Goal: Task Accomplishment & Management: Manage account settings

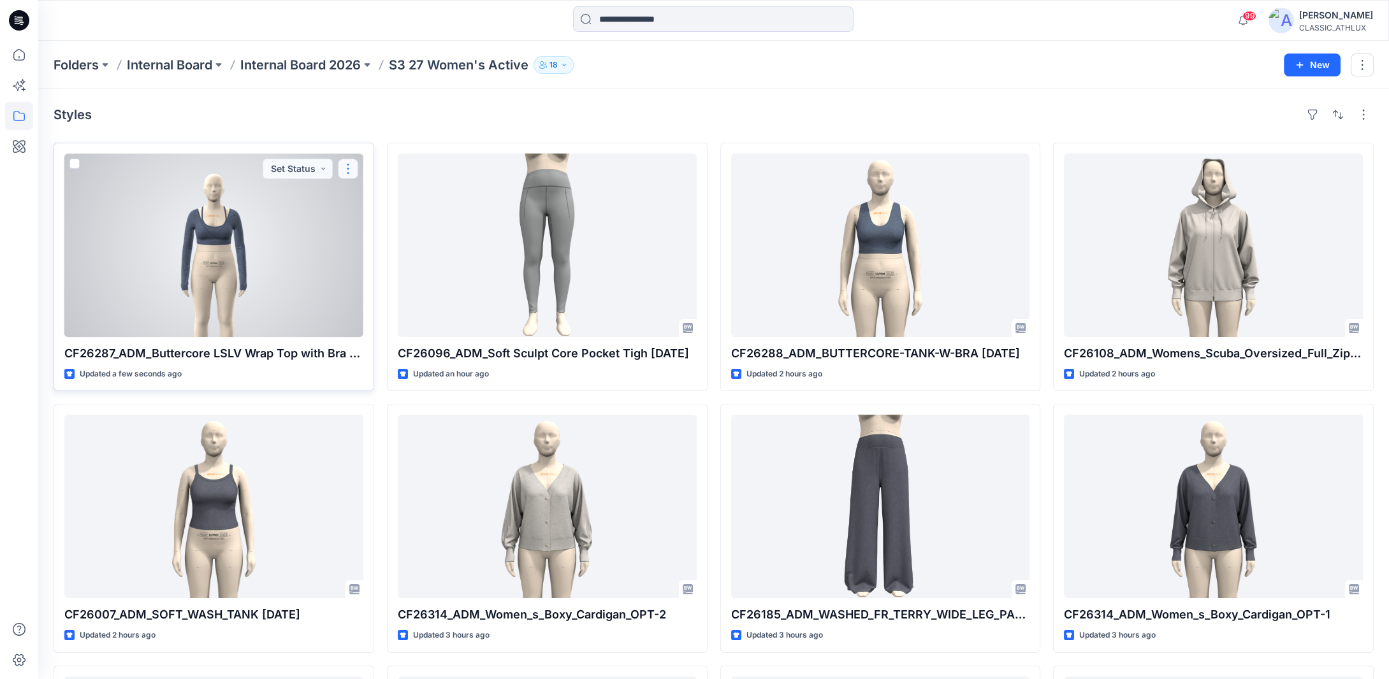
click at [345, 168] on button "button" at bounding box center [348, 169] width 20 height 20
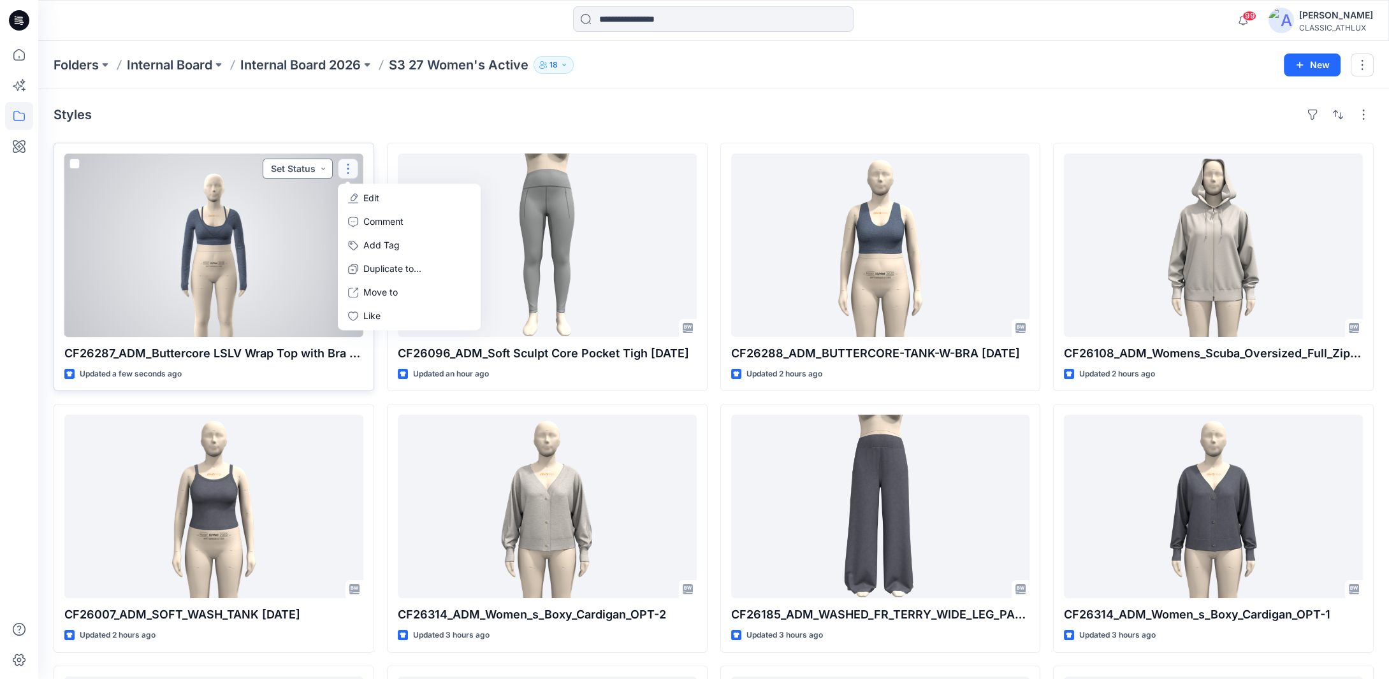
click at [322, 171] on button "Set Status" at bounding box center [298, 169] width 70 height 20
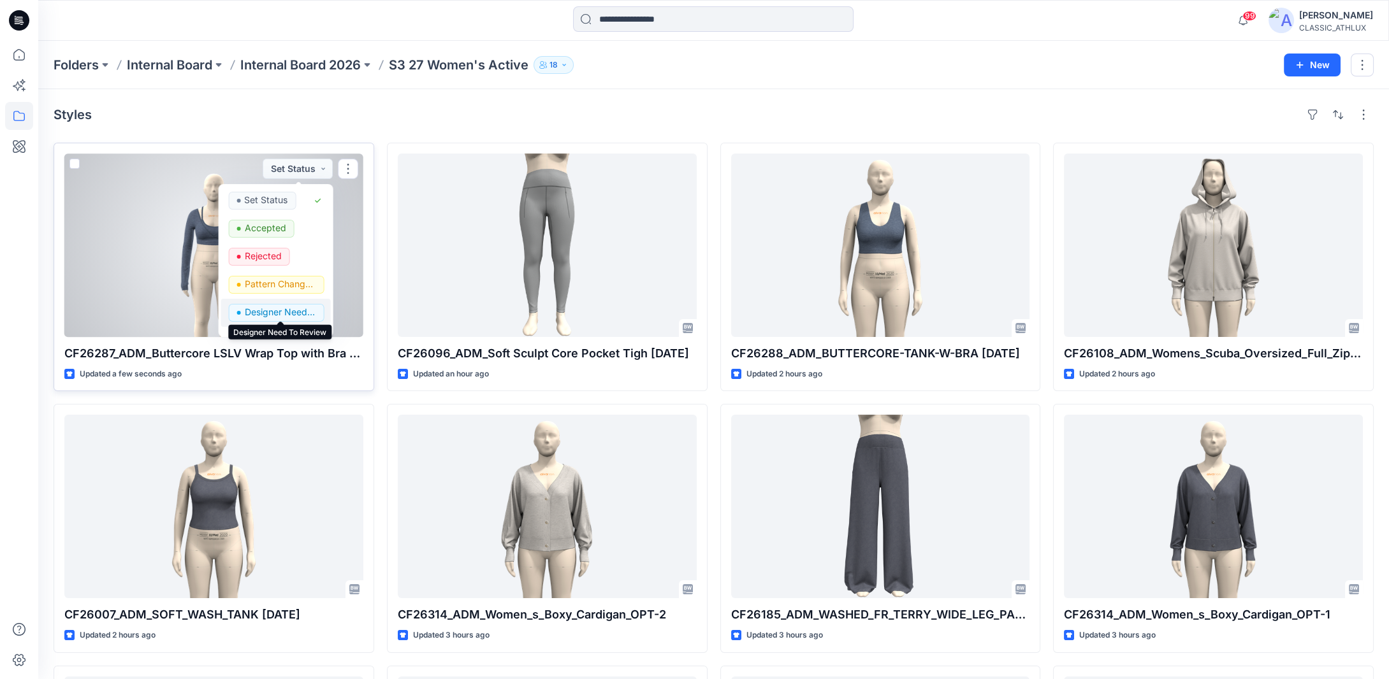
click at [259, 308] on p "Designer Need To Review" at bounding box center [279, 312] width 71 height 17
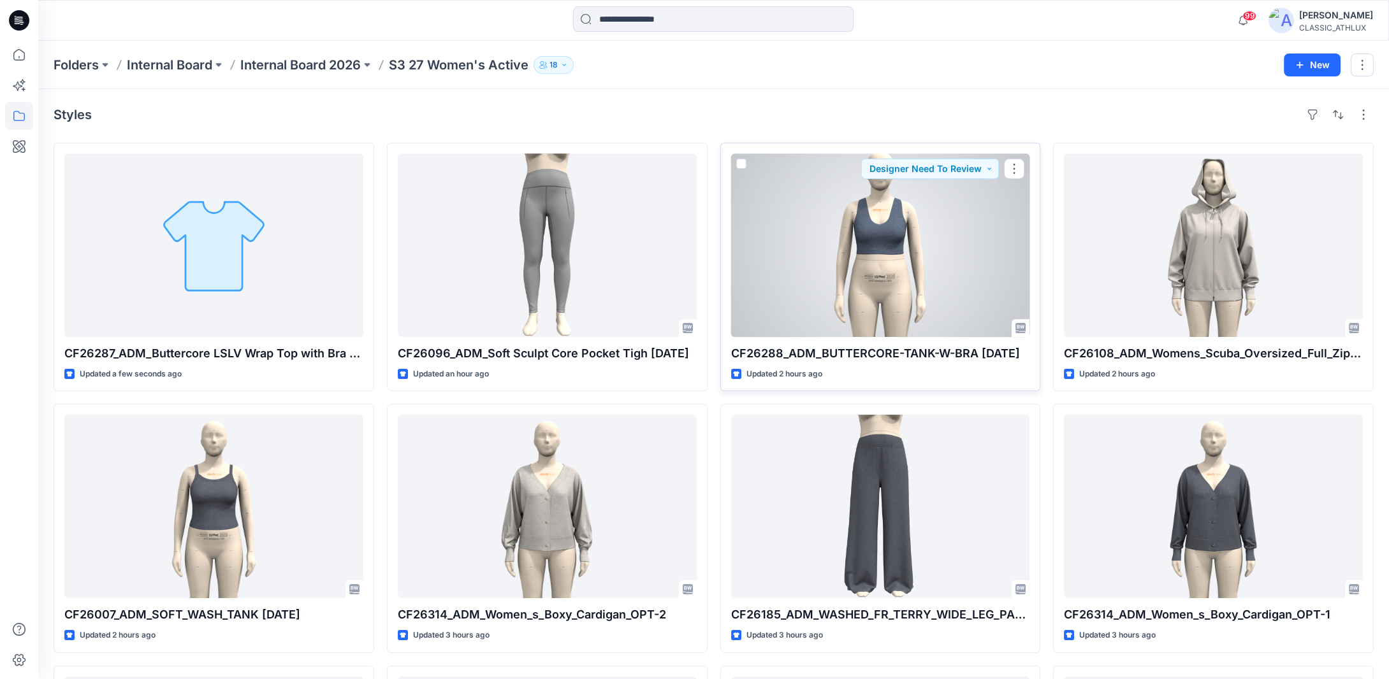
scroll to position [64, 0]
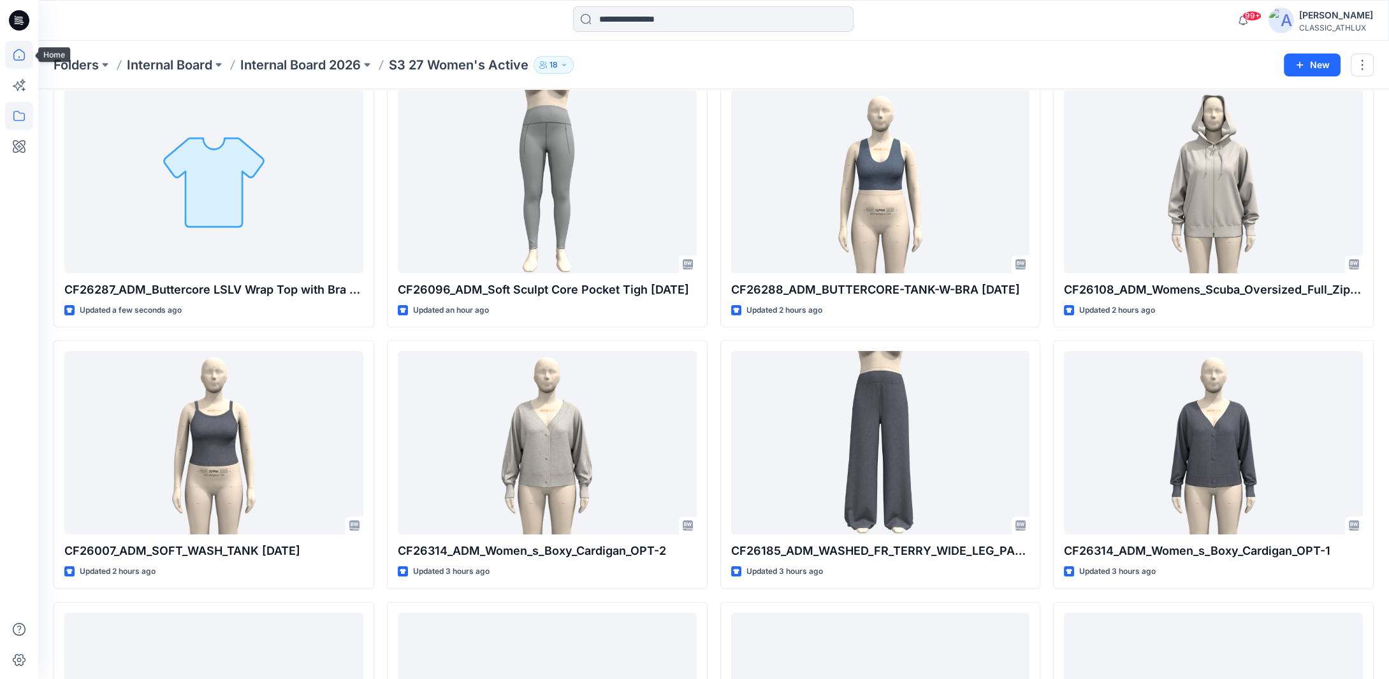
click at [26, 55] on icon at bounding box center [19, 55] width 28 height 28
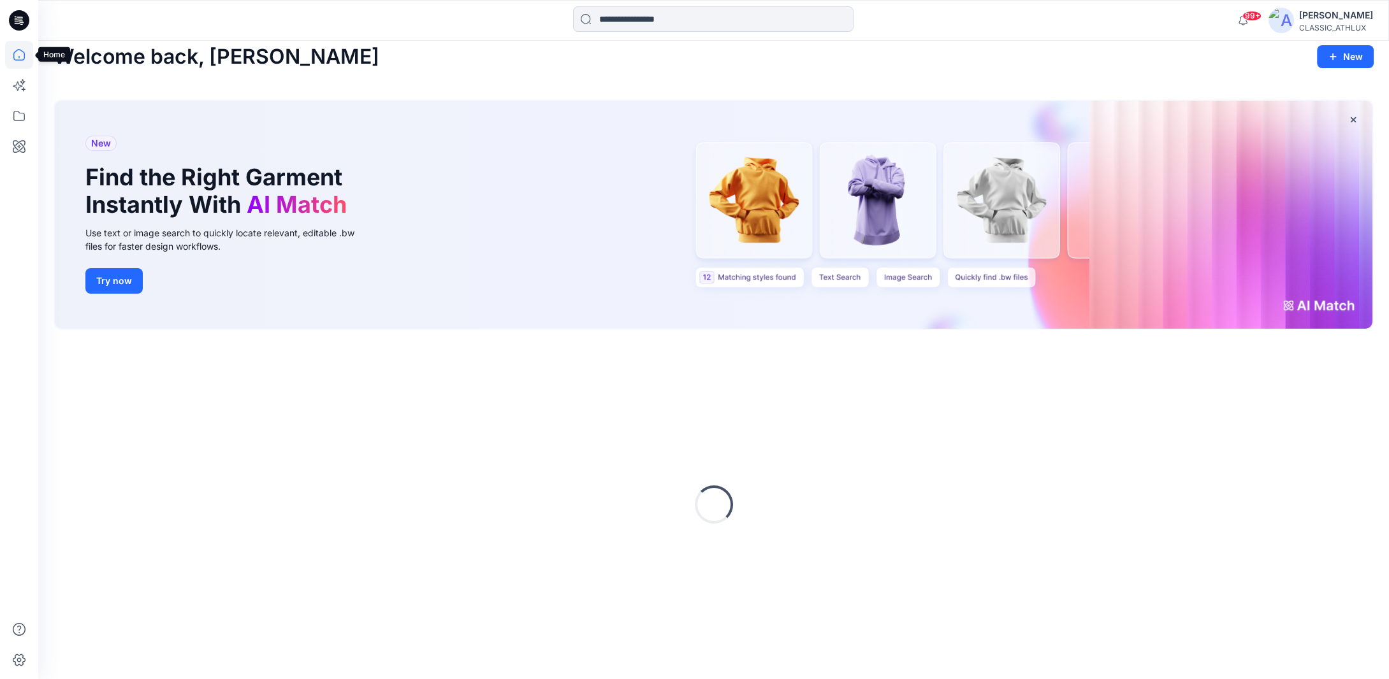
scroll to position [10, 0]
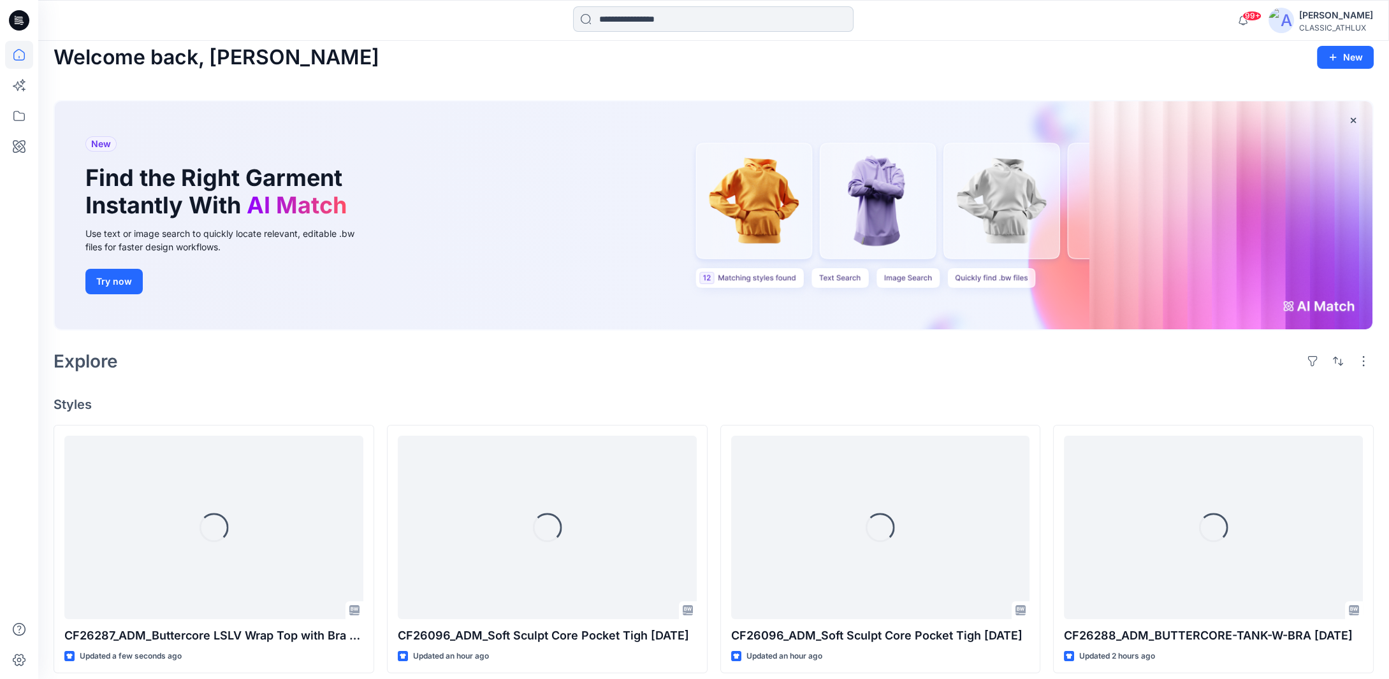
click at [653, 18] on input at bounding box center [713, 18] width 280 height 25
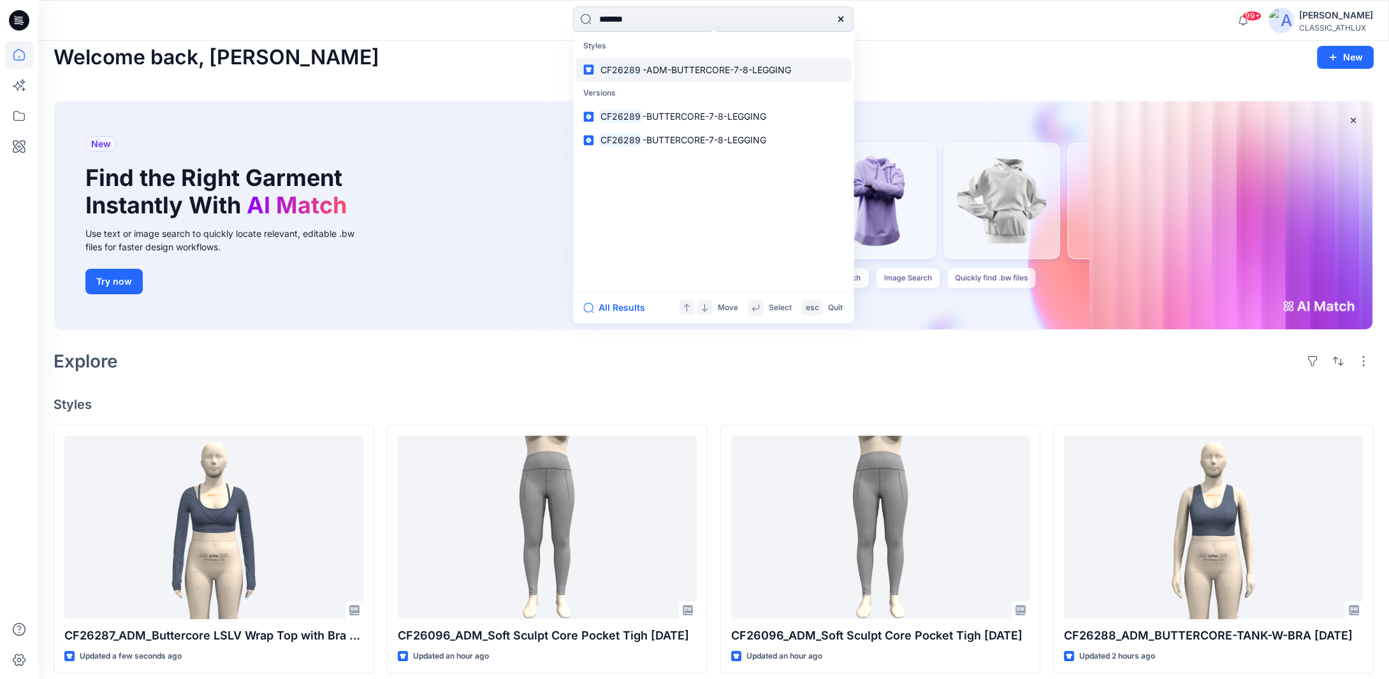
type input "*******"
click at [662, 66] on span "-ADM-BUTTERCORE-7-8-LEGGING" at bounding box center [716, 69] width 149 height 11
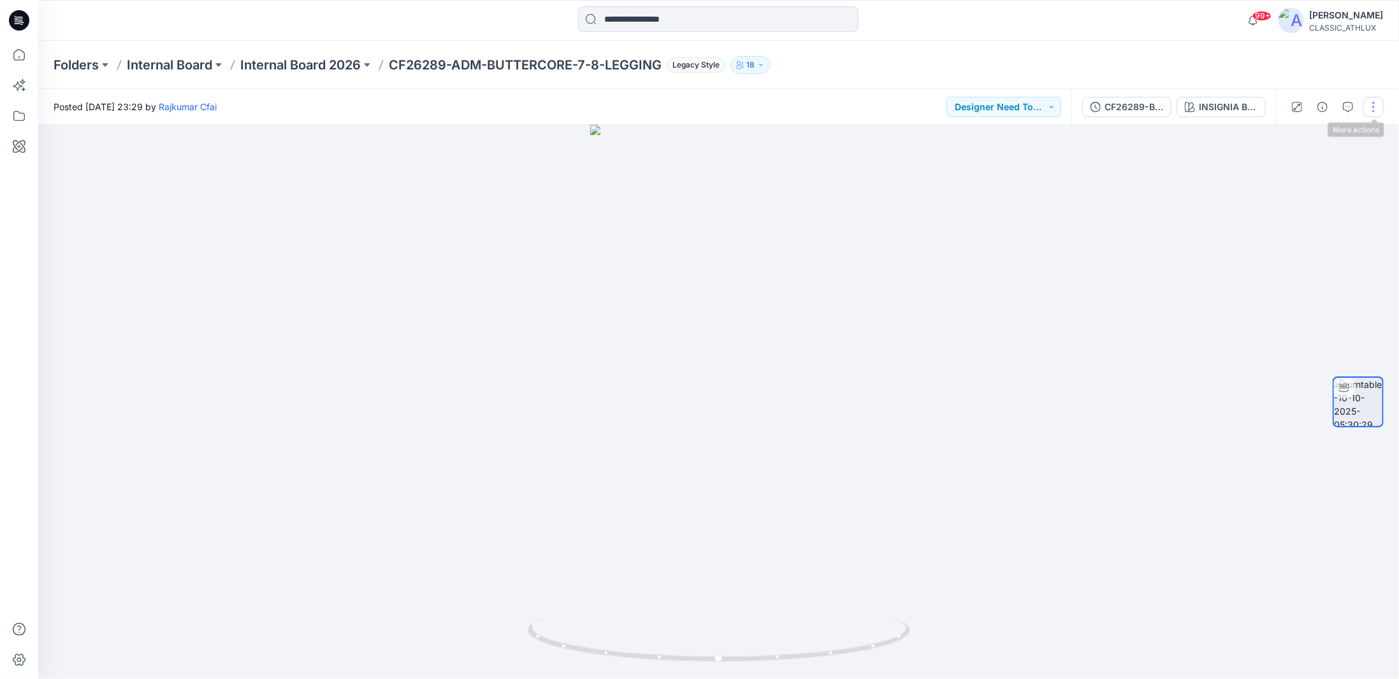
click at [1370, 112] on button "button" at bounding box center [1373, 107] width 20 height 20
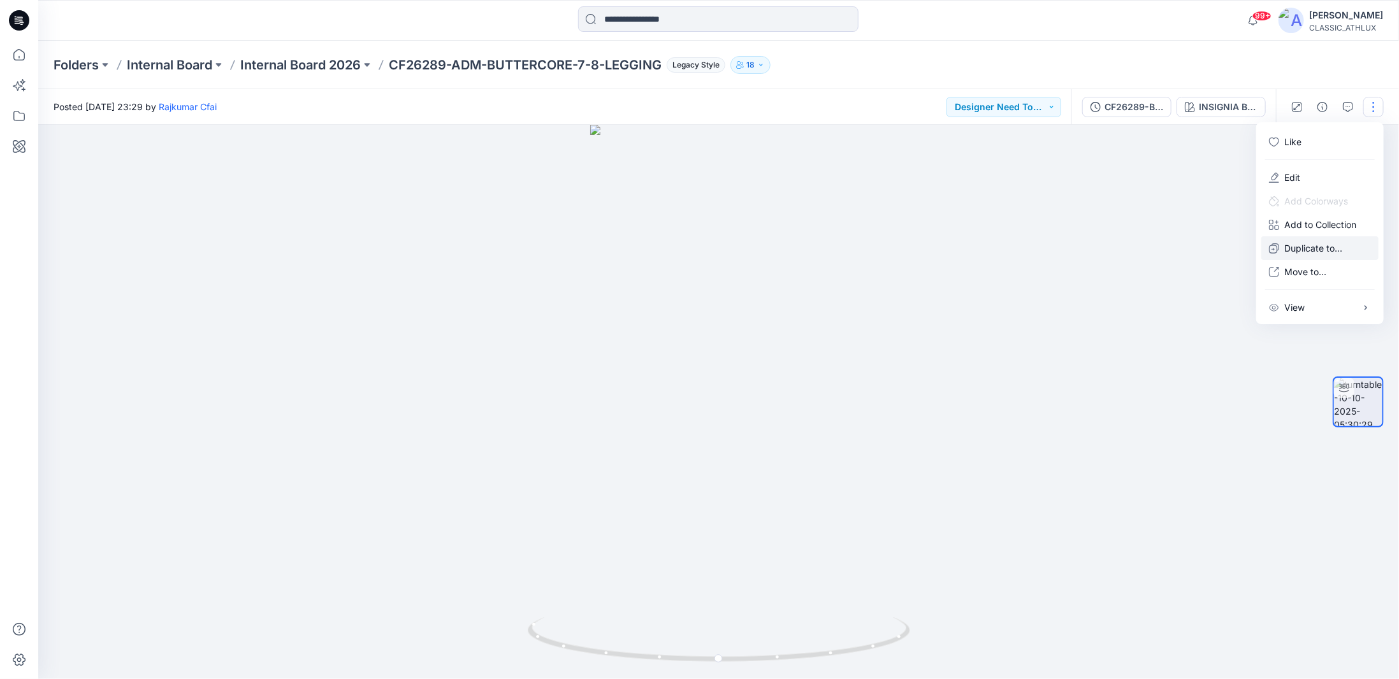
click at [1291, 252] on p "Duplicate to..." at bounding box center [1313, 248] width 58 height 13
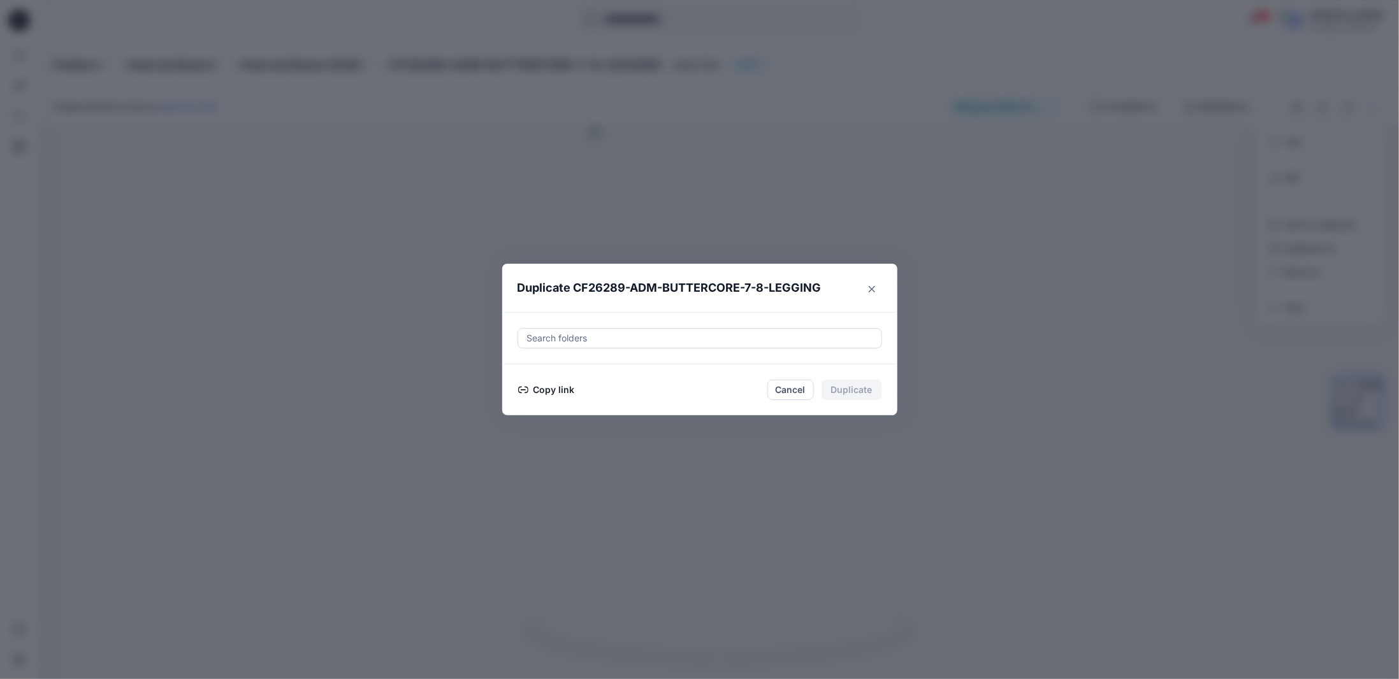
click at [570, 336] on div at bounding box center [700, 338] width 348 height 15
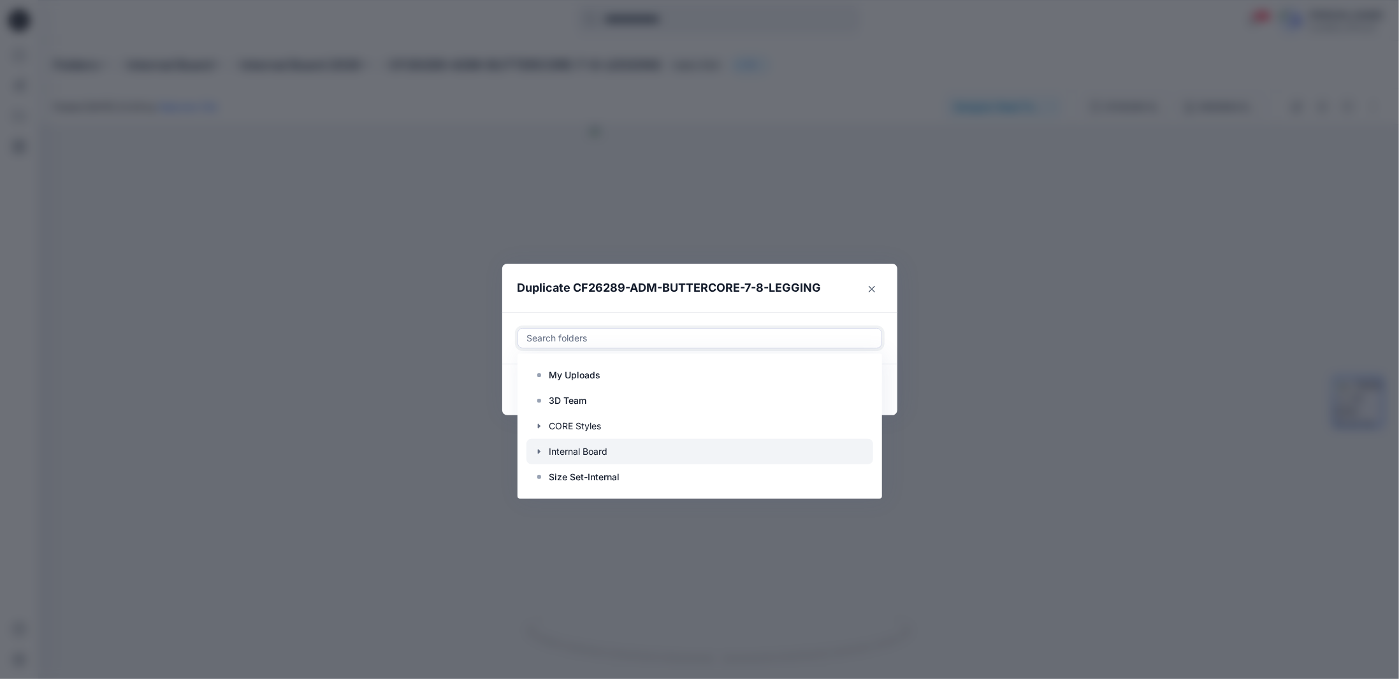
click at [540, 453] on icon "button" at bounding box center [539, 452] width 10 height 10
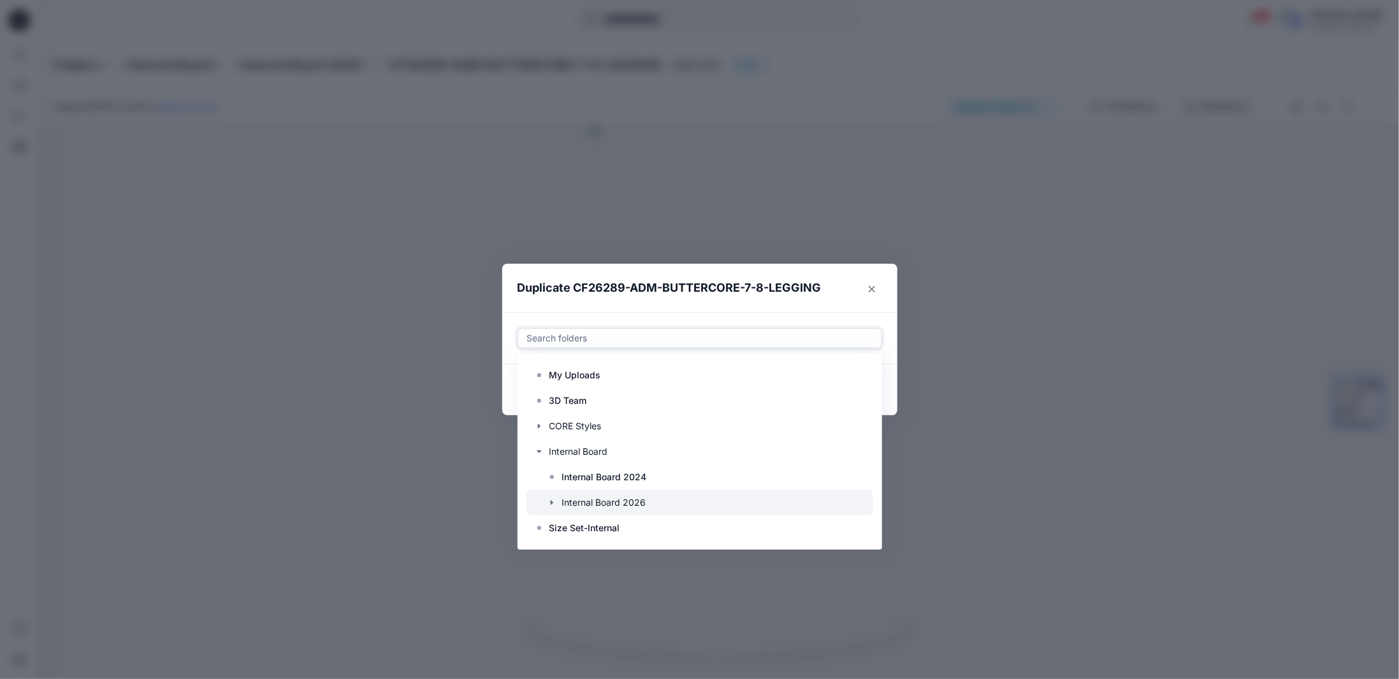
click at [551, 504] on icon "button" at bounding box center [551, 502] width 3 height 4
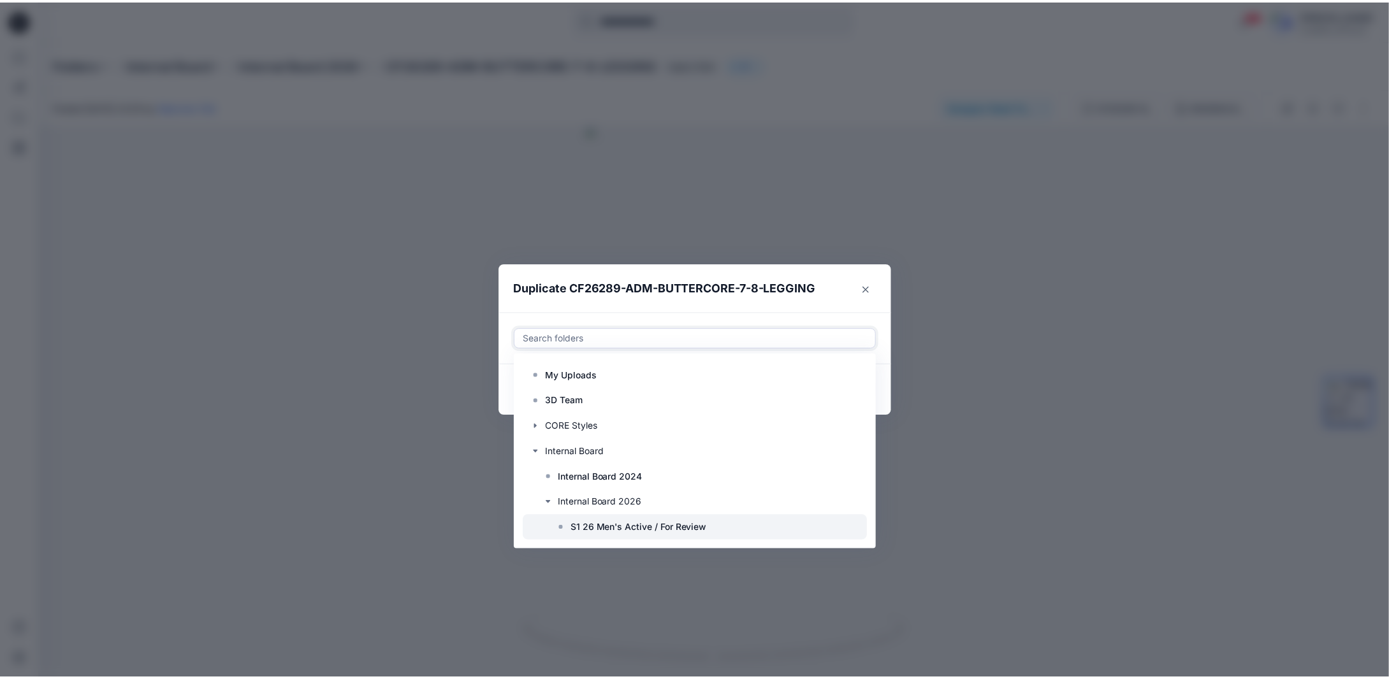
scroll to position [76, 0]
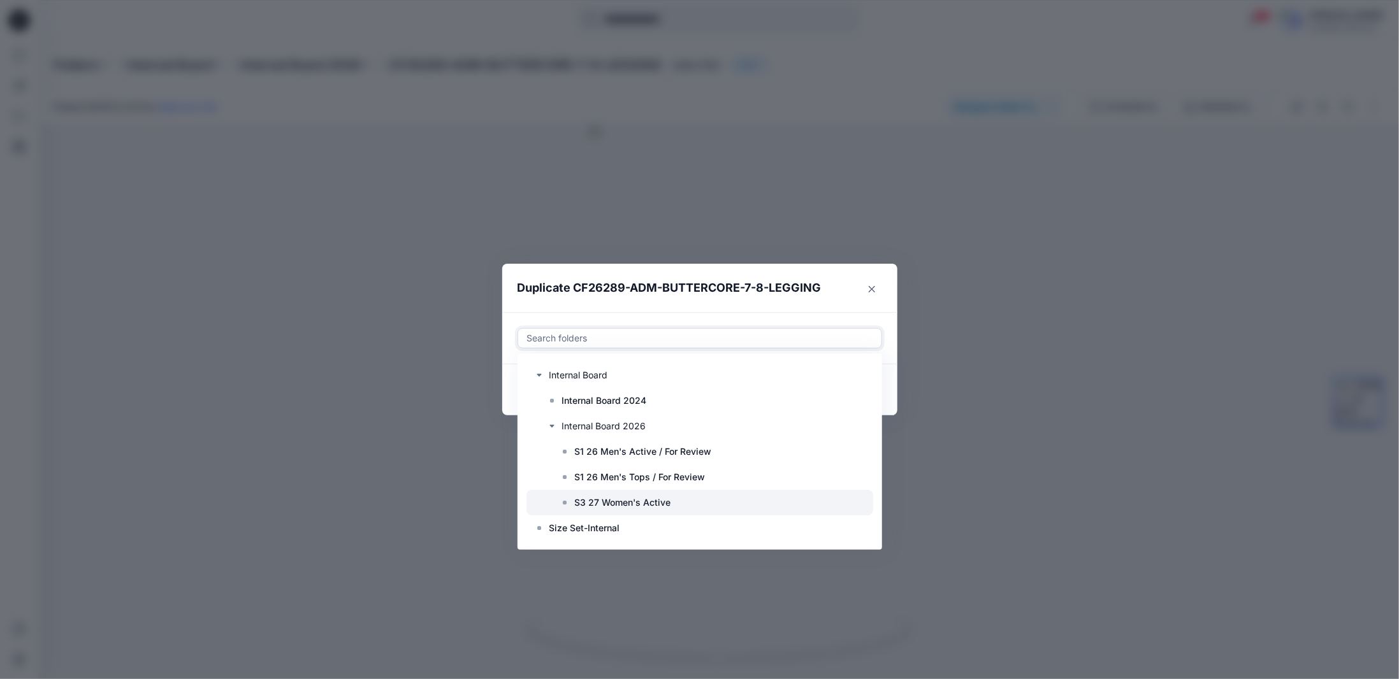
click at [597, 508] on p "S3 27 Women's Active" at bounding box center [623, 502] width 96 height 15
click at [887, 409] on footer "Copy link Cancel Duplicate" at bounding box center [699, 390] width 395 height 51
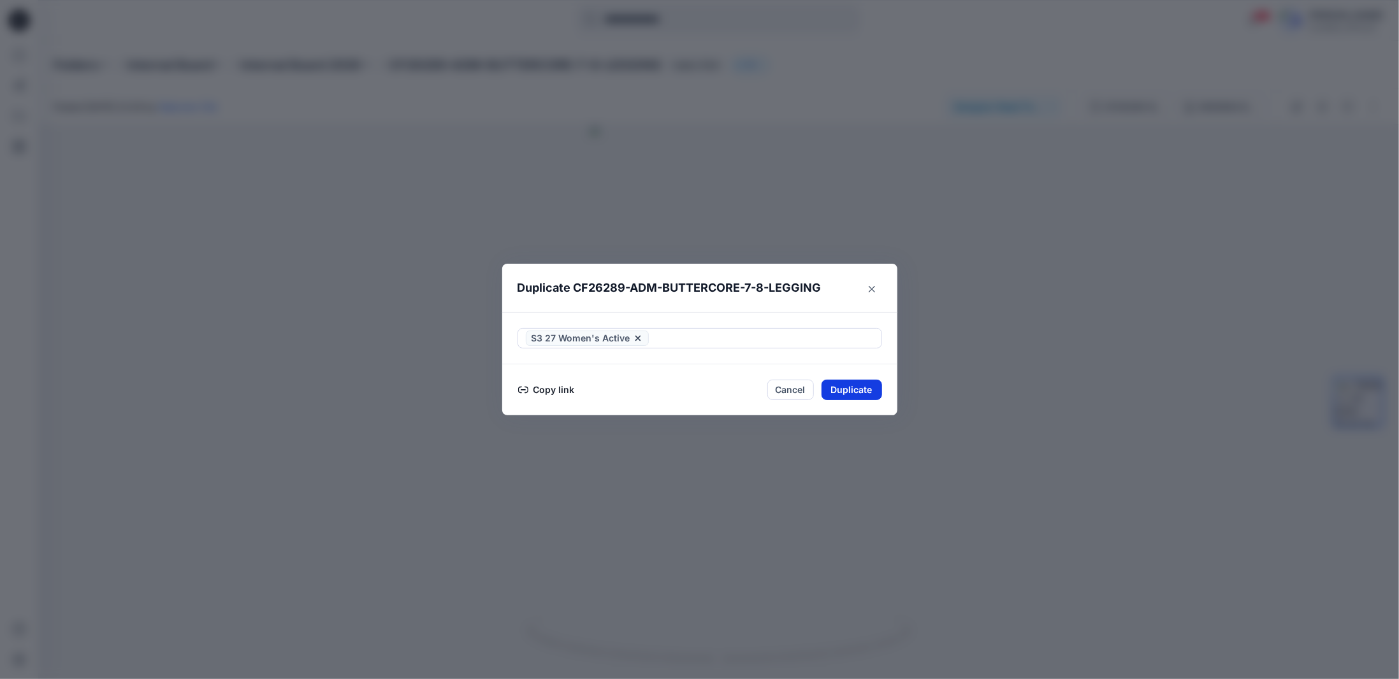
click at [850, 390] on button "Duplicate" at bounding box center [852, 390] width 61 height 20
click at [865, 391] on button "Close" at bounding box center [861, 390] width 41 height 20
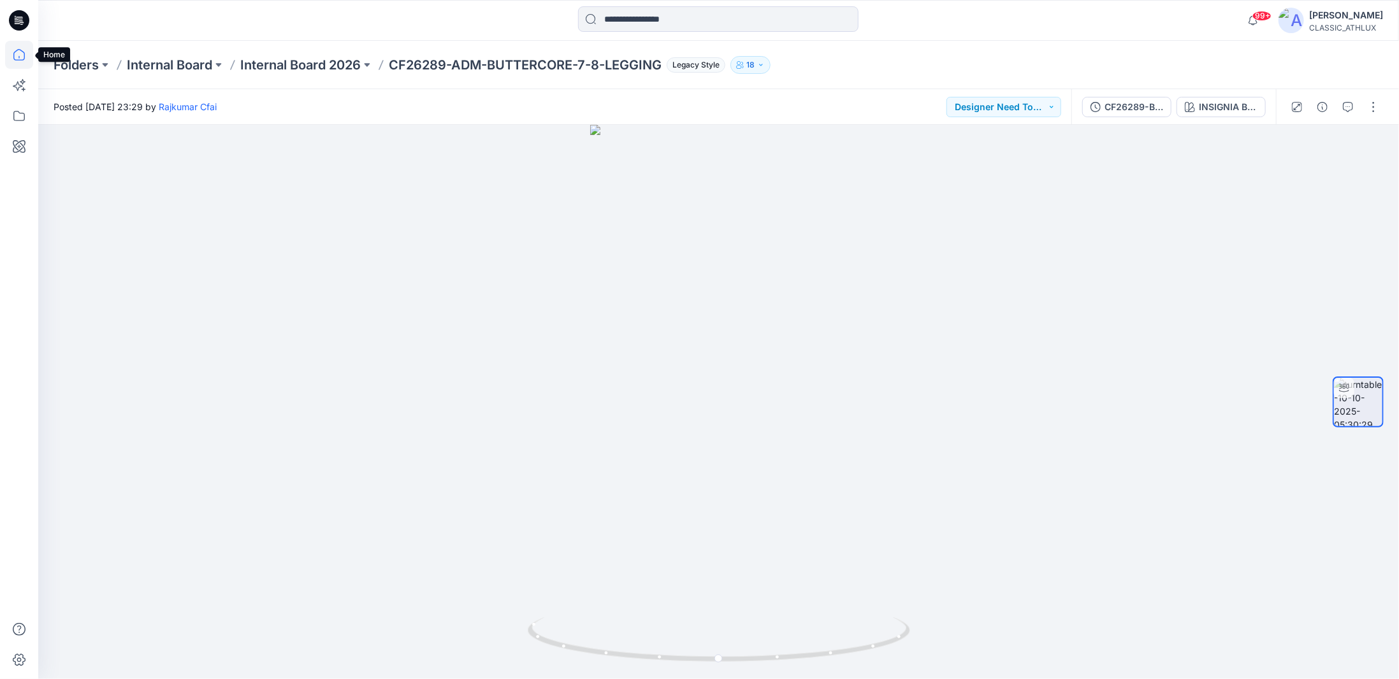
click at [14, 57] on icon at bounding box center [19, 55] width 28 height 28
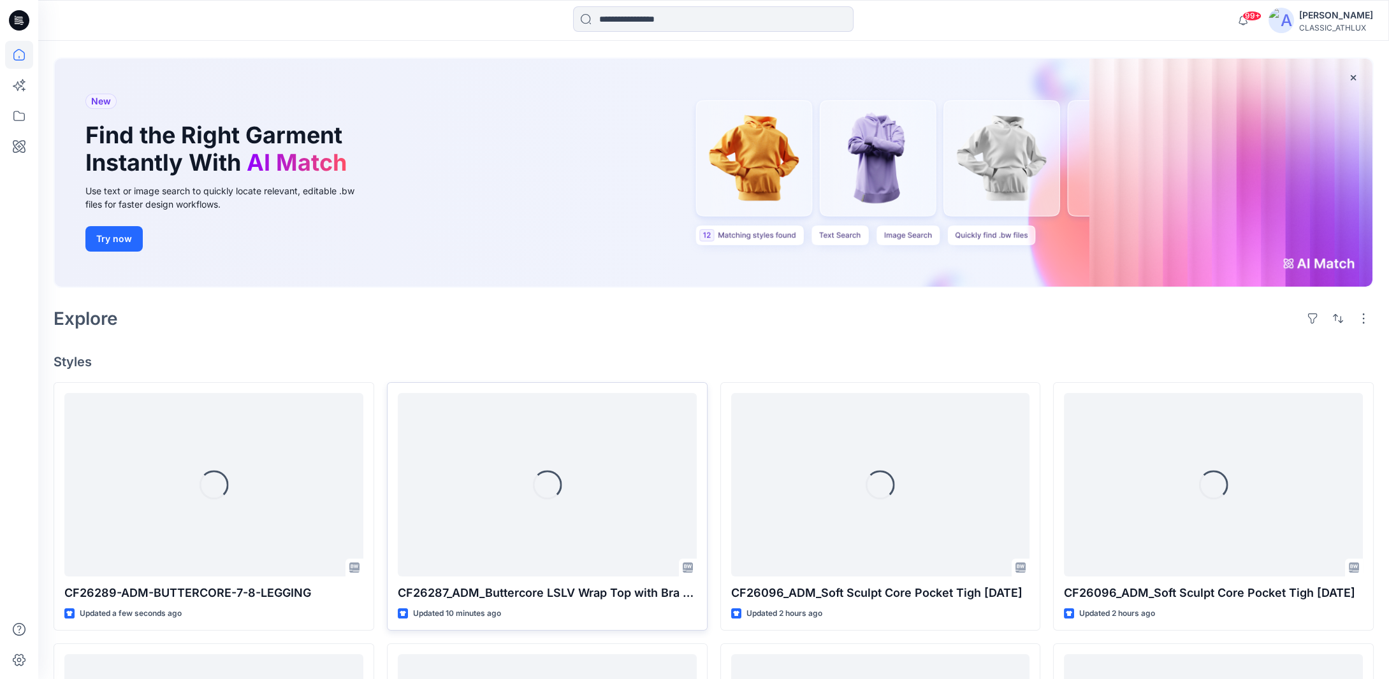
scroll to position [127, 0]
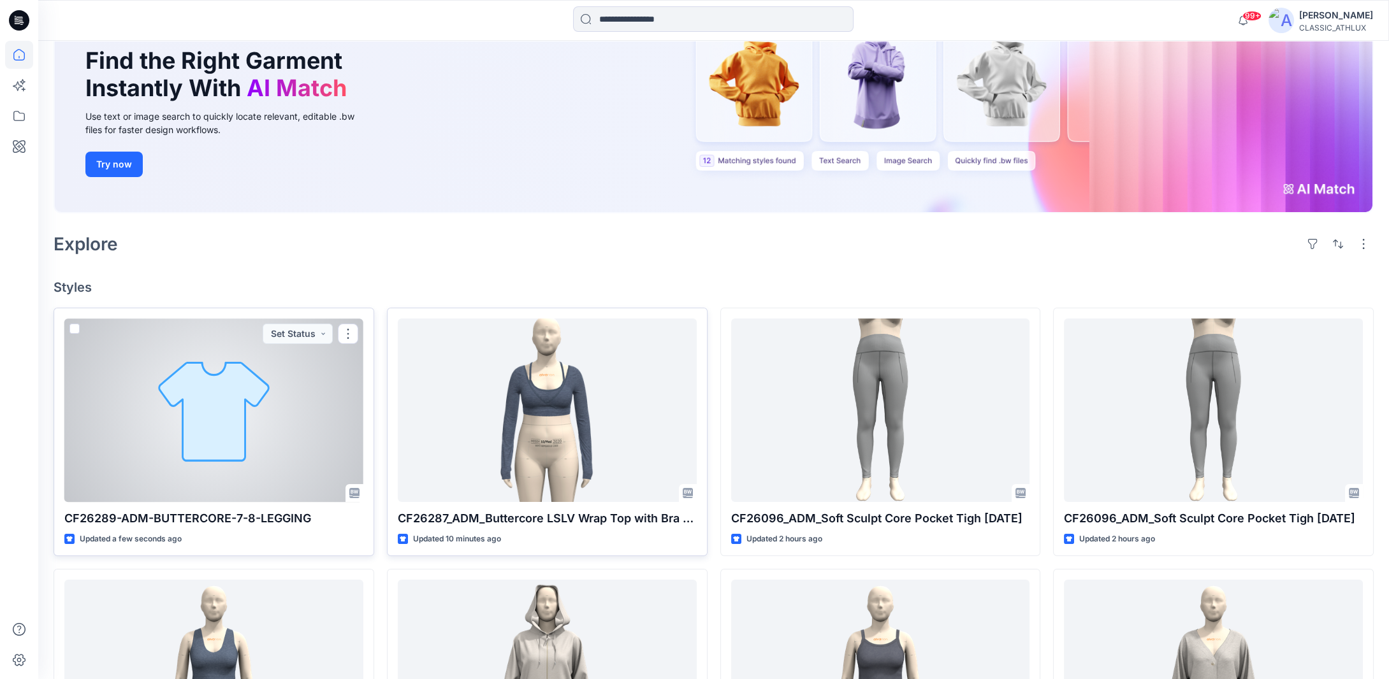
click at [235, 382] on div at bounding box center [213, 411] width 299 height 184
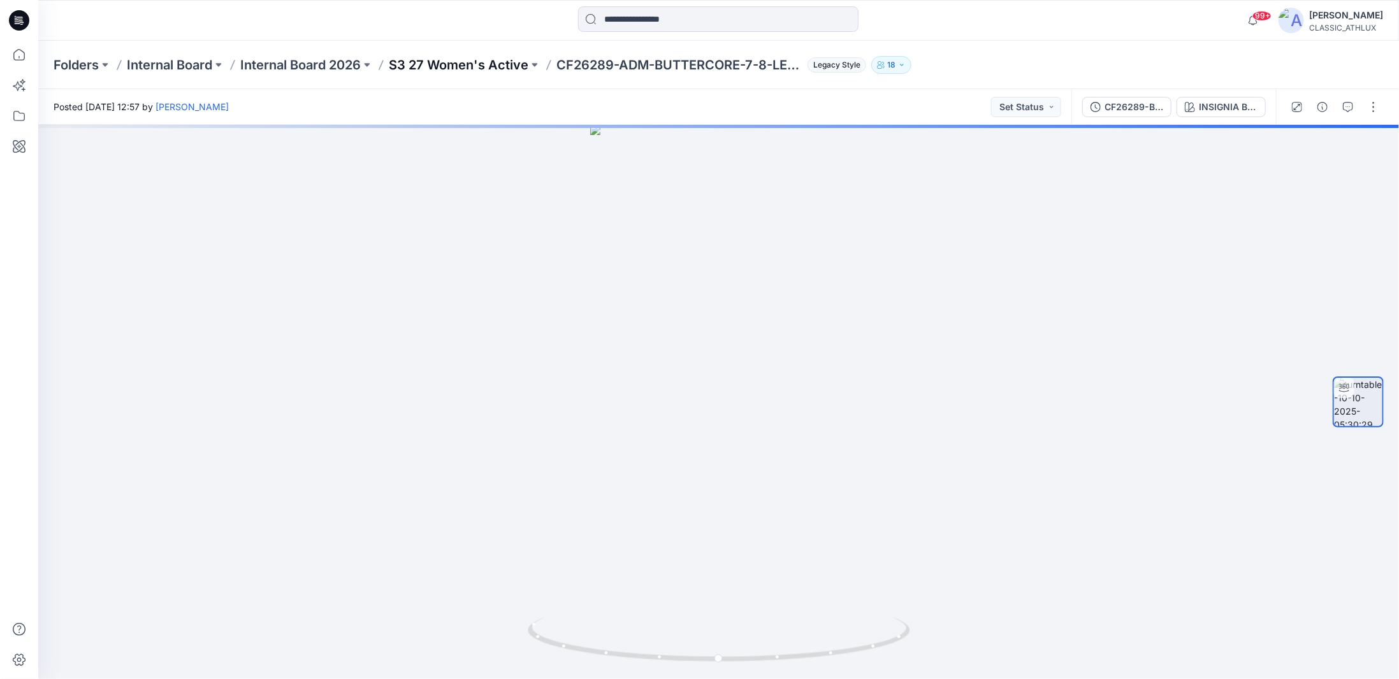
click at [459, 64] on p "S3 27 Women's Active" at bounding box center [459, 65] width 140 height 18
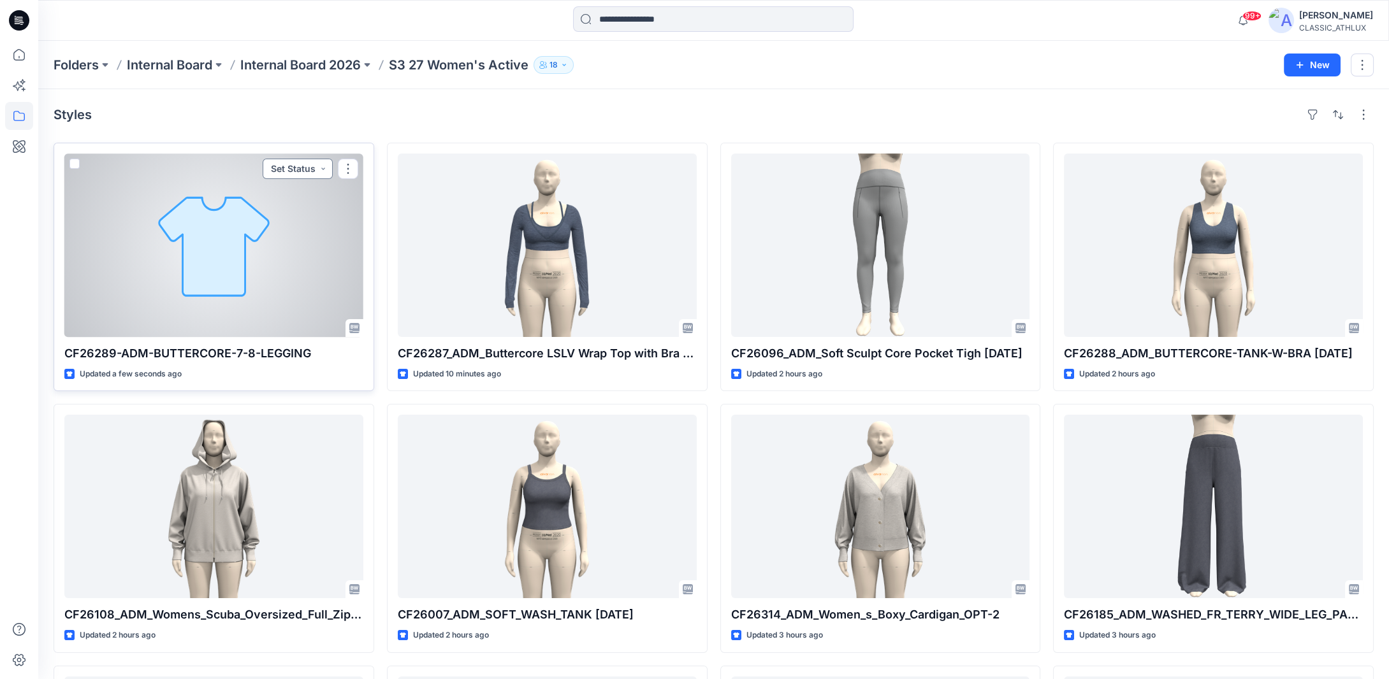
click at [322, 168] on button "Set Status" at bounding box center [298, 169] width 70 height 20
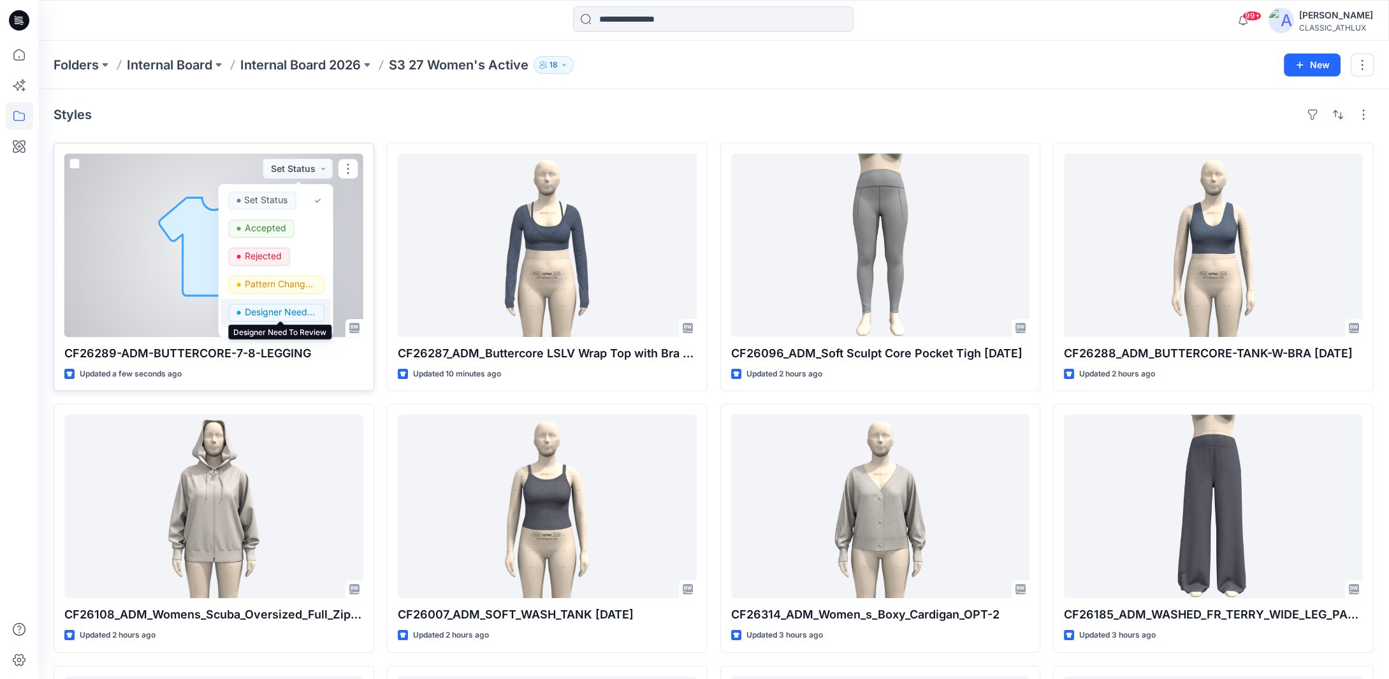
click at [271, 312] on p "Designer Need To Review" at bounding box center [279, 312] width 71 height 17
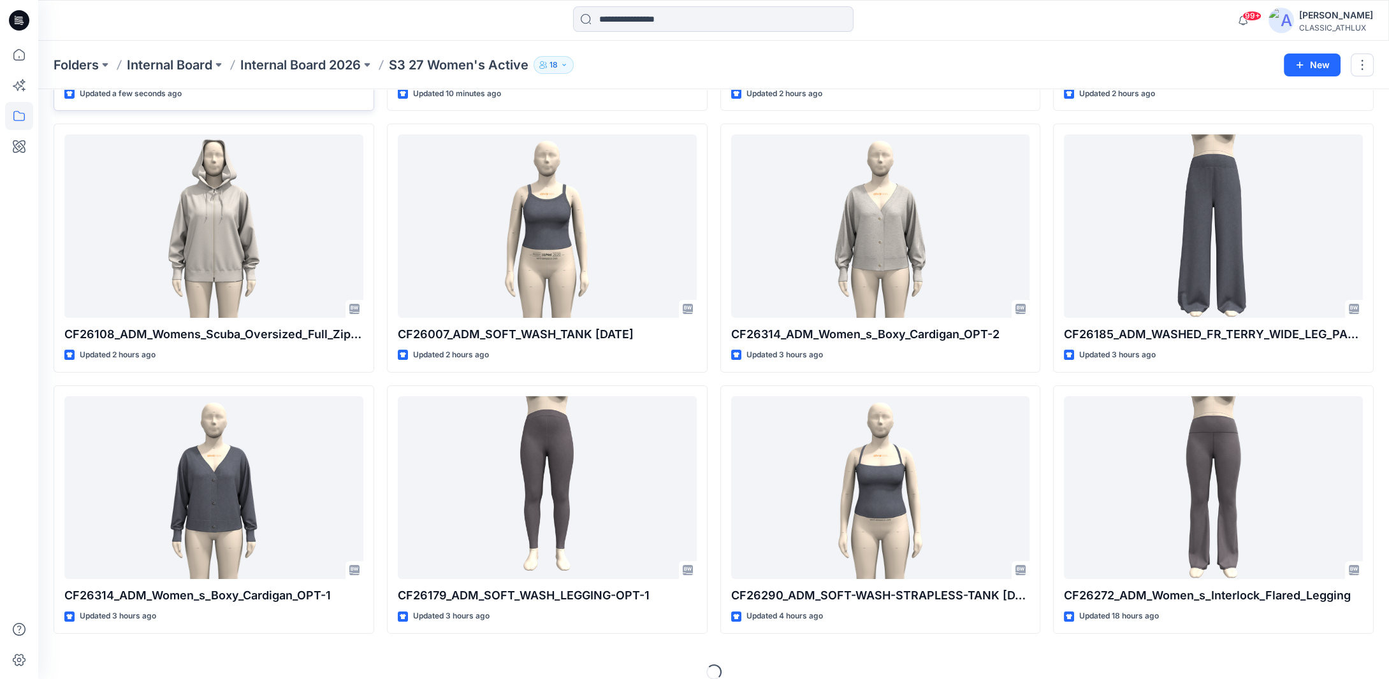
scroll to position [294, 0]
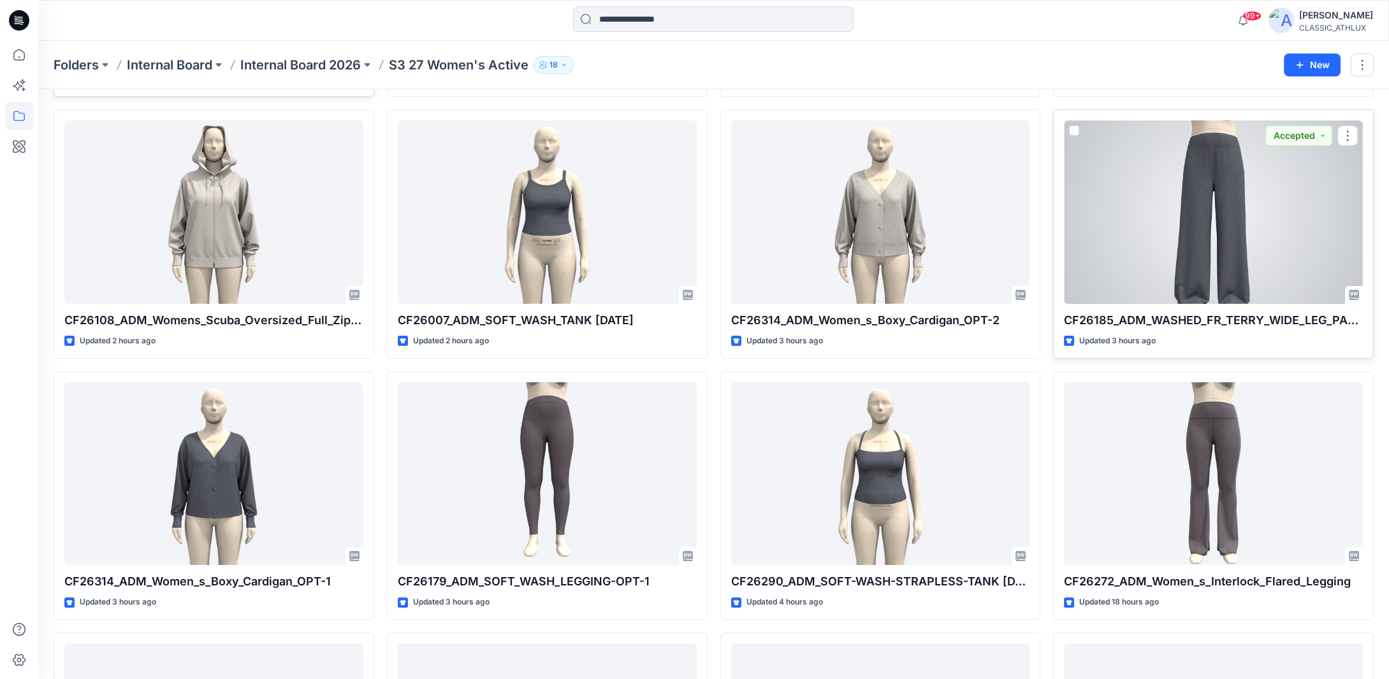
click at [1214, 181] on div at bounding box center [1213, 212] width 299 height 184
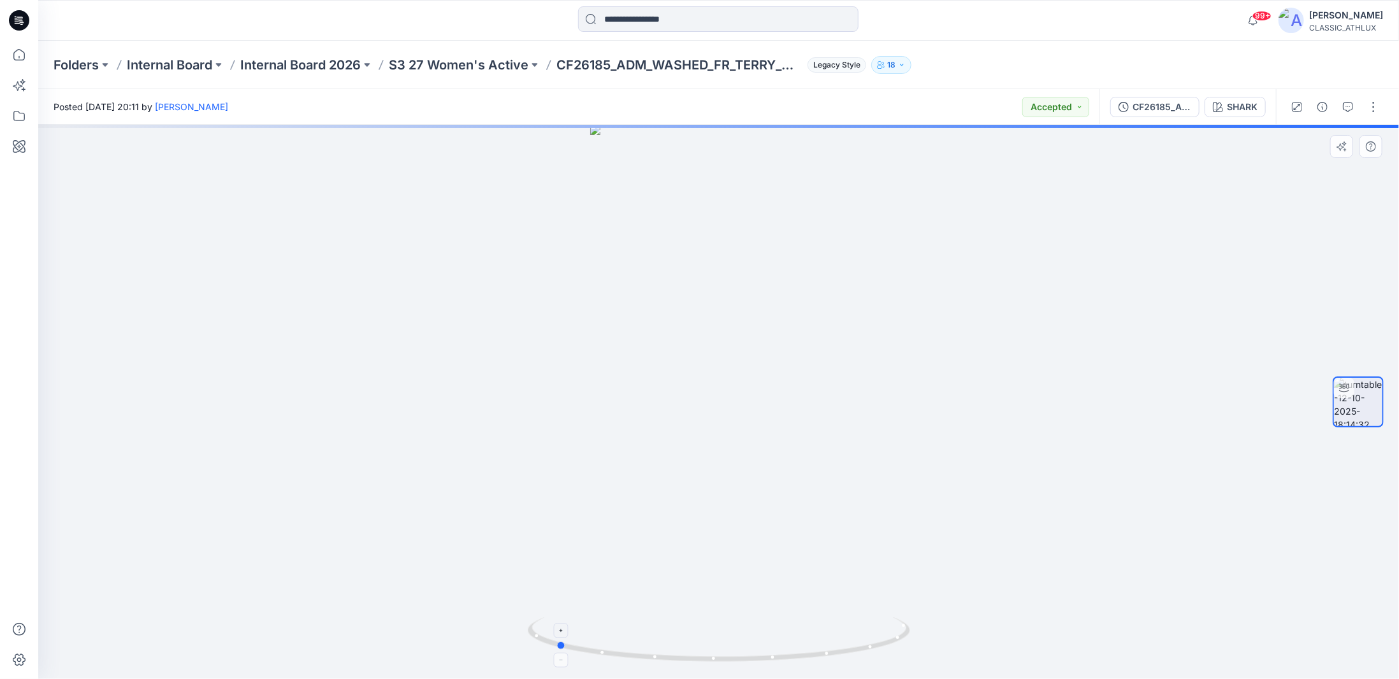
drag, startPoint x: 859, startPoint y: 651, endPoint x: 702, endPoint y: 632, distance: 157.9
click at [702, 632] on icon at bounding box center [721, 642] width 386 height 48
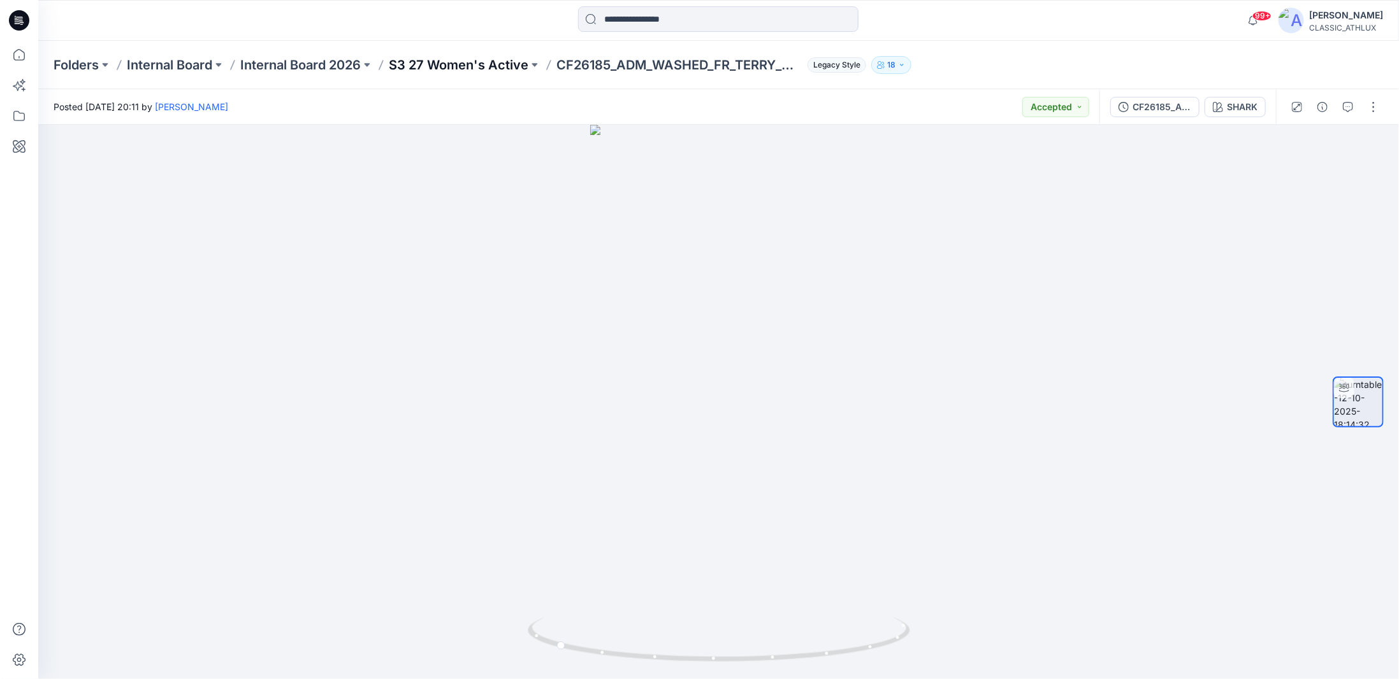
click at [505, 66] on p "S3 27 Women's Active" at bounding box center [459, 65] width 140 height 18
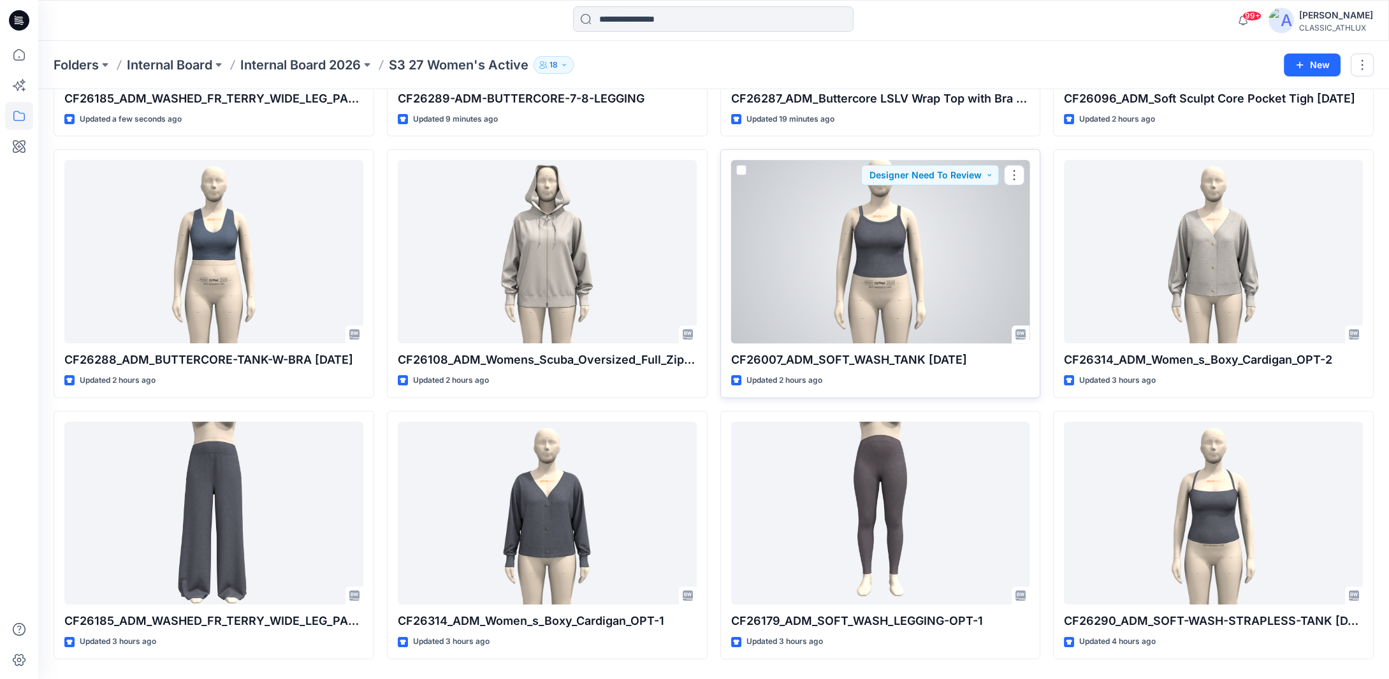
scroll to position [294, 0]
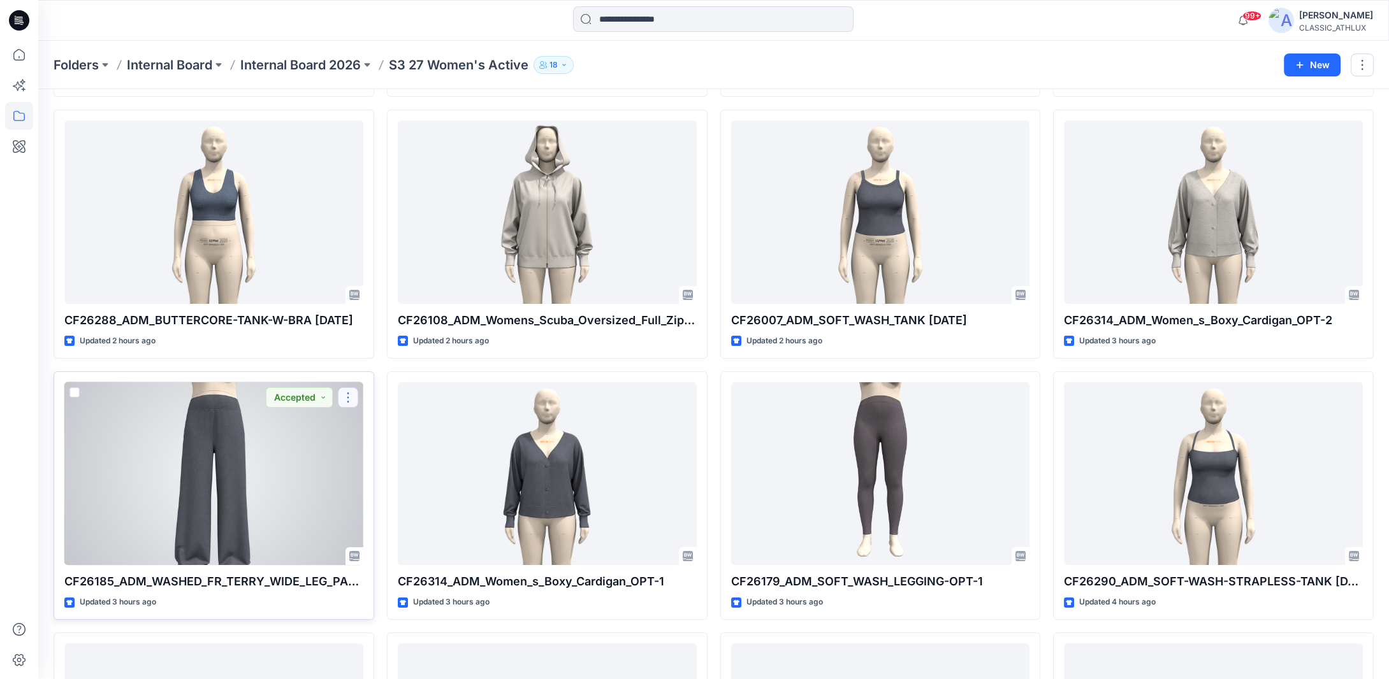
click at [353, 400] on button "button" at bounding box center [348, 398] width 20 height 20
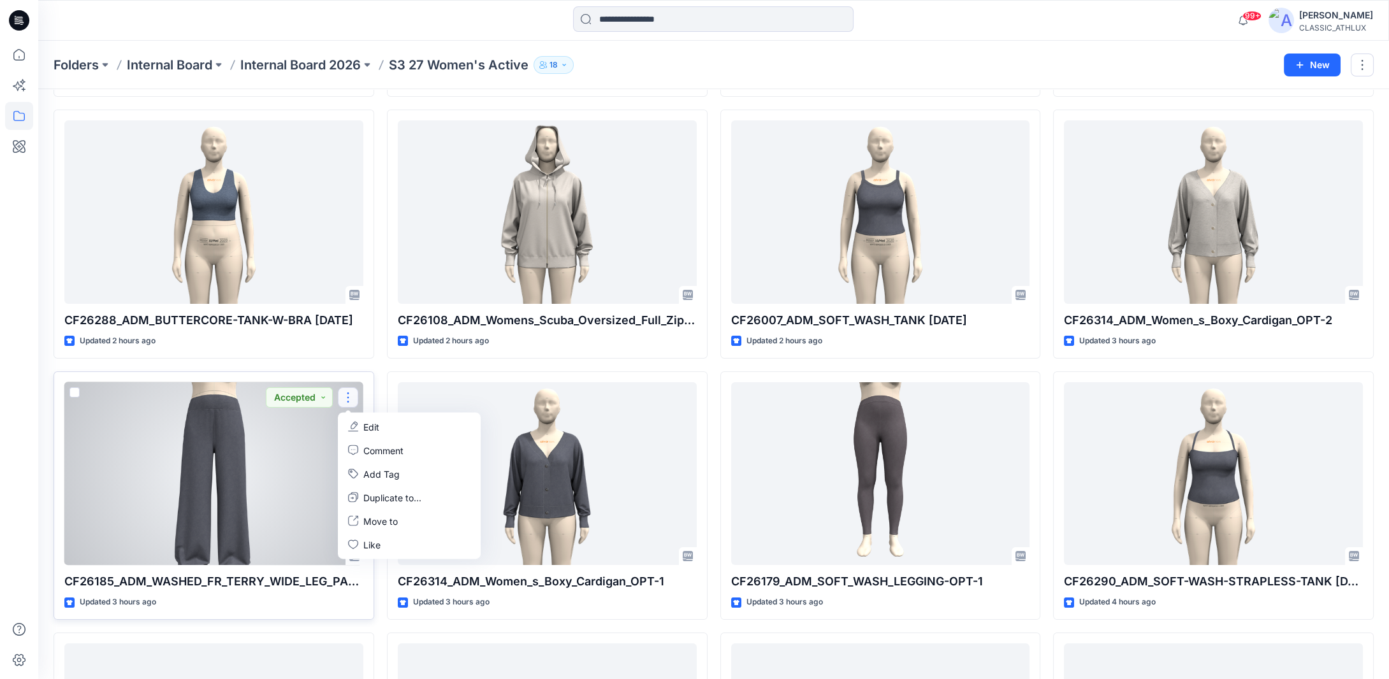
click at [363, 424] on p "Edit" at bounding box center [371, 426] width 16 height 13
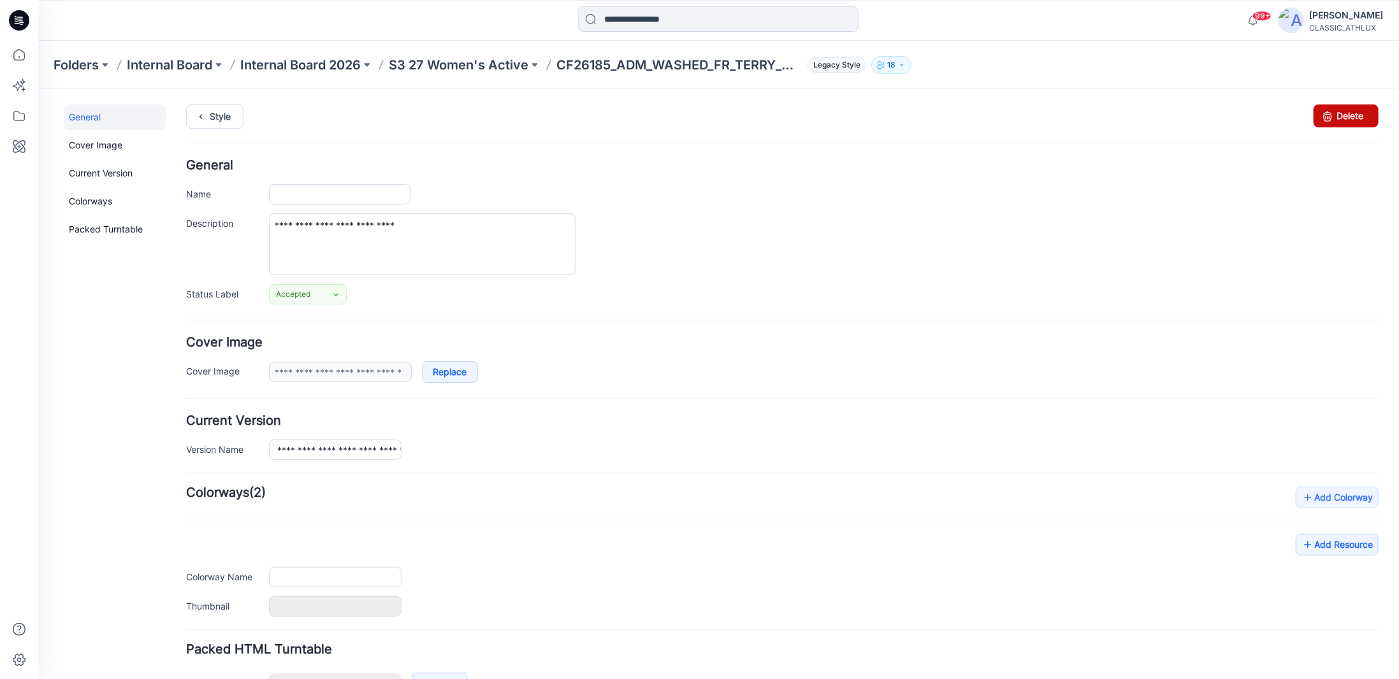
type input "**********"
type input "*****"
type input "**********"
click at [1321, 114] on icon at bounding box center [1327, 115] width 18 height 23
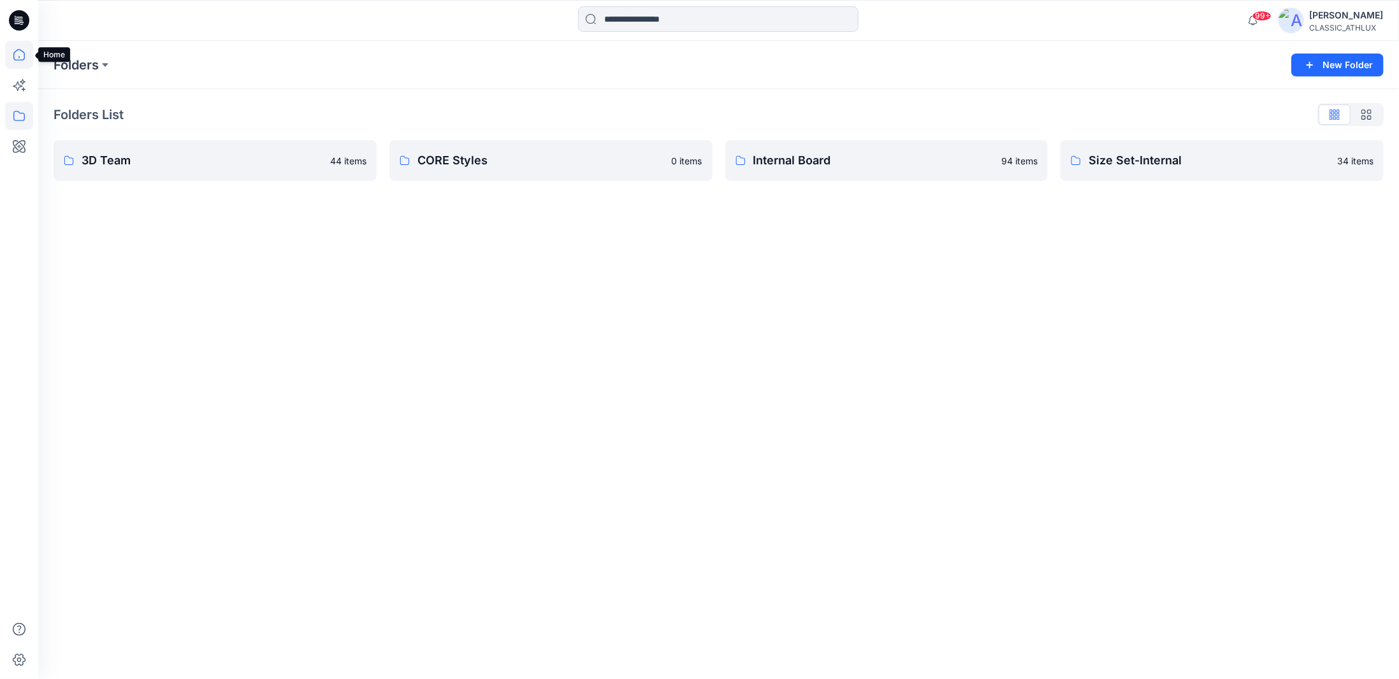
click at [16, 61] on icon at bounding box center [19, 55] width 28 height 28
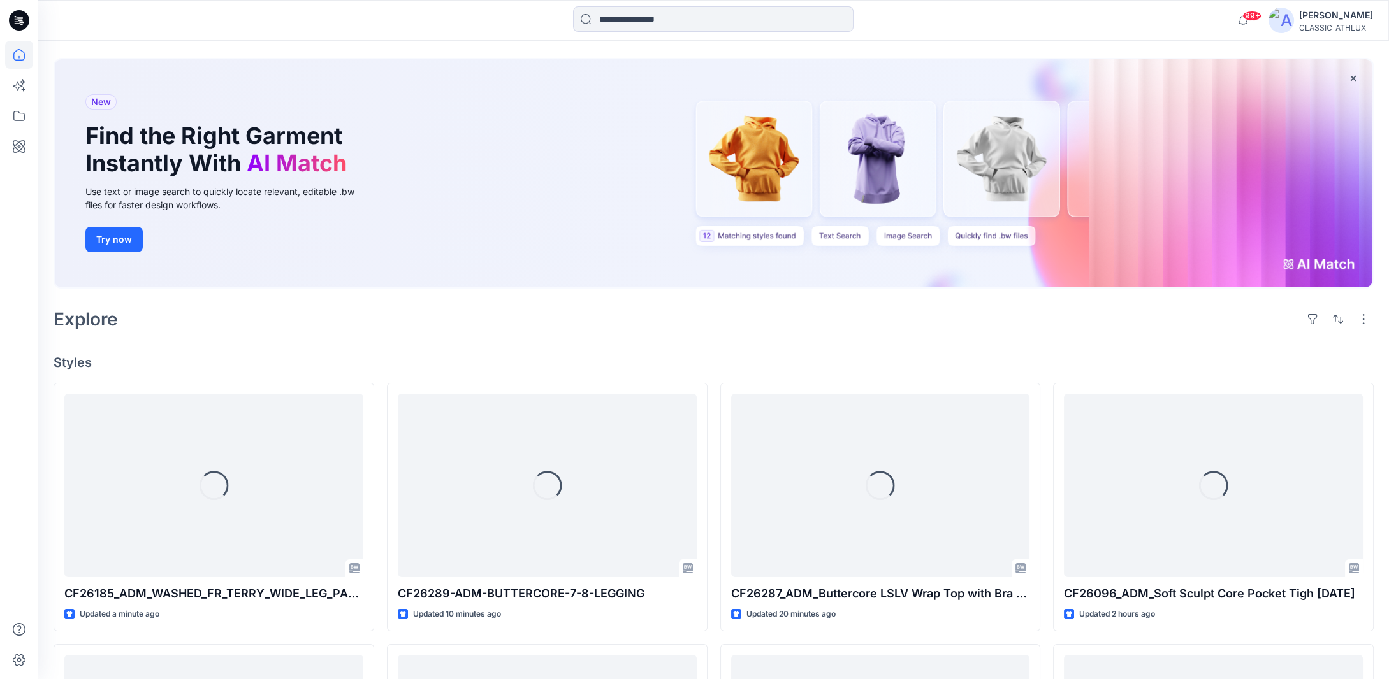
scroll to position [127, 0]
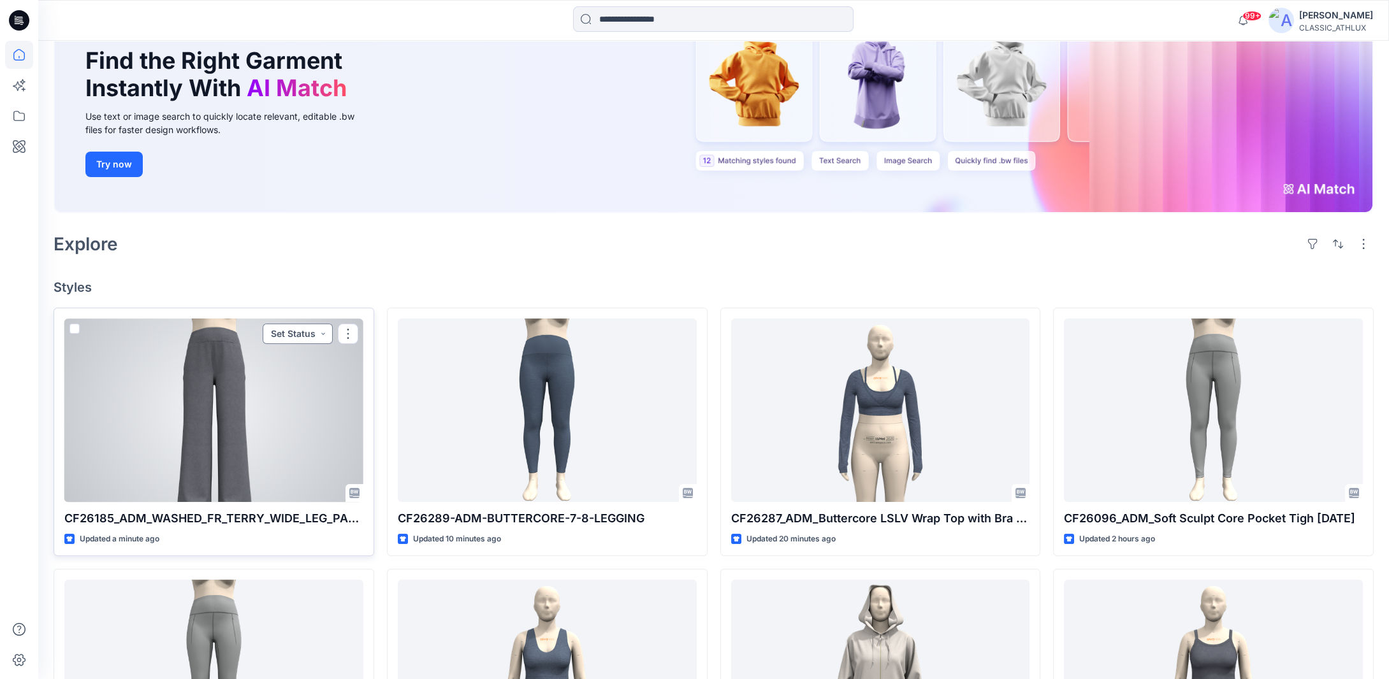
click at [321, 337] on button "Set Status" at bounding box center [298, 334] width 70 height 20
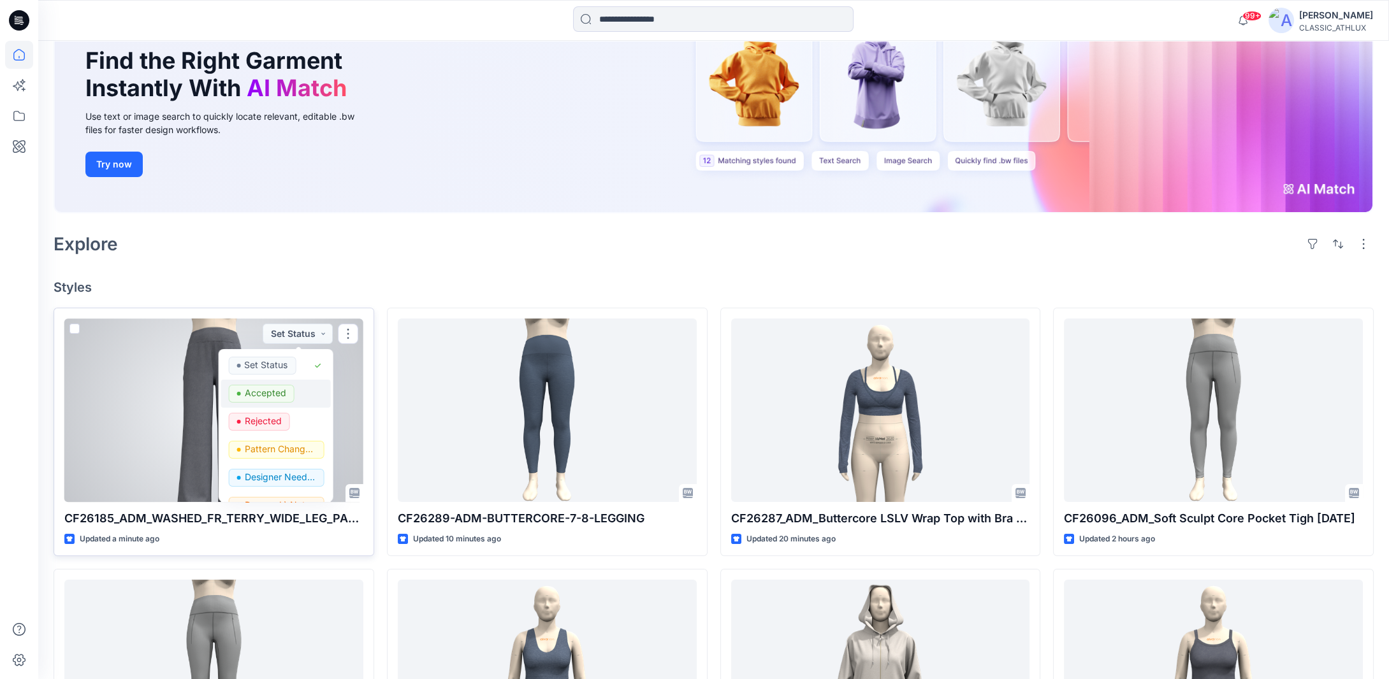
click at [256, 393] on p "Accepted" at bounding box center [264, 393] width 41 height 17
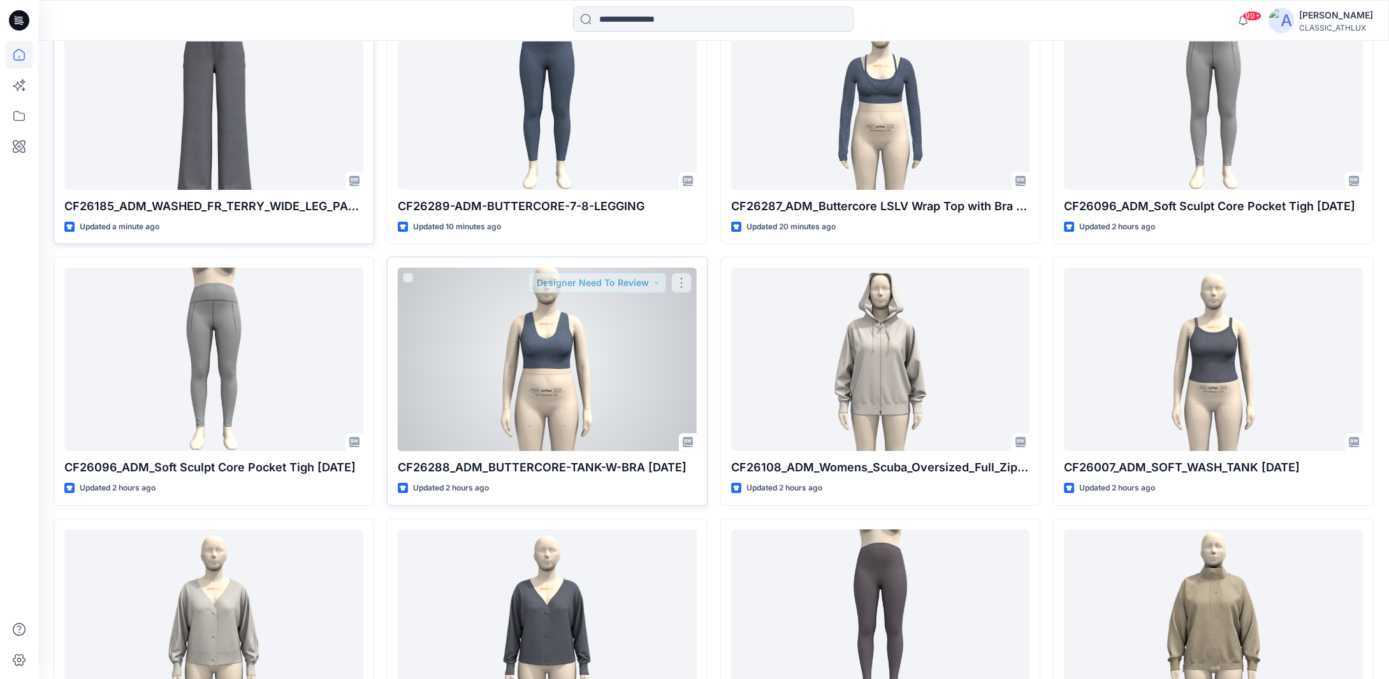
scroll to position [446, 0]
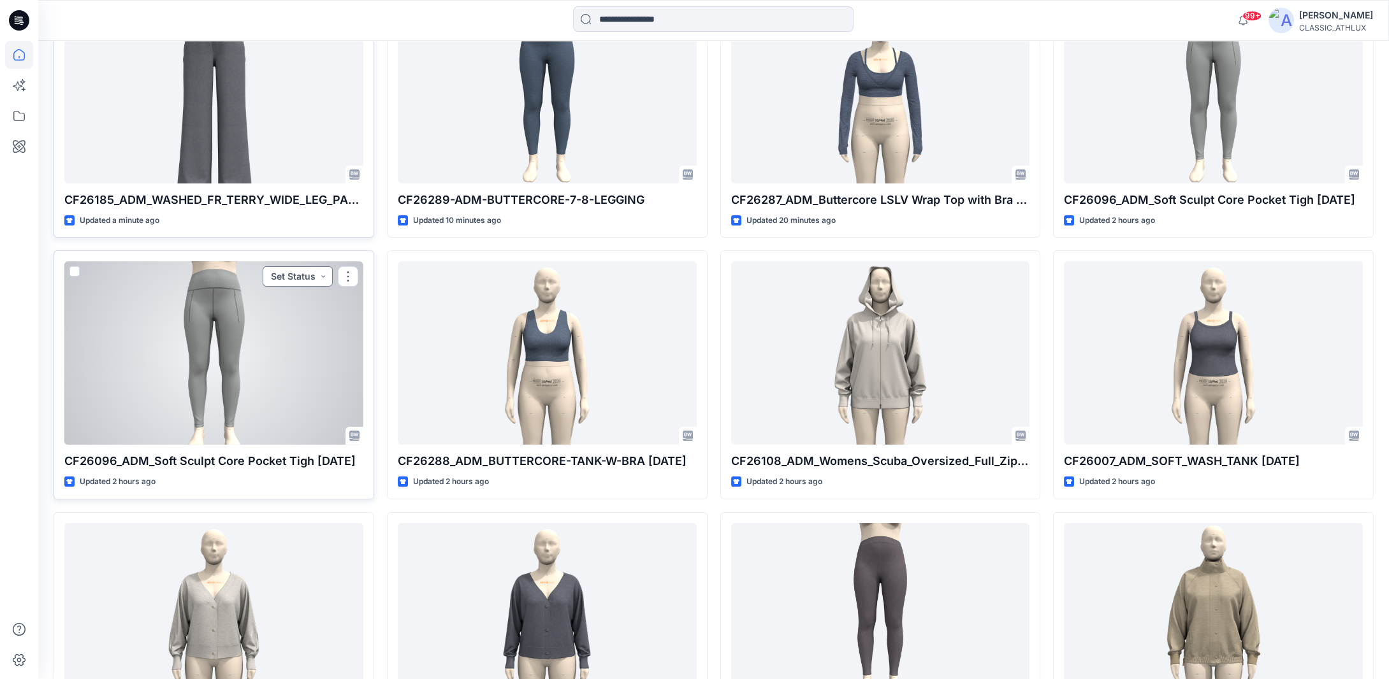
click at [315, 279] on button "Set Status" at bounding box center [298, 276] width 70 height 20
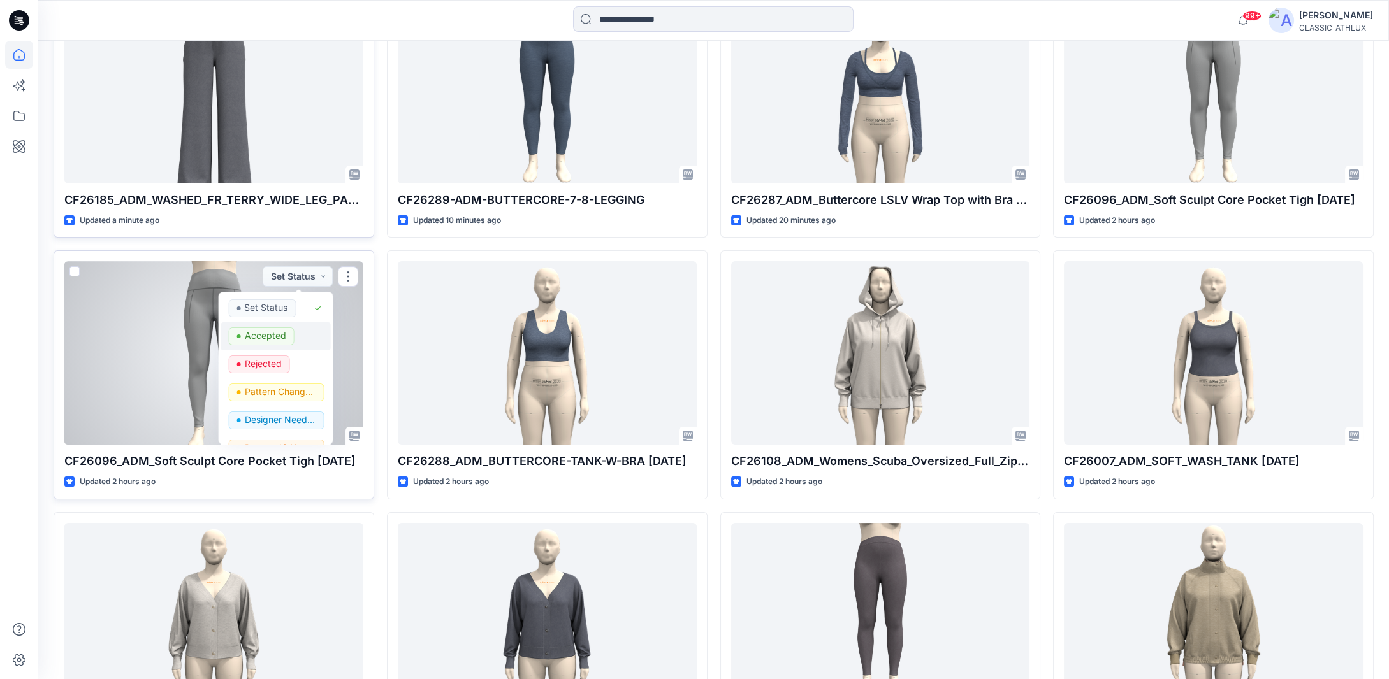
click at [259, 337] on p "Accepted" at bounding box center [264, 336] width 41 height 17
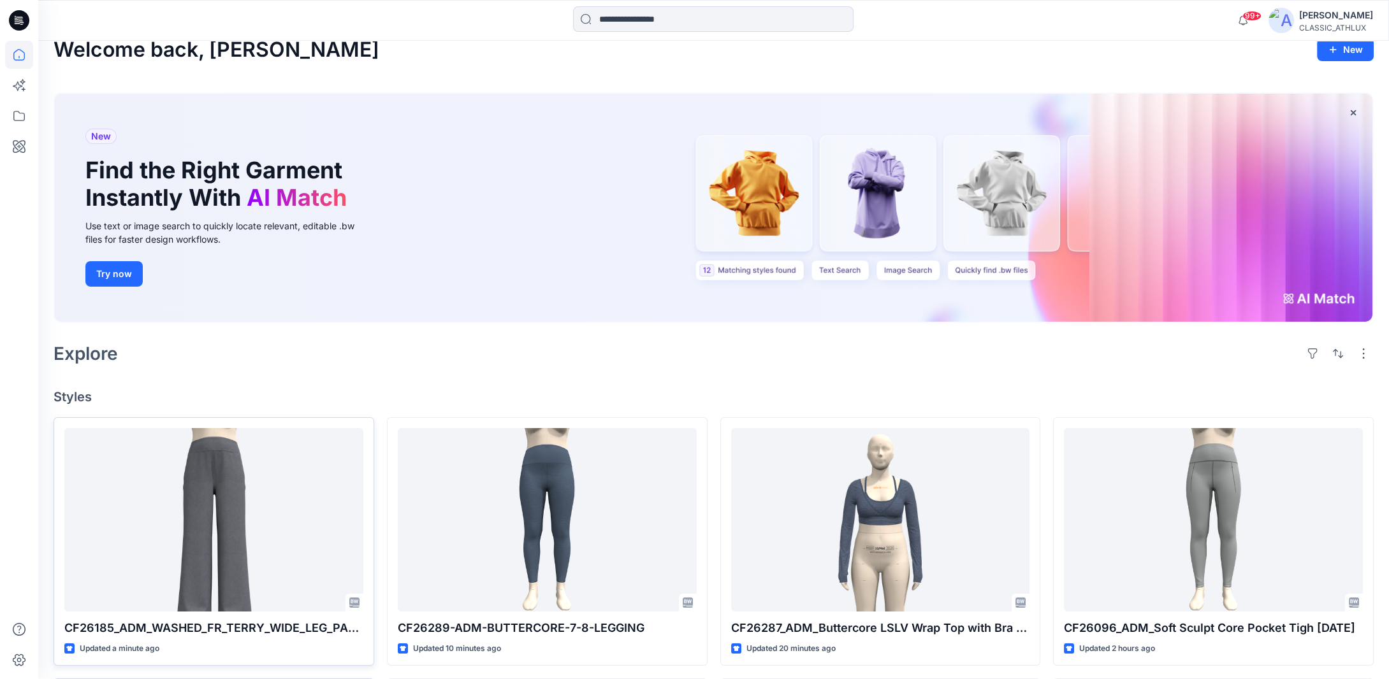
scroll to position [0, 0]
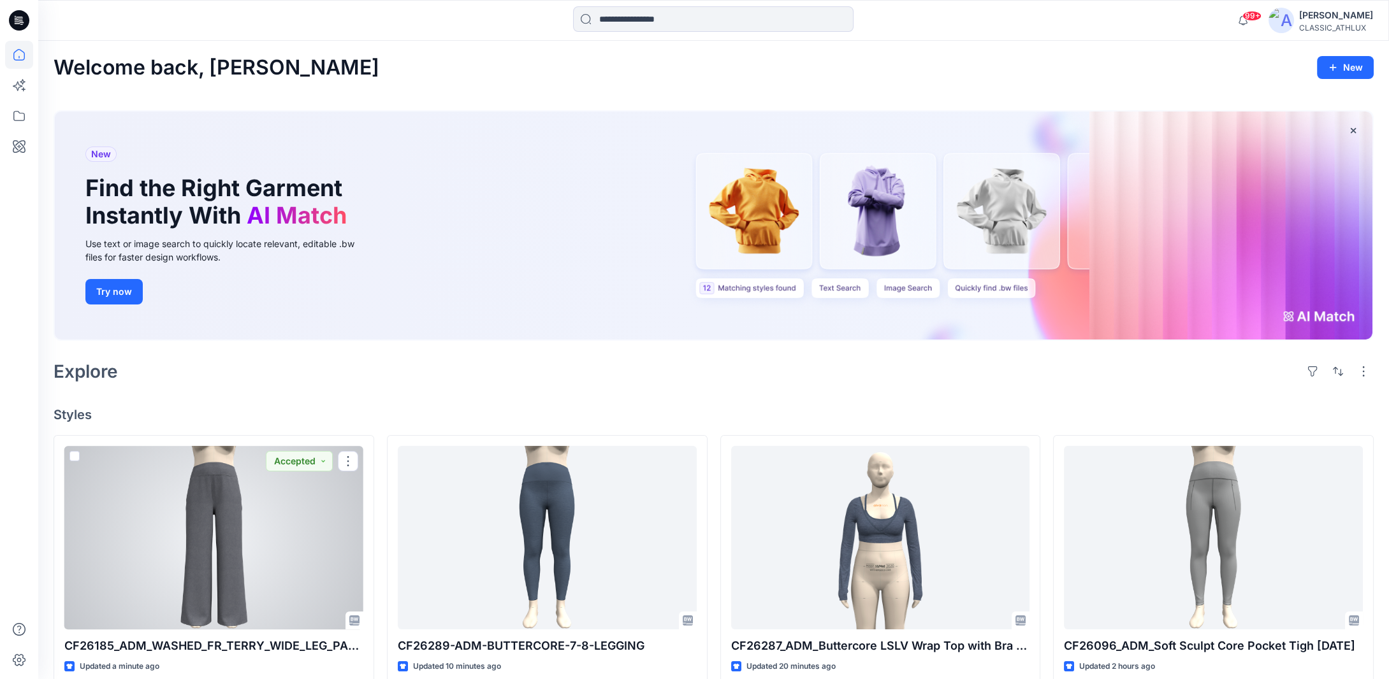
drag, startPoint x: 255, startPoint y: 504, endPoint x: 255, endPoint y: 483, distance: 21.0
click at [255, 504] on div at bounding box center [213, 538] width 299 height 184
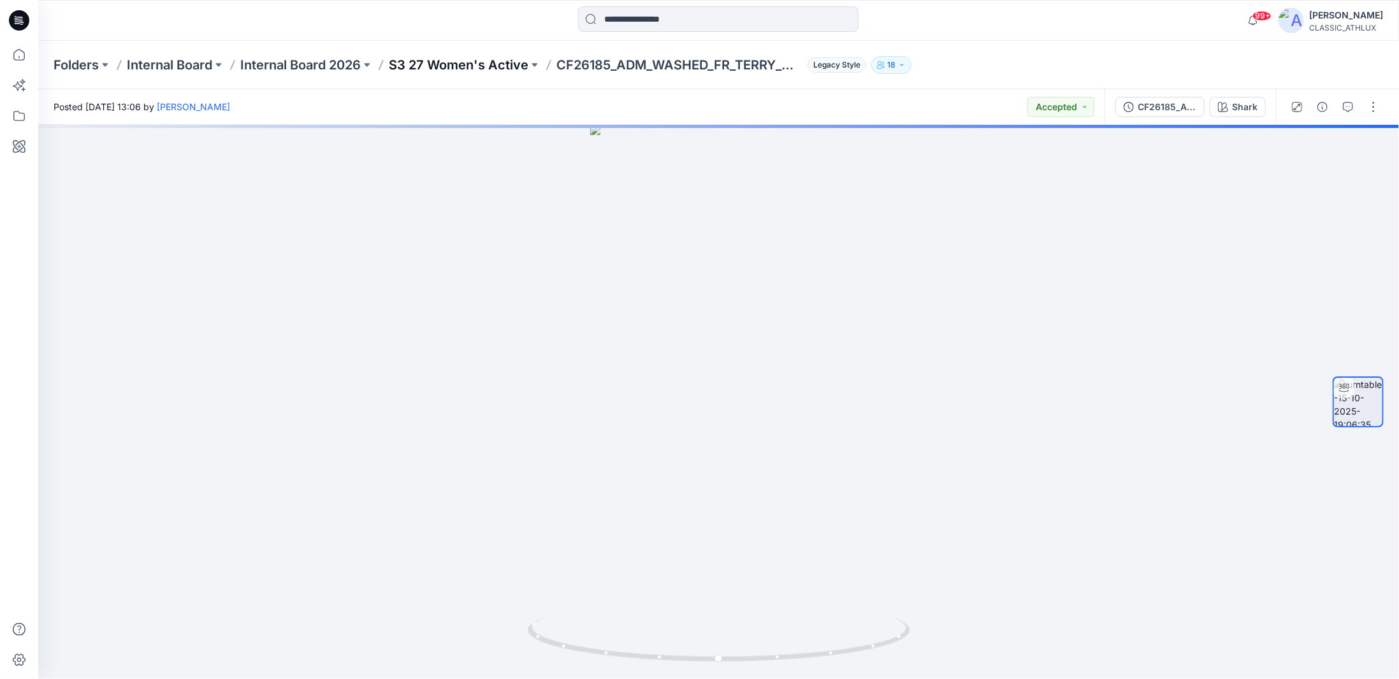
click at [481, 68] on p "S3 27 Women's Active" at bounding box center [459, 65] width 140 height 18
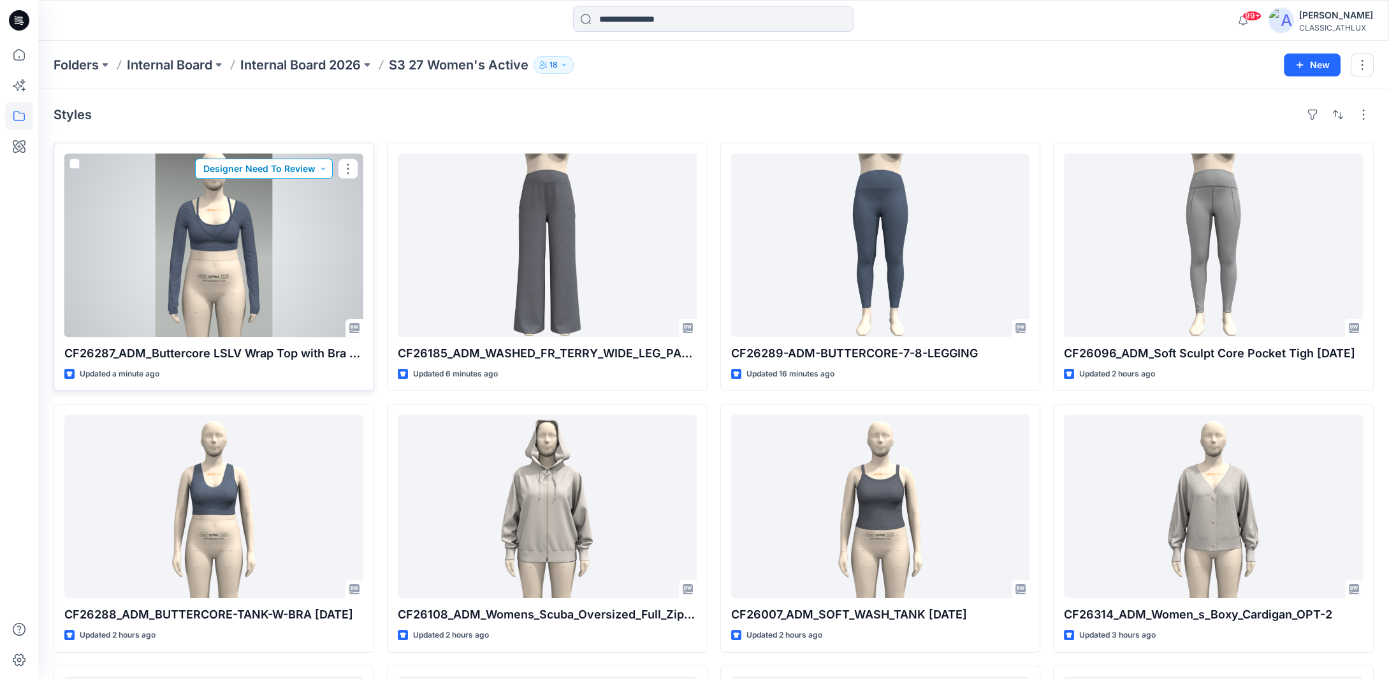
click at [330, 167] on button "Designer Need To Review" at bounding box center [264, 169] width 138 height 20
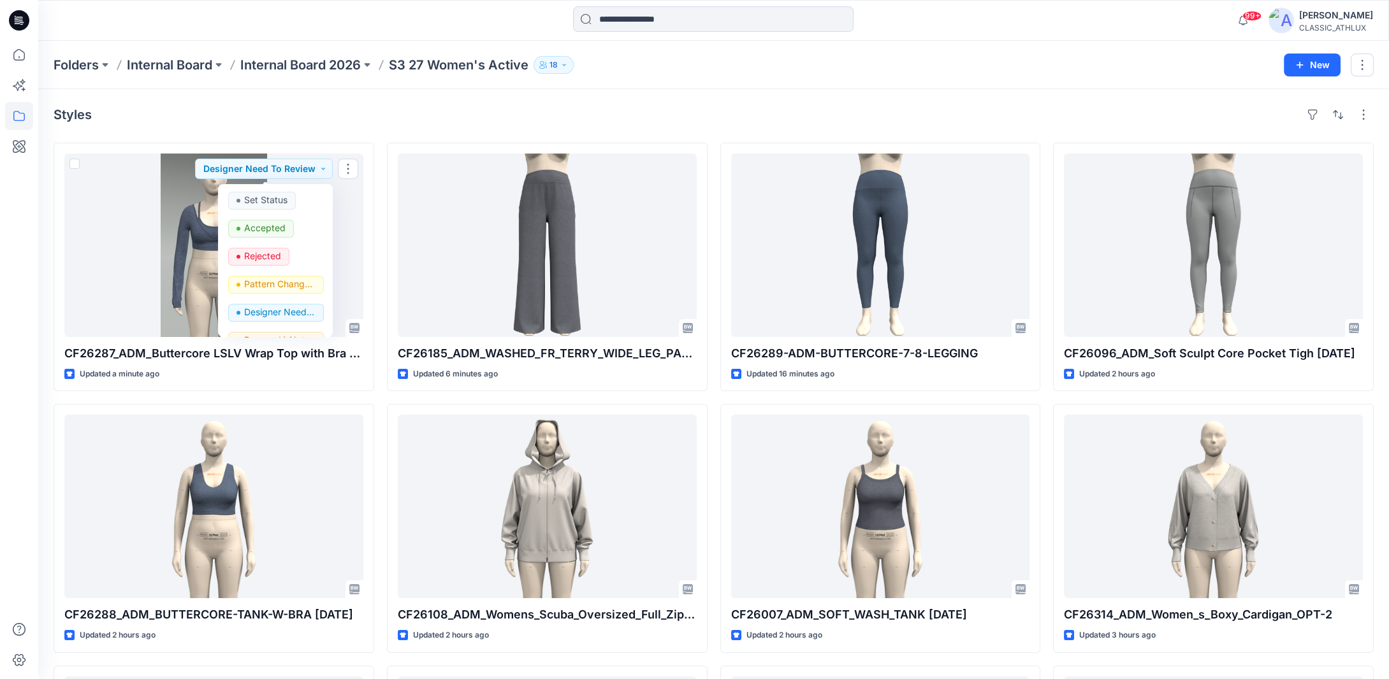
click at [347, 136] on div "Styles CF26287_ADM_Buttercore LSLV Wrap Top with Bra [DATE] Updated a minute ag…" at bounding box center [713, 532] width 1351 height 887
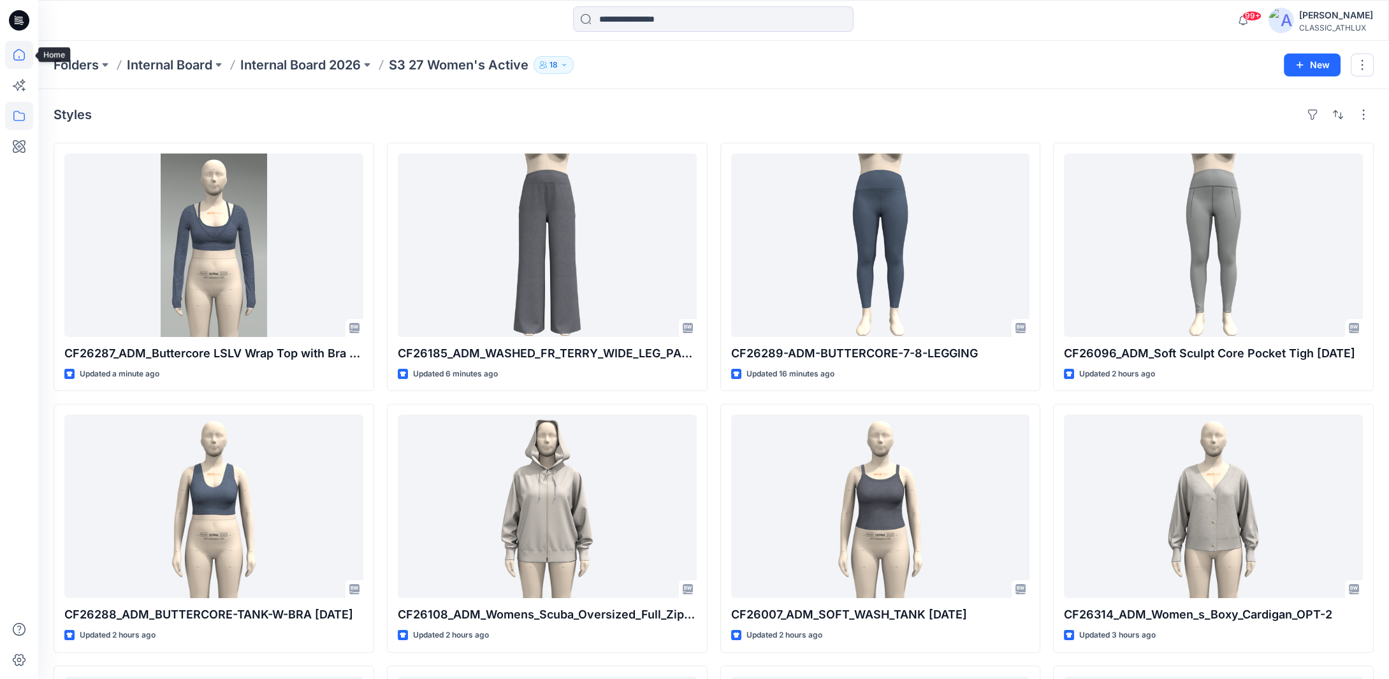
click at [23, 54] on icon at bounding box center [19, 55] width 28 height 28
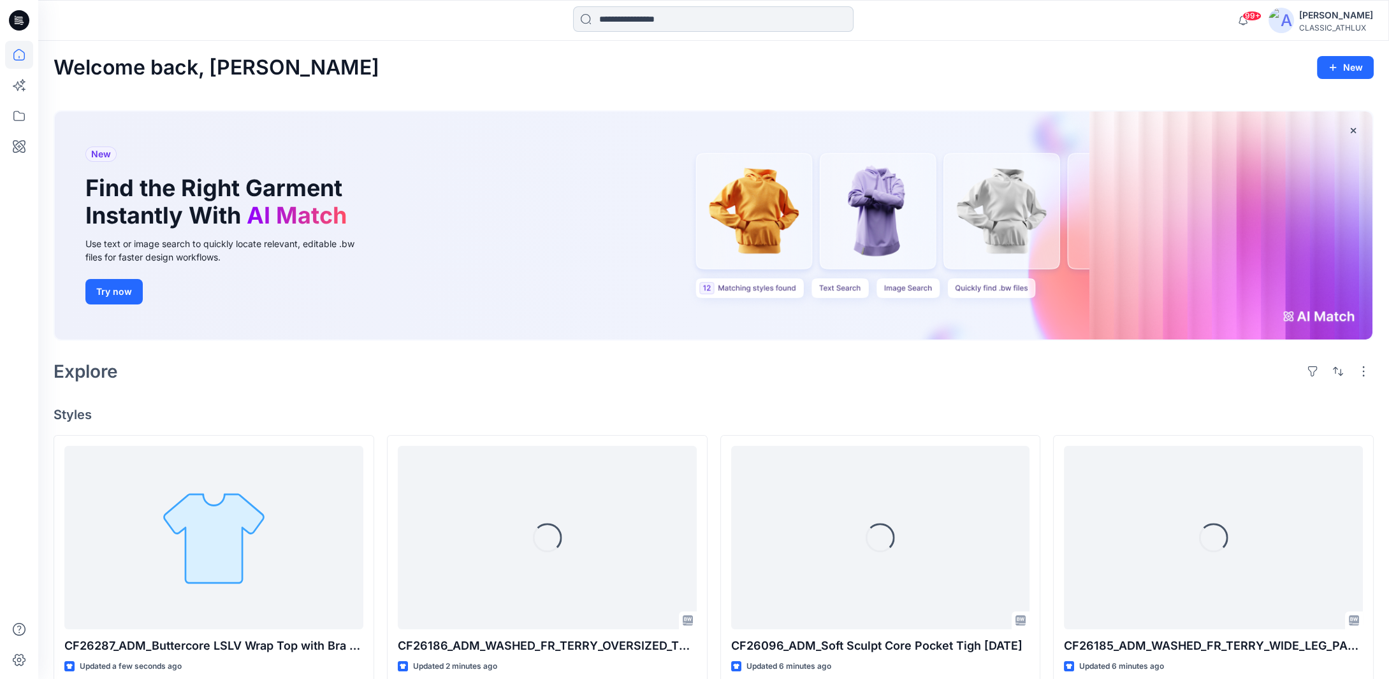
click at [692, 18] on input at bounding box center [713, 18] width 280 height 25
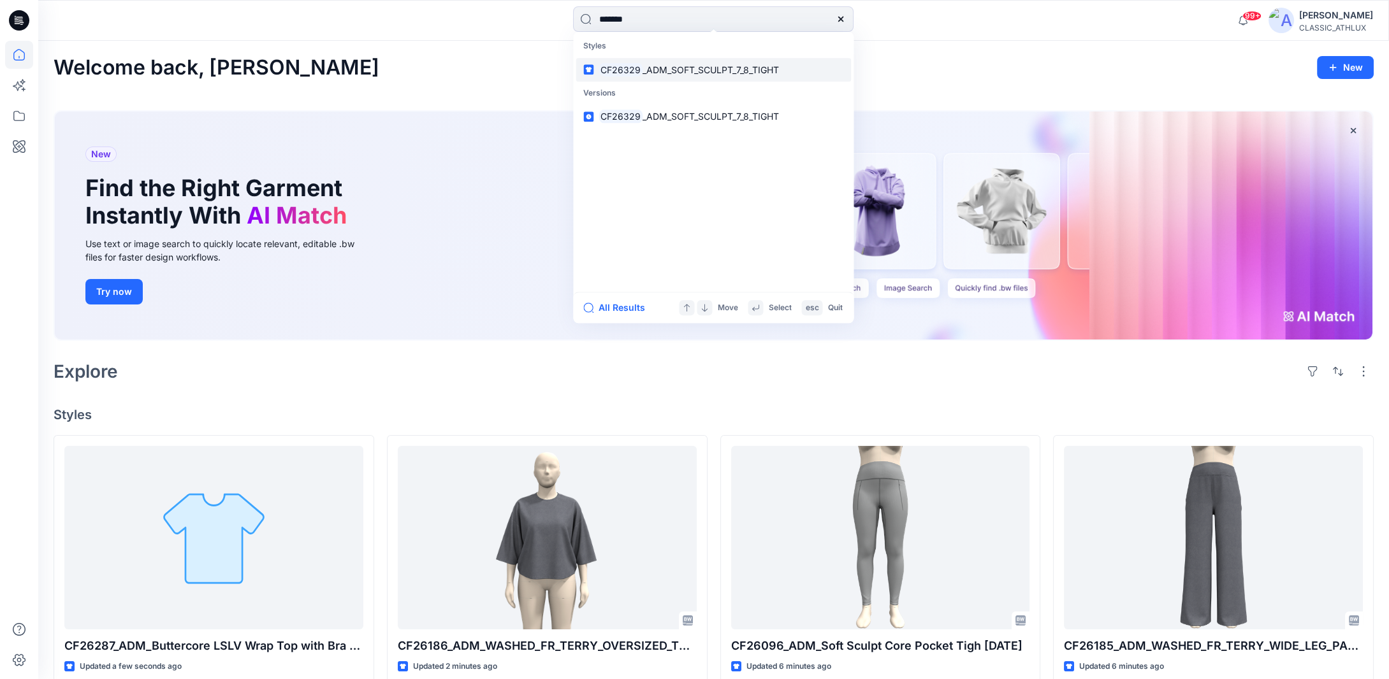
type input "*******"
click at [696, 67] on span "_ADM_SOFT_SCULPT_7_8_TIGHT" at bounding box center [710, 69] width 136 height 11
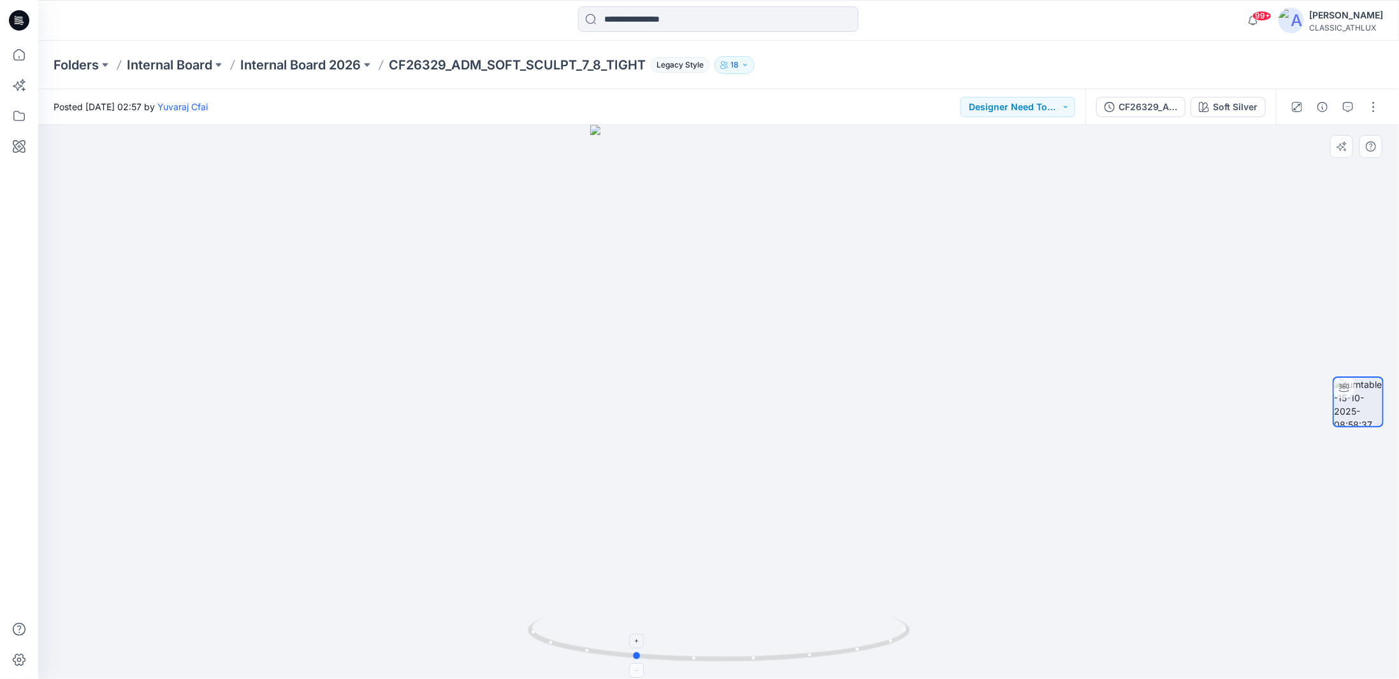
drag, startPoint x: 855, startPoint y: 652, endPoint x: 770, endPoint y: 633, distance: 86.9
click at [770, 633] on icon at bounding box center [721, 642] width 386 height 48
click at [1147, 103] on div "CF26329_ADM_SOFT_SCULPT_7_8_TIGHT" at bounding box center [1148, 107] width 59 height 14
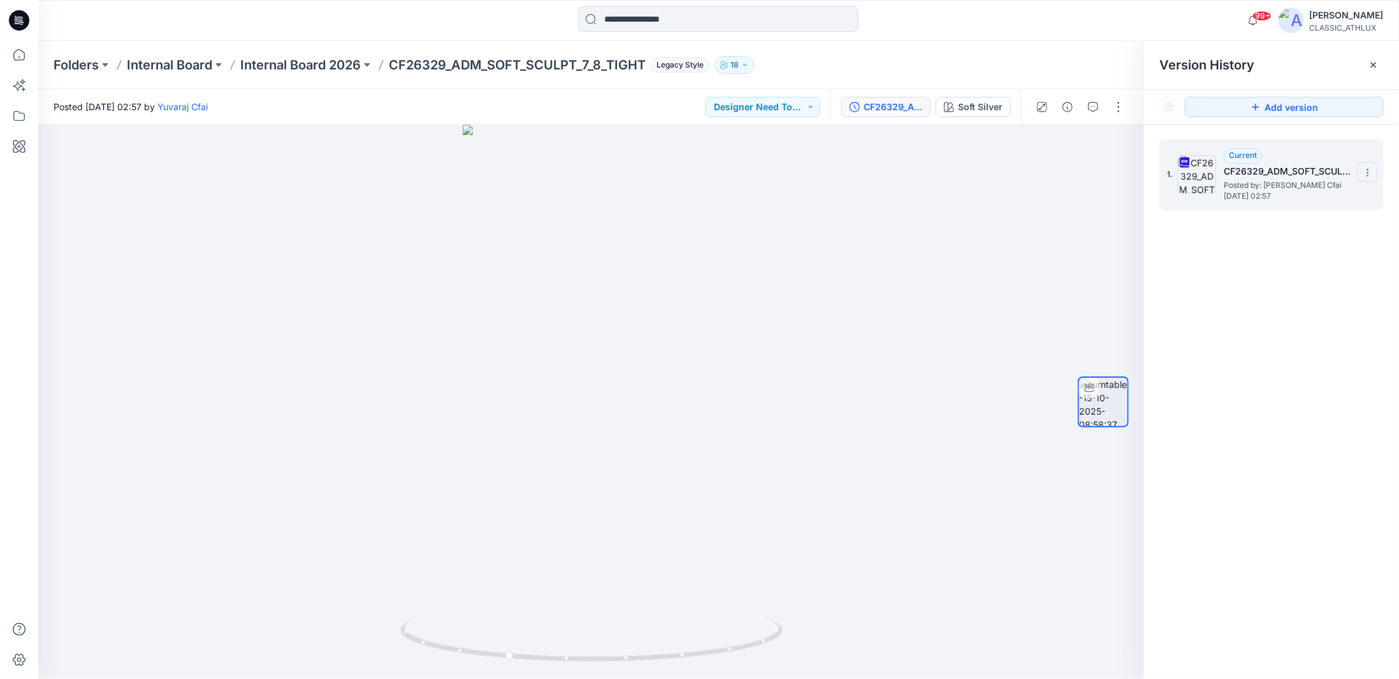
click at [1372, 172] on icon at bounding box center [1368, 173] width 10 height 10
click at [1314, 200] on span "Download Source BW File" at bounding box center [1303, 197] width 107 height 15
click at [312, 64] on p "Internal Board 2026" at bounding box center [300, 65] width 120 height 18
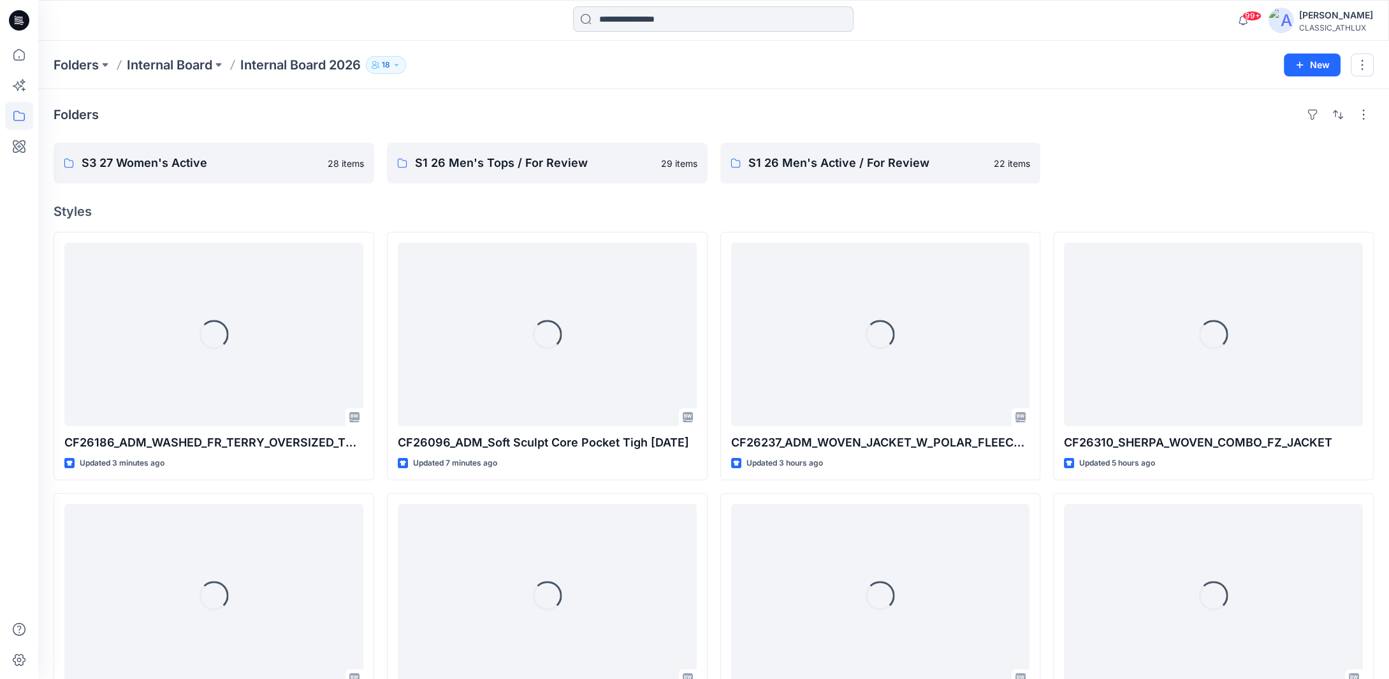
click at [625, 18] on input at bounding box center [713, 18] width 280 height 25
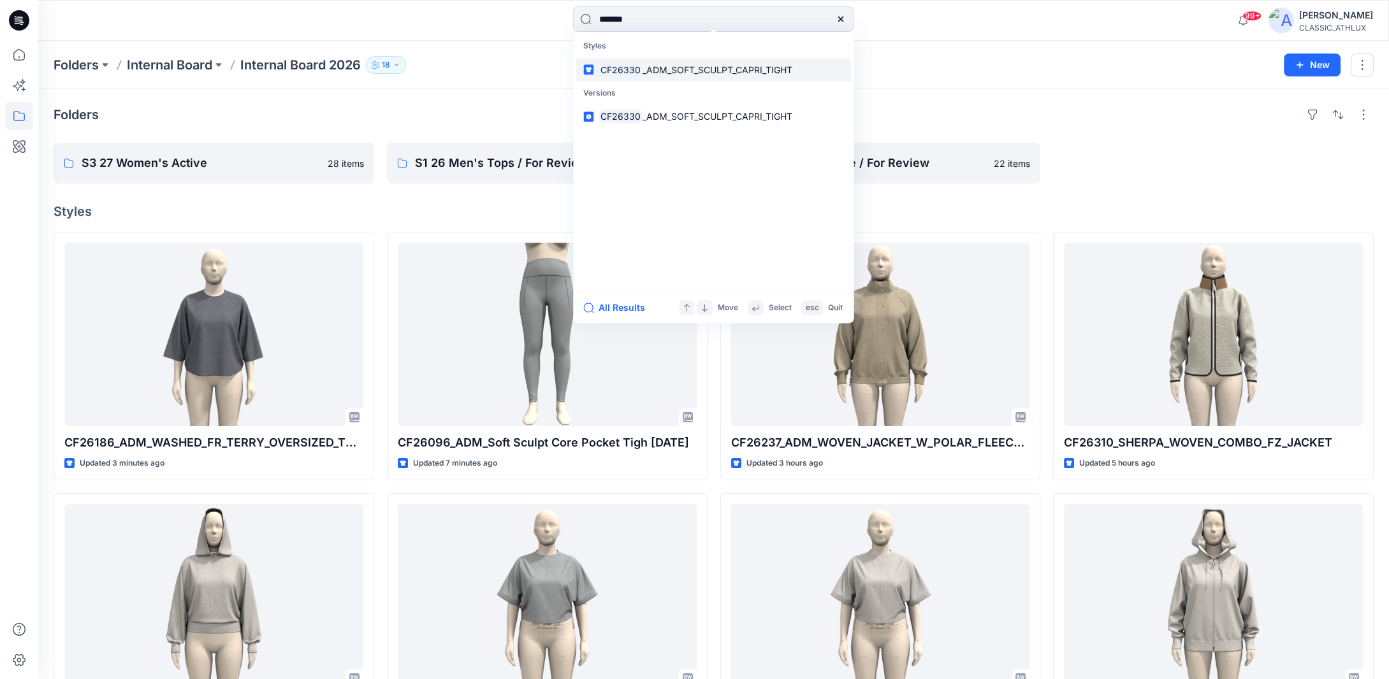
type input "*******"
click at [669, 73] on span "_ADM_SOFT_SCULPT_CAPRI_TIGHT" at bounding box center [717, 69] width 150 height 11
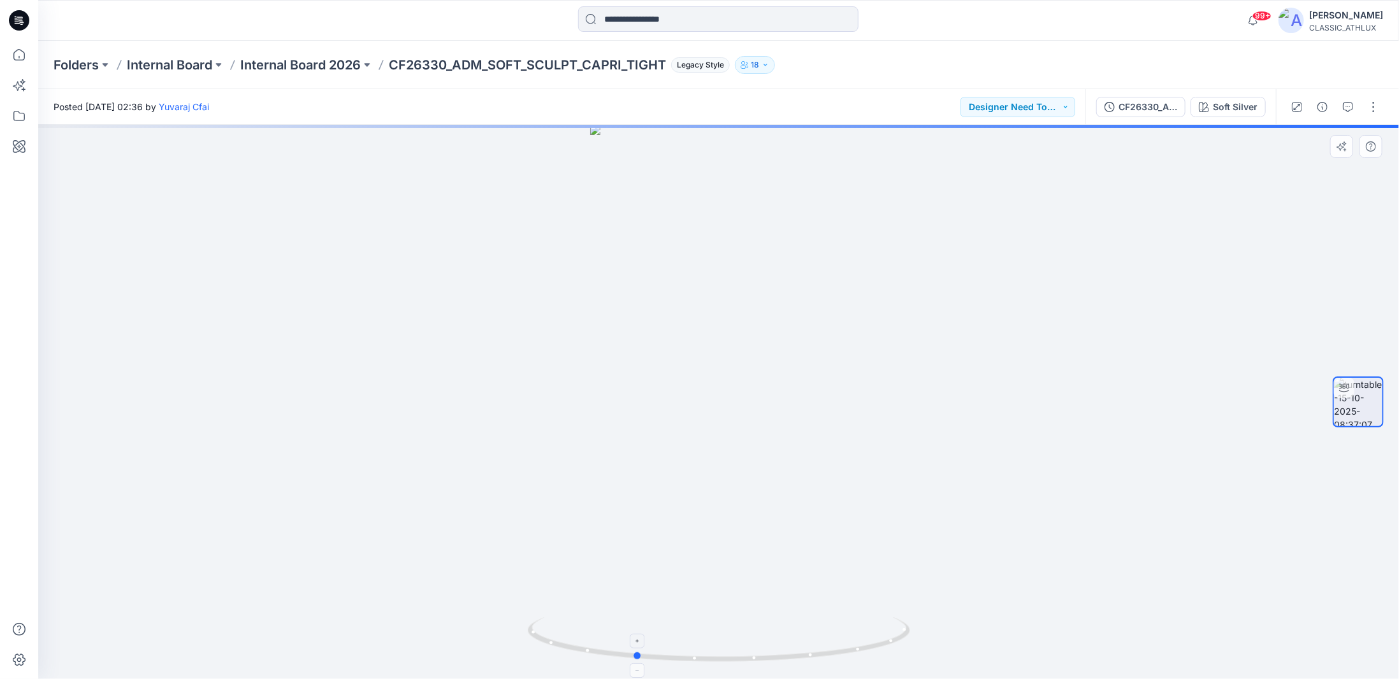
drag, startPoint x: 798, startPoint y: 659, endPoint x: 714, endPoint y: 635, distance: 87.4
click at [714, 635] on icon at bounding box center [721, 642] width 386 height 48
click at [1177, 109] on div "CF26330_ADM_SOFT_SCULPT_CAPRI_TIGHT" at bounding box center [1148, 107] width 59 height 14
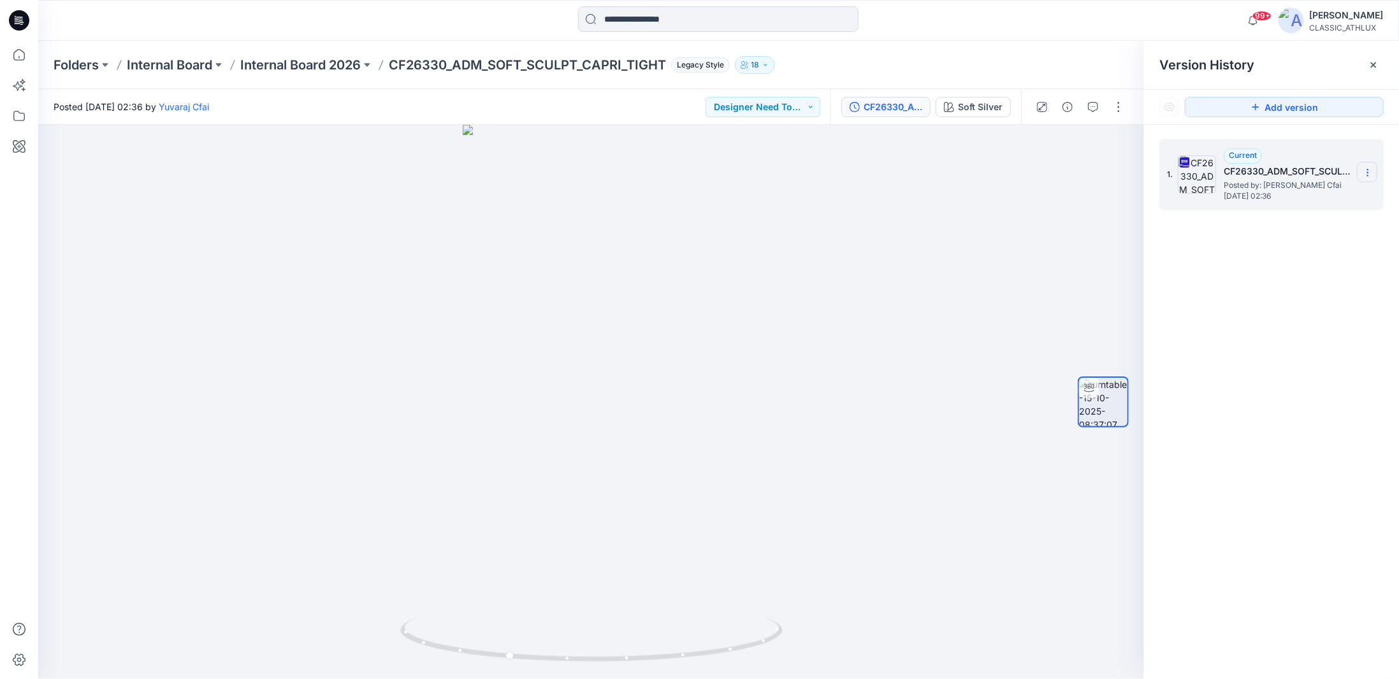
click at [1363, 171] on icon at bounding box center [1368, 173] width 10 height 10
click at [1279, 196] on span "Download Source BW File" at bounding box center [1303, 197] width 107 height 15
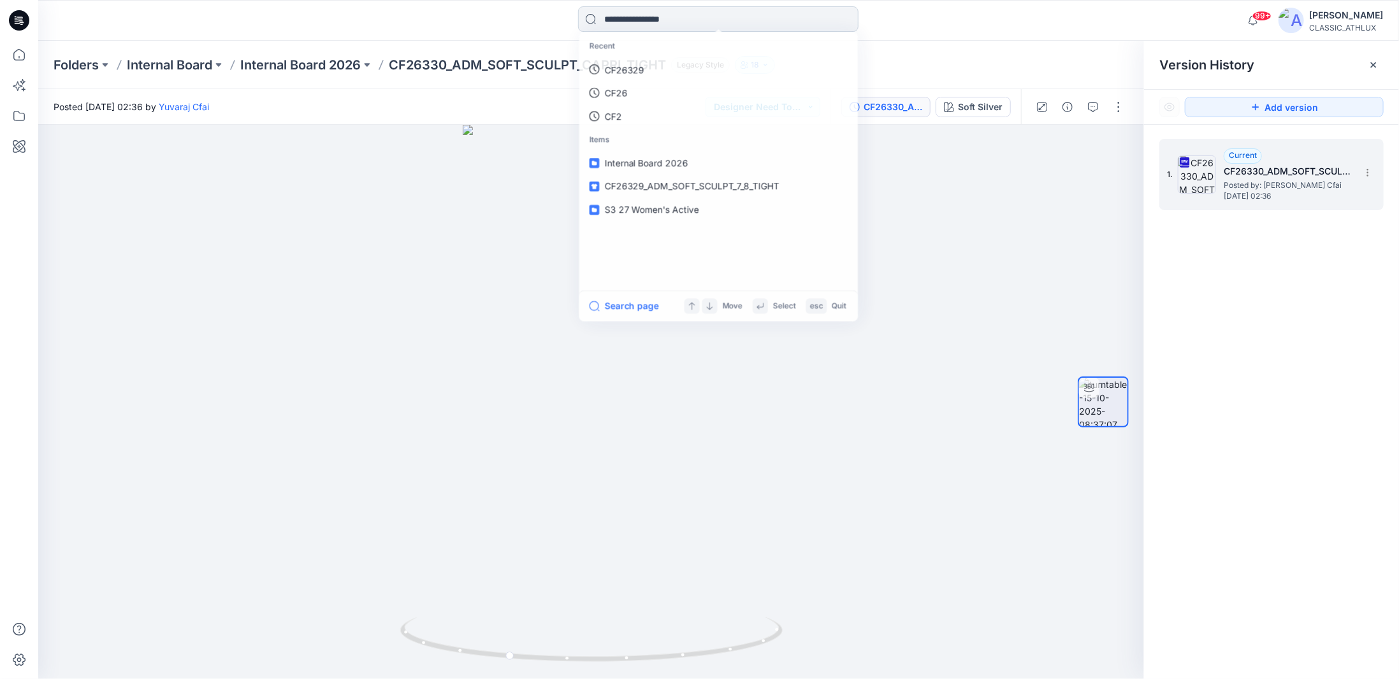
click at [665, 20] on input at bounding box center [718, 18] width 280 height 25
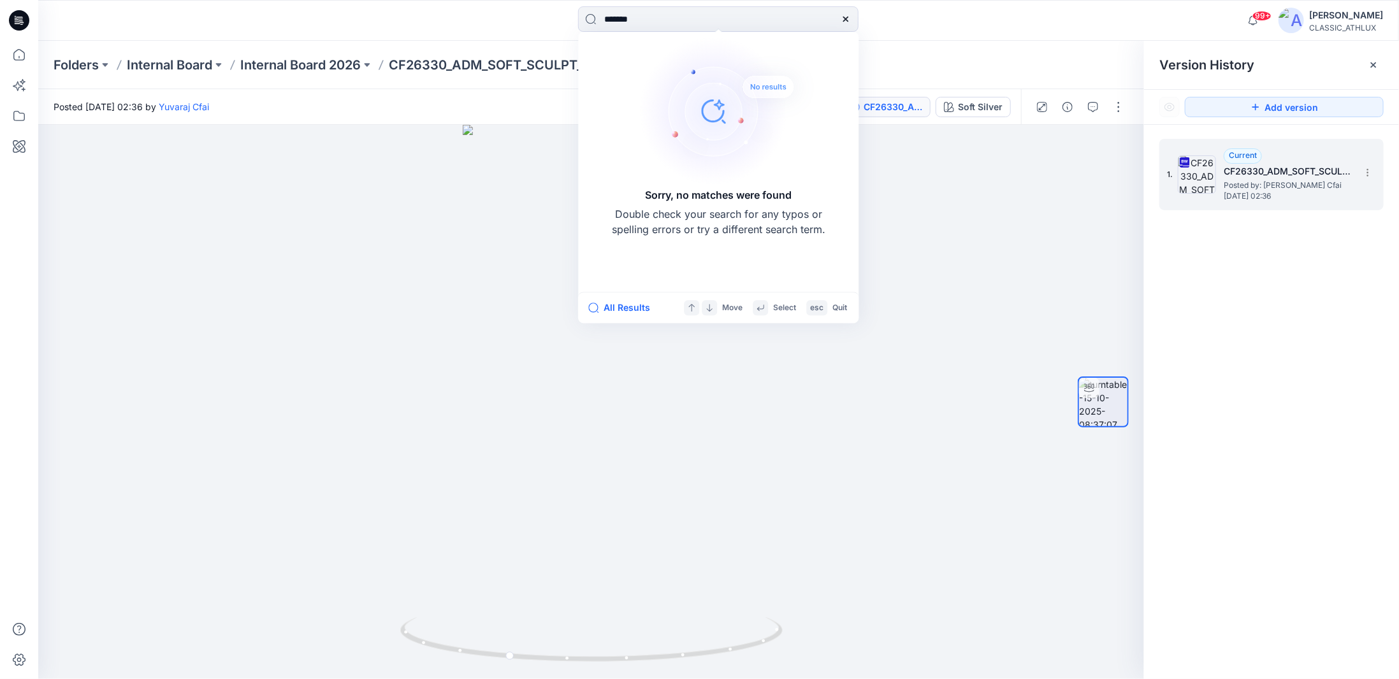
type input "*******"
click at [546, 89] on div "Folders Internal Board Internal Board 2026 CF26330_ADM_SOFT_SCULPT_CAPRI_TIGHT …" at bounding box center [718, 65] width 1361 height 48
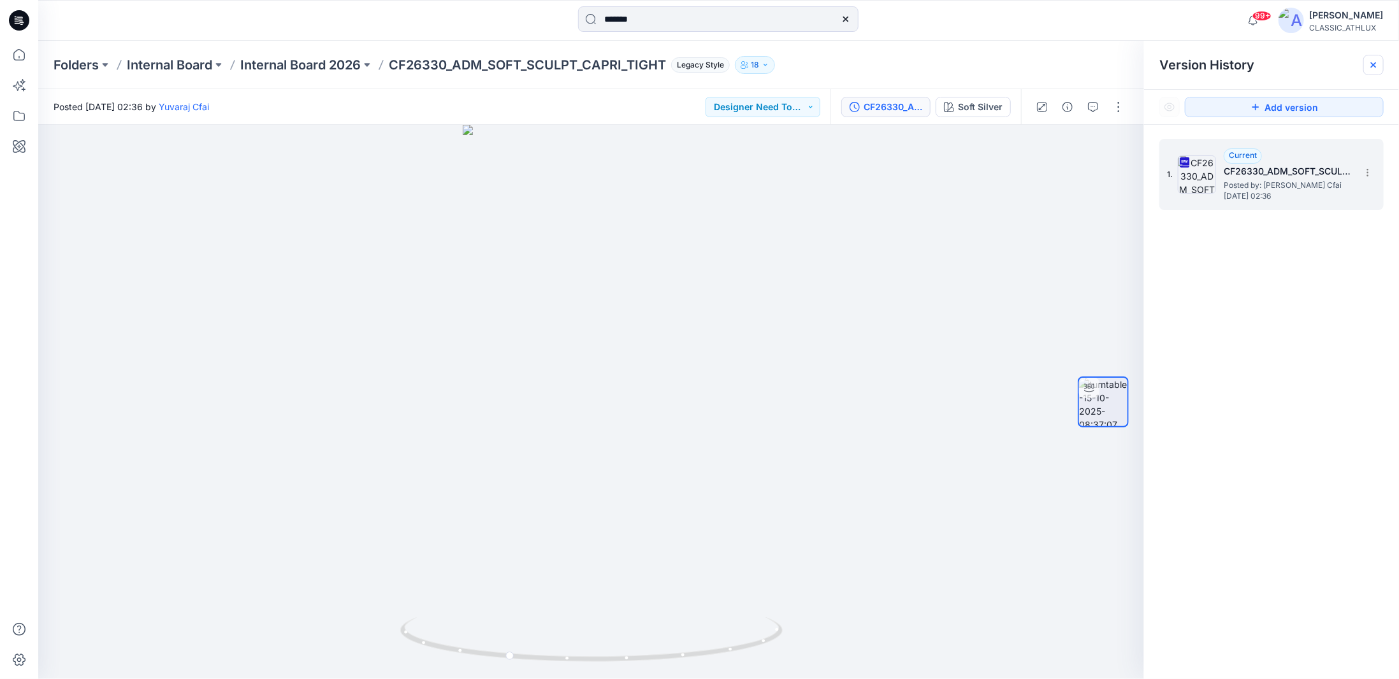
click at [1369, 68] on icon at bounding box center [1373, 65] width 10 height 10
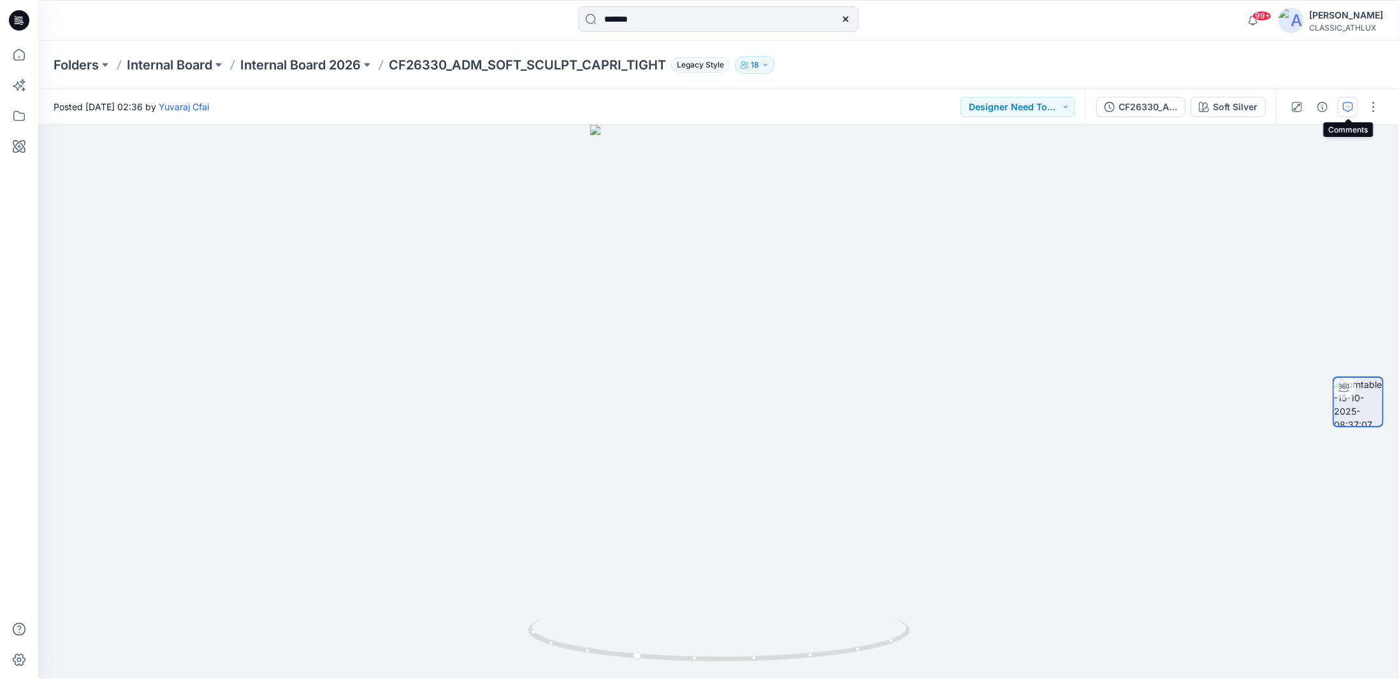
click at [1348, 108] on icon "button" at bounding box center [1348, 107] width 10 height 10
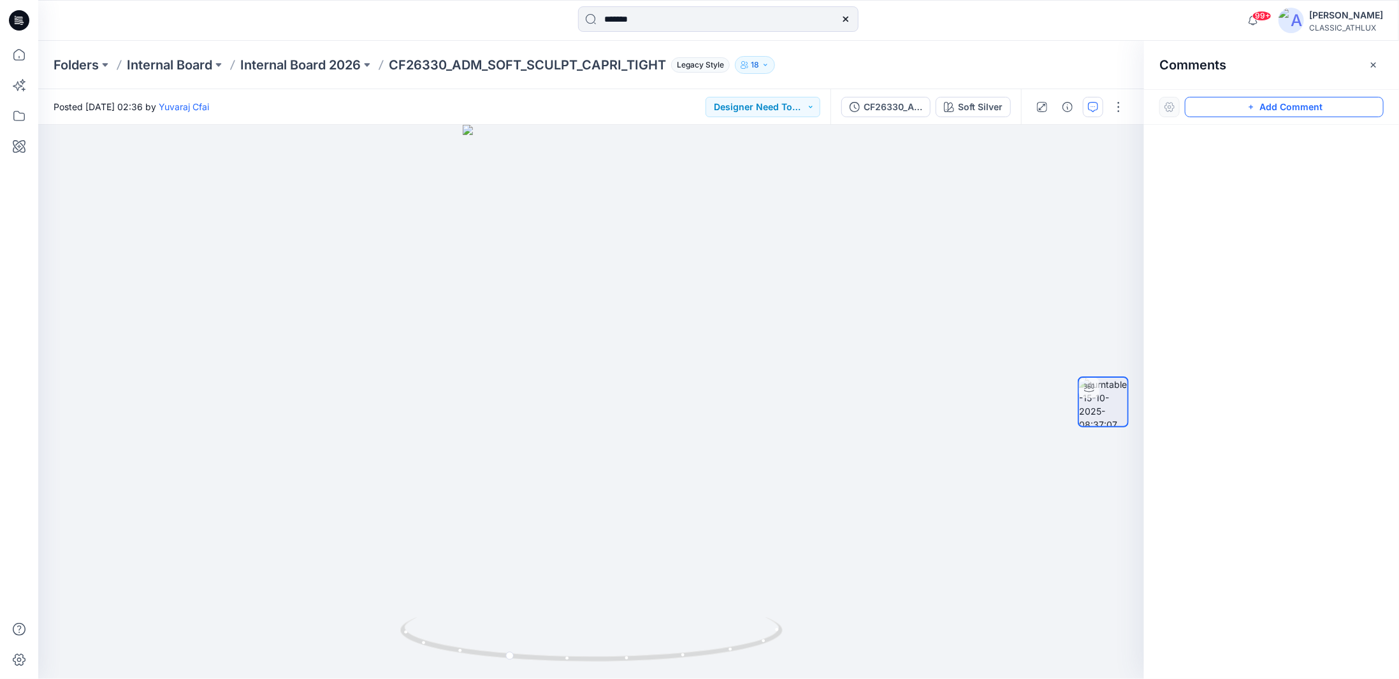
click at [1320, 112] on button "Add Comment" at bounding box center [1284, 107] width 199 height 20
click at [620, 249] on div "1" at bounding box center [591, 402] width 1106 height 555
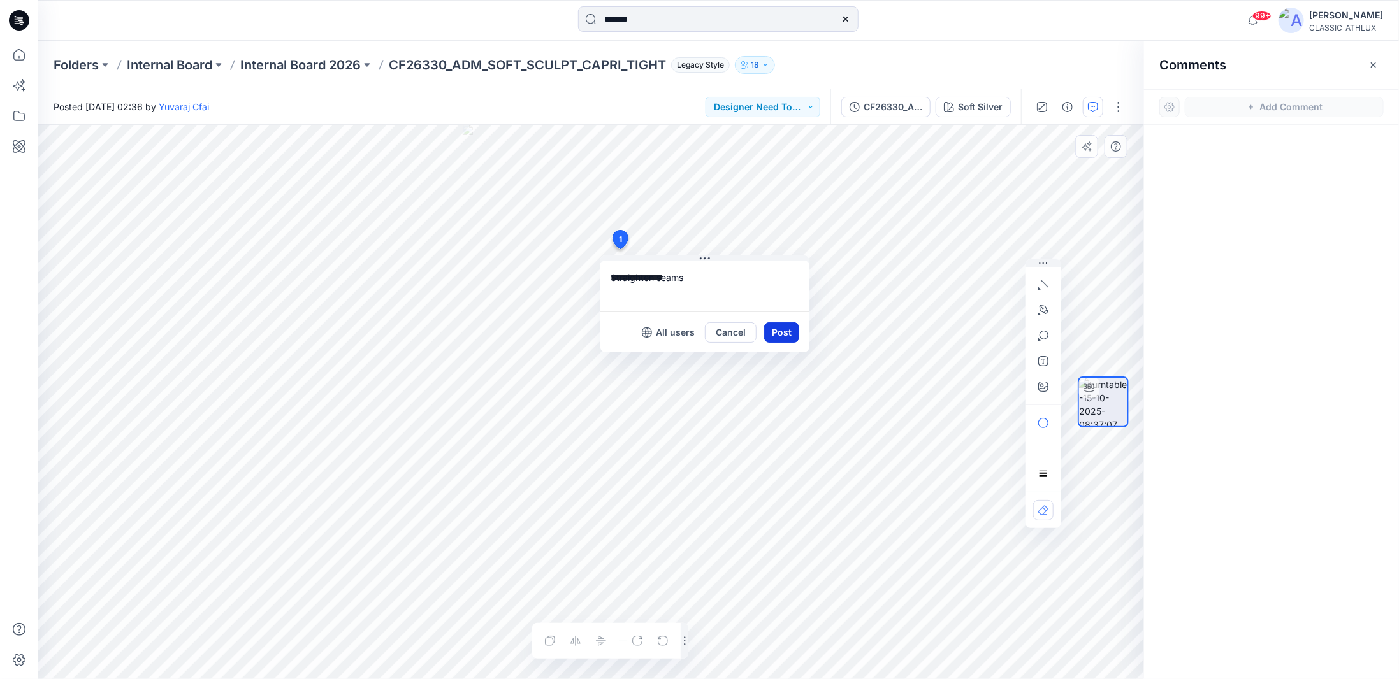
type textarea "**********"
click at [788, 333] on button "Post" at bounding box center [781, 333] width 35 height 20
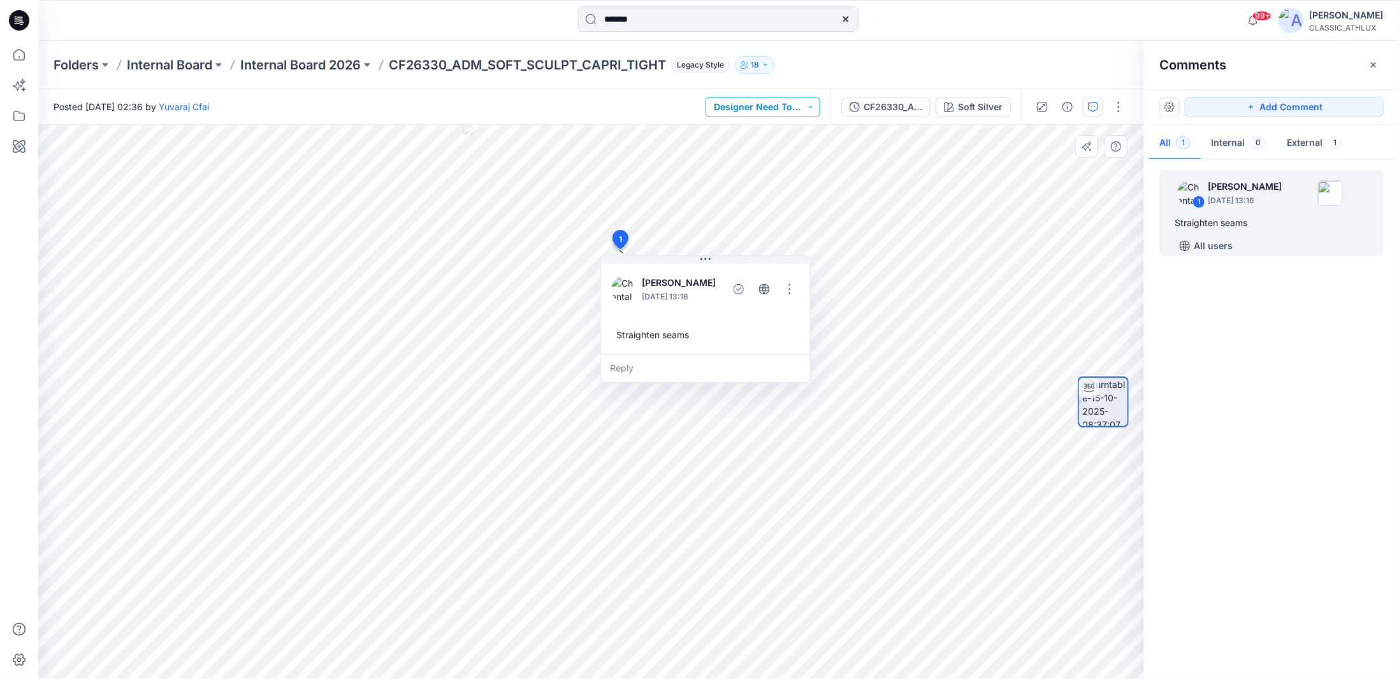
click at [812, 106] on button "Designer Need To Review" at bounding box center [763, 107] width 115 height 20
click at [740, 194] on p "Rejected" at bounding box center [753, 194] width 37 height 17
click at [847, 16] on icon at bounding box center [846, 19] width 10 height 10
click at [704, 18] on input at bounding box center [718, 18] width 280 height 25
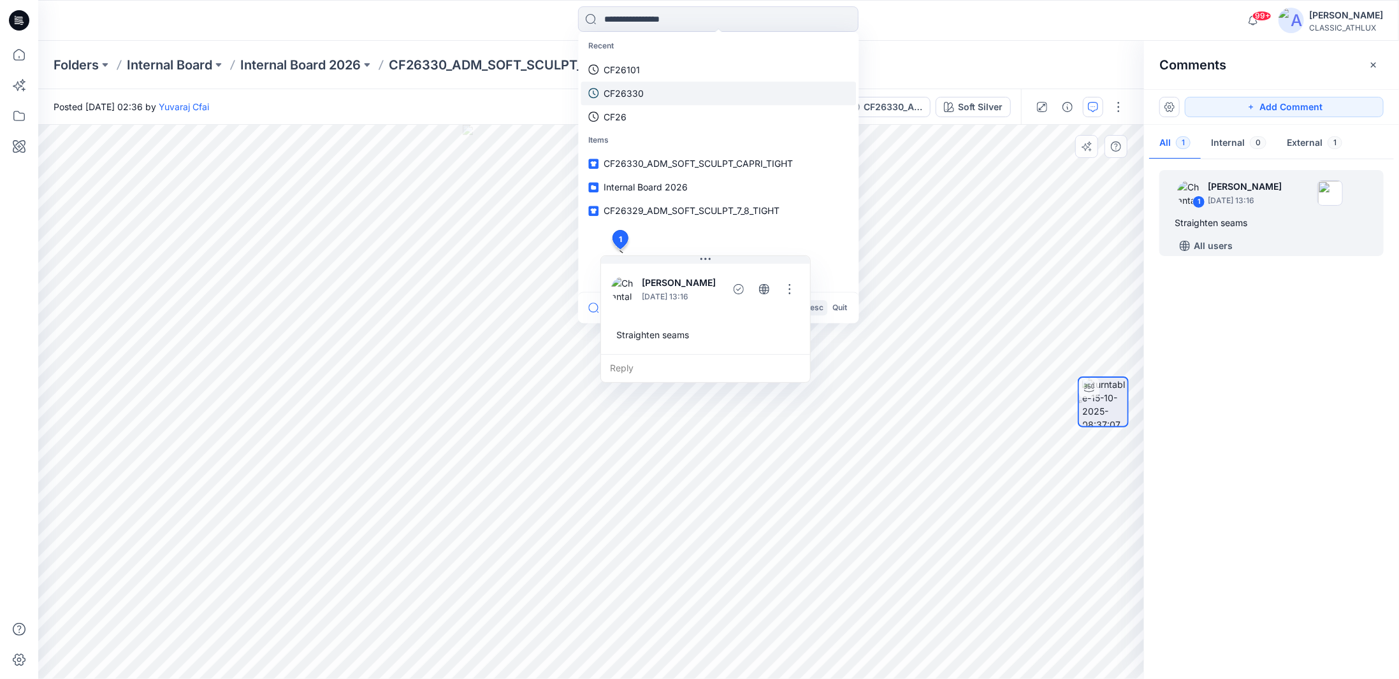
click at [639, 99] on p "CF26330" at bounding box center [624, 93] width 40 height 13
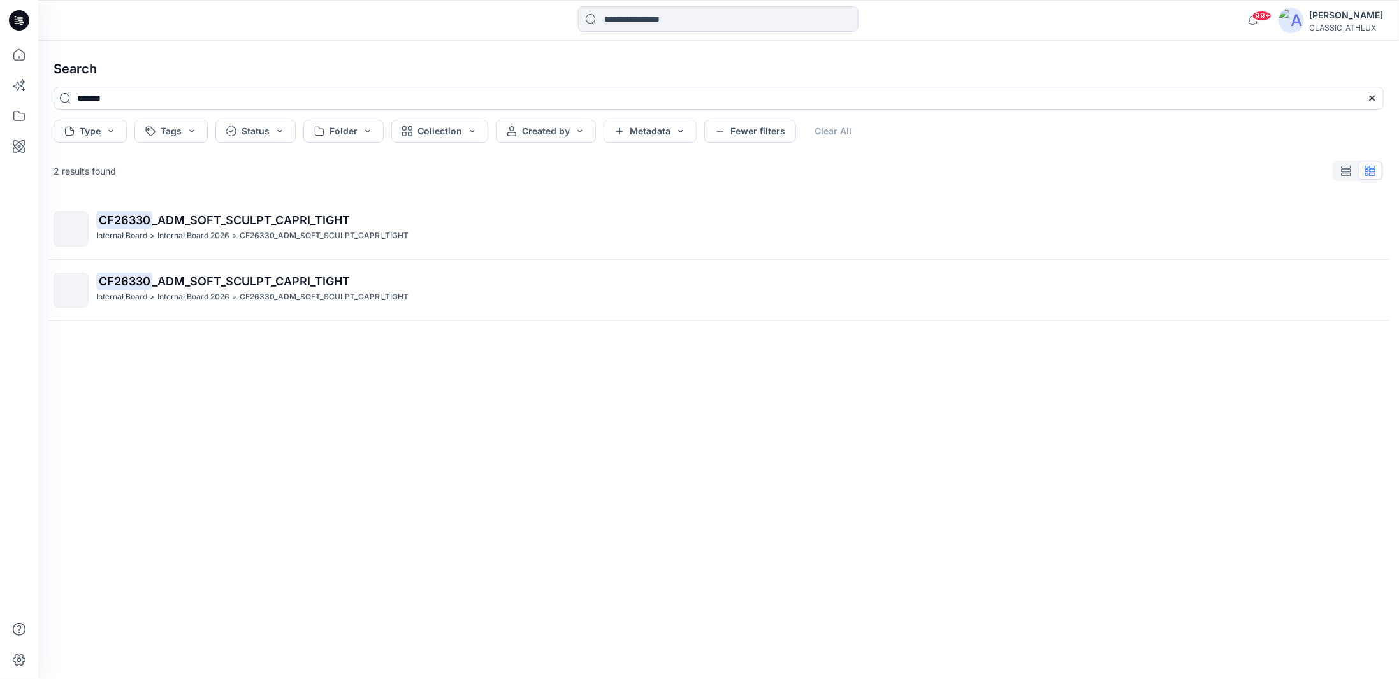
drag, startPoint x: 424, startPoint y: 230, endPoint x: 430, endPoint y: 228, distance: 6.9
click at [424, 230] on div "Internal Board > Internal Board 2026 > CF26330_ADM_SOFT_SCULPT_CAPRI_TIGHT" at bounding box center [739, 235] width 1287 height 13
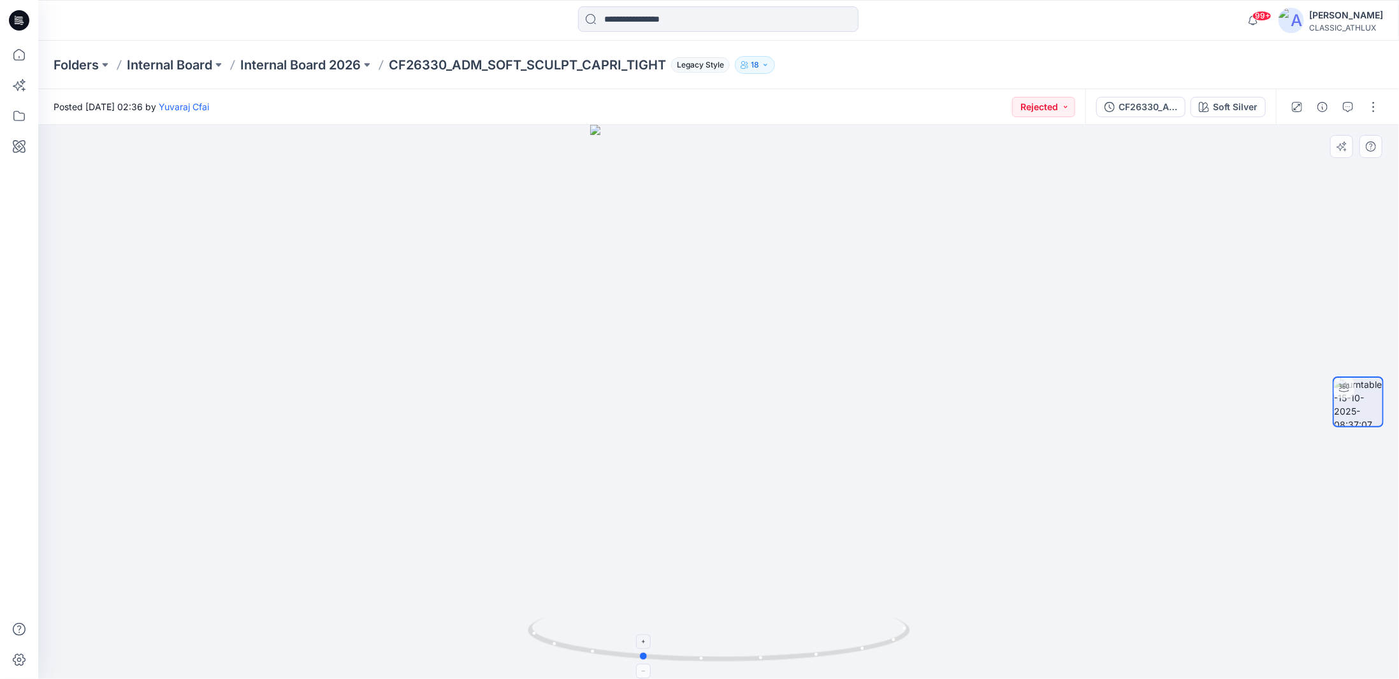
drag, startPoint x: 862, startPoint y: 649, endPoint x: 784, endPoint y: 642, distance: 78.1
click at [784, 642] on icon at bounding box center [721, 642] width 386 height 48
click at [1371, 105] on button "button" at bounding box center [1373, 107] width 20 height 20
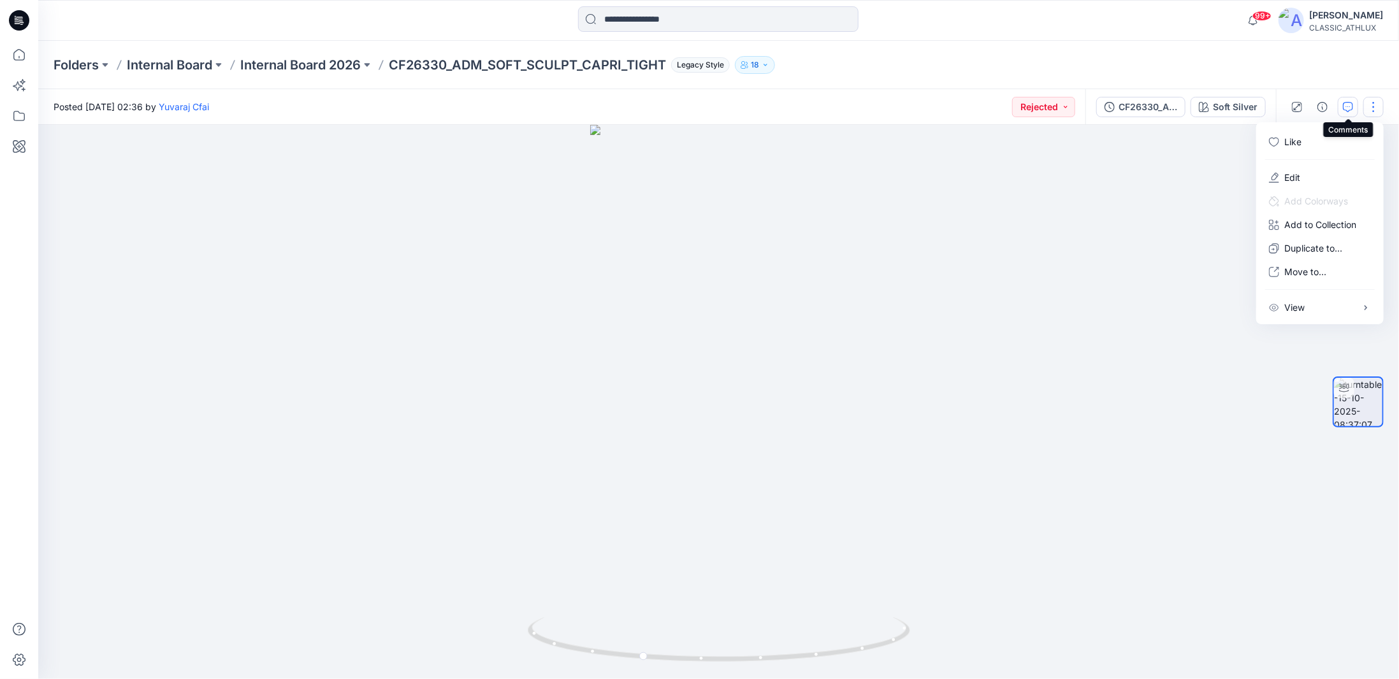
click at [1346, 108] on icon "button" at bounding box center [1348, 107] width 10 height 10
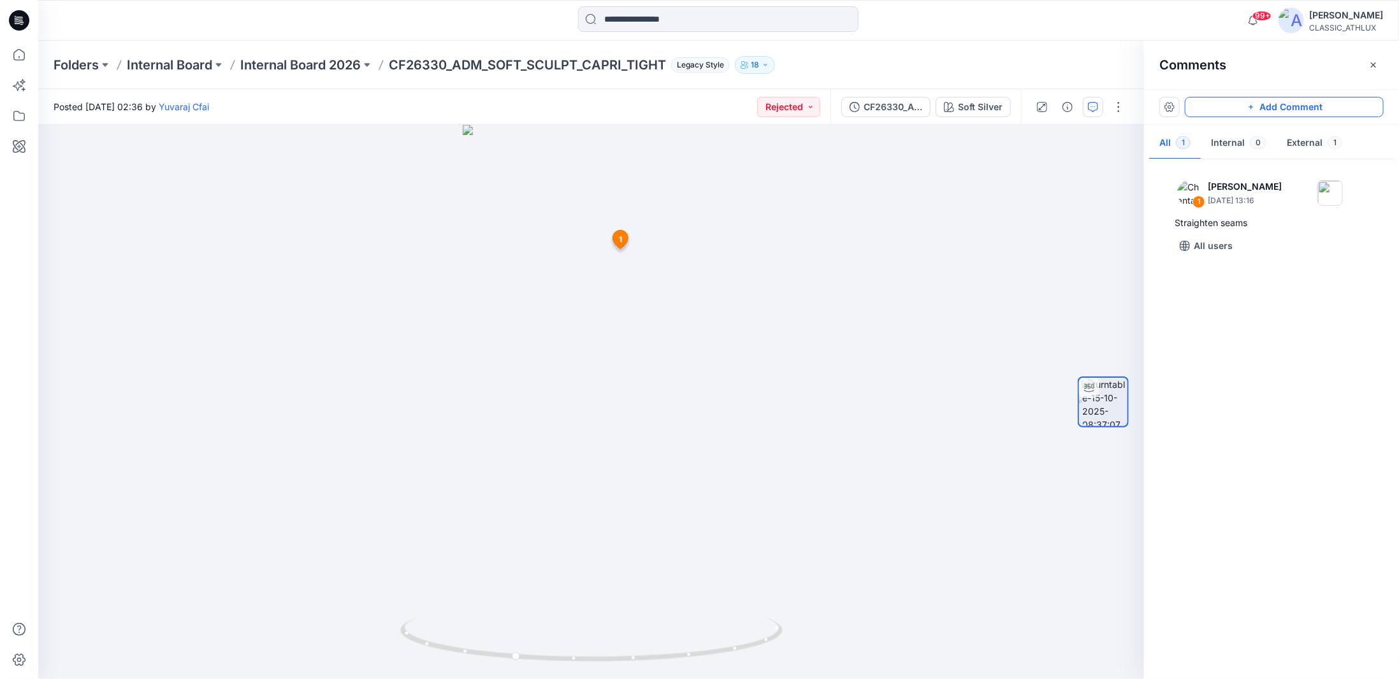
click at [1269, 112] on button "Add Comment" at bounding box center [1284, 107] width 199 height 20
click at [312, 64] on p "Internal Board 2026" at bounding box center [300, 65] width 120 height 18
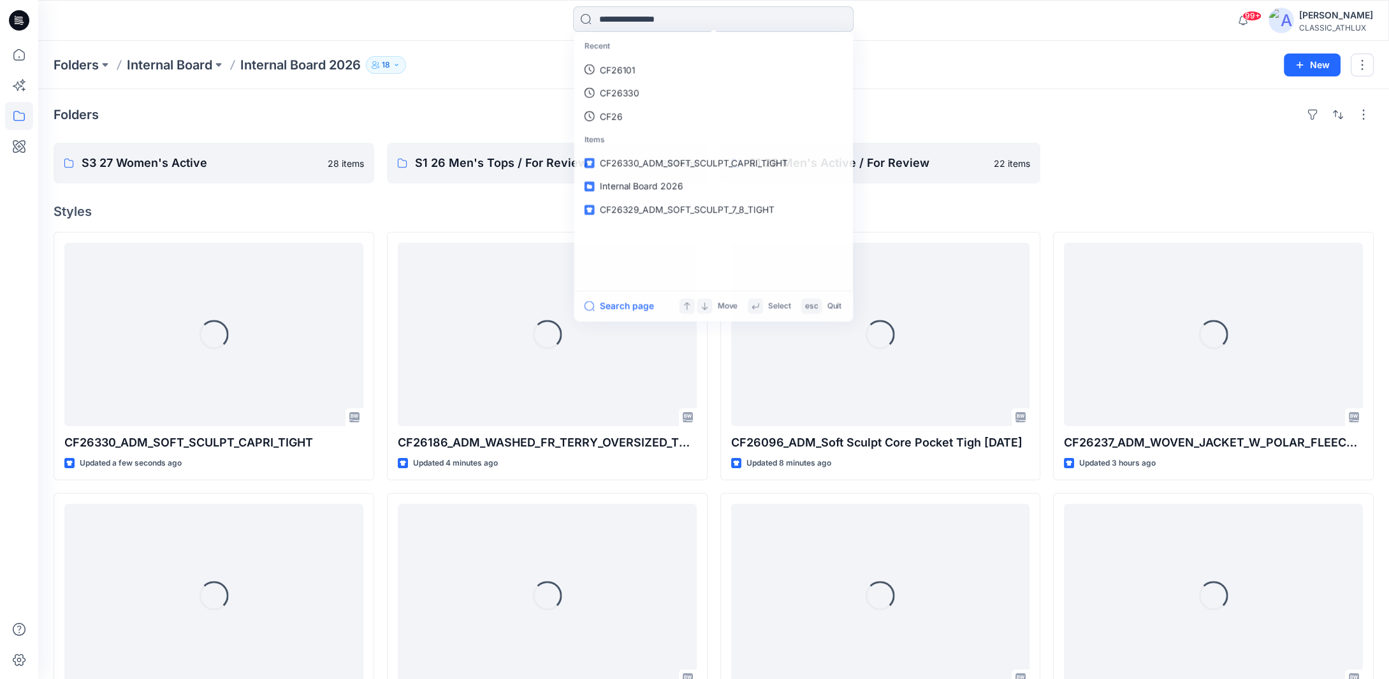
click at [613, 21] on input at bounding box center [713, 18] width 280 height 25
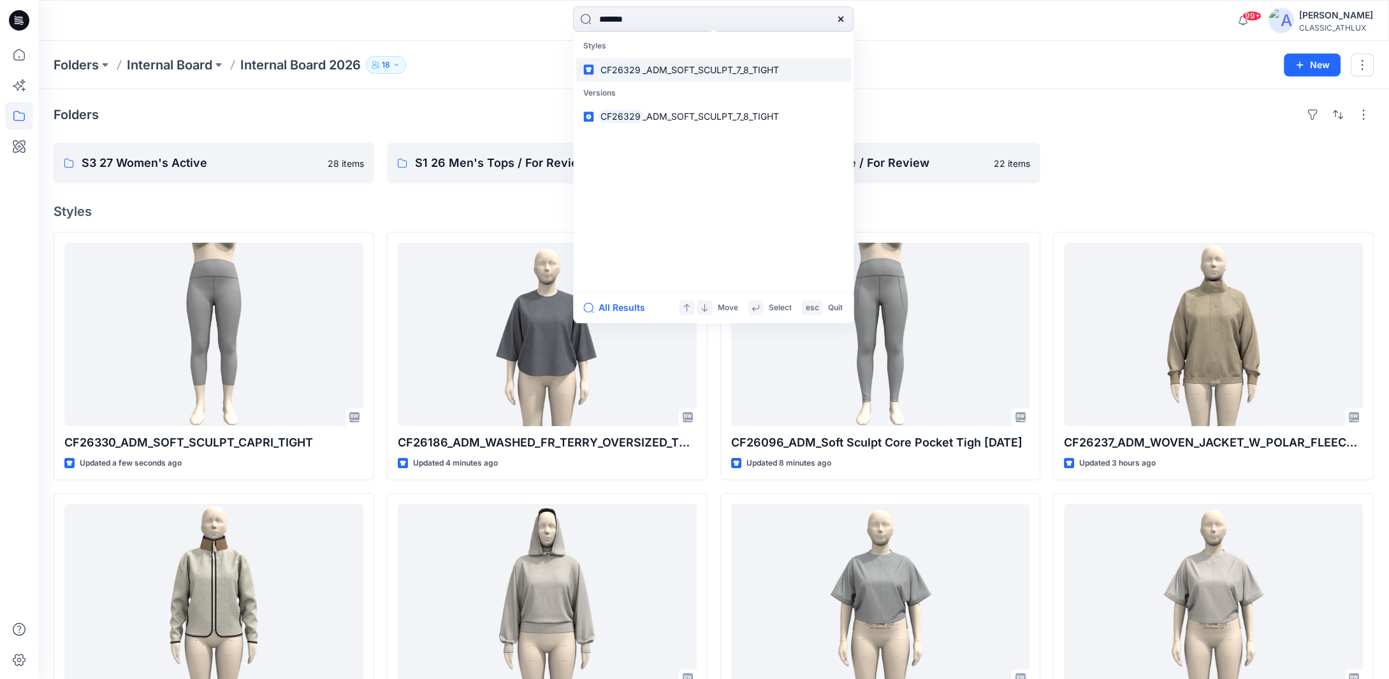
type input "*******"
click at [671, 71] on span "_ADM_SOFT_SCULPT_7_8_TIGHT" at bounding box center [710, 69] width 136 height 11
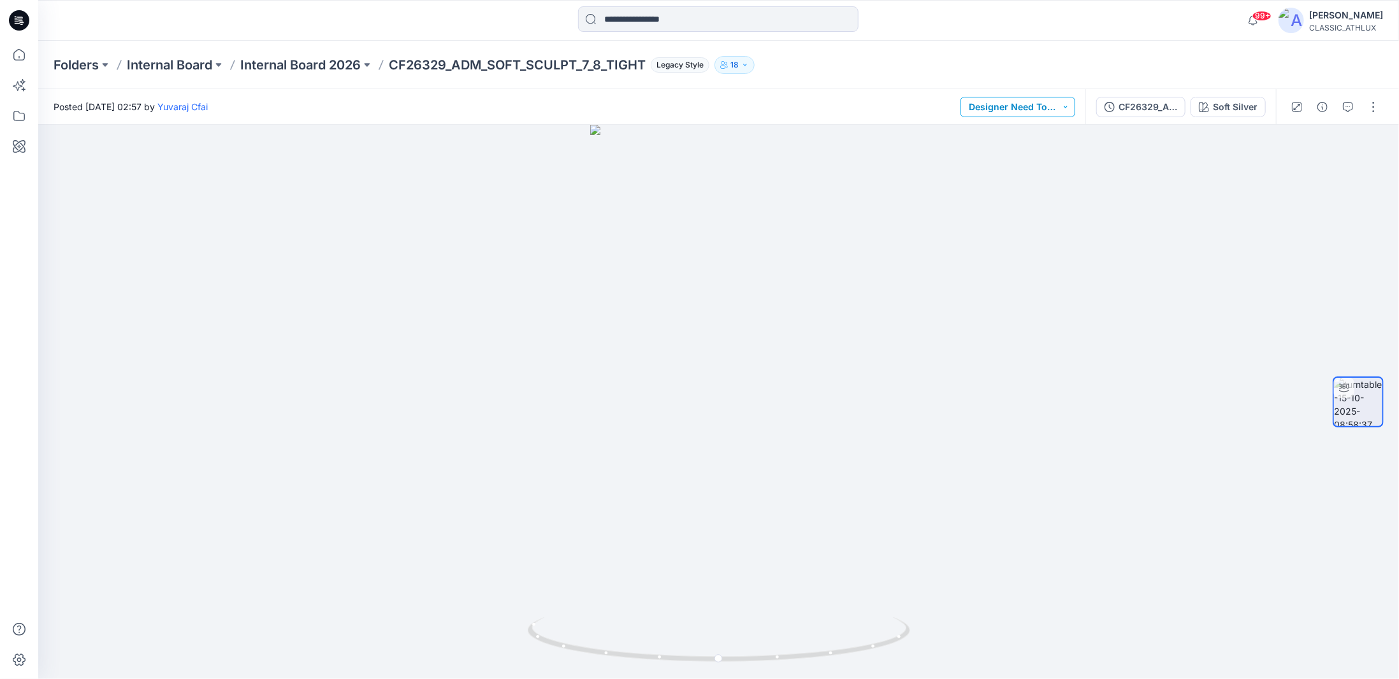
click at [1031, 115] on button "Designer Need To Review" at bounding box center [1018, 107] width 115 height 20
click at [1021, 193] on p "Rejected" at bounding box center [1008, 194] width 37 height 17
drag, startPoint x: 883, startPoint y: 646, endPoint x: 788, endPoint y: 637, distance: 96.0
click at [788, 637] on icon at bounding box center [721, 642] width 386 height 48
click at [1349, 107] on icon "button" at bounding box center [1348, 107] width 10 height 10
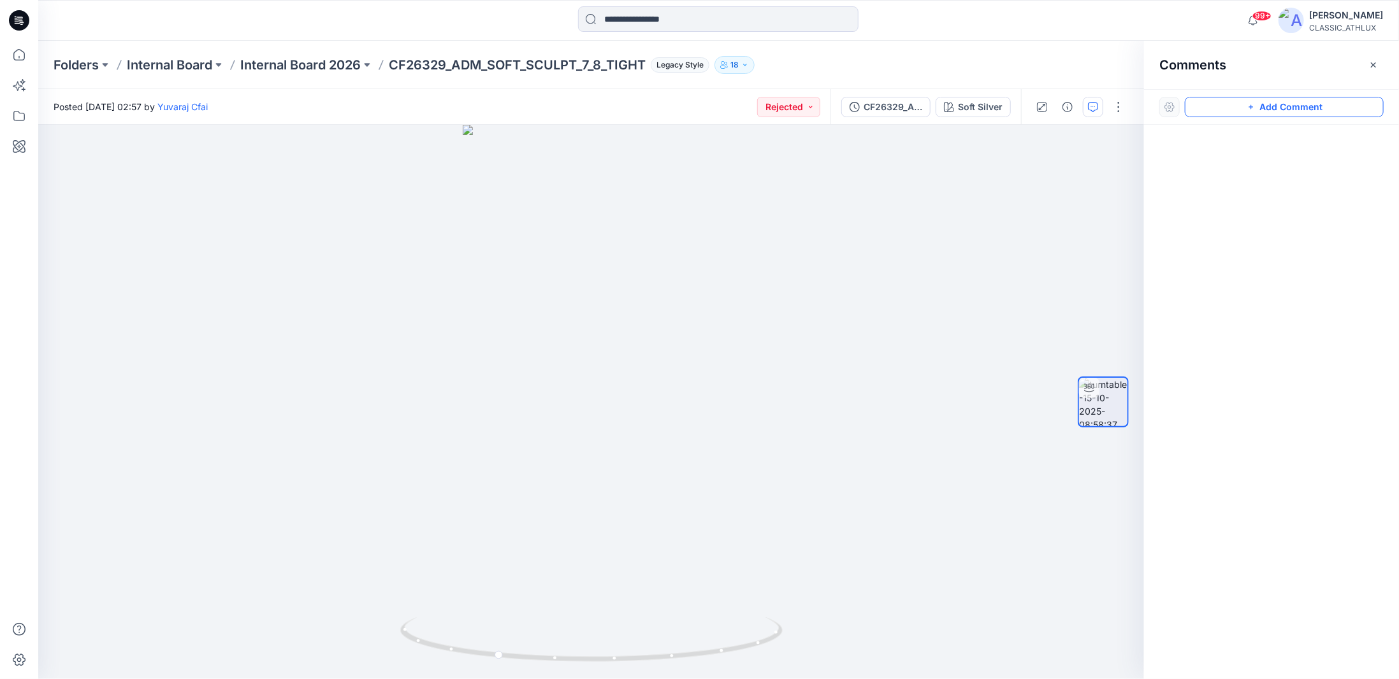
click at [1232, 104] on button "Add Comment" at bounding box center [1284, 107] width 199 height 20
click at [613, 276] on div "1" at bounding box center [591, 402] width 1106 height 555
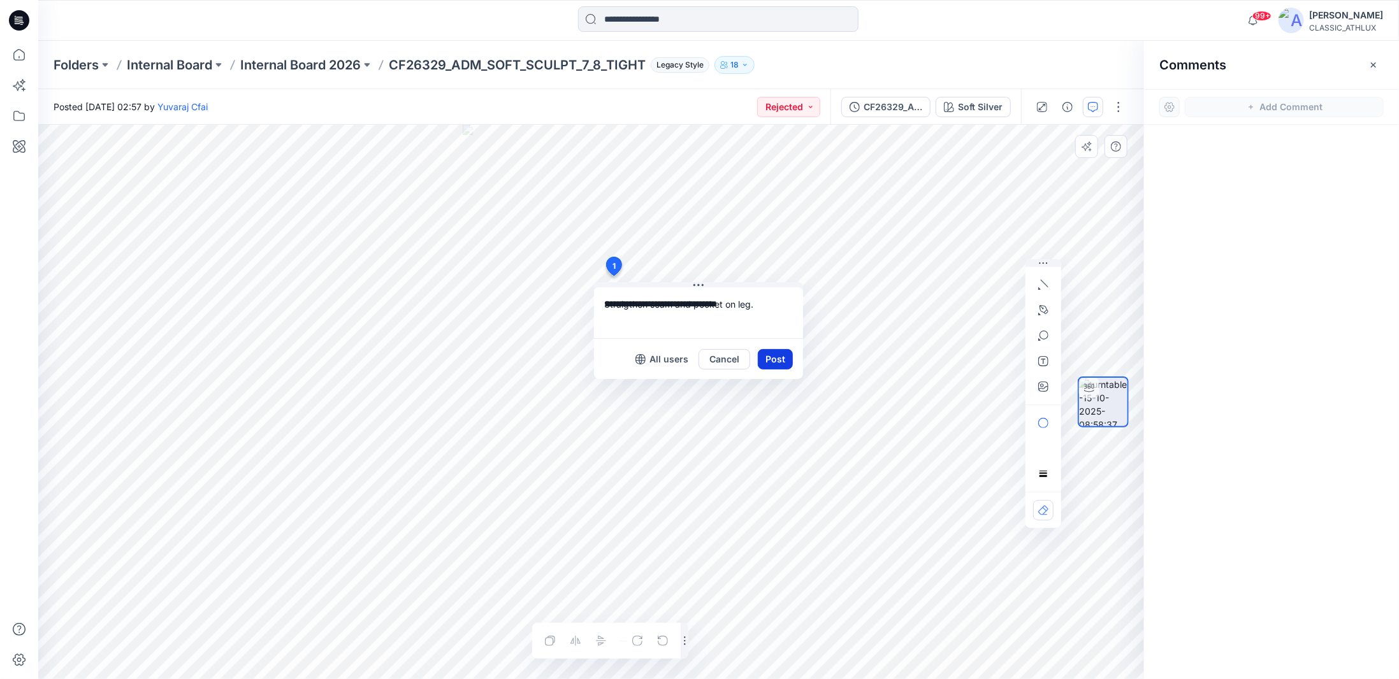
type textarea "**********"
click at [787, 359] on button "Post" at bounding box center [775, 359] width 35 height 20
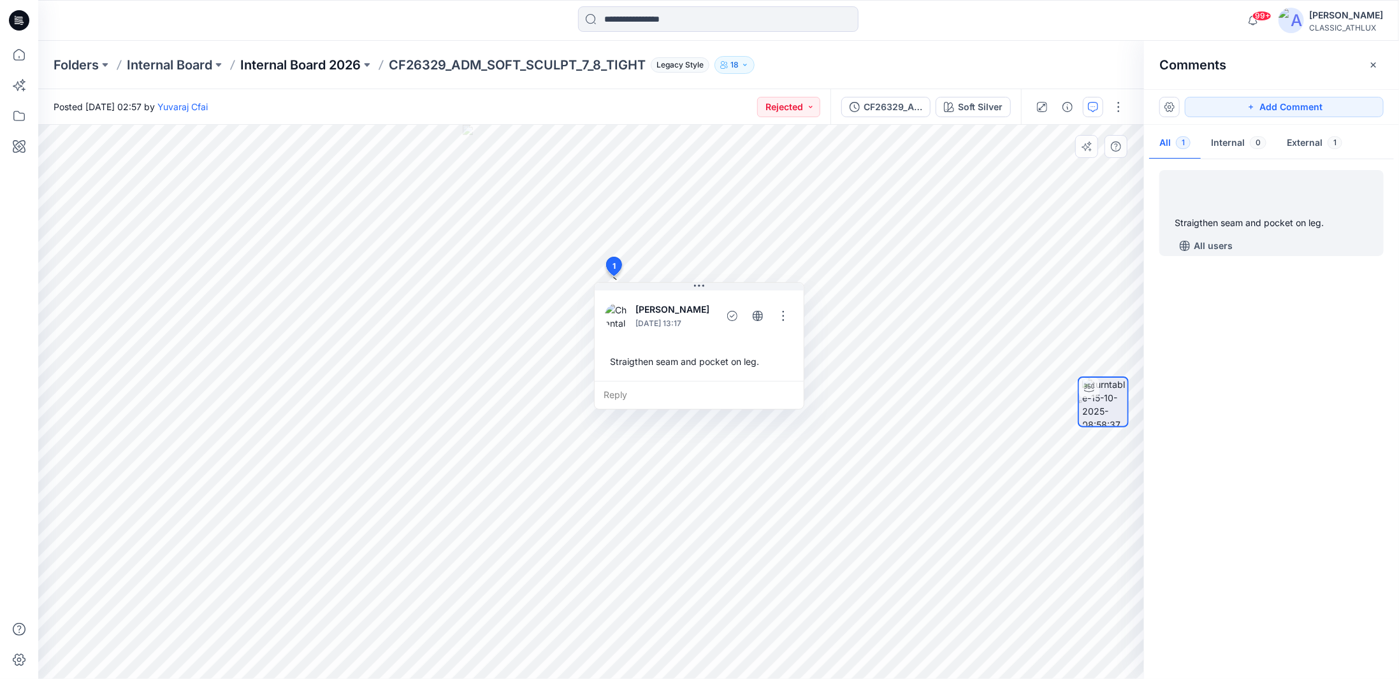
click at [312, 59] on p "Internal Board 2026" at bounding box center [300, 65] width 120 height 18
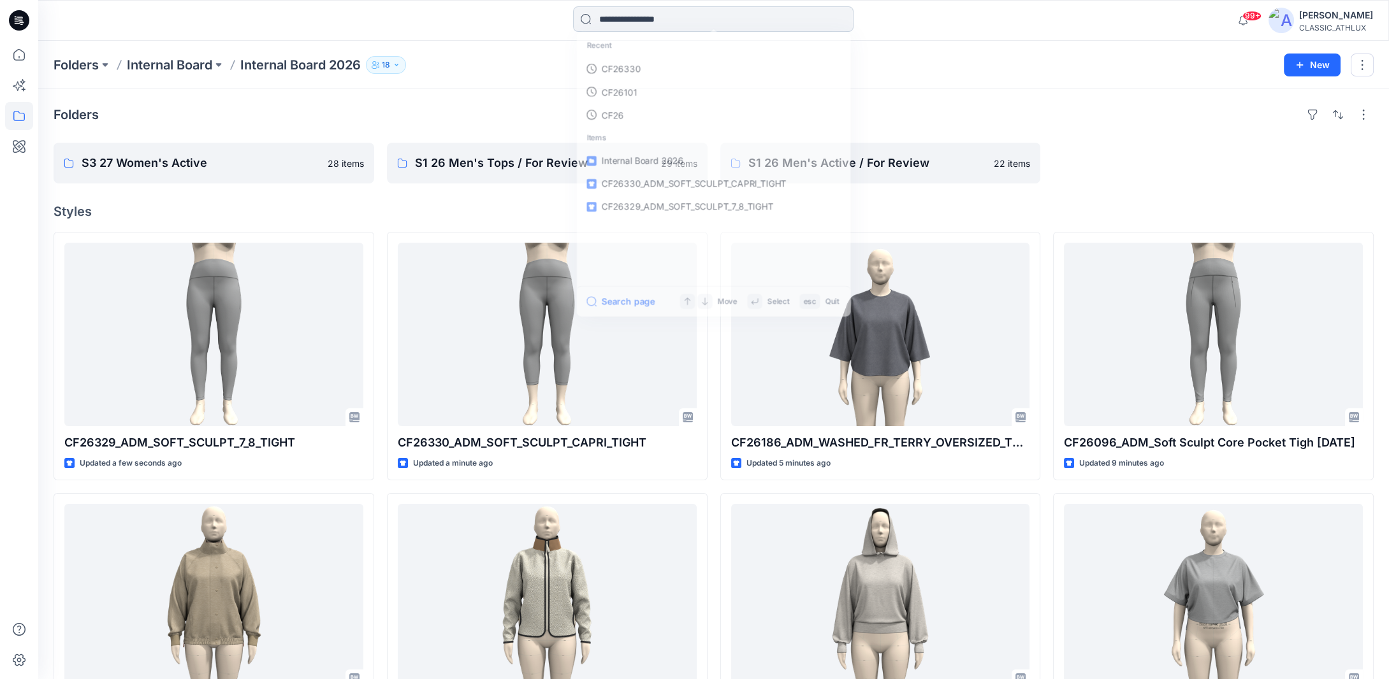
click at [622, 20] on input at bounding box center [713, 18] width 280 height 25
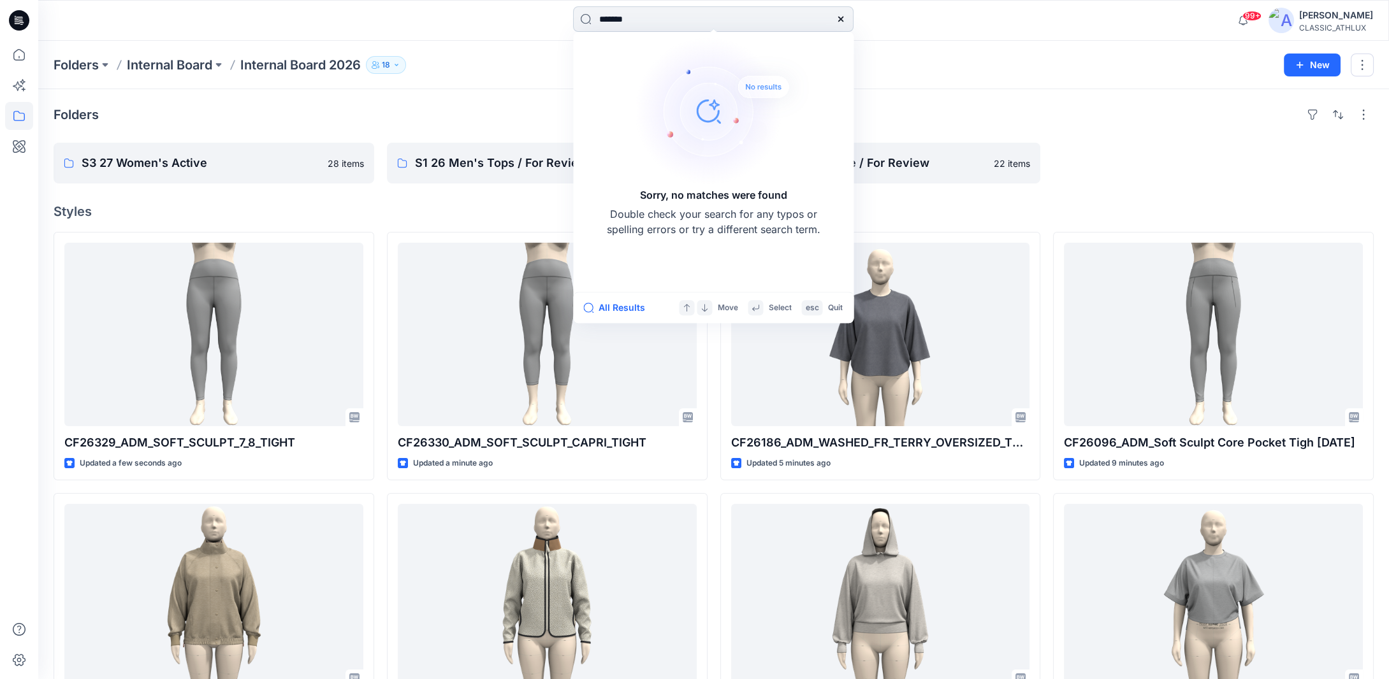
drag, startPoint x: 656, startPoint y: 18, endPoint x: 627, endPoint y: 18, distance: 29.3
click at [627, 18] on input "*******" at bounding box center [713, 18] width 280 height 25
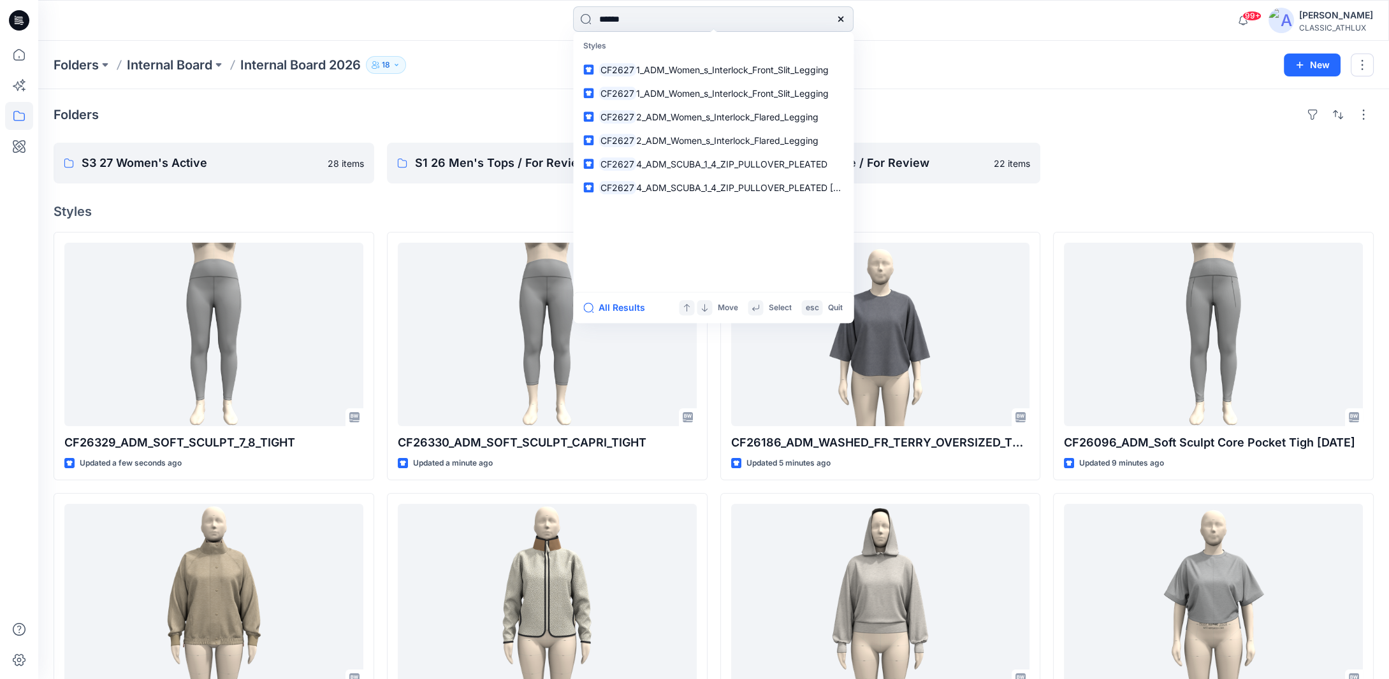
type input "*******"
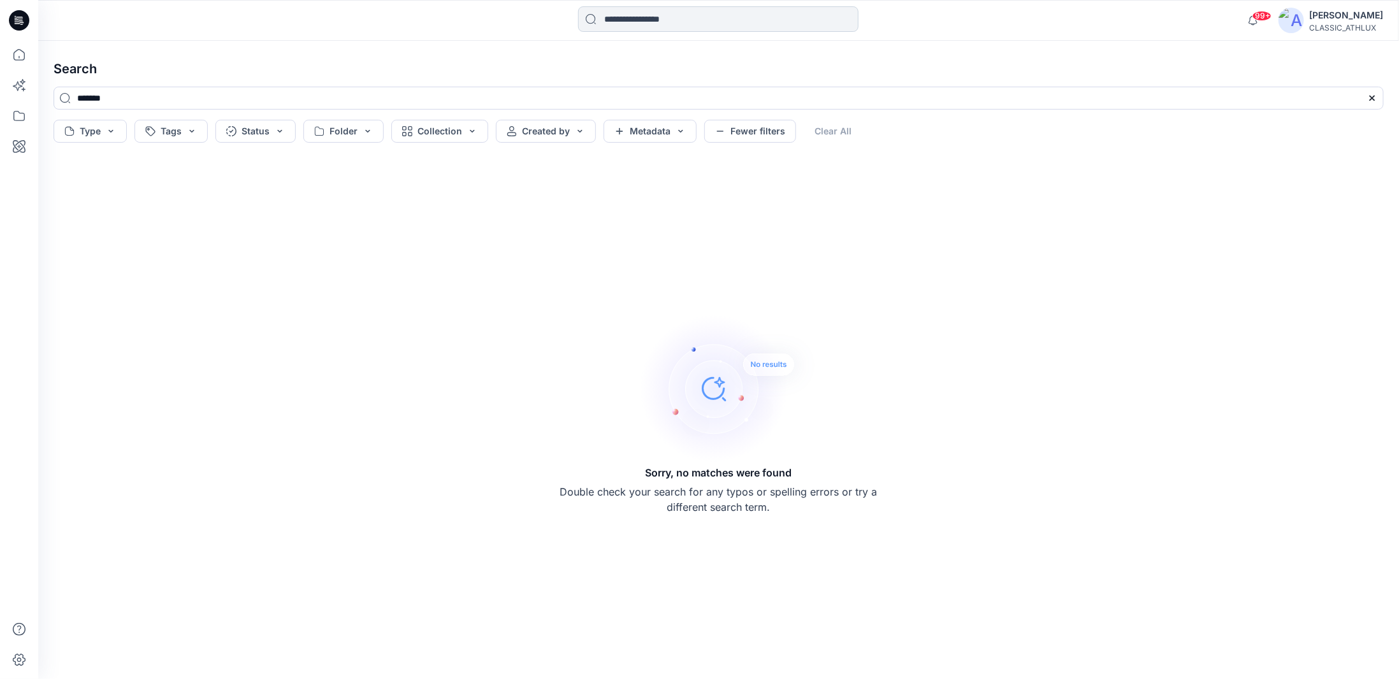
click at [644, 22] on input at bounding box center [718, 18] width 280 height 25
click at [19, 52] on icon at bounding box center [19, 55] width 28 height 28
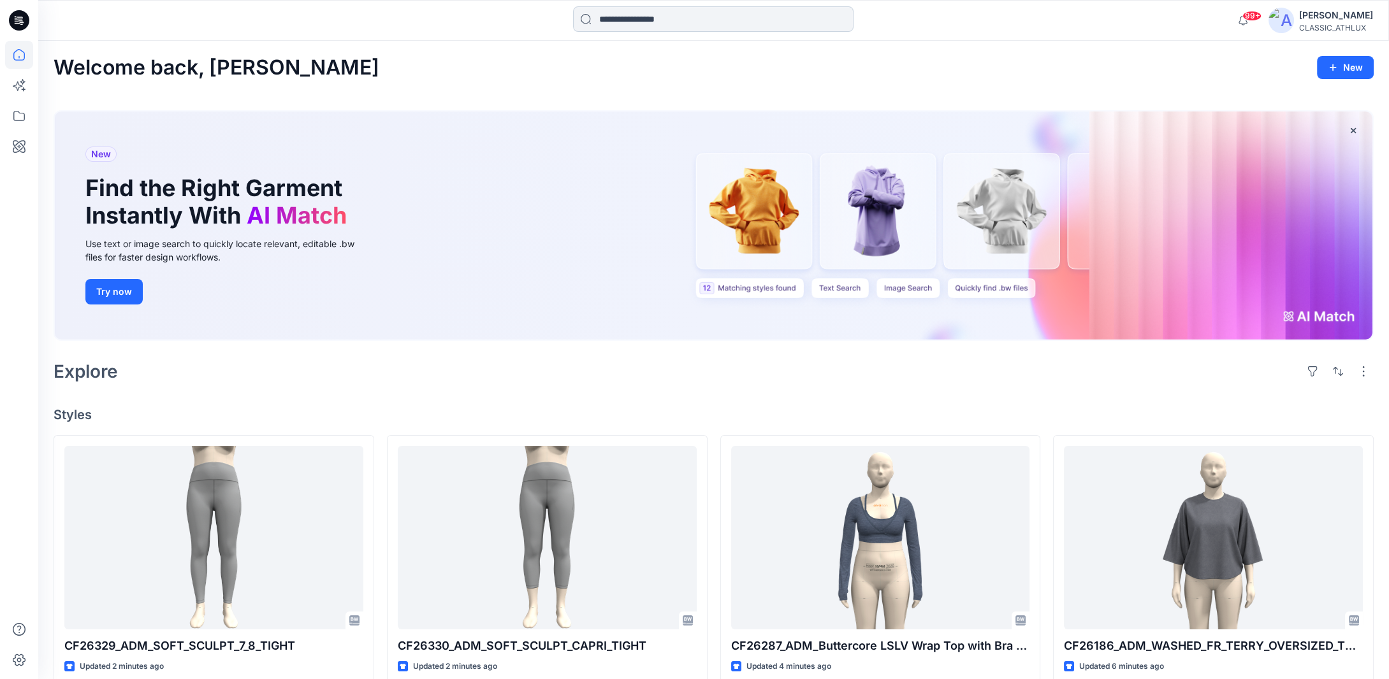
click at [609, 19] on input at bounding box center [713, 18] width 280 height 25
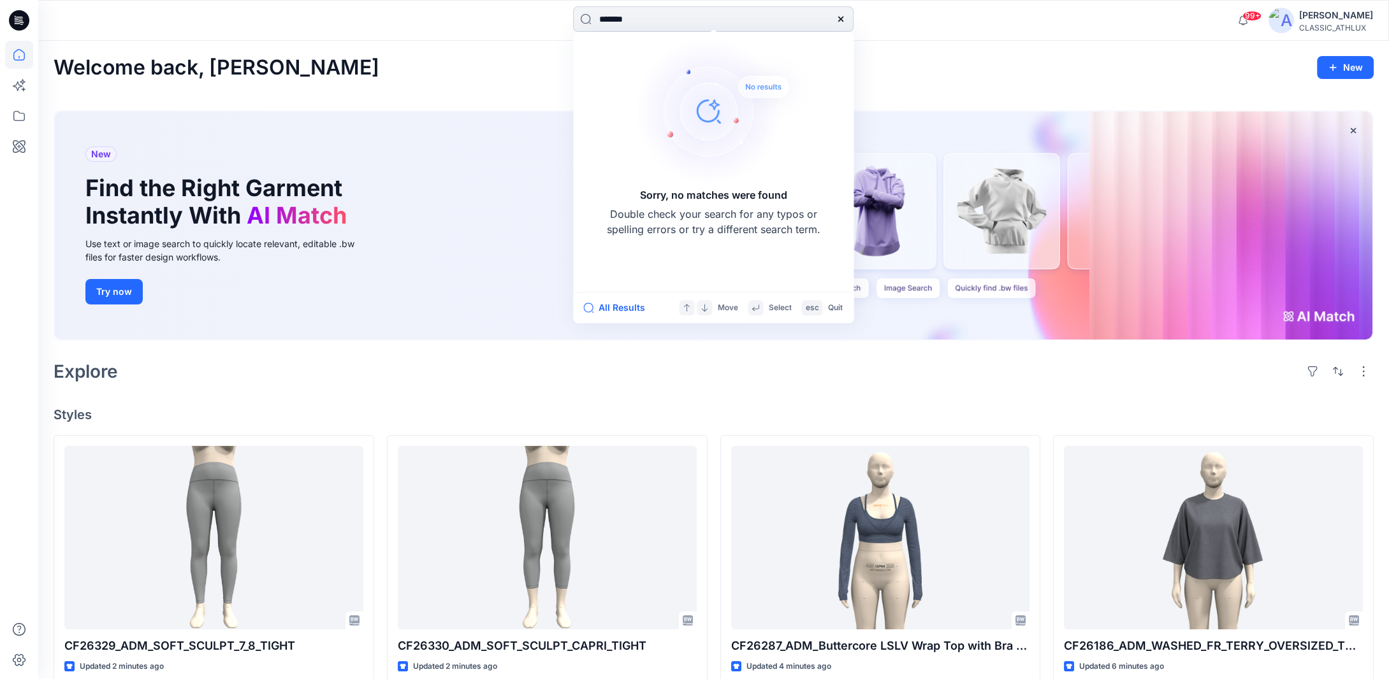
click at [646, 21] on input "*******" at bounding box center [713, 18] width 280 height 25
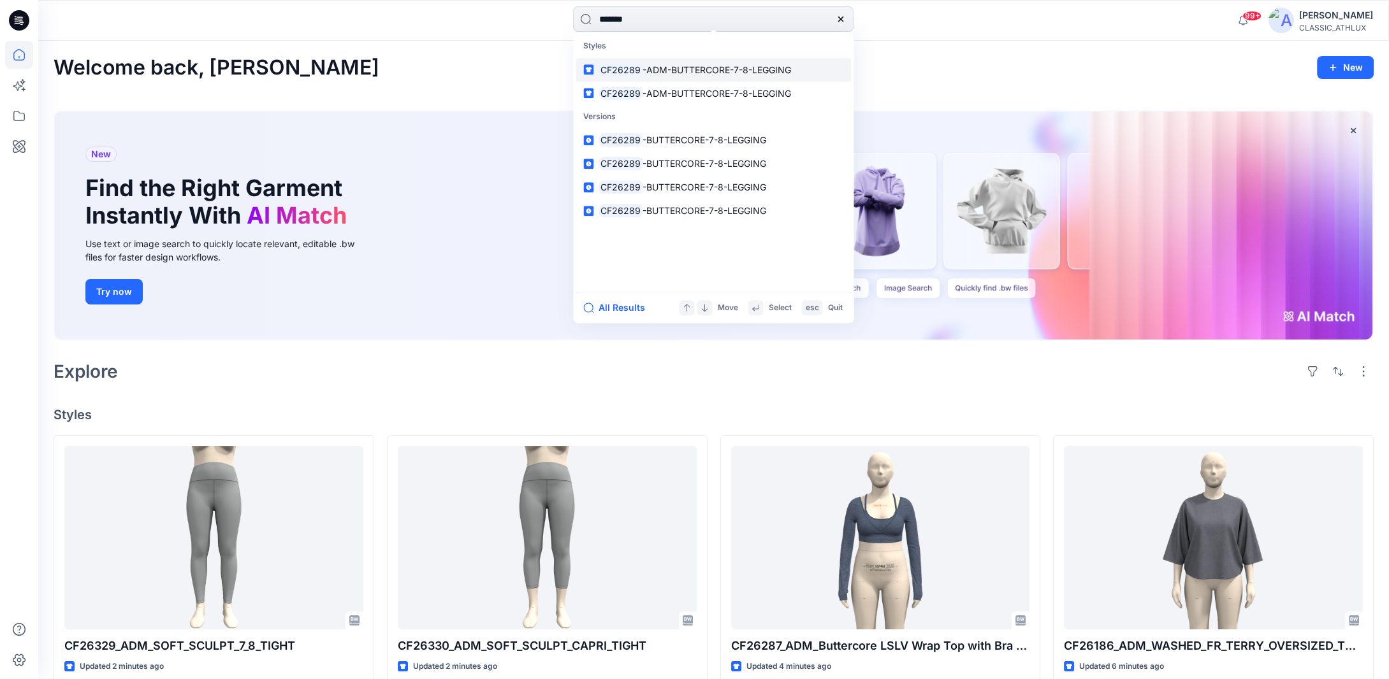
type input "*******"
click at [662, 69] on span "-ADM-BUTTERCORE-7-8-LEGGING" at bounding box center [716, 69] width 149 height 11
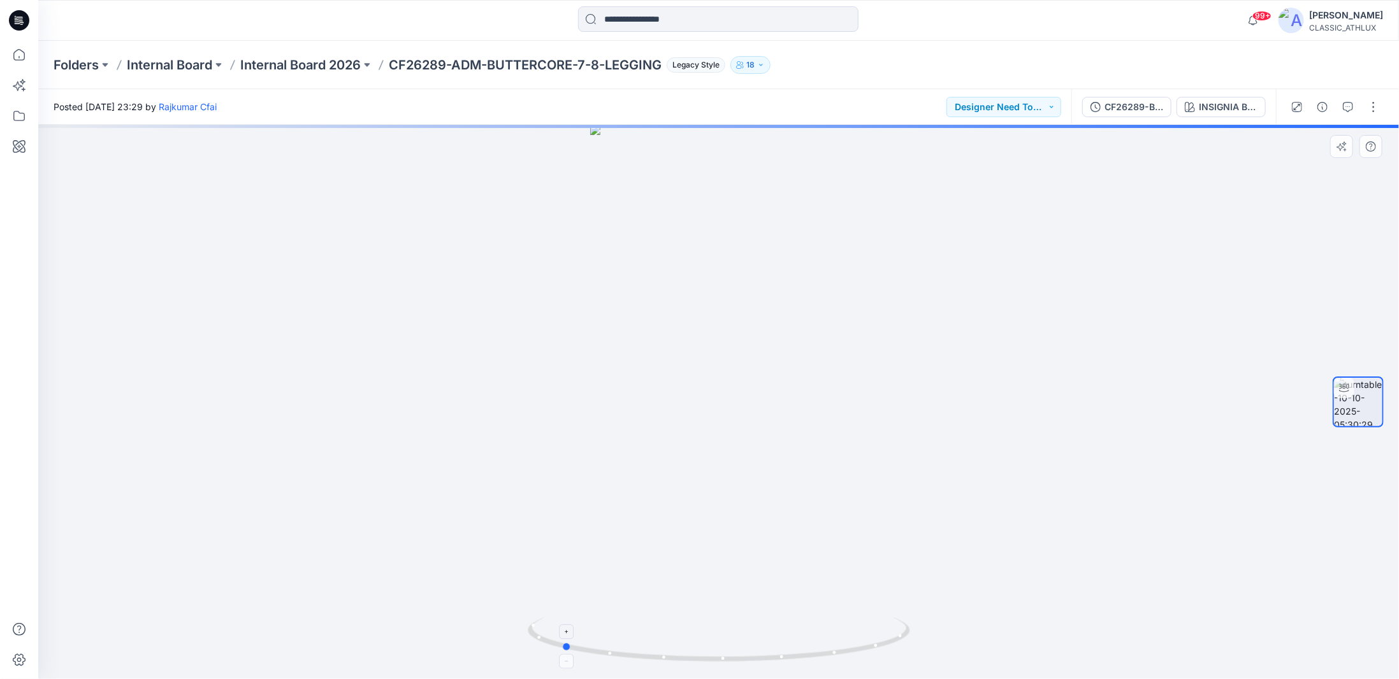
drag, startPoint x: 787, startPoint y: 662, endPoint x: 647, endPoint y: 661, distance: 140.2
click at [647, 661] on icon at bounding box center [721, 642] width 386 height 48
click at [47, 50] on div "Folders Internal Board Internal Board 2026 CF26289-ADM-BUTTERCORE-7-8-LEGGING L…" at bounding box center [718, 65] width 1361 height 48
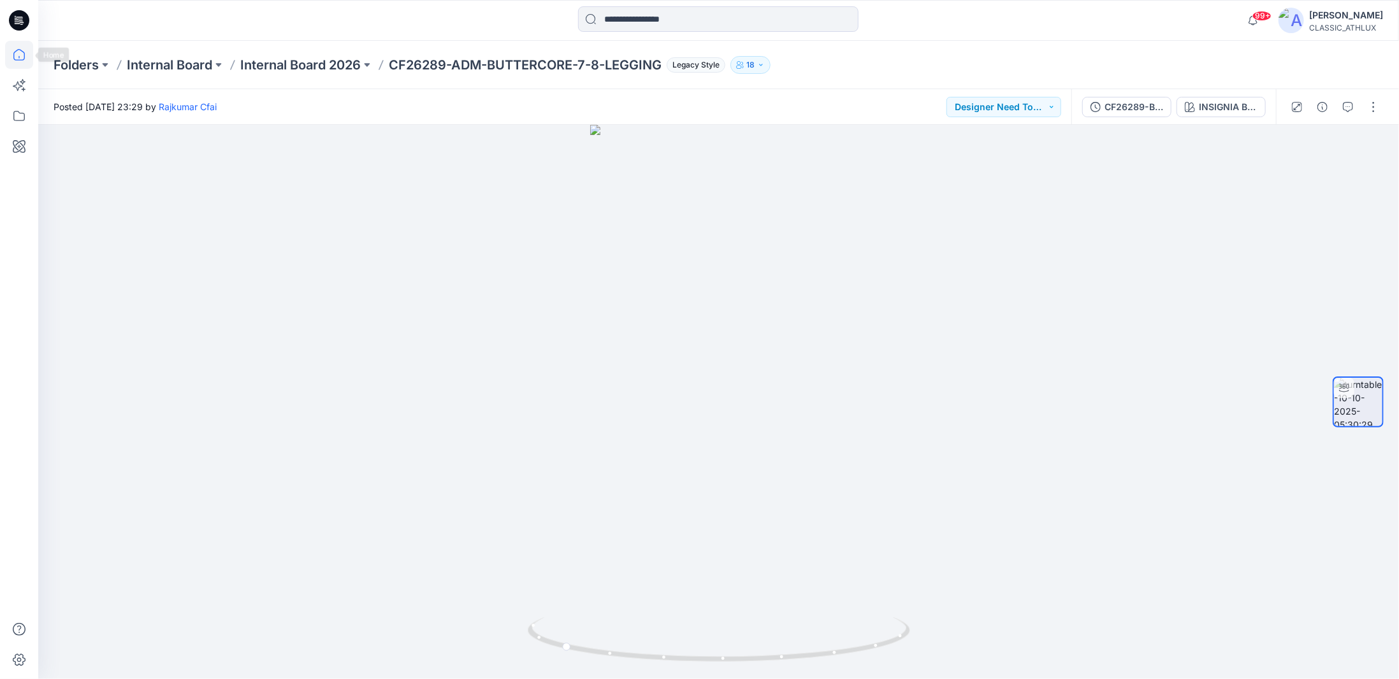
click at [29, 59] on icon at bounding box center [19, 55] width 28 height 28
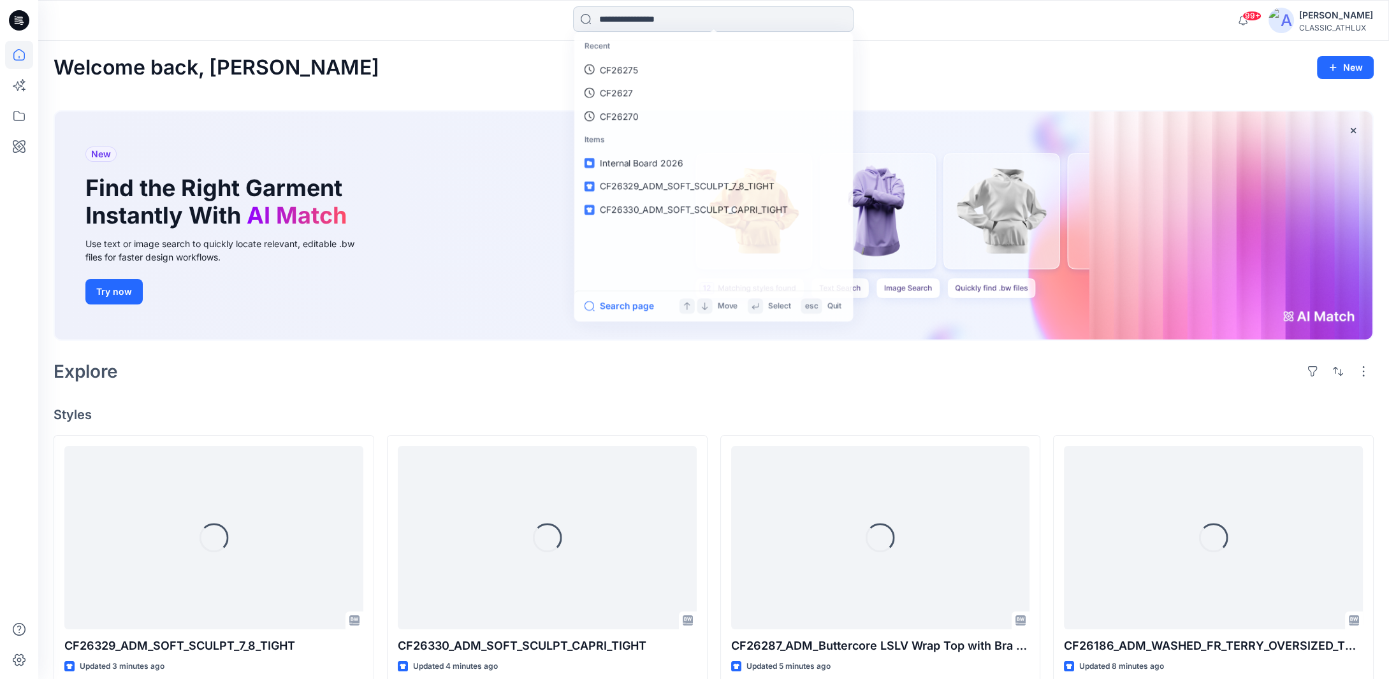
click at [657, 23] on input at bounding box center [713, 18] width 280 height 25
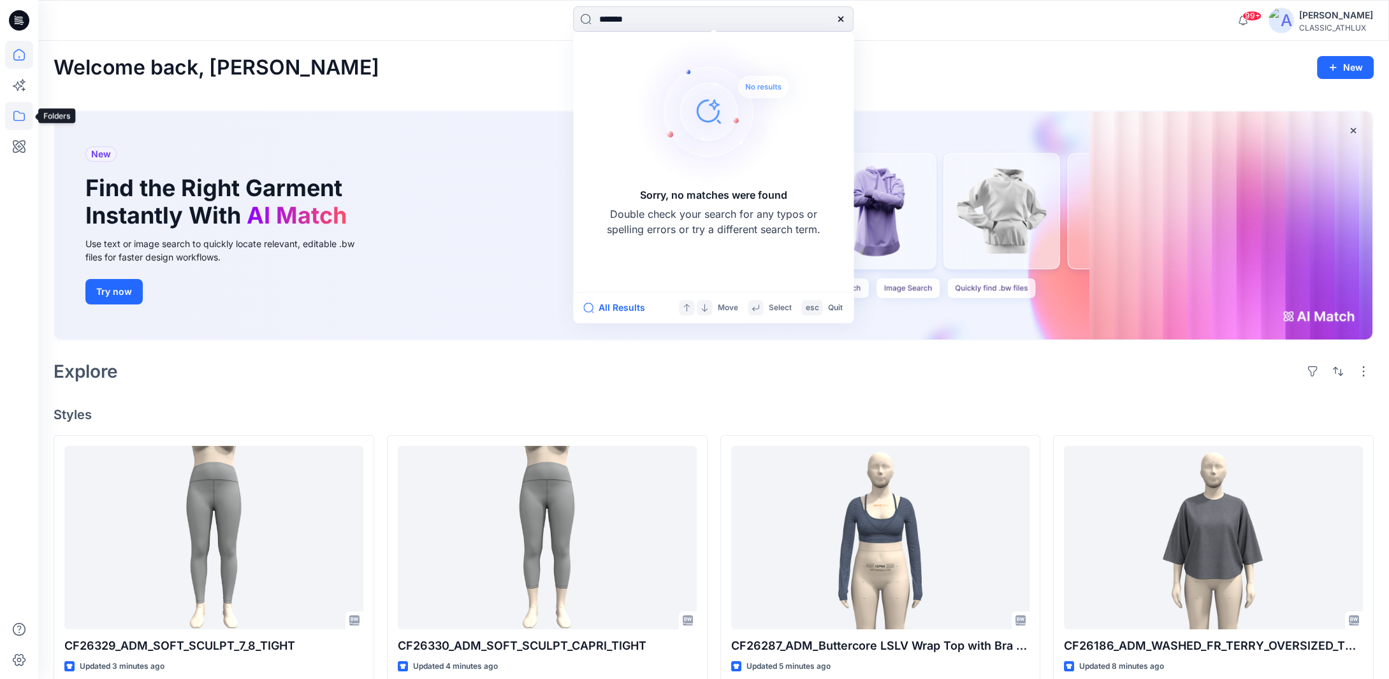
click at [19, 123] on icon at bounding box center [19, 116] width 28 height 28
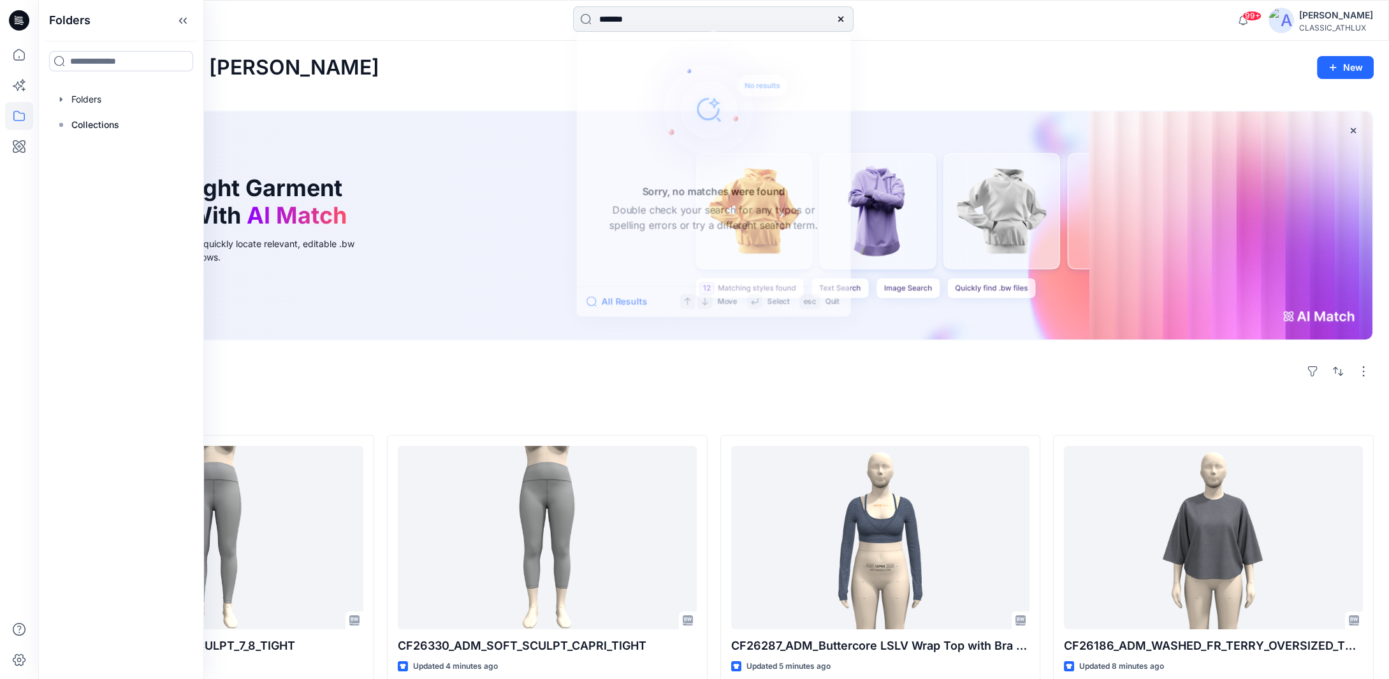
click at [662, 23] on input "*******" at bounding box center [713, 18] width 280 height 25
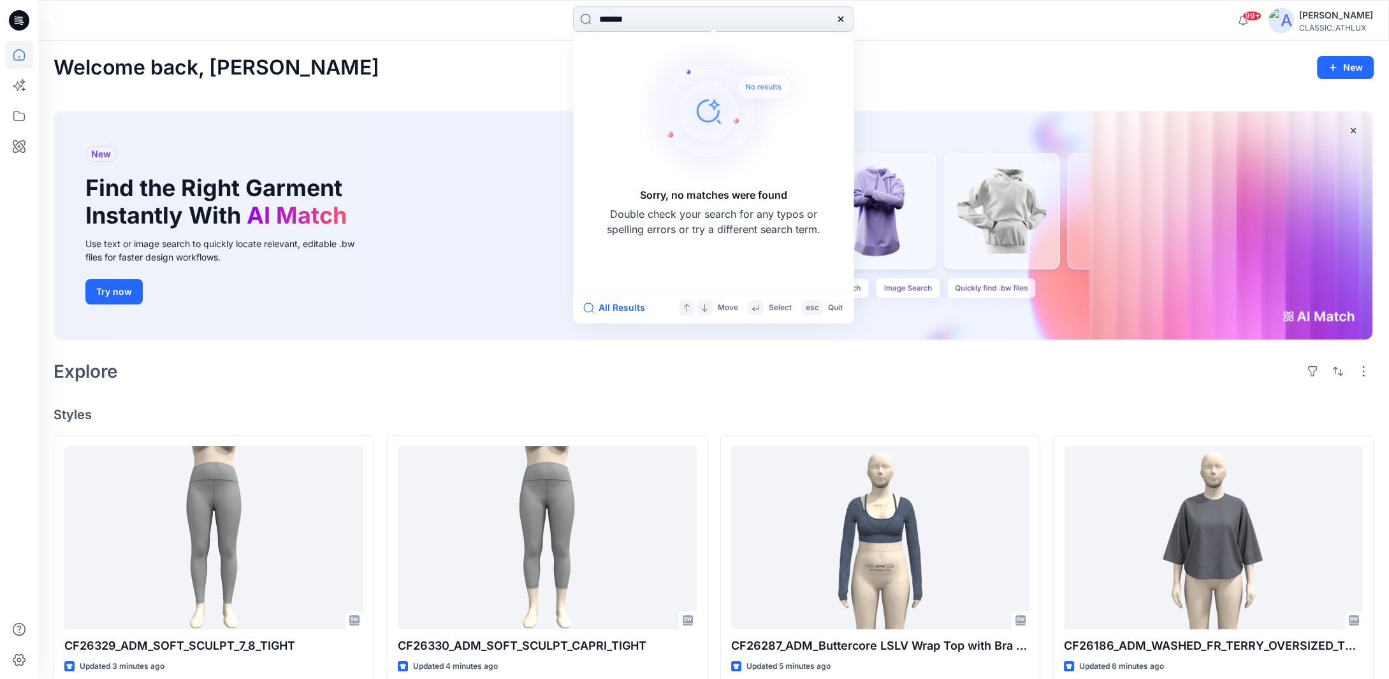
drag, startPoint x: 643, startPoint y: 20, endPoint x: 625, endPoint y: 18, distance: 18.6
click at [625, 18] on input "*******" at bounding box center [713, 18] width 280 height 25
drag, startPoint x: 622, startPoint y: 19, endPoint x: 667, endPoint y: 16, distance: 45.4
click at [667, 16] on input "*******" at bounding box center [713, 18] width 280 height 25
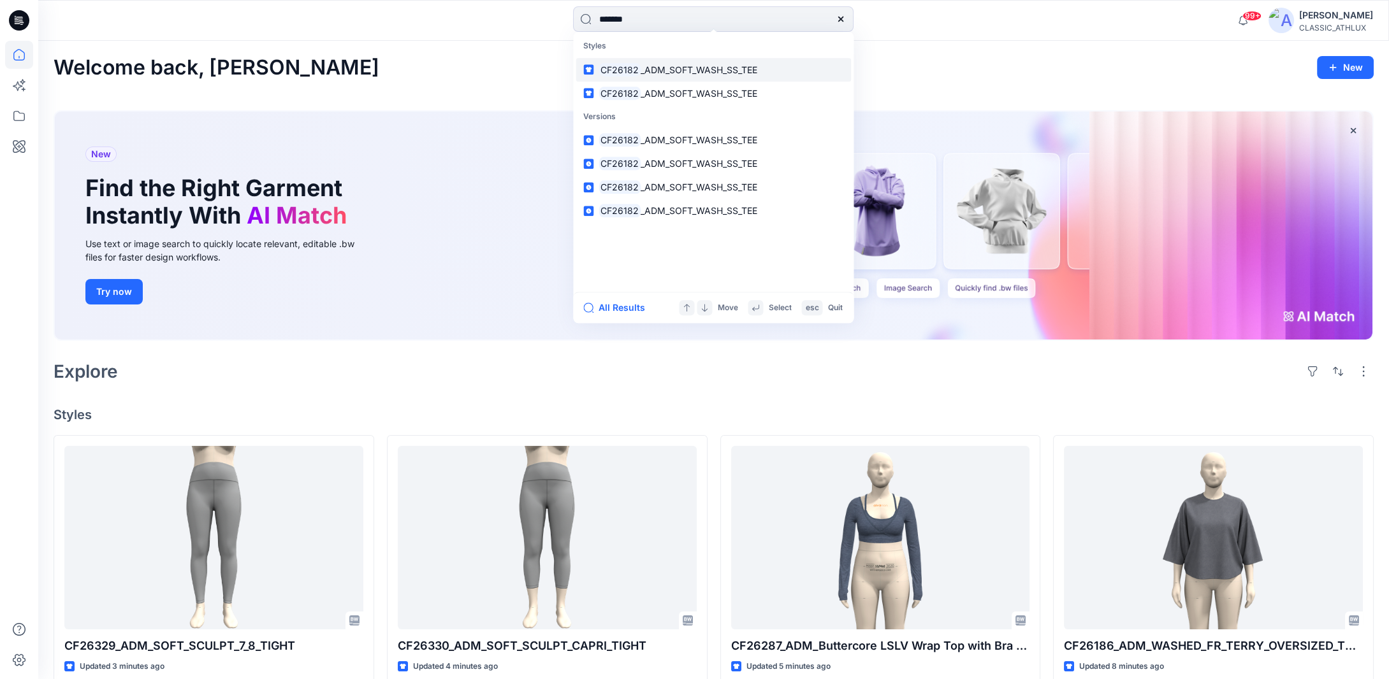
type input "*******"
click at [699, 68] on span "_ADM_SOFT_WASH_SS_TEE" at bounding box center [699, 69] width 117 height 11
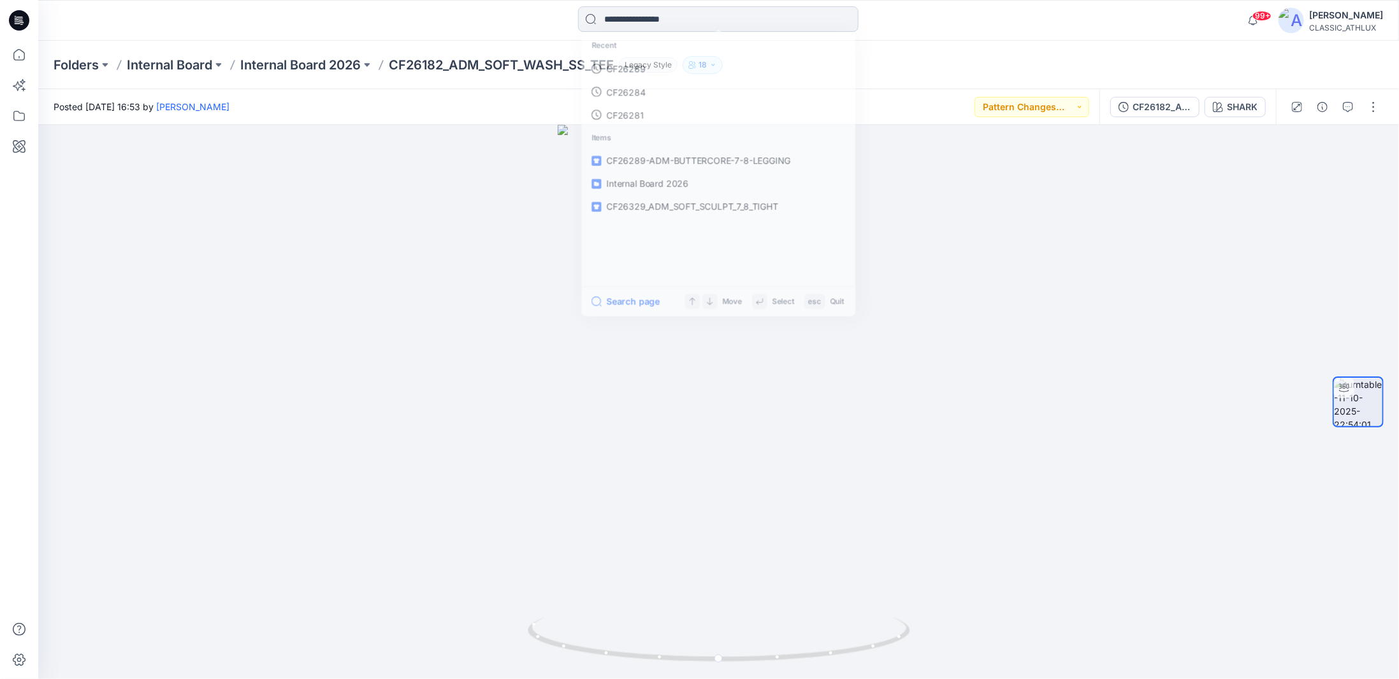
click at [646, 18] on input at bounding box center [718, 18] width 280 height 25
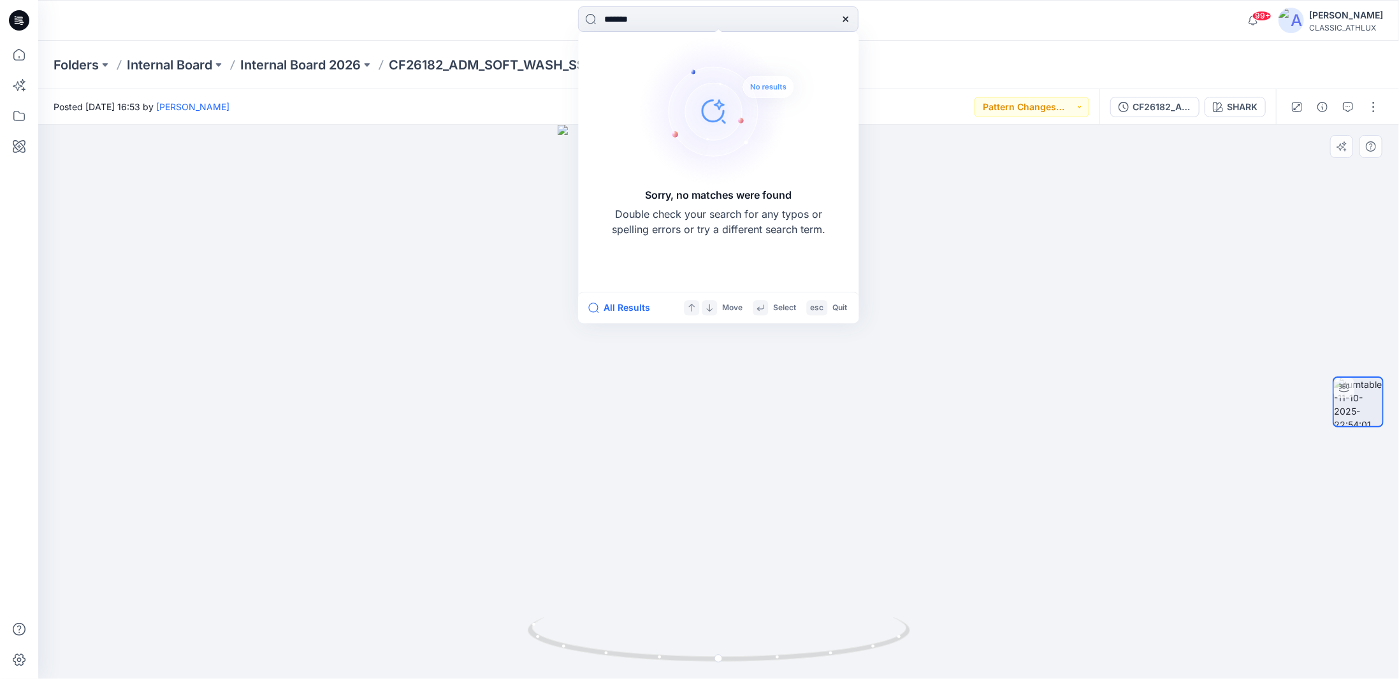
type input "*******"
click at [328, 67] on p "Internal Board 2026" at bounding box center [300, 65] width 120 height 18
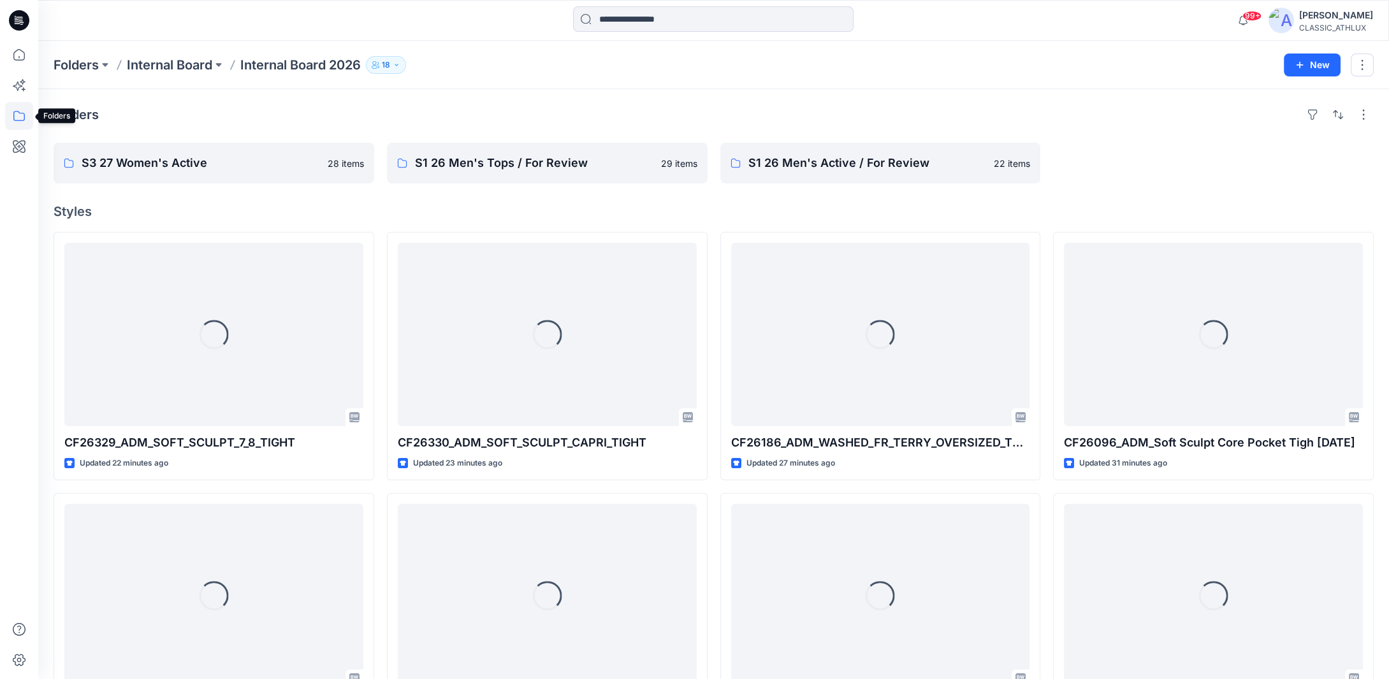
click at [17, 120] on icon at bounding box center [18, 116] width 11 height 10
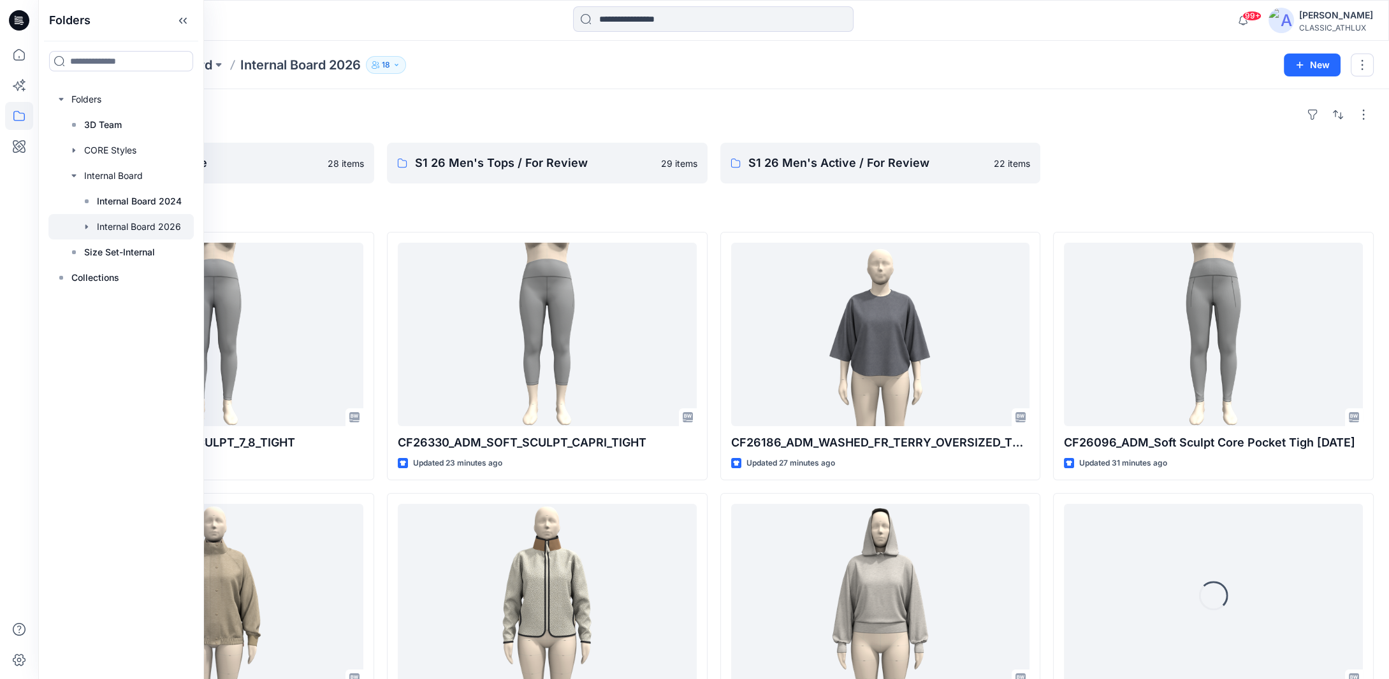
click at [85, 228] on icon "button" at bounding box center [86, 226] width 3 height 4
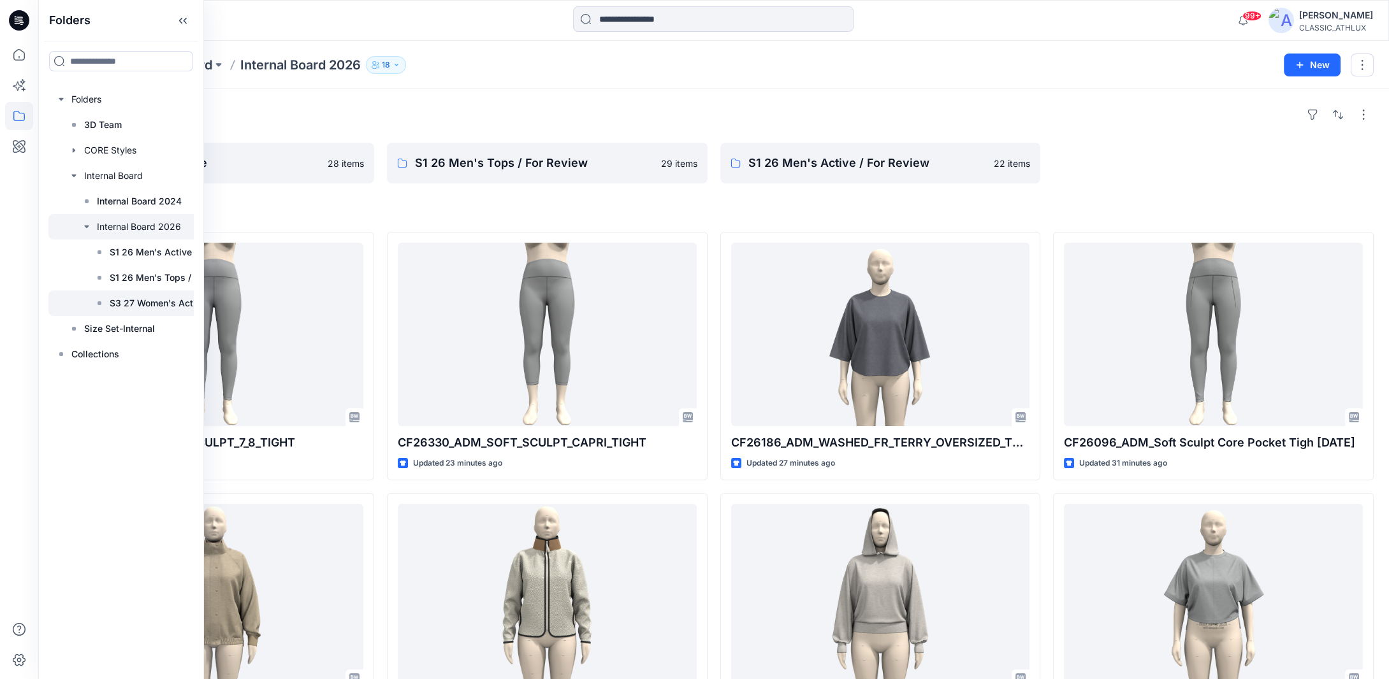
click at [122, 301] on p "S3 27 Women's Active" at bounding box center [158, 303] width 96 height 15
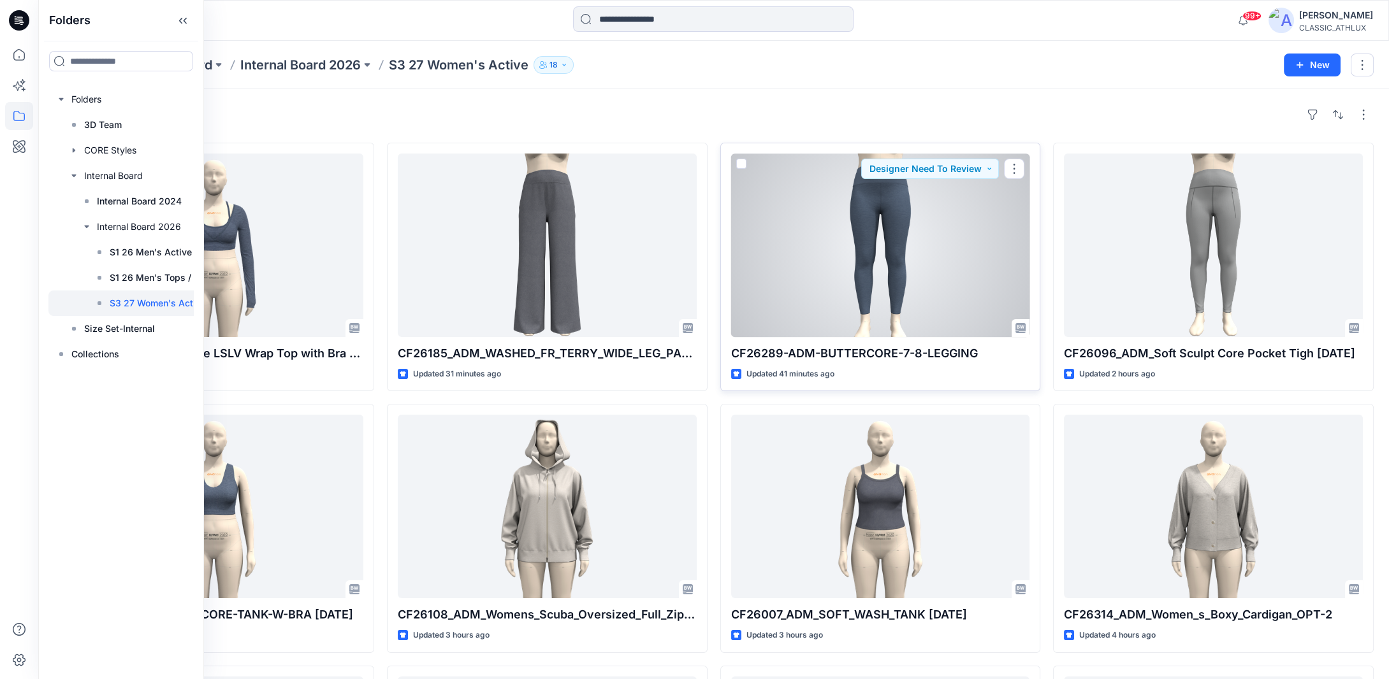
scroll to position [64, 0]
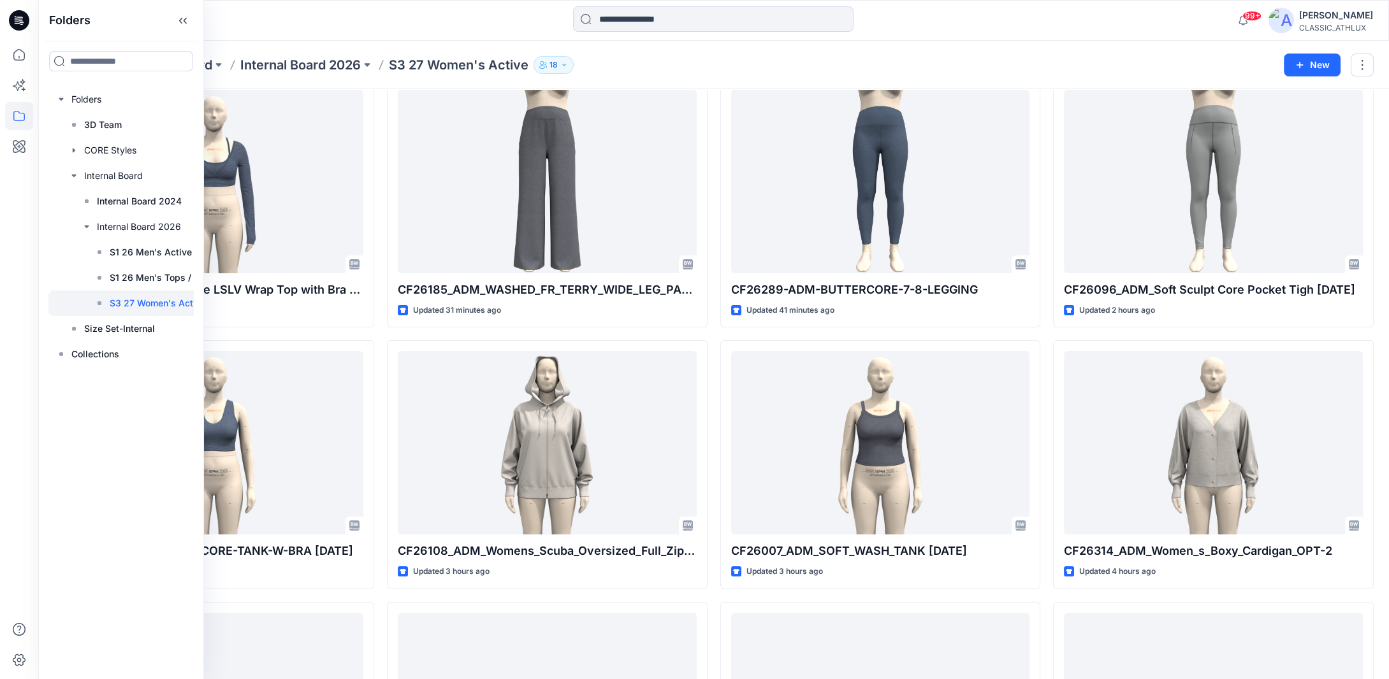
click at [904, 57] on div "Folders Internal Board Internal Board 2026 S3 27 Women's Active 18" at bounding box center [664, 65] width 1221 height 18
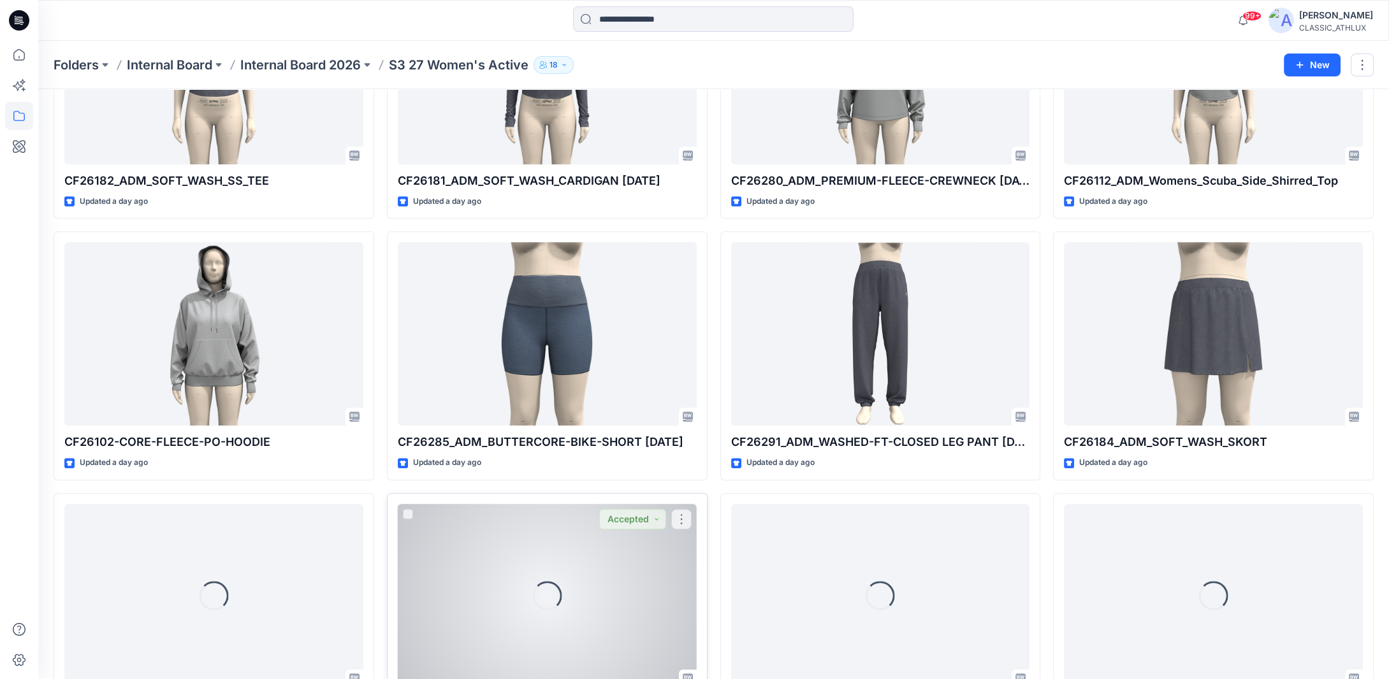
scroll to position [1294, 0]
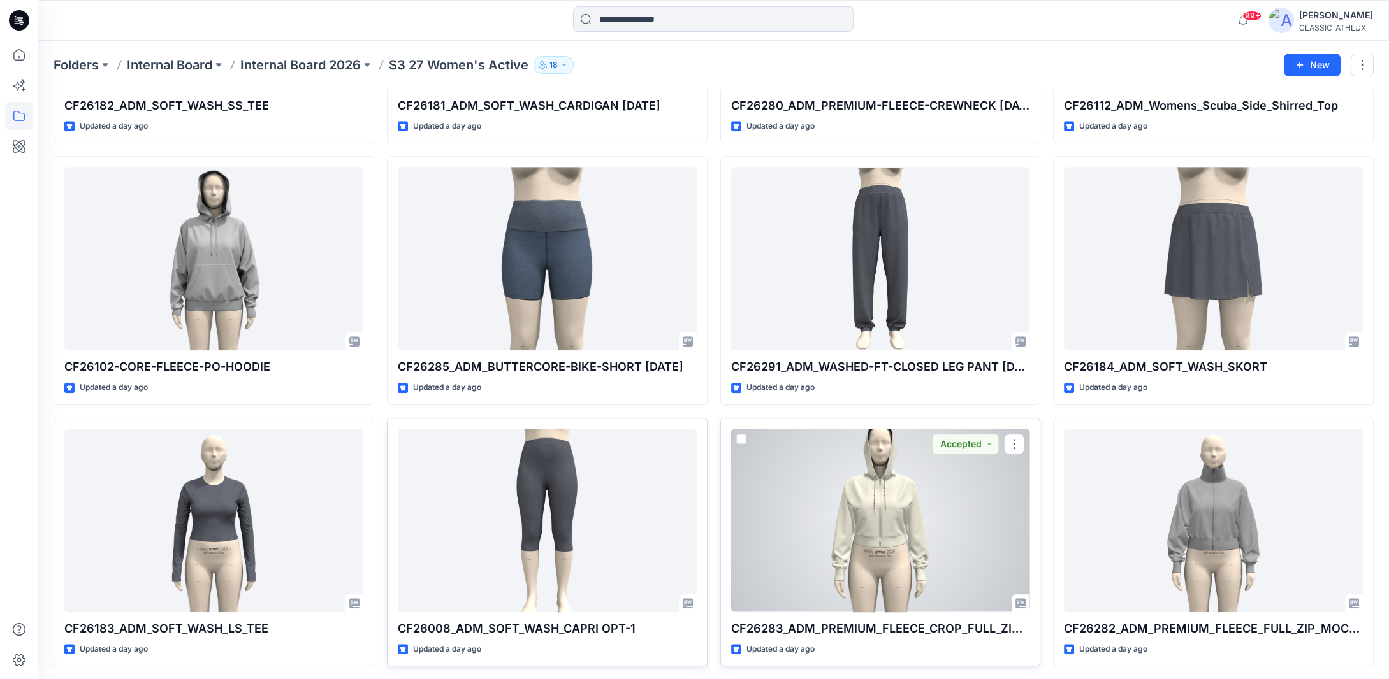
drag, startPoint x: 934, startPoint y: 464, endPoint x: 910, endPoint y: 462, distance: 24.3
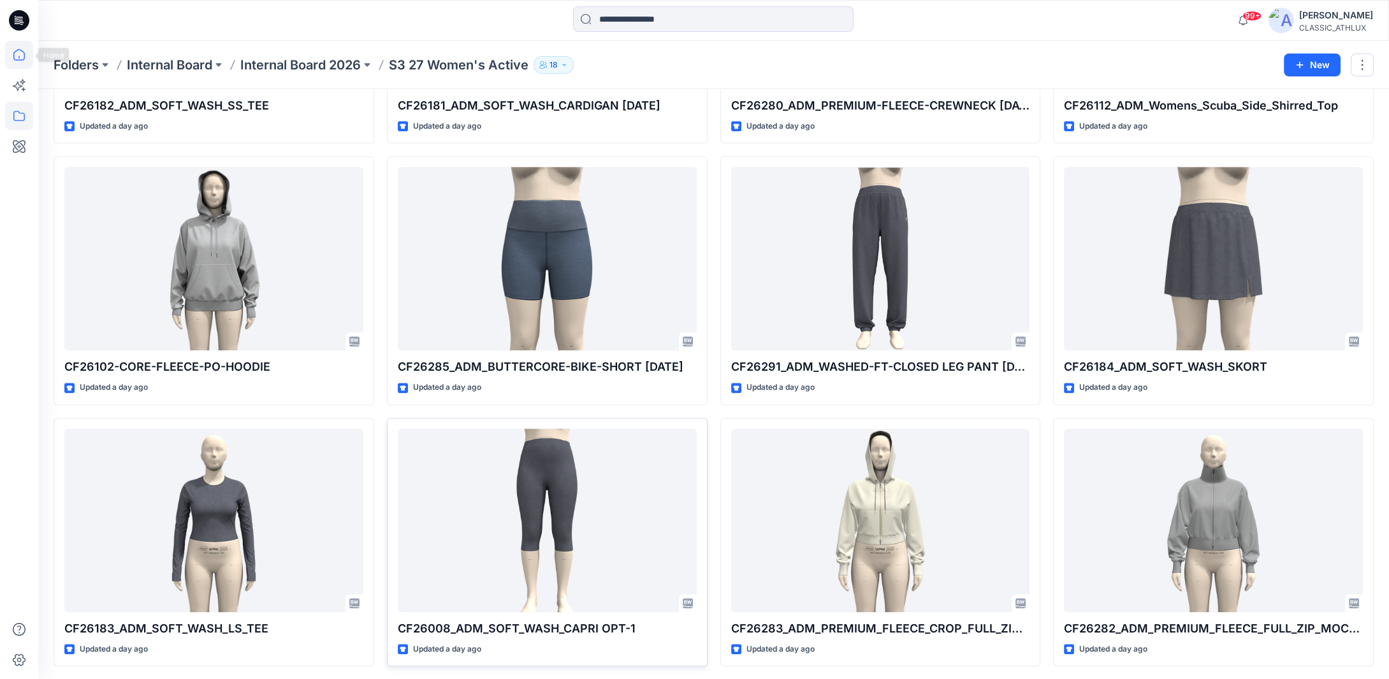
click at [22, 52] on icon at bounding box center [18, 54] width 11 height 11
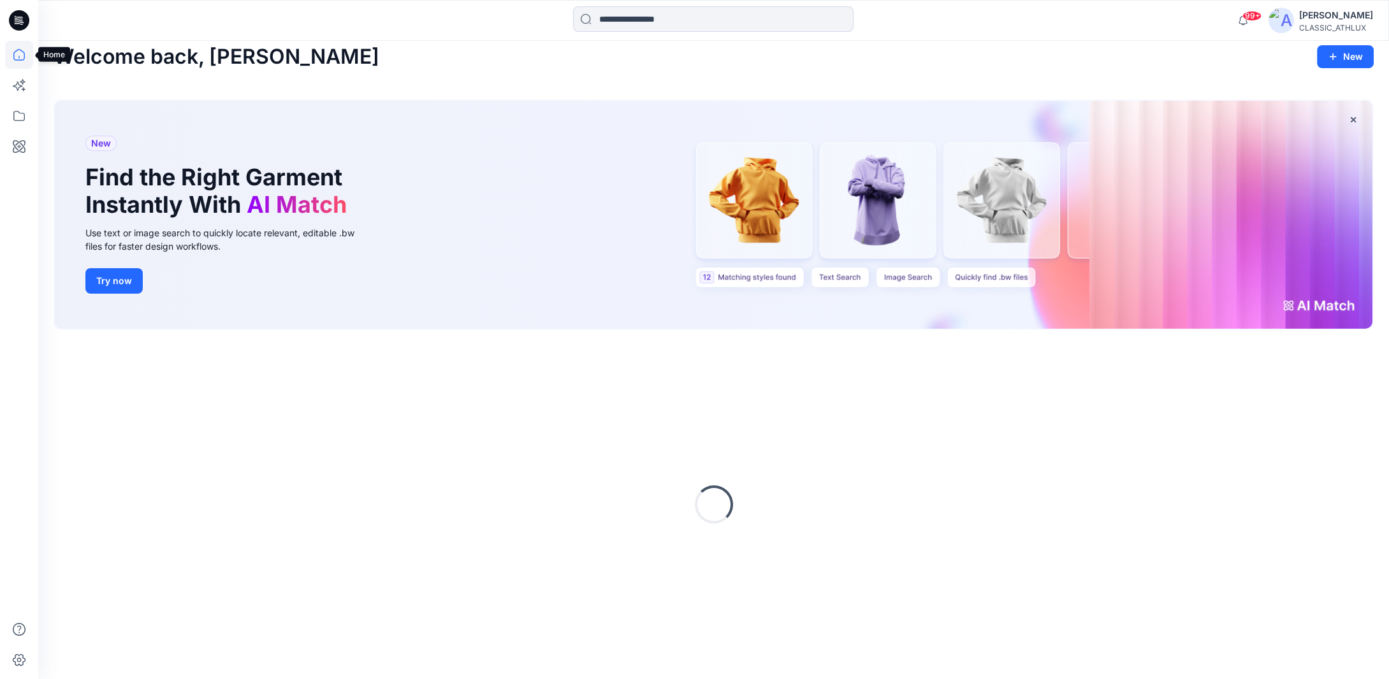
scroll to position [10, 0]
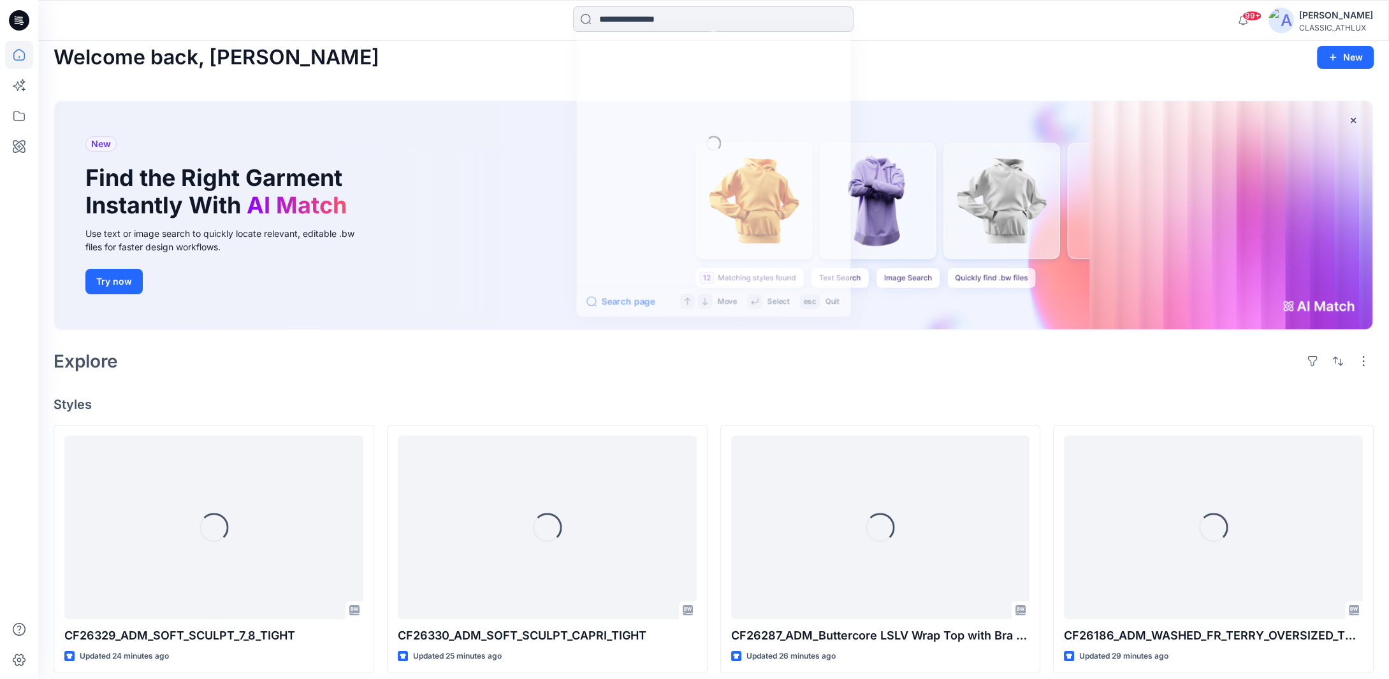
click at [681, 16] on input at bounding box center [713, 18] width 280 height 25
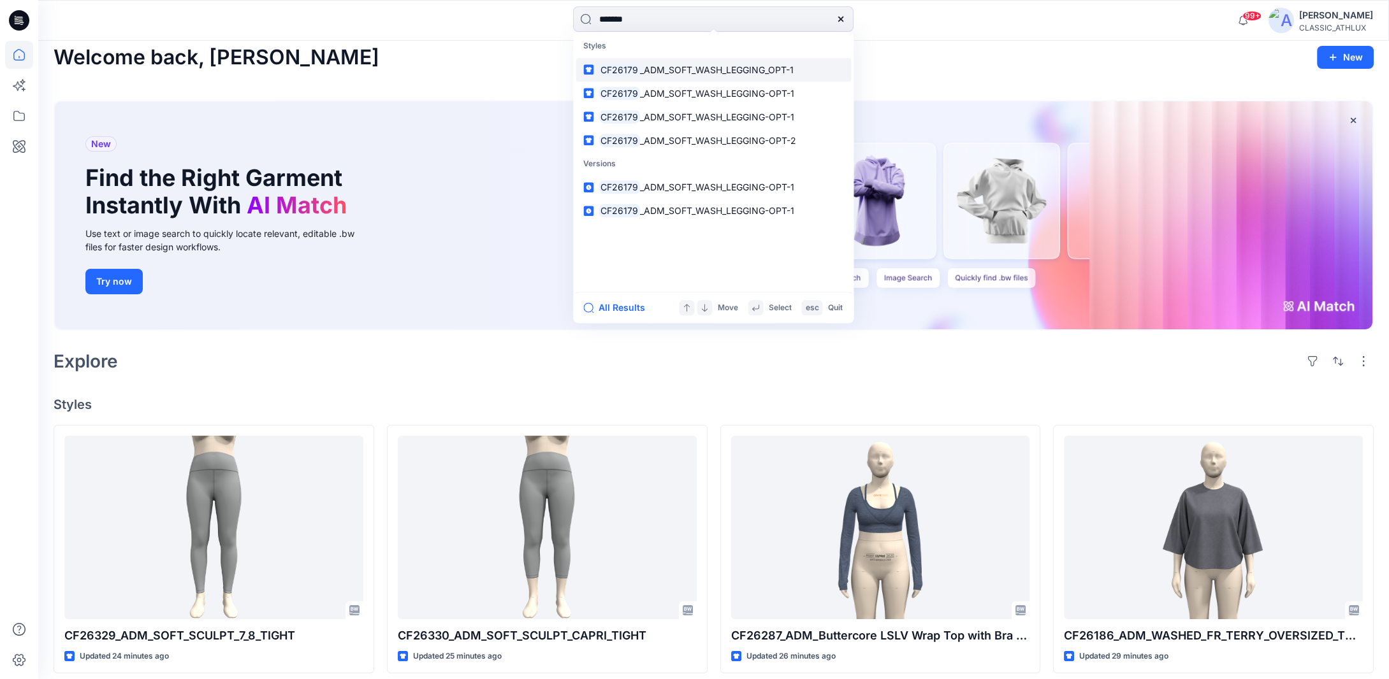
type input "*******"
click at [724, 63] on p "CF26179 _ADM_SOFT_WASH_LEGGING_OPT-1" at bounding box center [695, 69] width 195 height 13
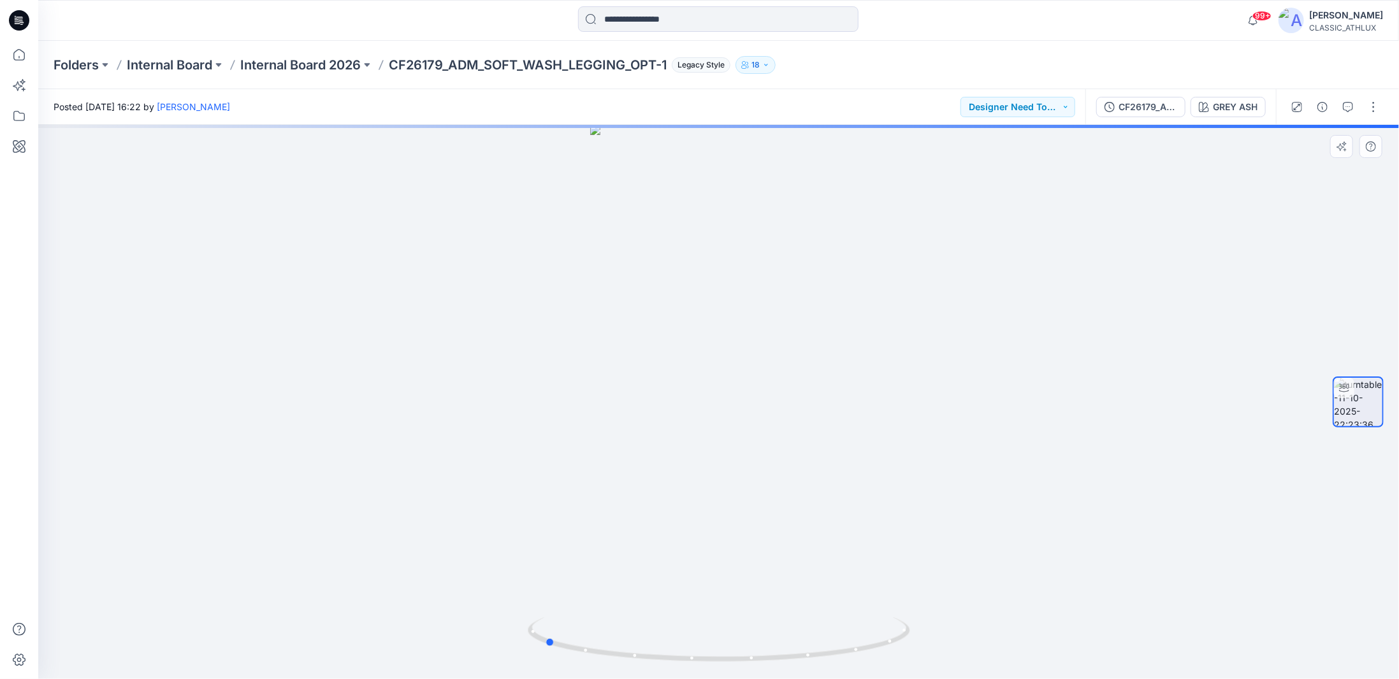
drag, startPoint x: 887, startPoint y: 647, endPoint x: 713, endPoint y: 613, distance: 178.0
click at [713, 613] on div at bounding box center [718, 402] width 1361 height 555
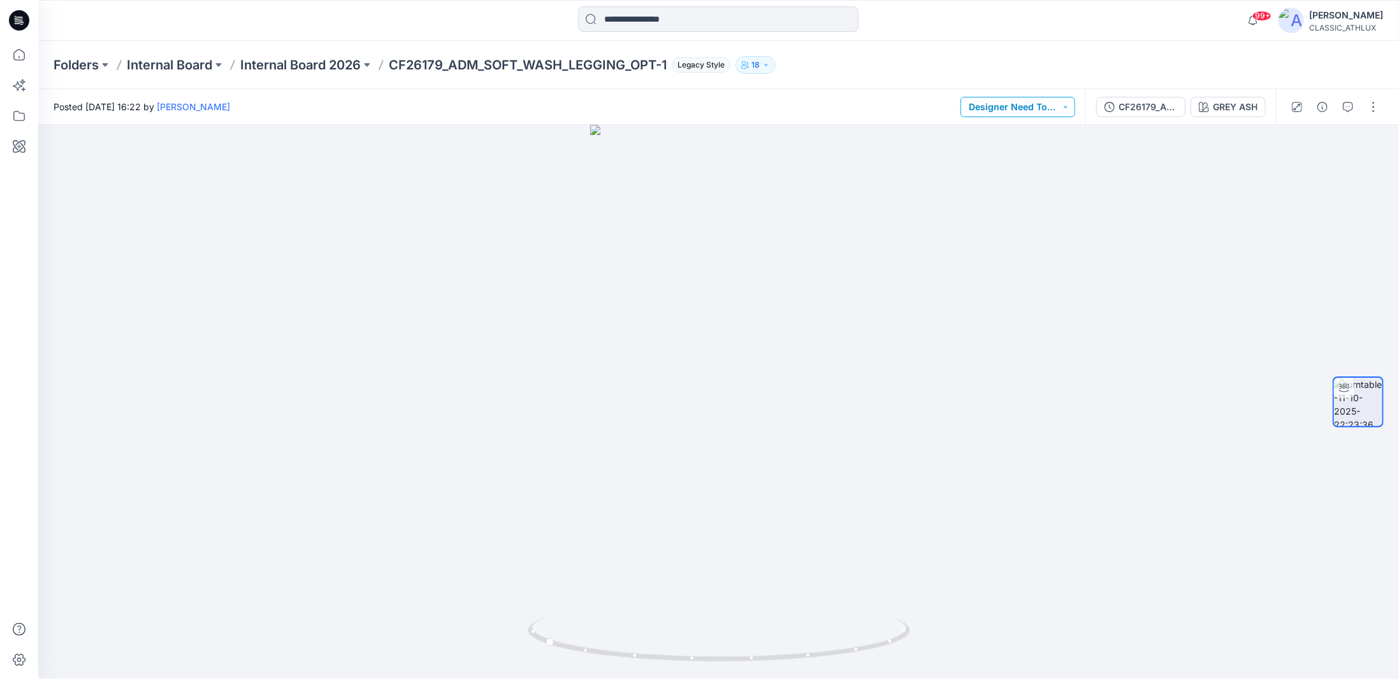
click at [1050, 112] on button "Designer Need To Review" at bounding box center [1018, 107] width 115 height 20
click at [1033, 224] on p "Pattern Changes Requested" at bounding box center [1024, 222] width 71 height 17
click at [1375, 106] on button "button" at bounding box center [1373, 107] width 20 height 20
click at [1308, 205] on p "Duplicate to..." at bounding box center [1313, 207] width 58 height 13
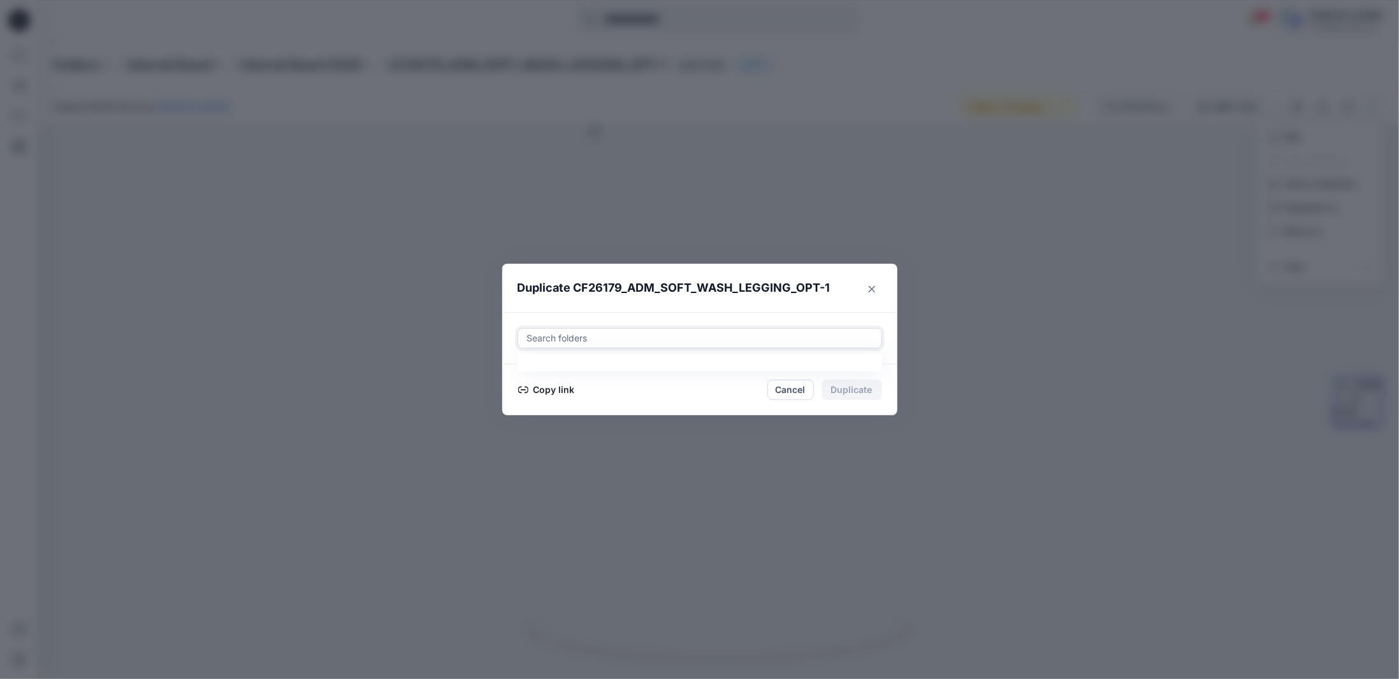
click at [575, 340] on div at bounding box center [700, 338] width 348 height 15
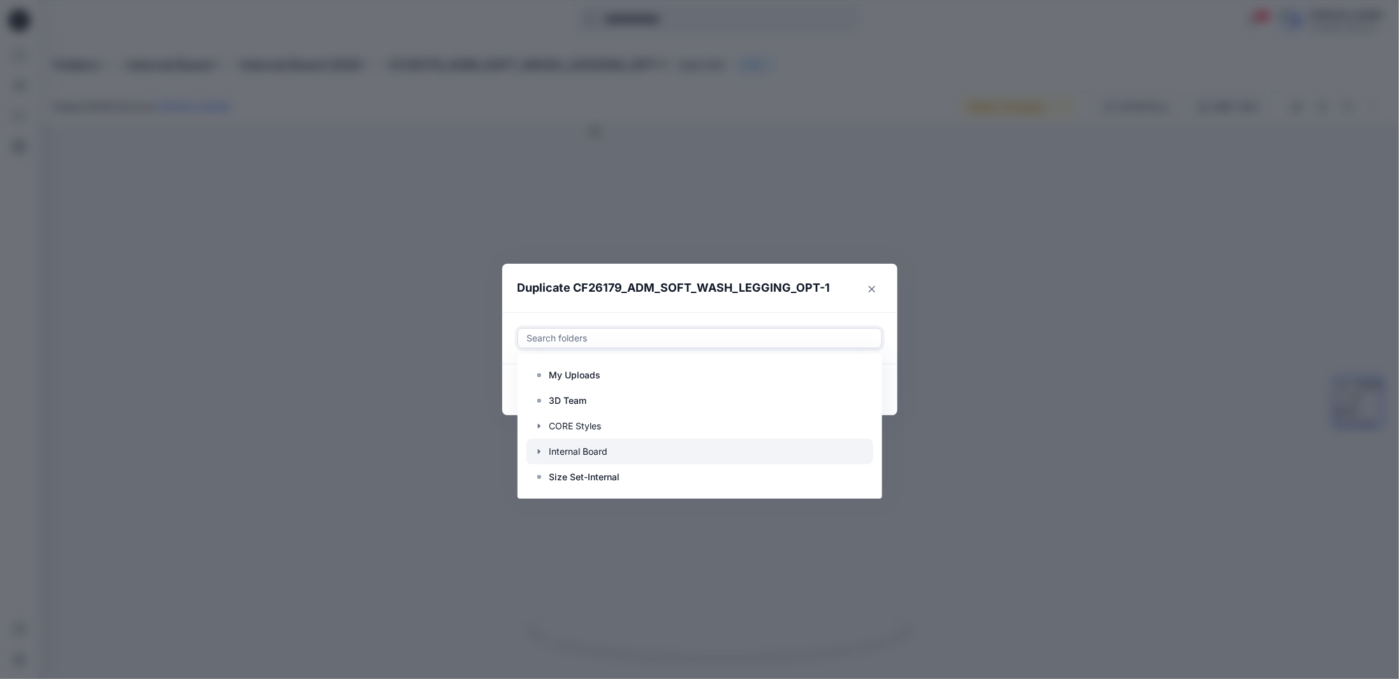
click at [543, 451] on icon "button" at bounding box center [539, 452] width 10 height 10
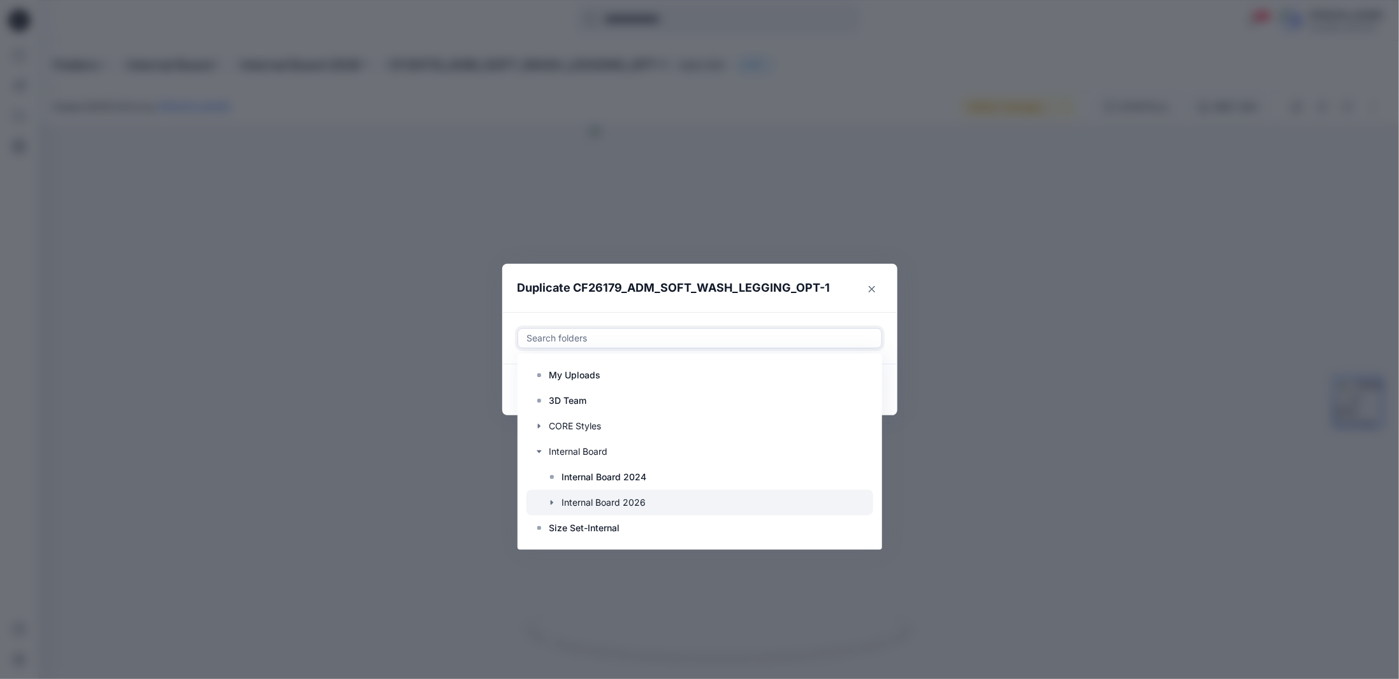
click at [553, 505] on icon "button" at bounding box center [552, 503] width 10 height 10
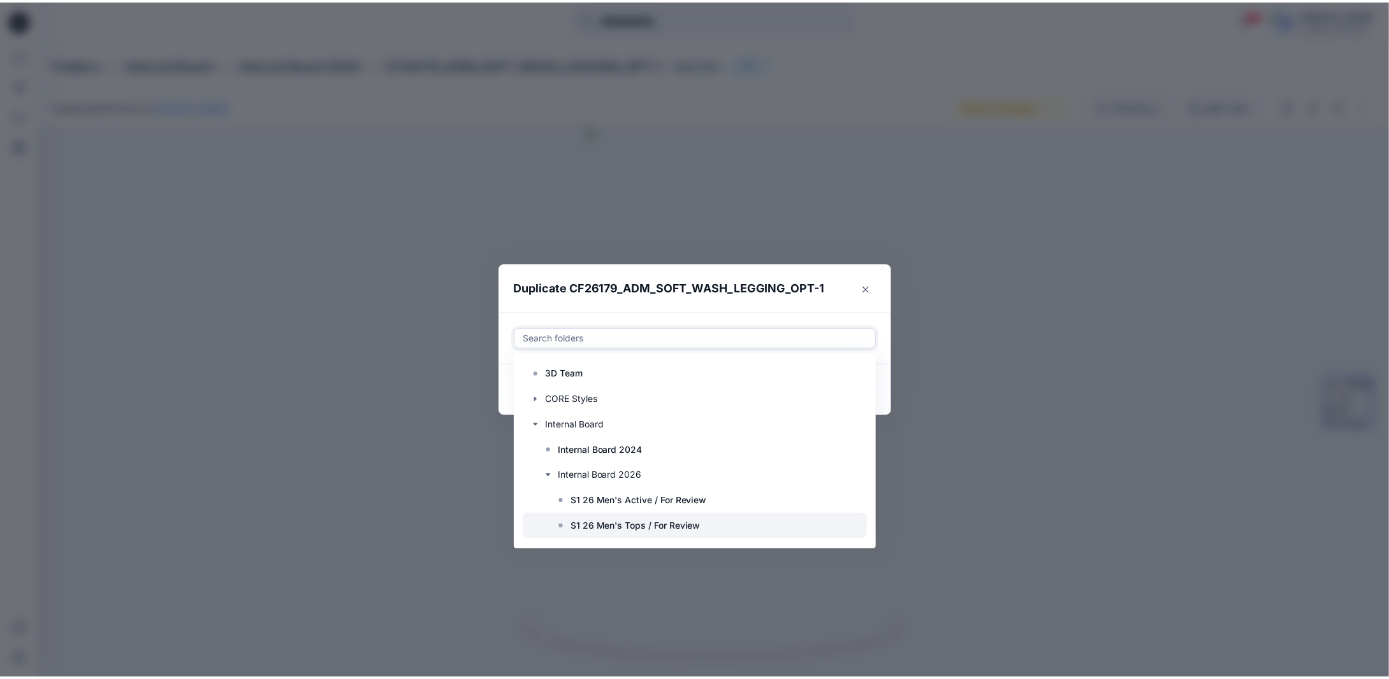
scroll to position [76, 0]
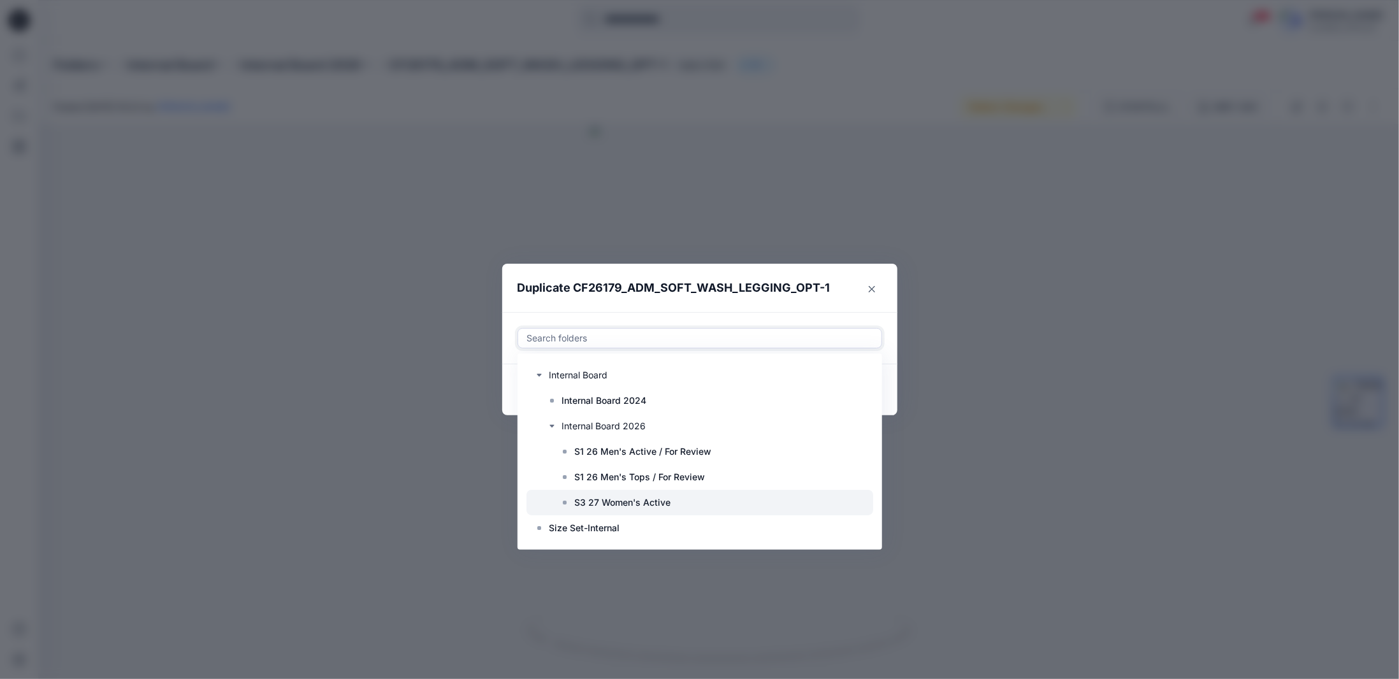
click at [616, 503] on p "S3 27 Women's Active" at bounding box center [623, 502] width 96 height 15
click at [892, 403] on footer "Copy link Cancel Duplicate" at bounding box center [699, 390] width 395 height 51
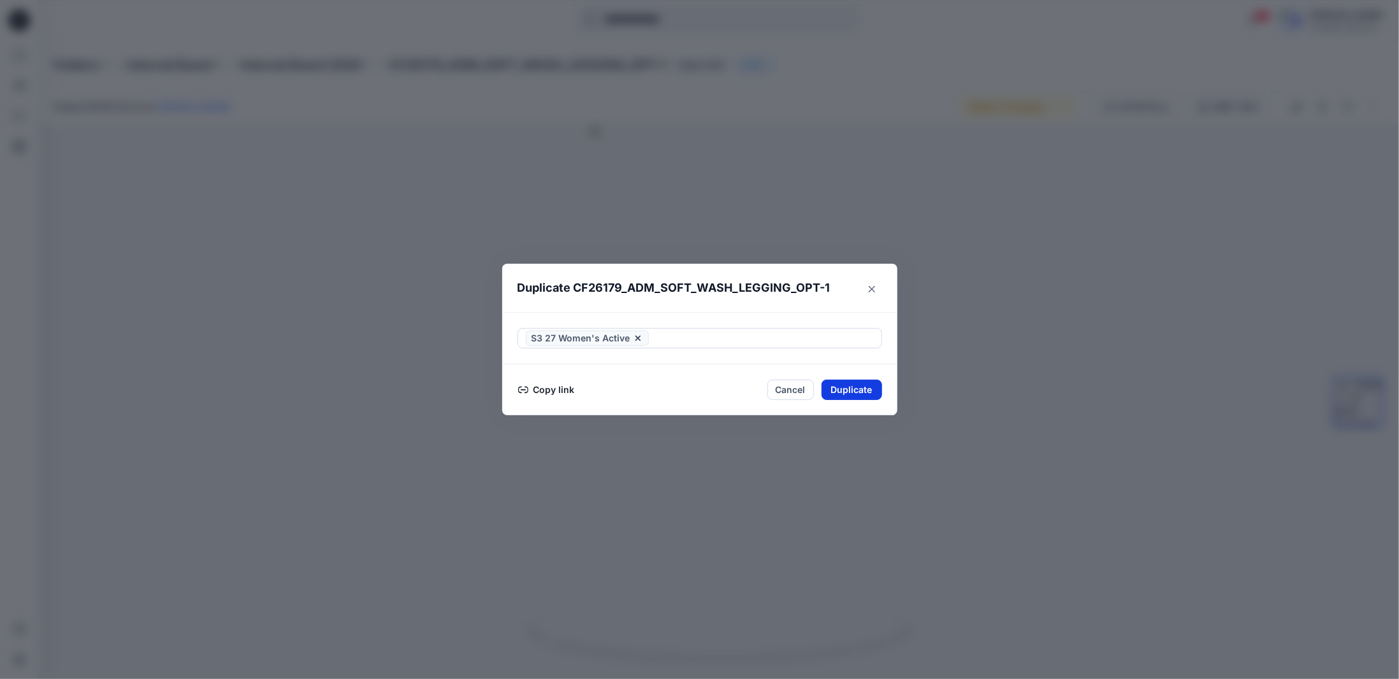
click at [865, 395] on button "Duplicate" at bounding box center [852, 390] width 61 height 20
click at [871, 290] on icon "Close" at bounding box center [872, 289] width 6 height 6
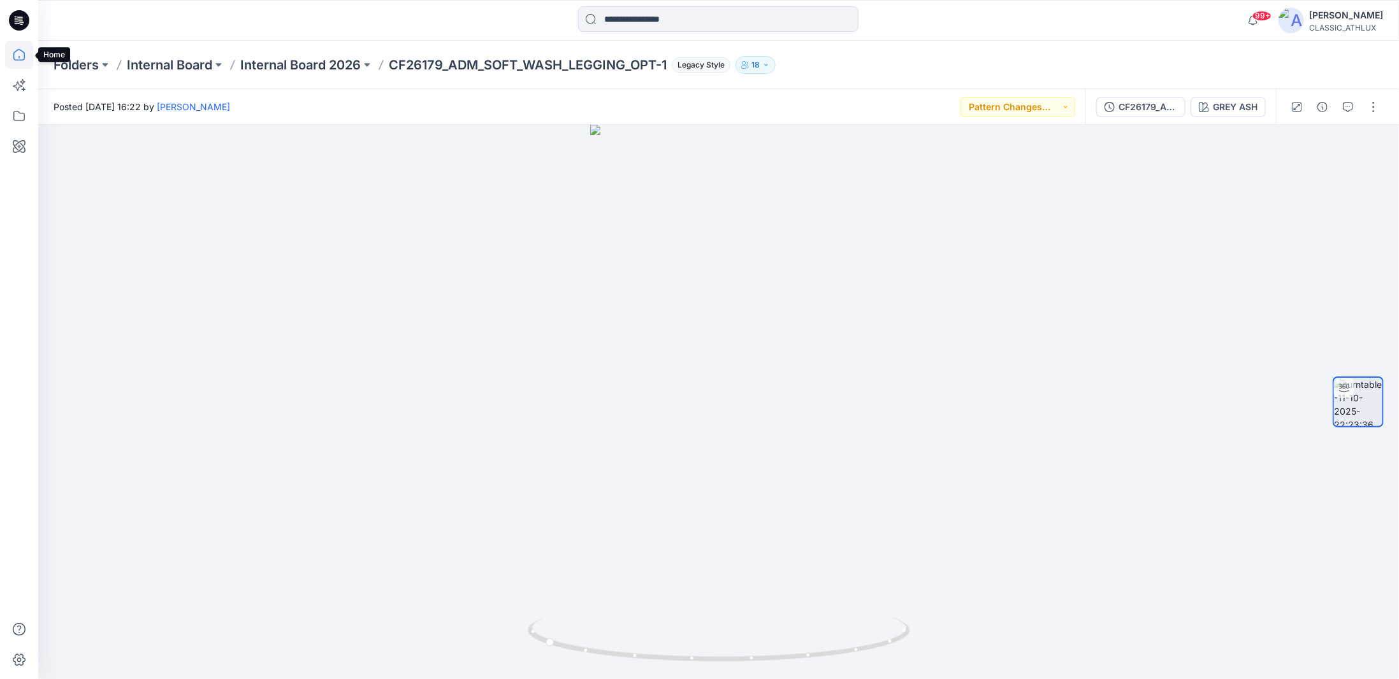
click at [17, 57] on icon at bounding box center [19, 55] width 28 height 28
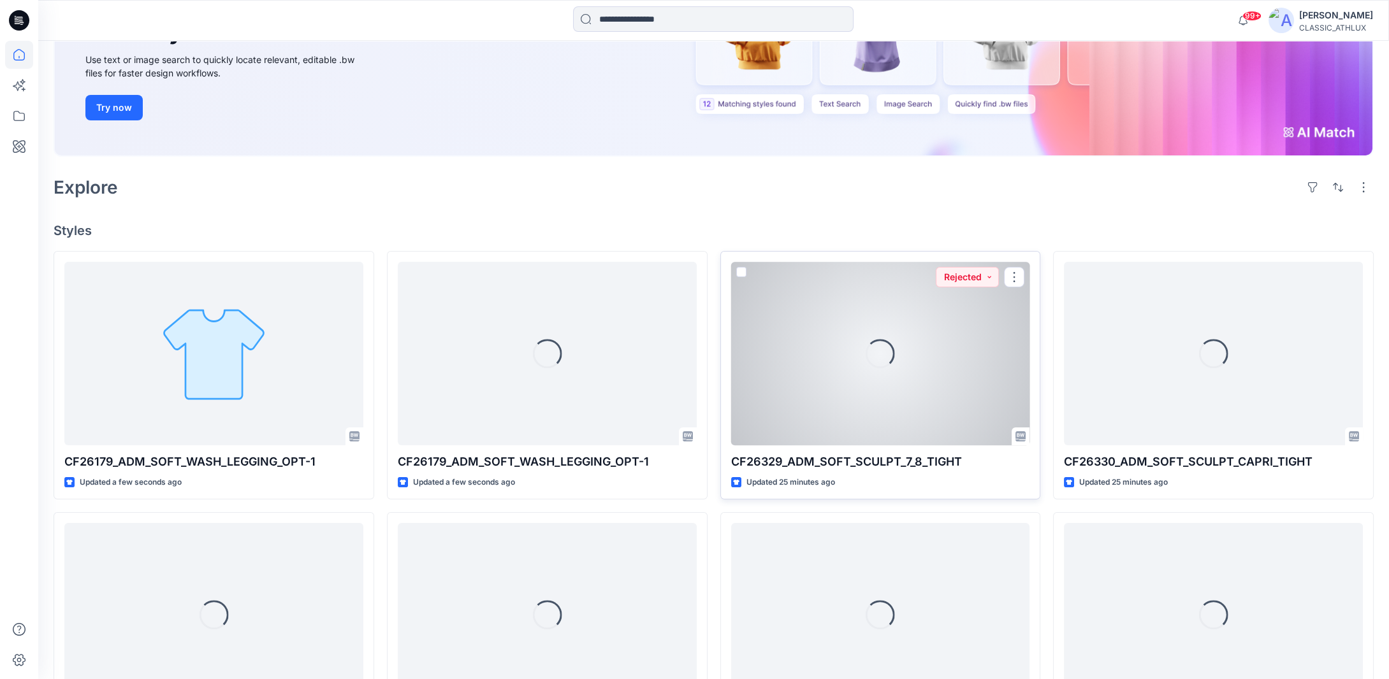
scroll to position [191, 0]
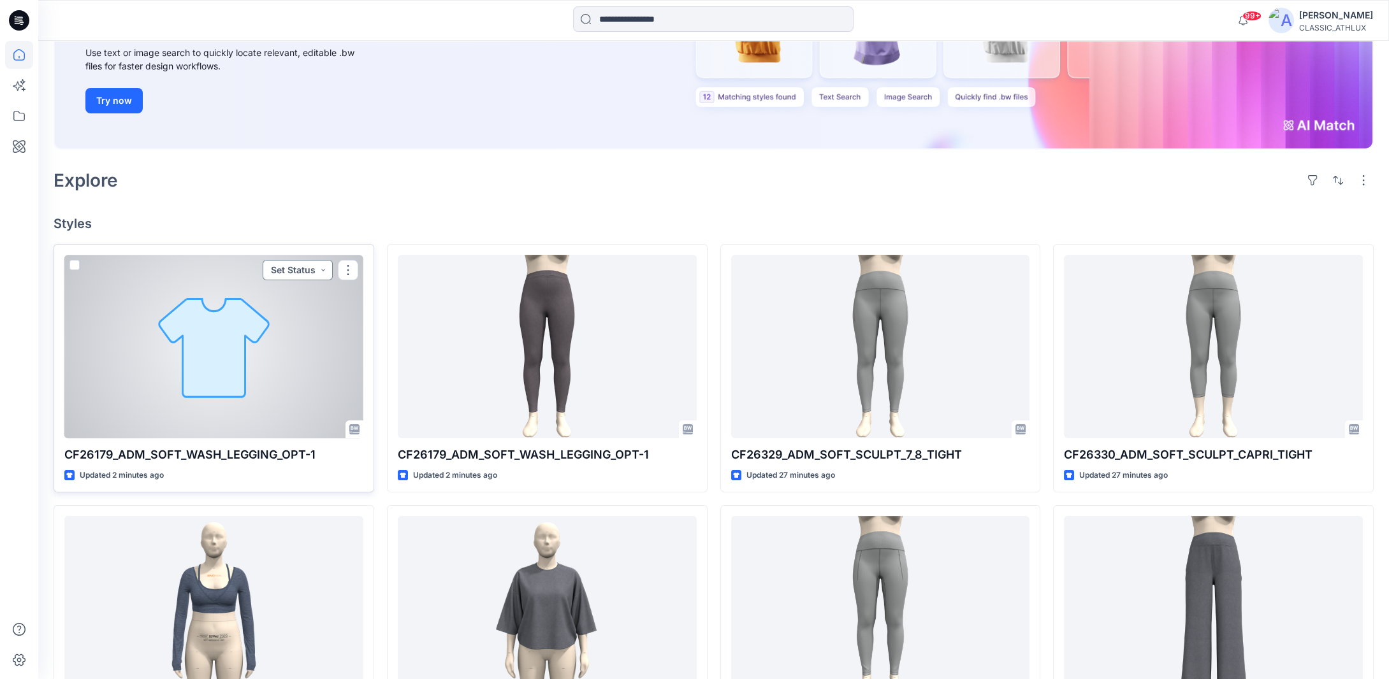
click at [296, 270] on button "Set Status" at bounding box center [298, 270] width 70 height 20
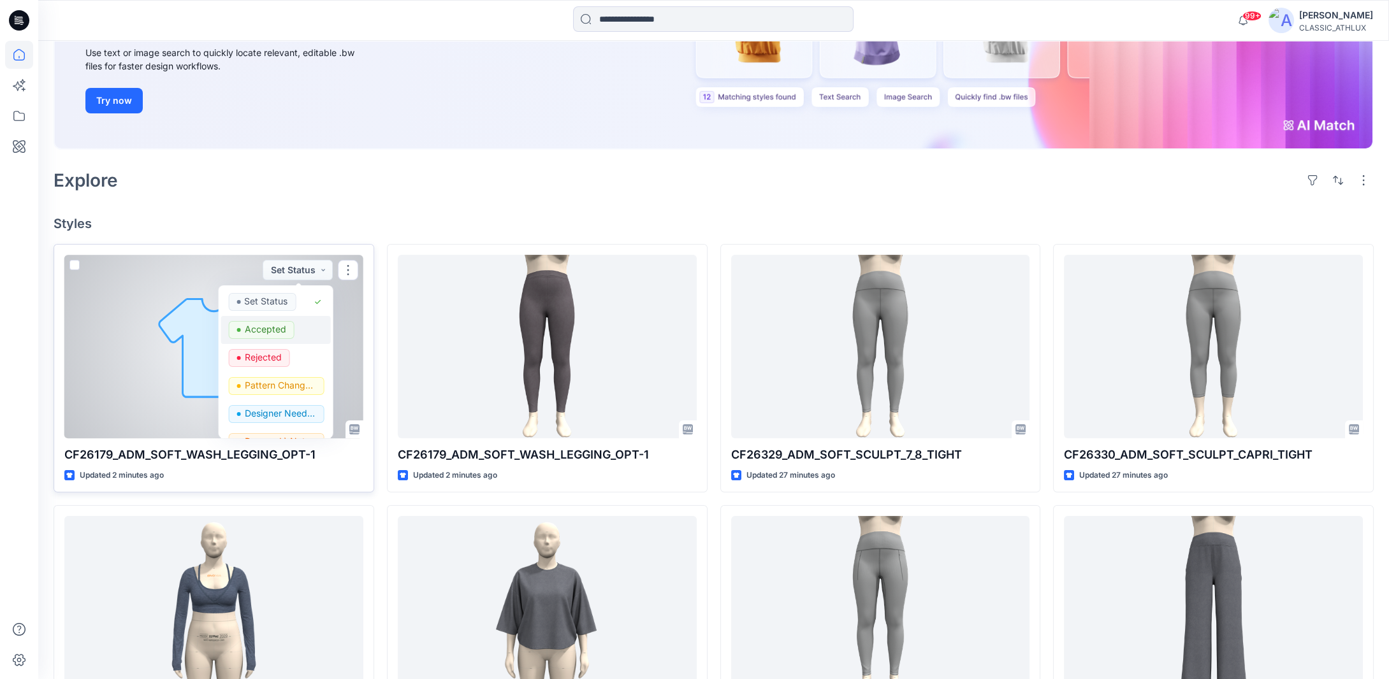
click at [269, 330] on p "Accepted" at bounding box center [264, 329] width 41 height 17
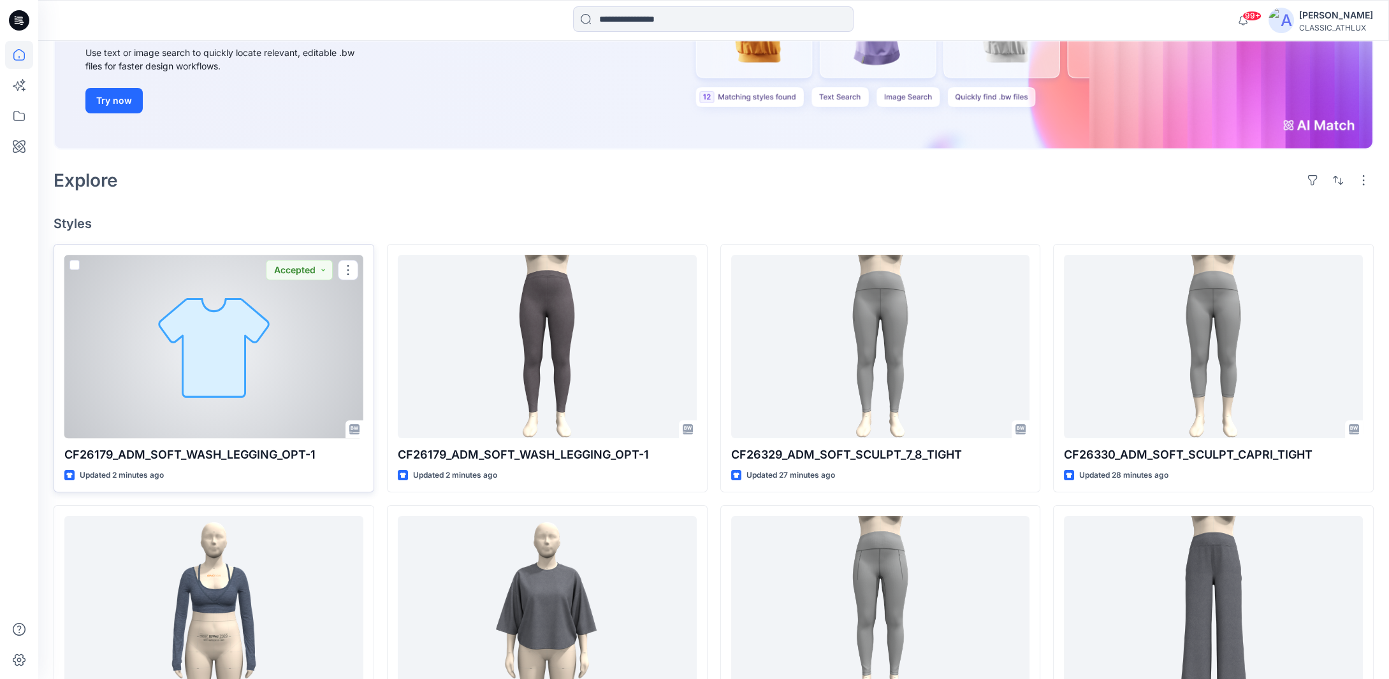
click at [277, 341] on div at bounding box center [213, 347] width 299 height 184
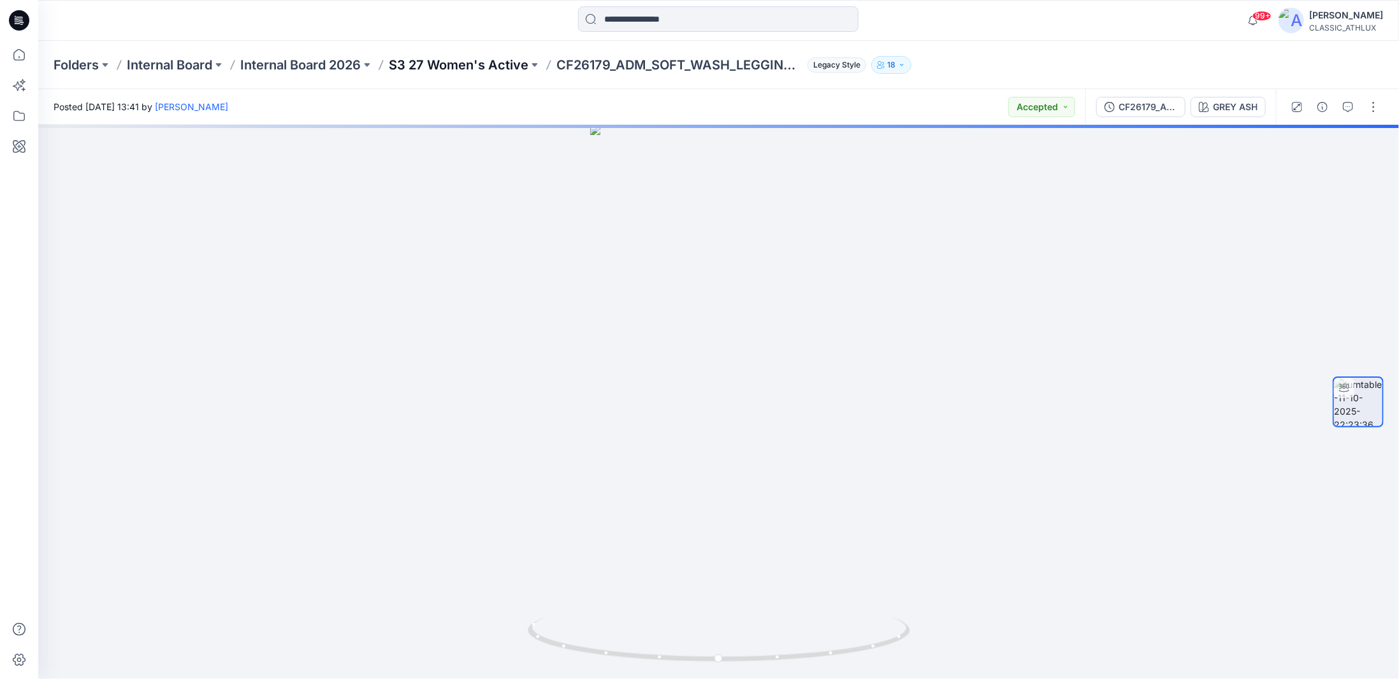
click at [521, 67] on p "S3 27 Women's Active" at bounding box center [459, 65] width 140 height 18
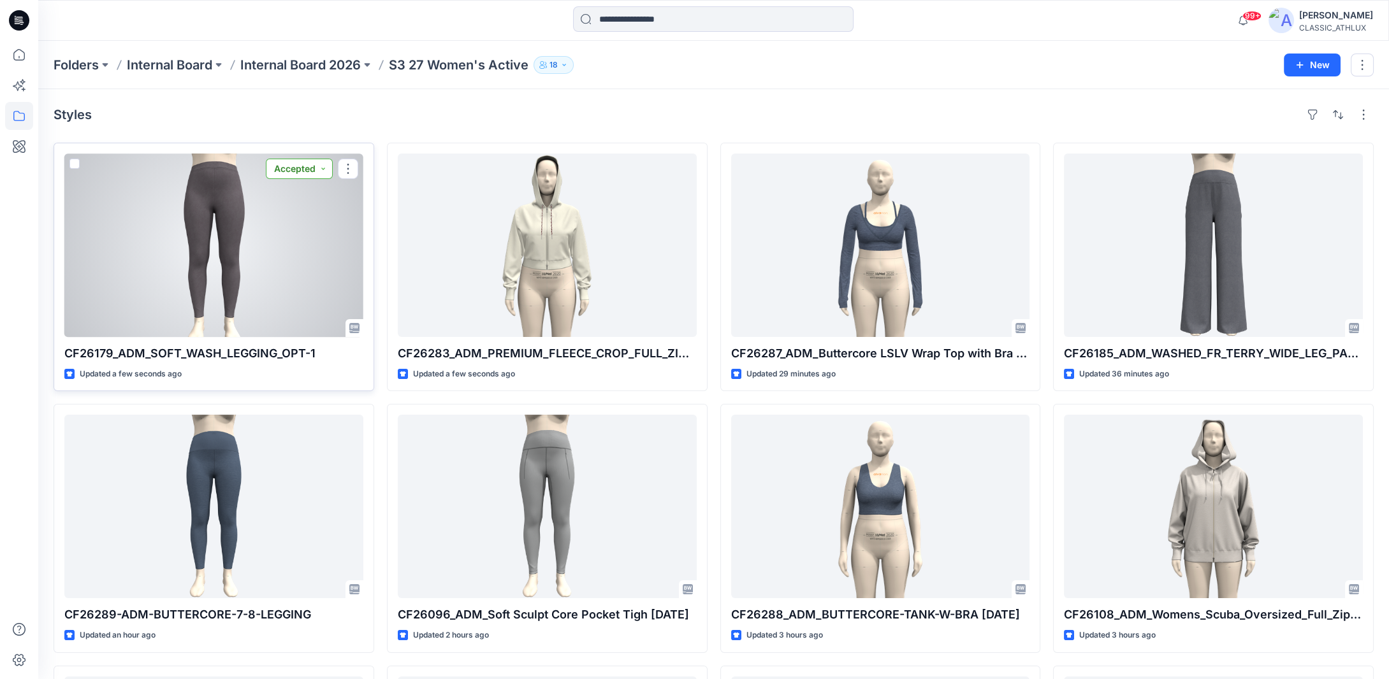
click at [319, 173] on button "Accepted" at bounding box center [299, 169] width 67 height 20
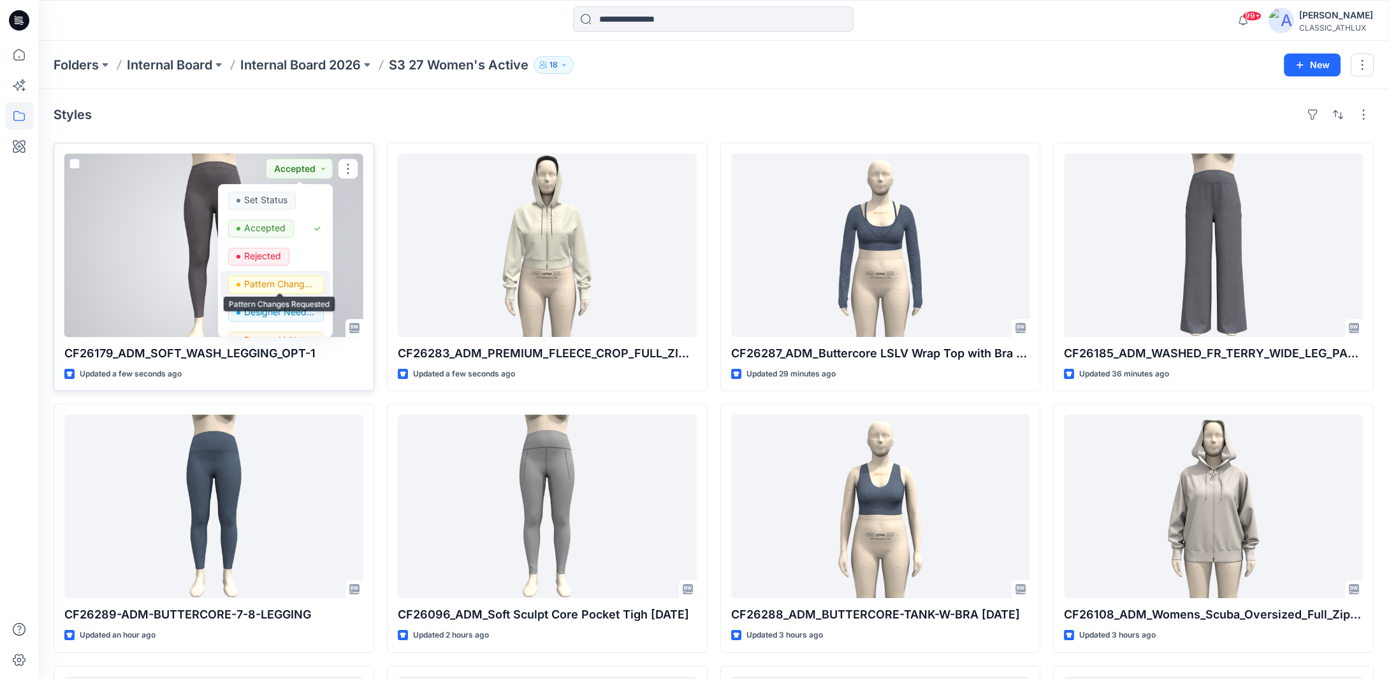
click at [273, 282] on p "Pattern Changes Requested" at bounding box center [279, 284] width 71 height 17
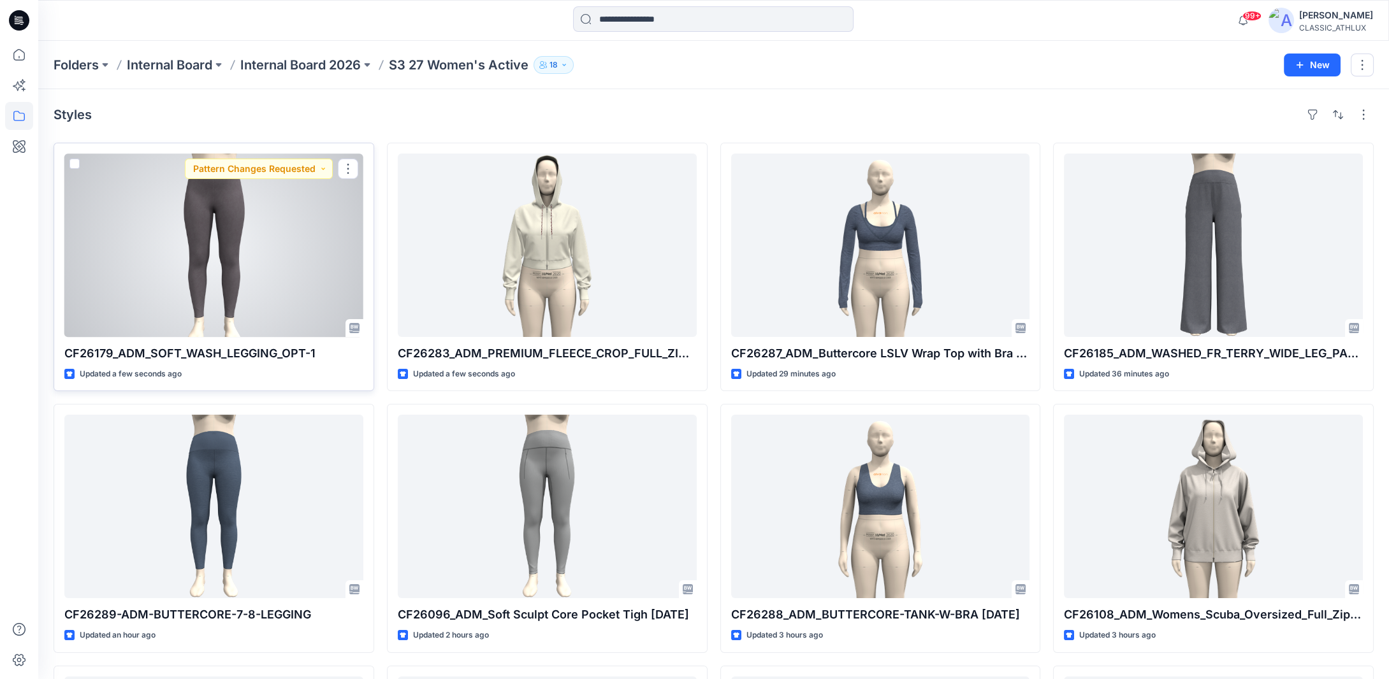
click at [232, 243] on div at bounding box center [213, 246] width 299 height 184
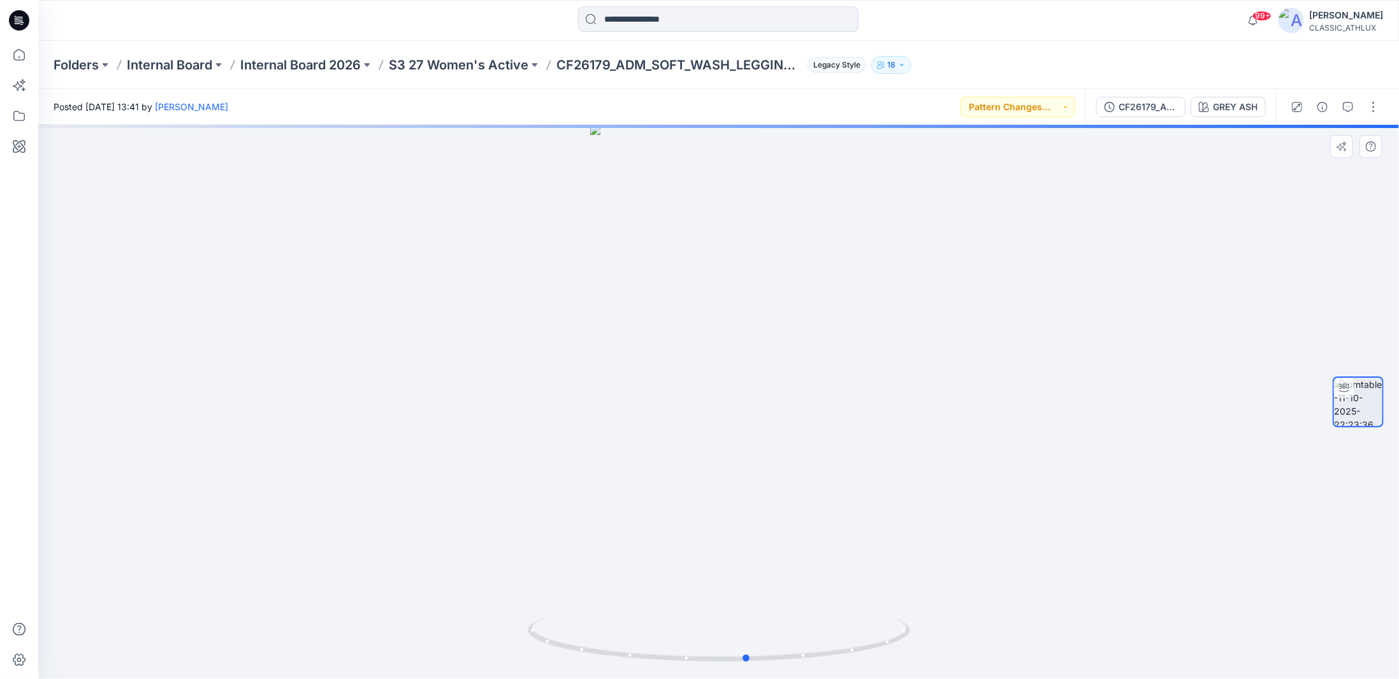
drag, startPoint x: 888, startPoint y: 646, endPoint x: 1050, endPoint y: 613, distance: 165.1
click at [1050, 613] on div at bounding box center [718, 402] width 1361 height 555
click at [444, 64] on p "S3 27 Women's Active" at bounding box center [459, 65] width 140 height 18
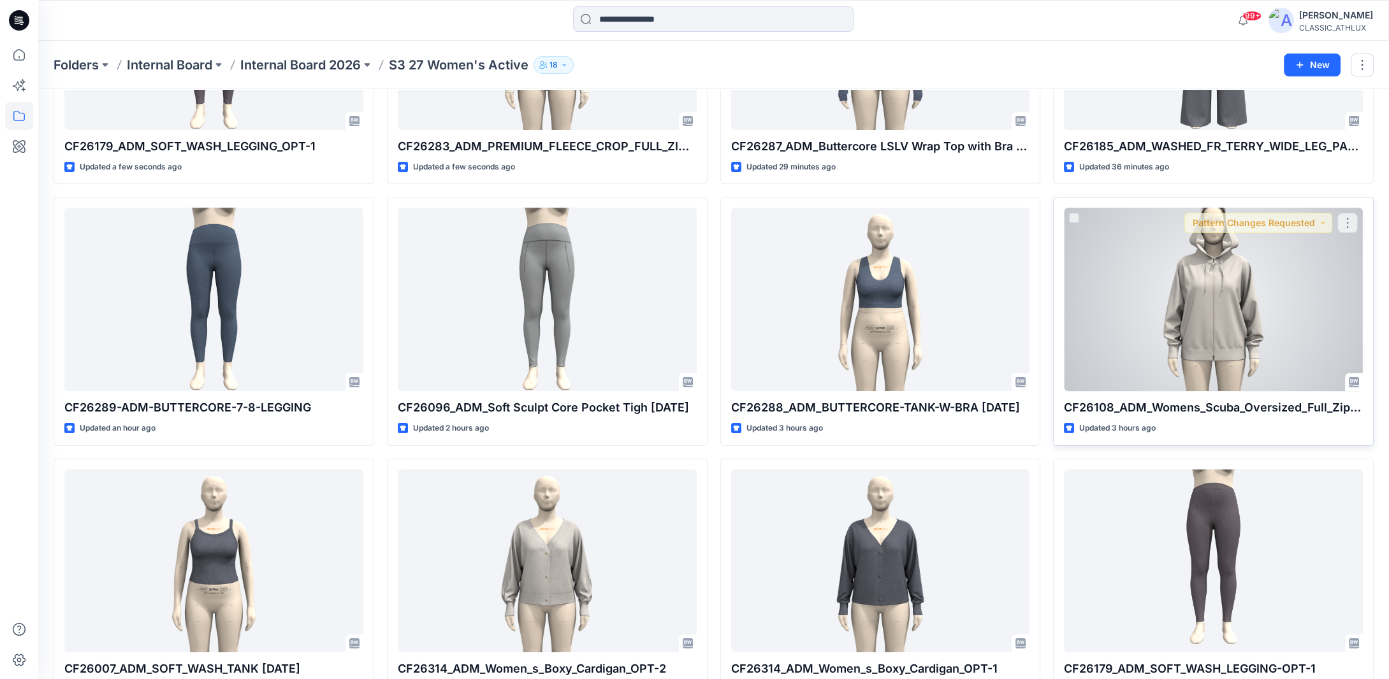
scroll to position [255, 0]
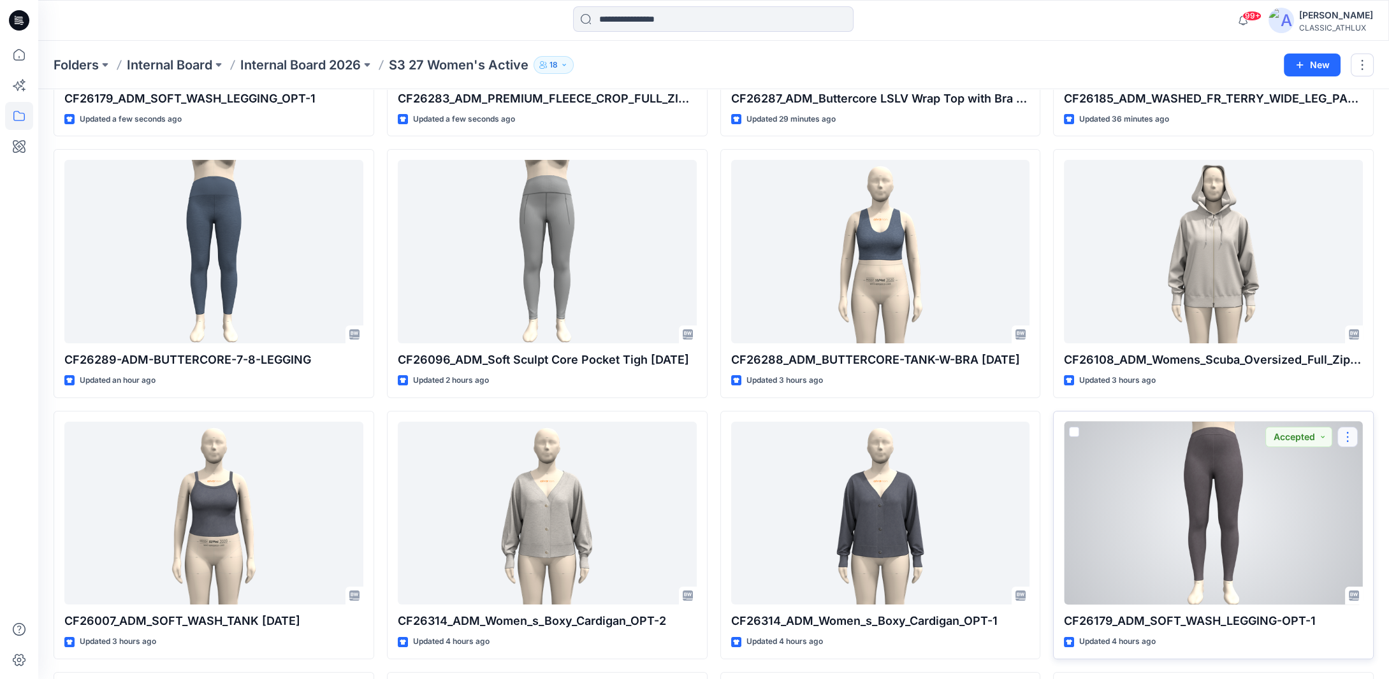
click at [1342, 440] on button "button" at bounding box center [1347, 437] width 20 height 20
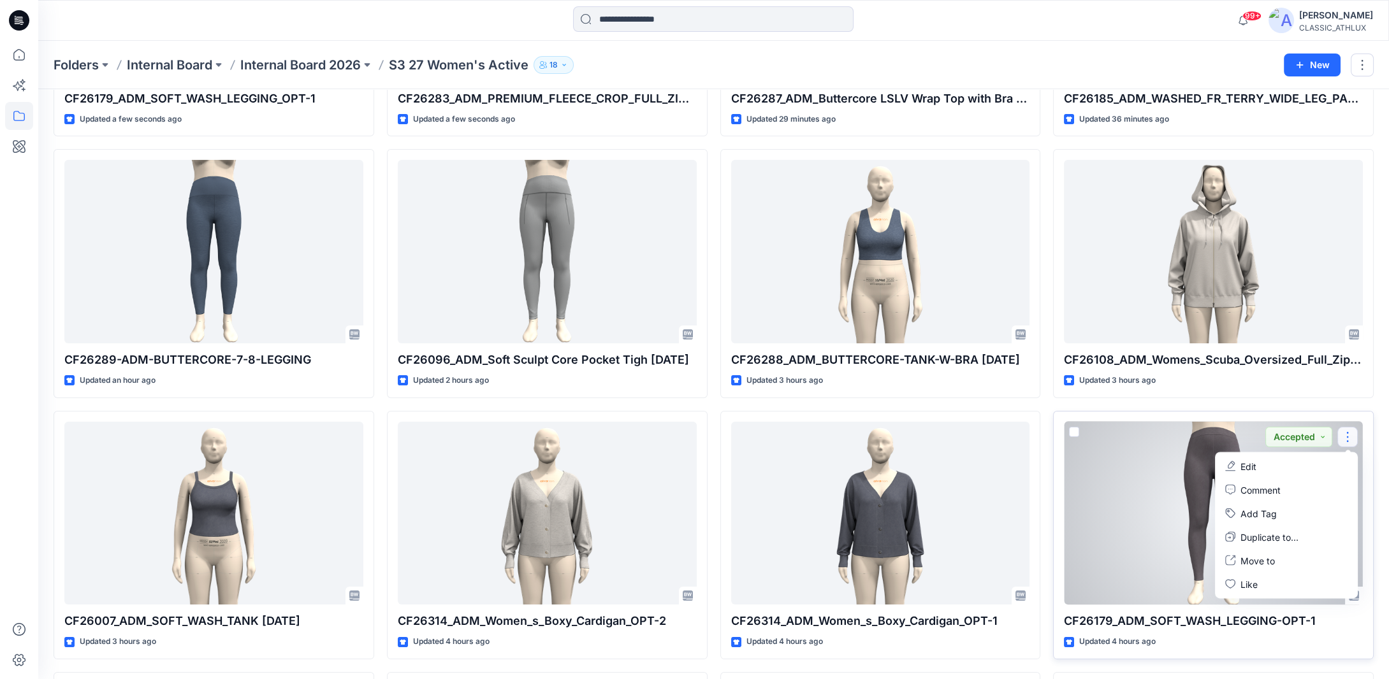
click at [1161, 516] on div at bounding box center [1213, 514] width 299 height 184
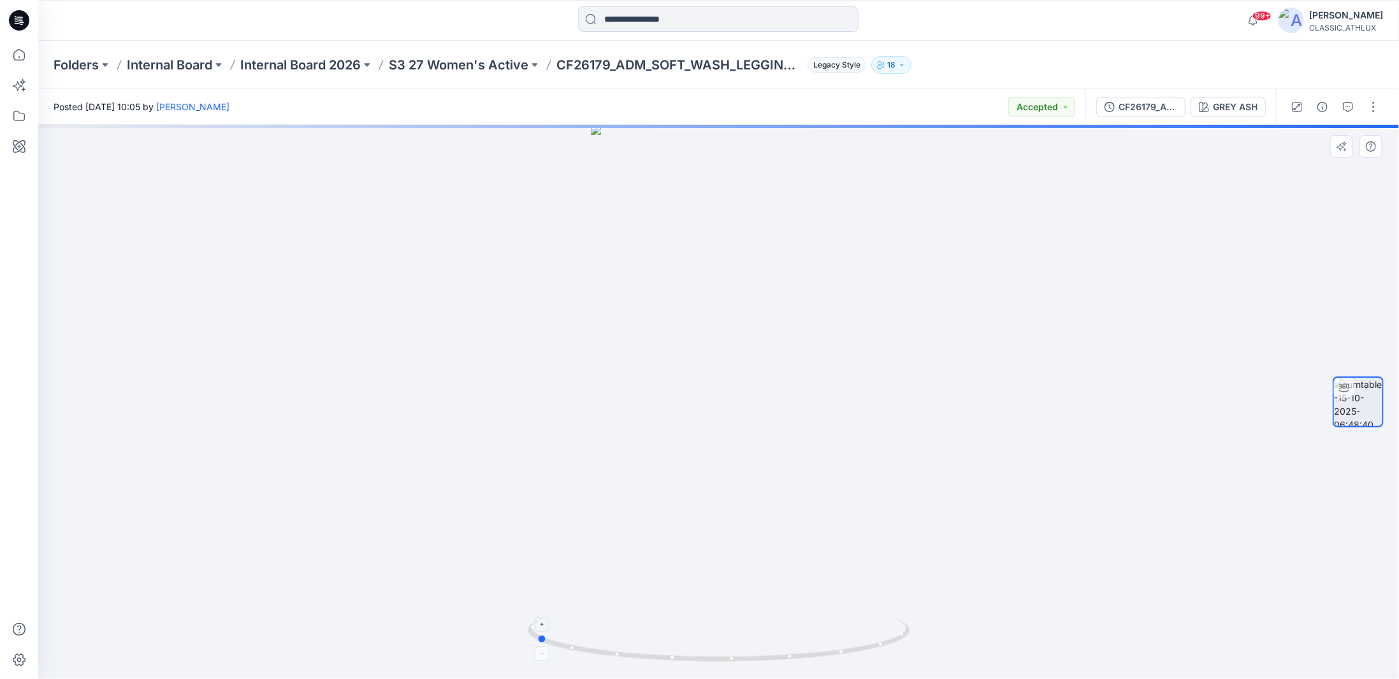
drag, startPoint x: 844, startPoint y: 653, endPoint x: 672, endPoint y: 649, distance: 171.5
click at [672, 649] on icon at bounding box center [721, 642] width 386 height 48
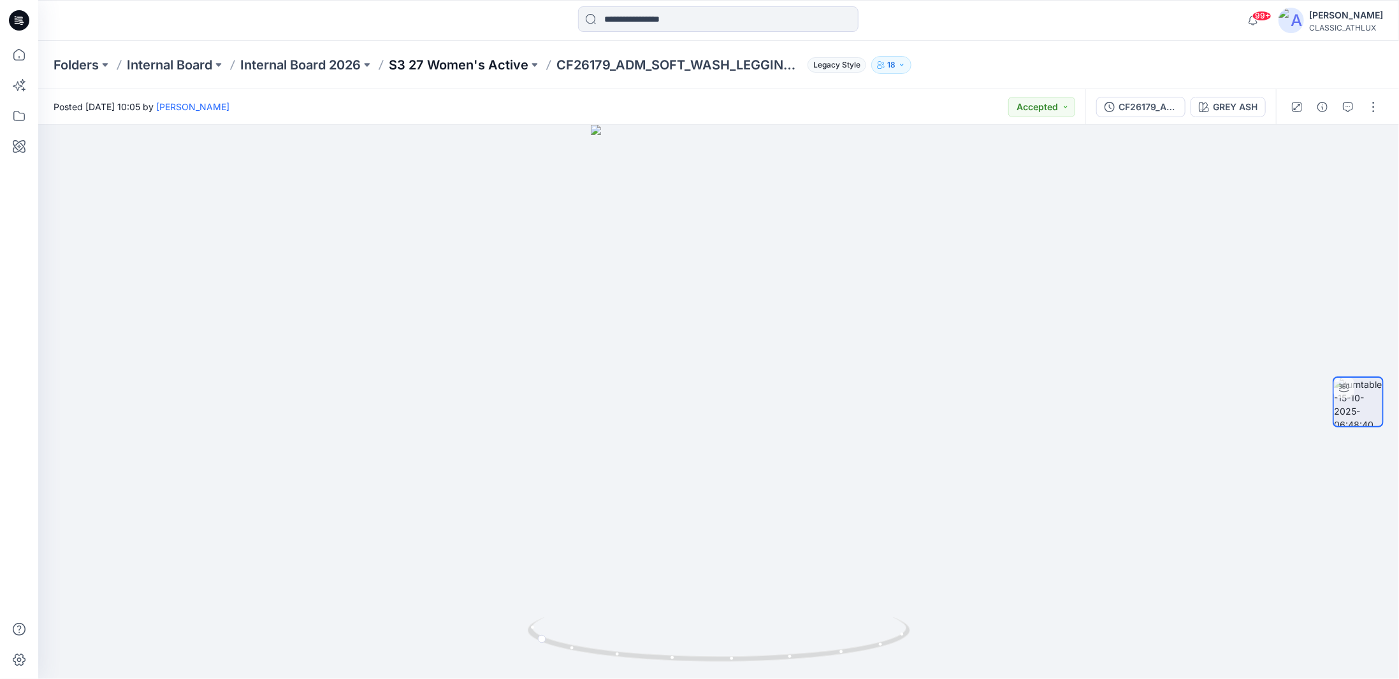
click at [427, 69] on p "S3 27 Women's Active" at bounding box center [459, 65] width 140 height 18
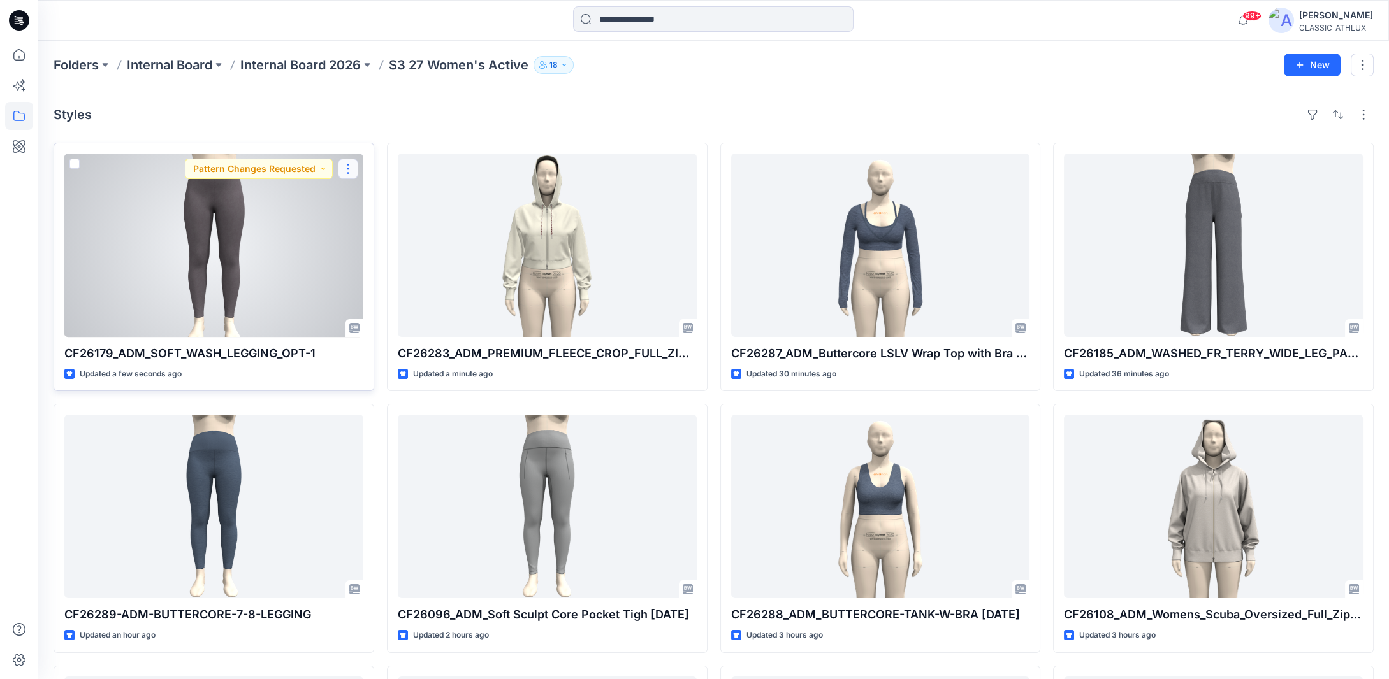
click at [351, 171] on button "button" at bounding box center [348, 169] width 20 height 20
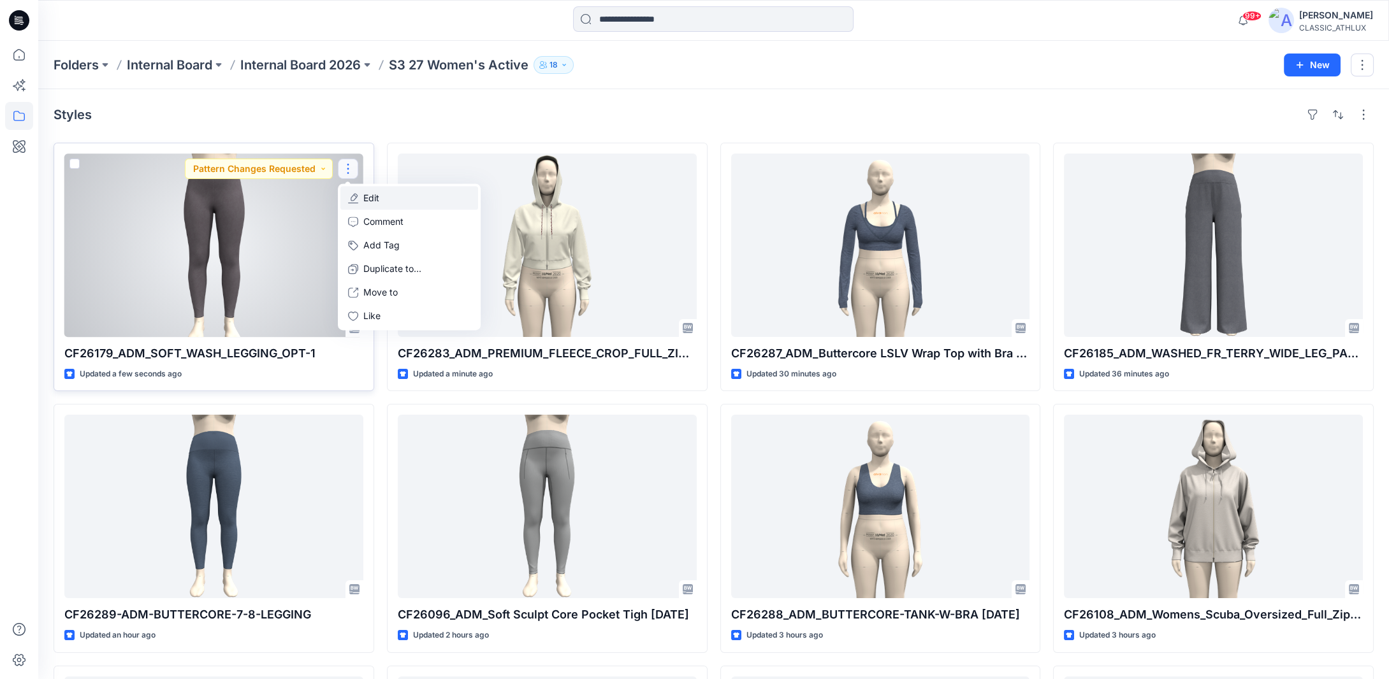
click at [375, 195] on p "Edit" at bounding box center [371, 197] width 16 height 13
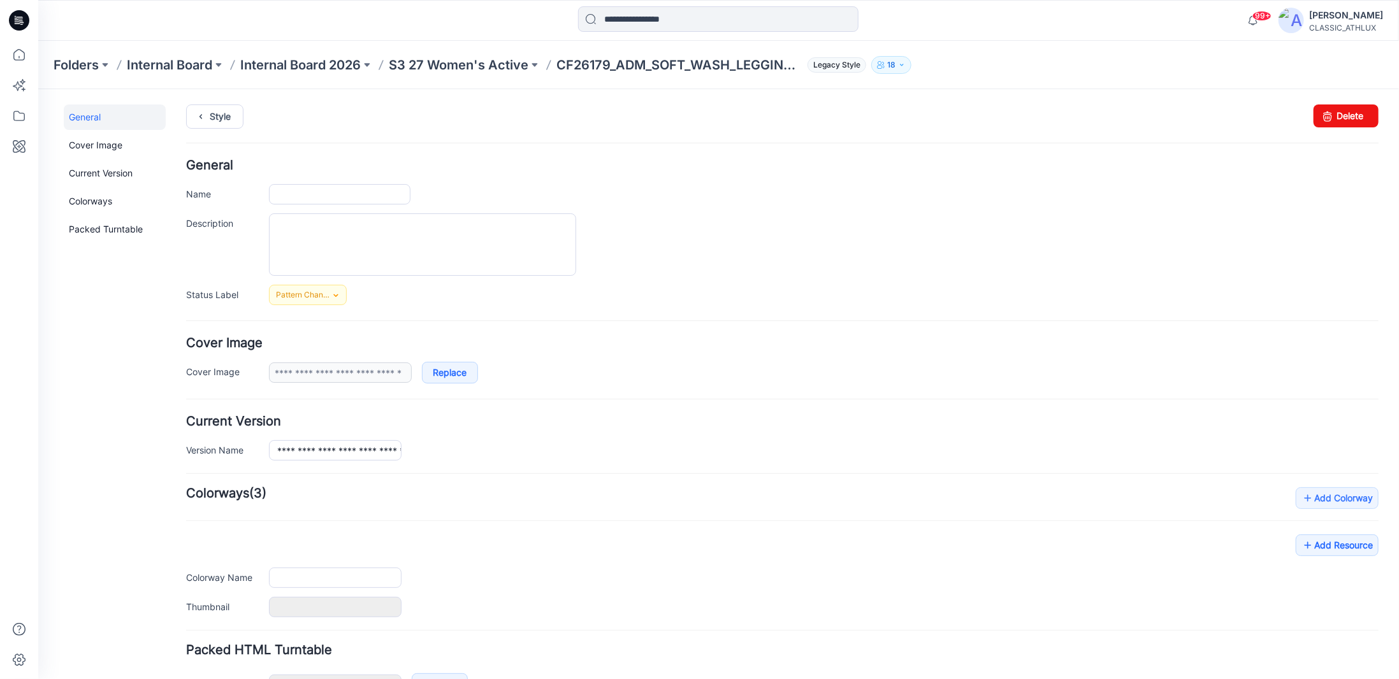
type input "**********"
type input "********"
type input "**********"
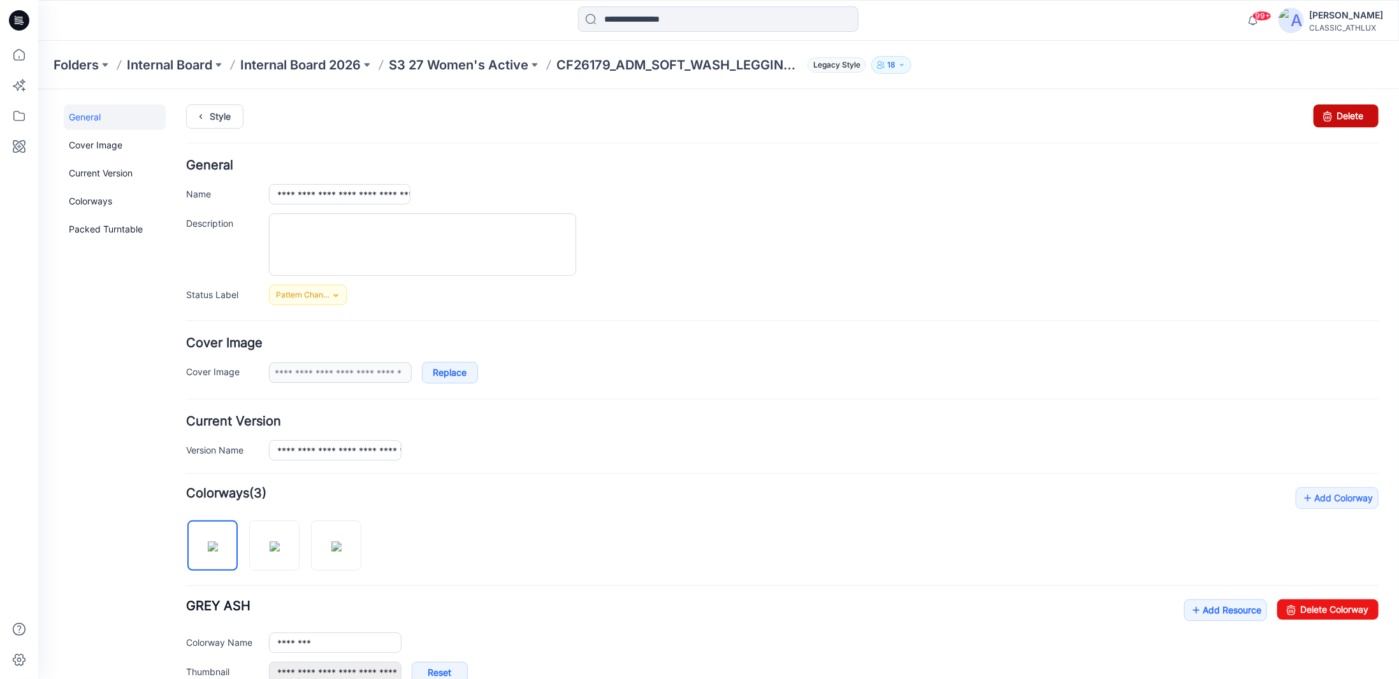
drag, startPoint x: 1309, startPoint y: 114, endPoint x: 787, endPoint y: 147, distance: 522.4
click at [1318, 114] on icon at bounding box center [1327, 115] width 18 height 23
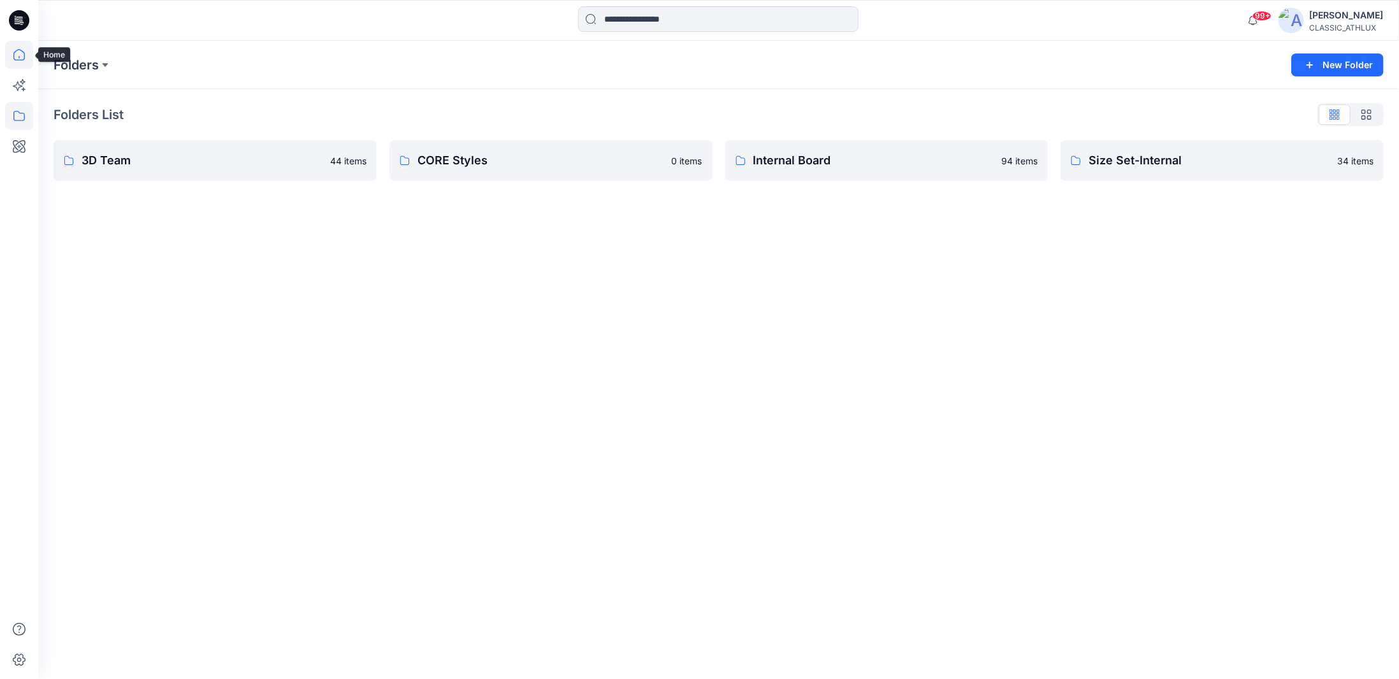
click at [18, 57] on icon at bounding box center [18, 57] width 1 height 3
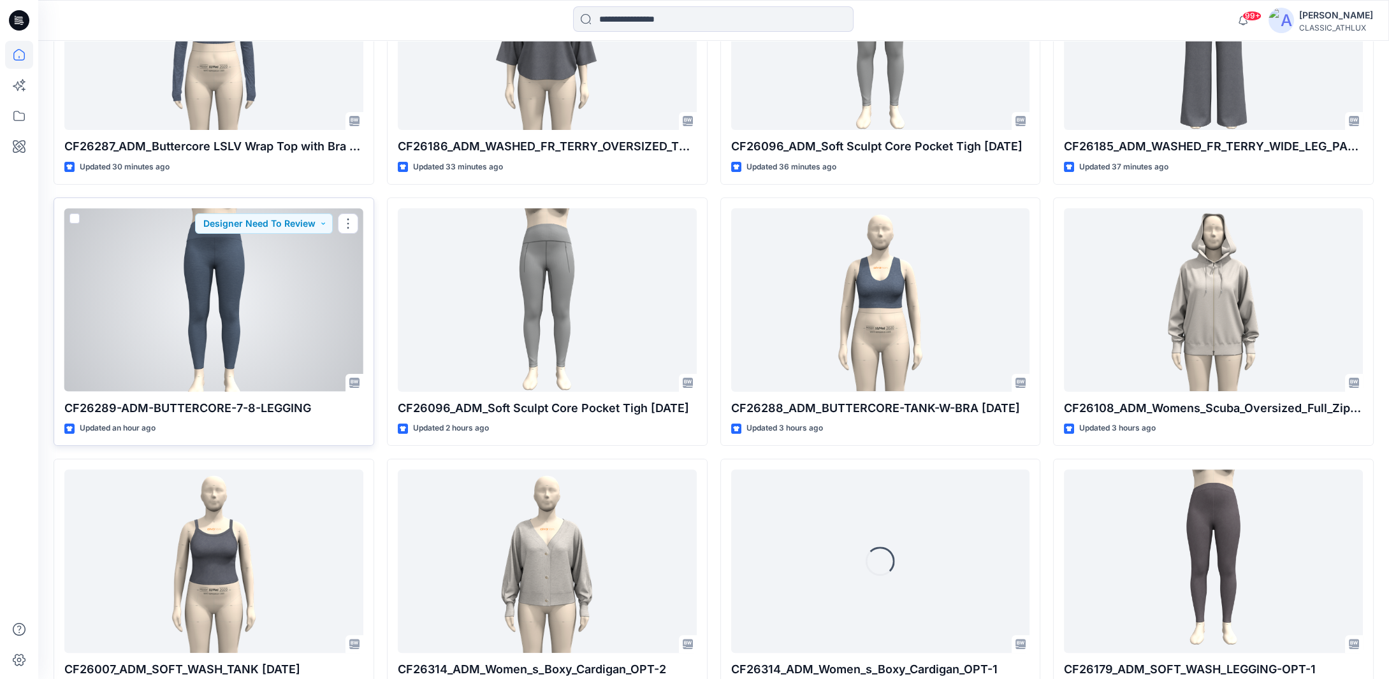
scroll to position [779, 0]
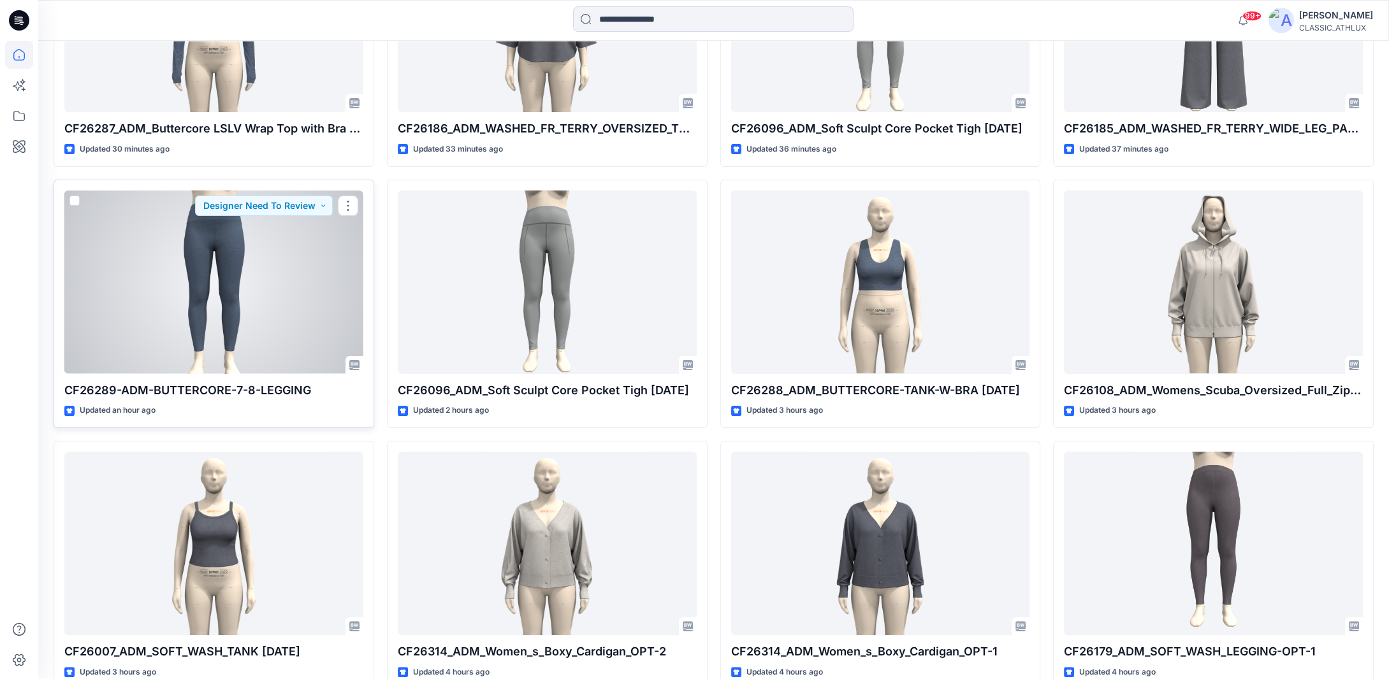
click at [287, 330] on div at bounding box center [213, 283] width 299 height 184
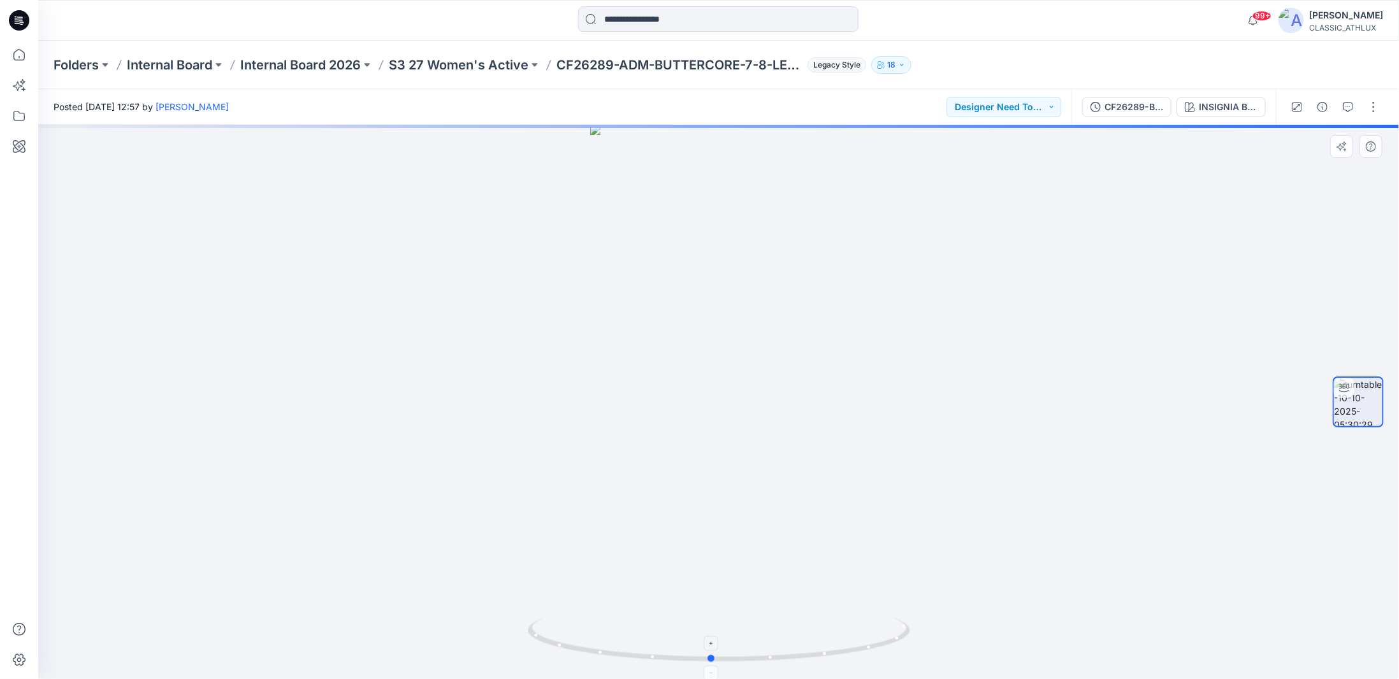
drag, startPoint x: 878, startPoint y: 635, endPoint x: 864, endPoint y: 639, distance: 13.9
click at [864, 639] on icon at bounding box center [721, 642] width 386 height 48
drag, startPoint x: 877, startPoint y: 646, endPoint x: 700, endPoint y: 651, distance: 177.3
click at [700, 651] on icon at bounding box center [721, 642] width 386 height 48
click at [20, 54] on icon at bounding box center [19, 55] width 28 height 28
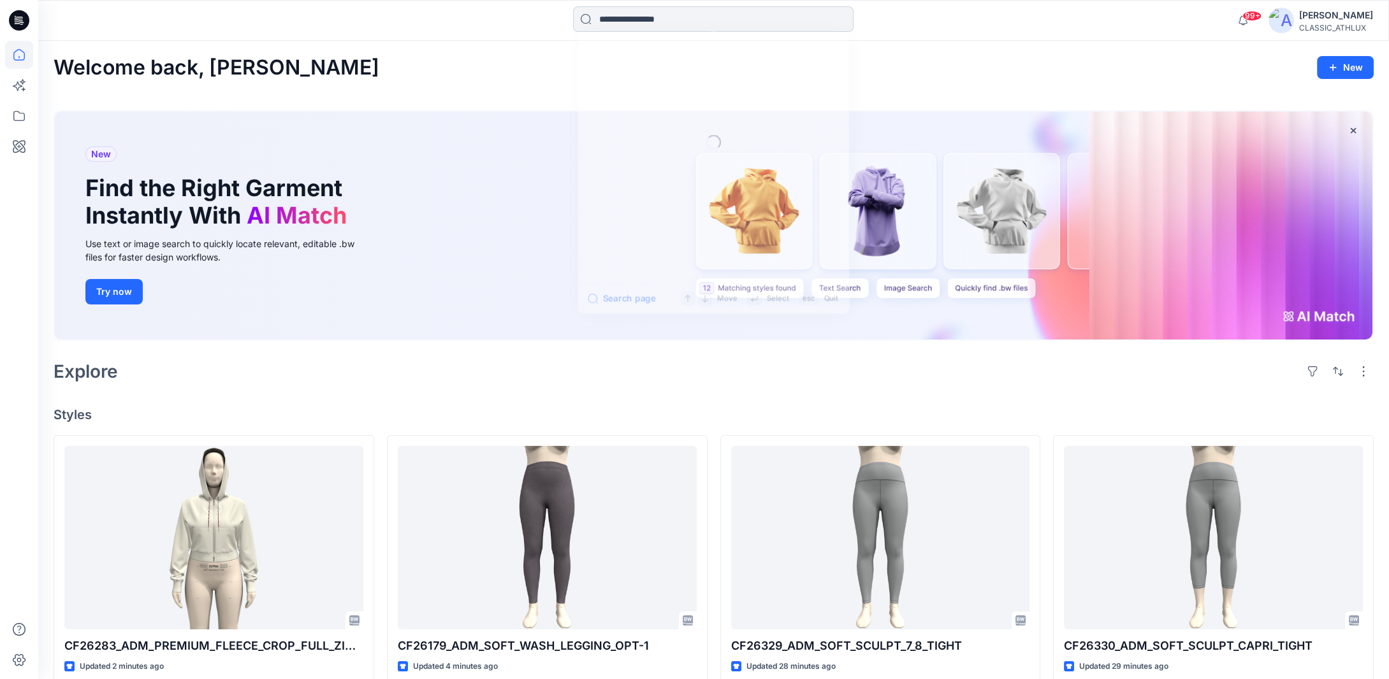
click at [658, 22] on input at bounding box center [713, 18] width 280 height 25
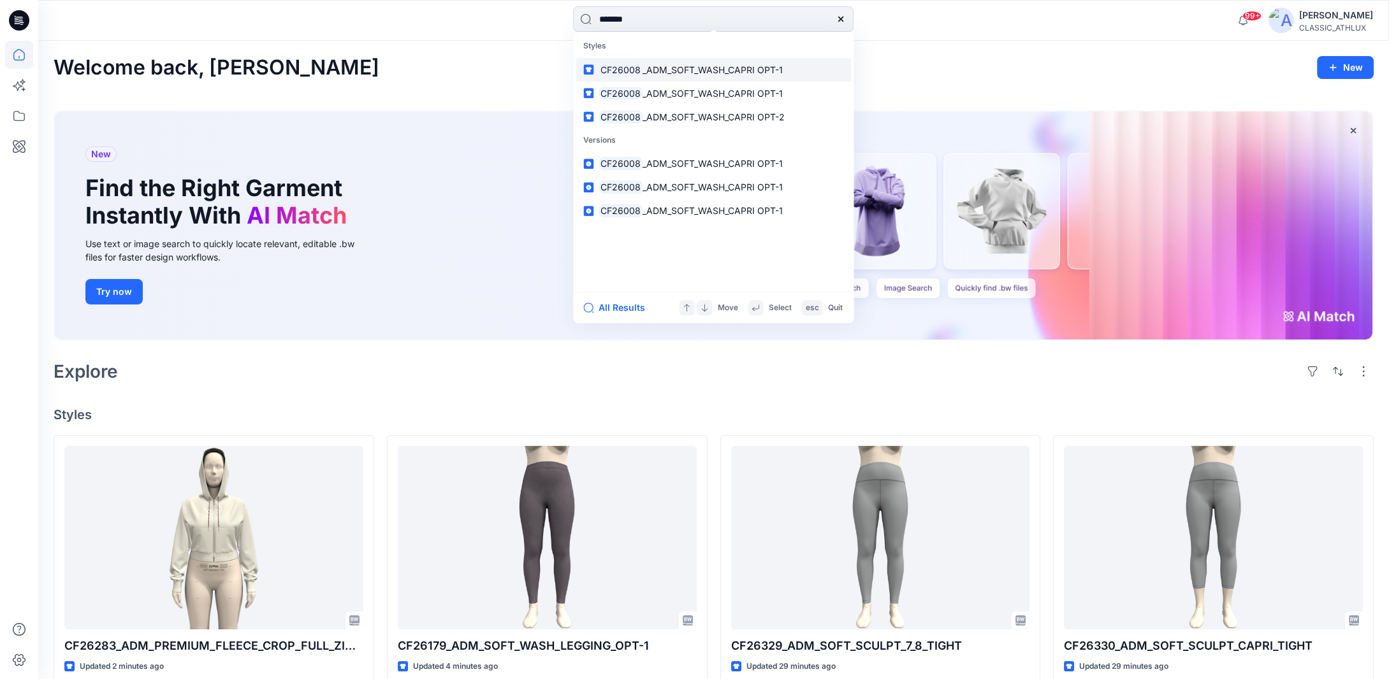
type input "*******"
click at [681, 69] on span "_ADM_SOFT_WASH_CAPRI OPT-1" at bounding box center [712, 69] width 140 height 11
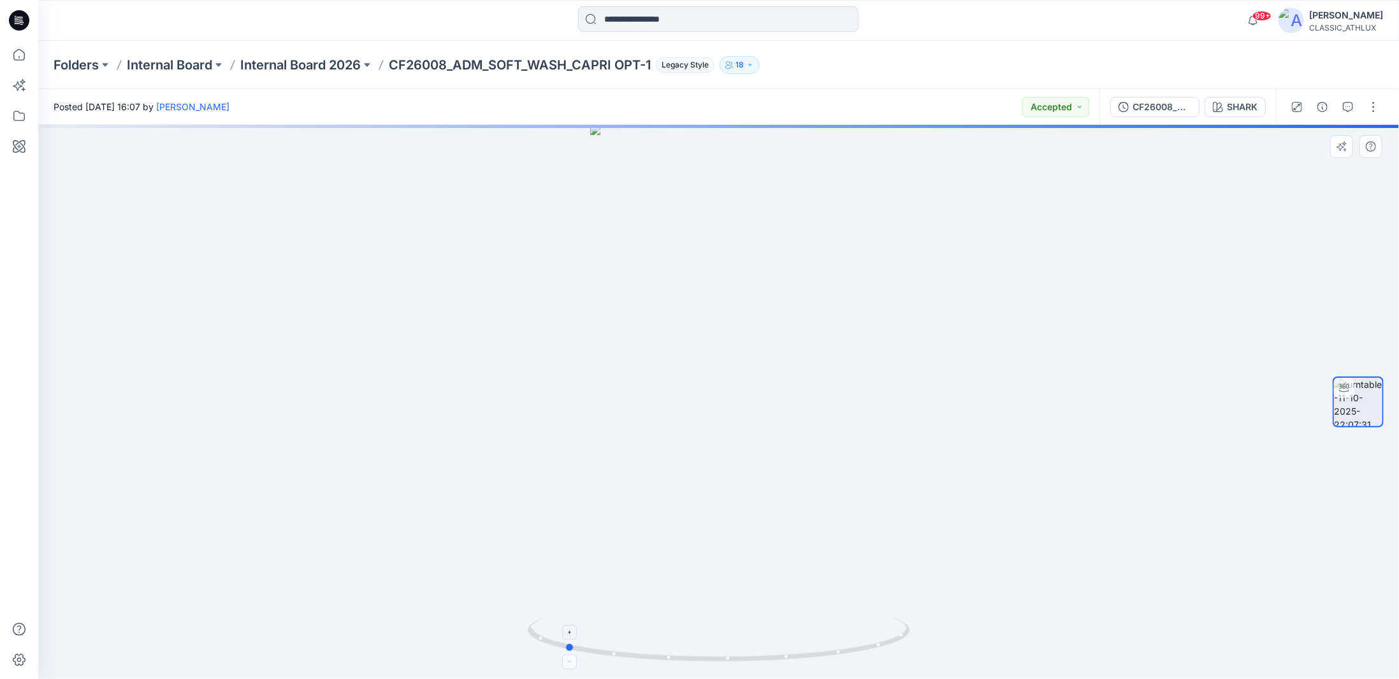
drag, startPoint x: 832, startPoint y: 656, endPoint x: 678, endPoint y: 642, distance: 154.9
click at [678, 642] on icon at bounding box center [721, 642] width 386 height 48
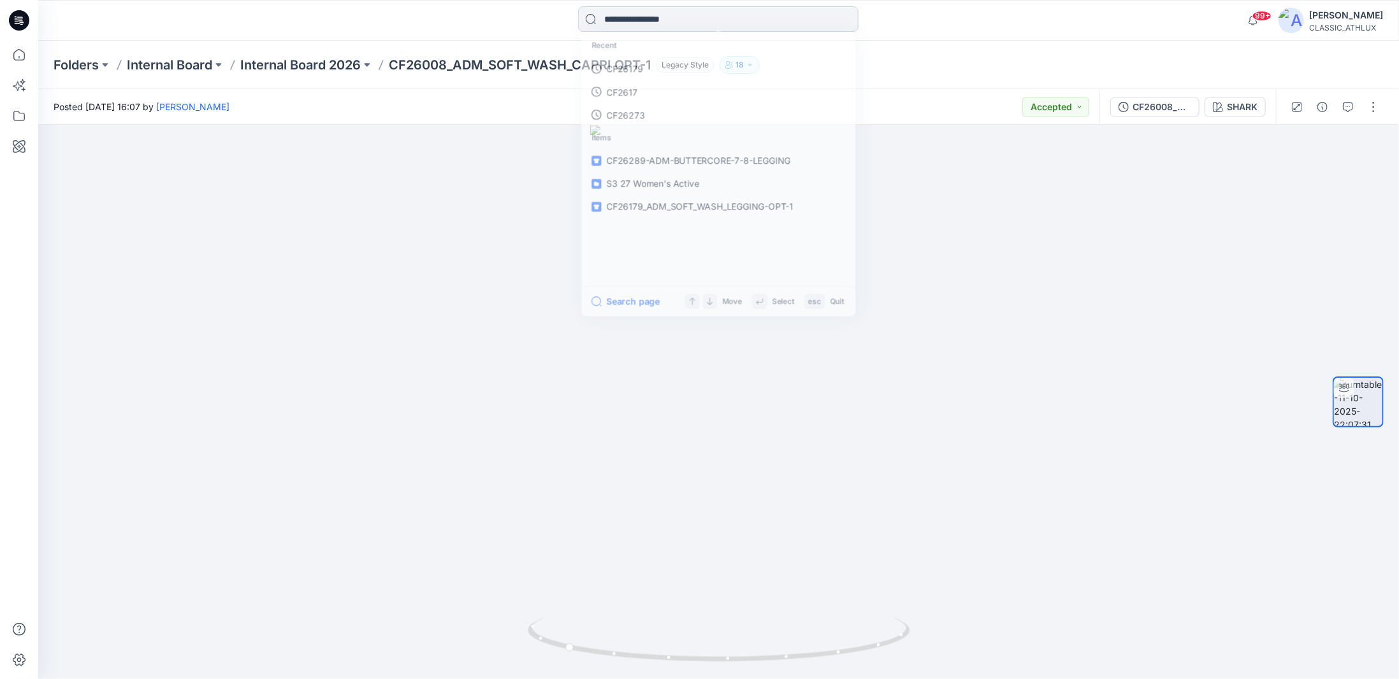
click at [669, 18] on input at bounding box center [718, 18] width 280 height 25
click at [662, 68] on link "CF26008" at bounding box center [718, 70] width 275 height 24
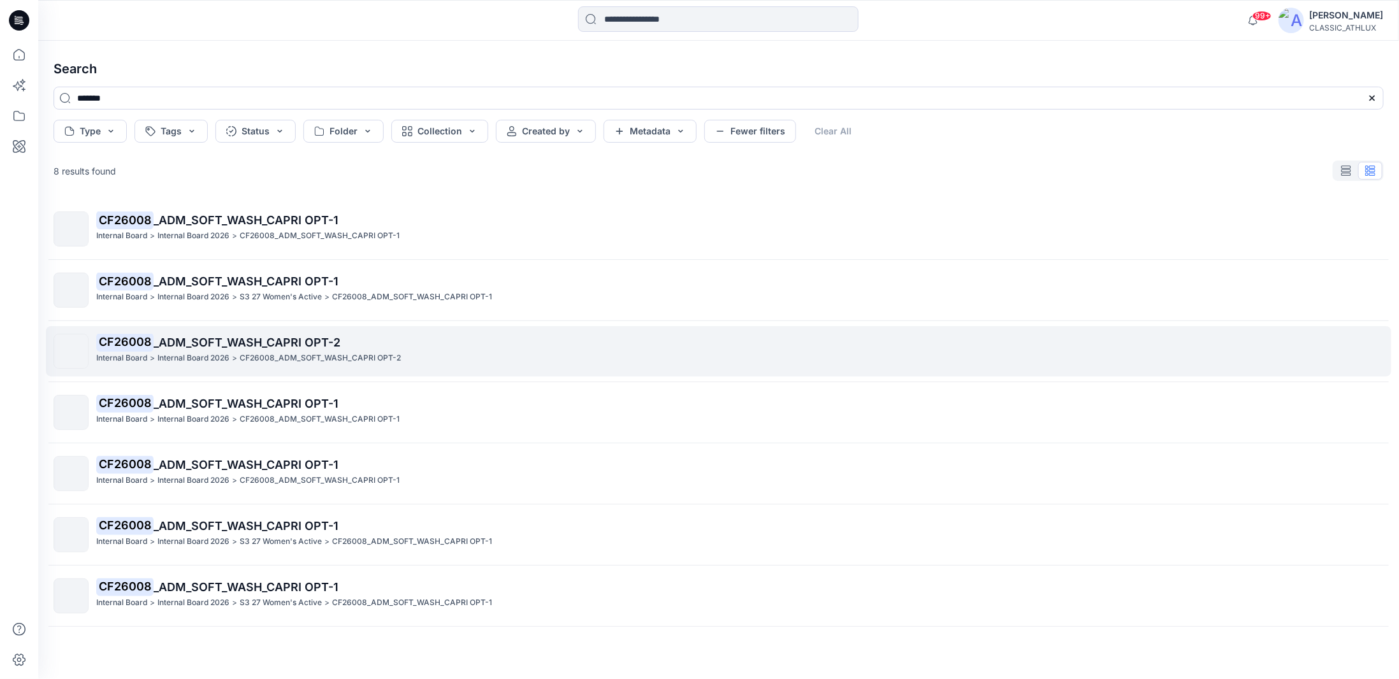
click at [331, 354] on p "CF26008_ADM_SOFT_WASH_CAPRI OPT-2" at bounding box center [320, 358] width 161 height 13
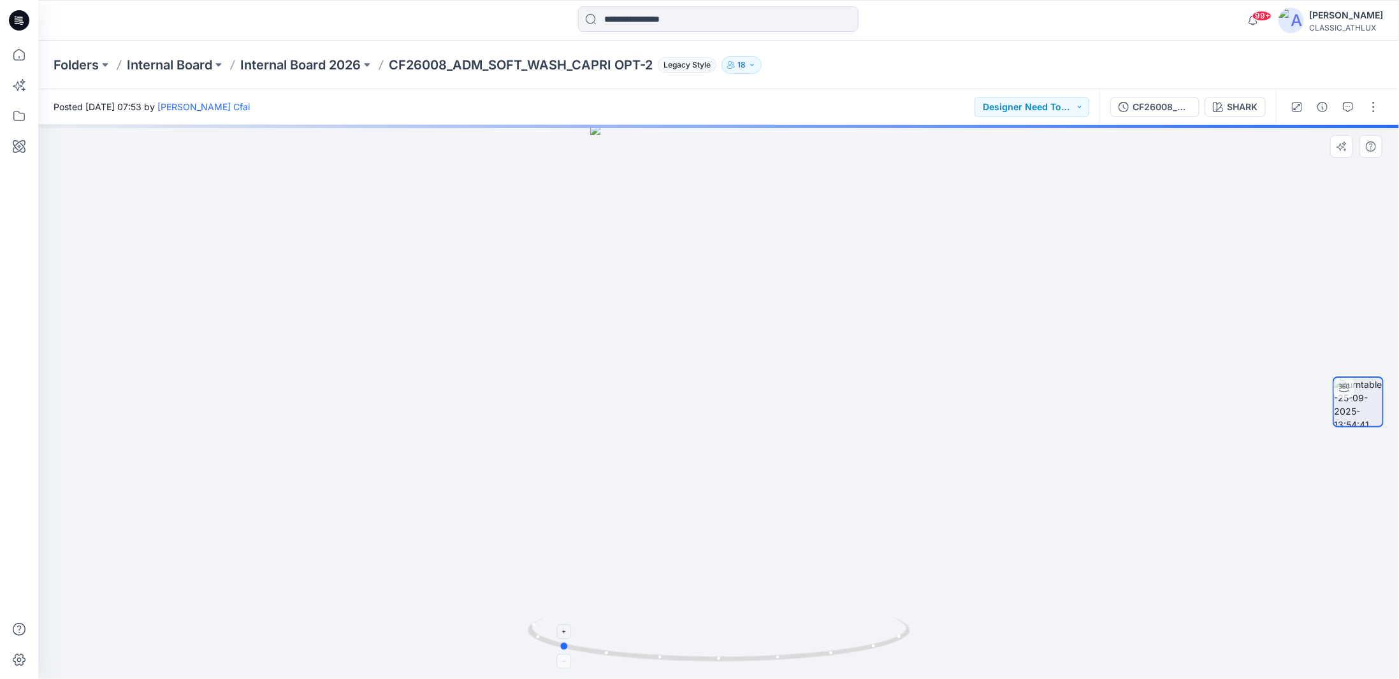
drag, startPoint x: 865, startPoint y: 649, endPoint x: 705, endPoint y: 637, distance: 160.4
click at [705, 637] on icon at bounding box center [721, 642] width 386 height 48
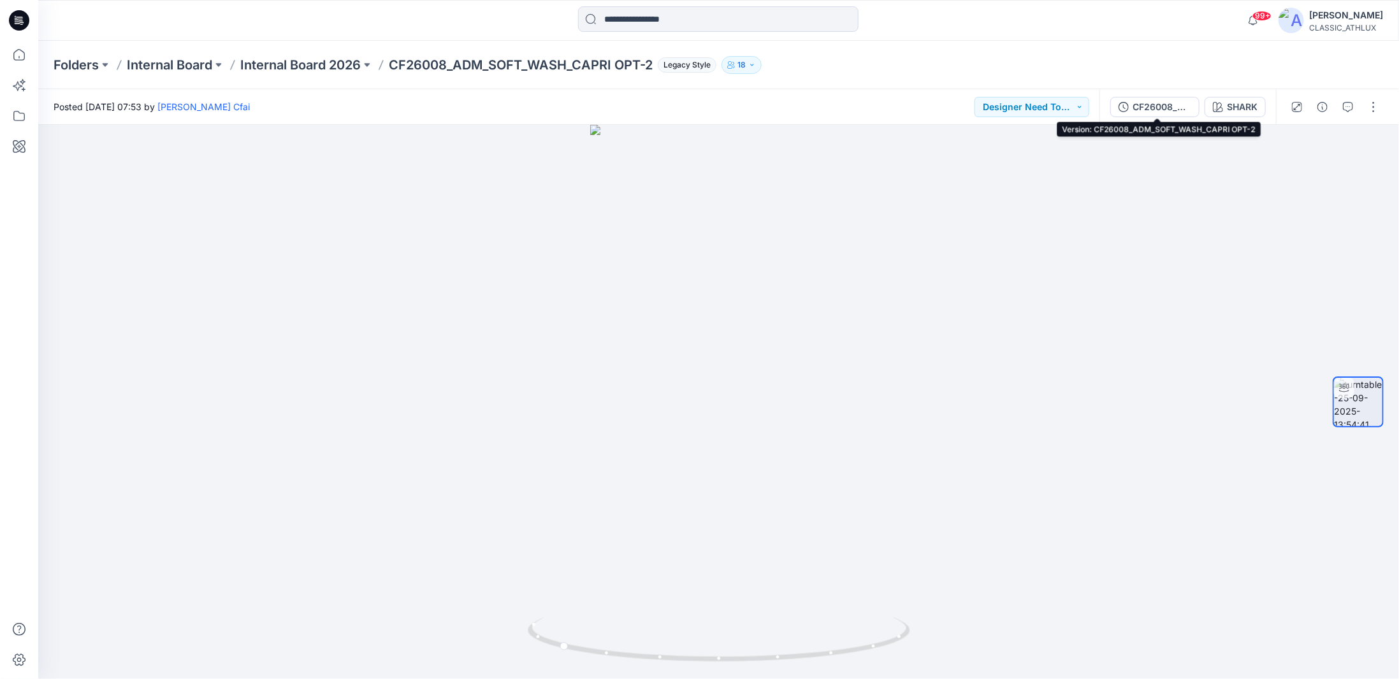
click at [1154, 105] on div "CF26008_ADM_SOFT_WASH_CAPRI OPT-2" at bounding box center [1162, 107] width 59 height 14
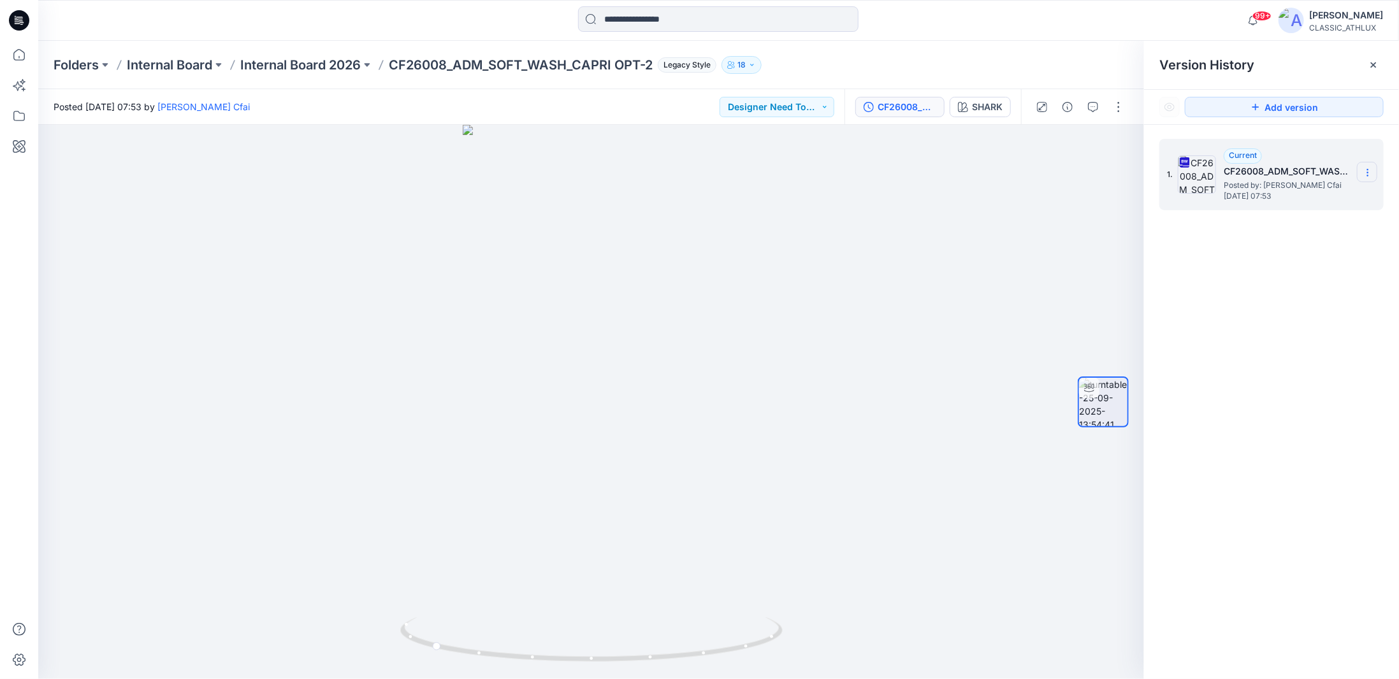
click at [1367, 173] on icon at bounding box center [1367, 173] width 1 height 1
click at [1289, 199] on span "Download Source BW File" at bounding box center [1303, 197] width 107 height 15
click at [664, 18] on input at bounding box center [718, 18] width 280 height 25
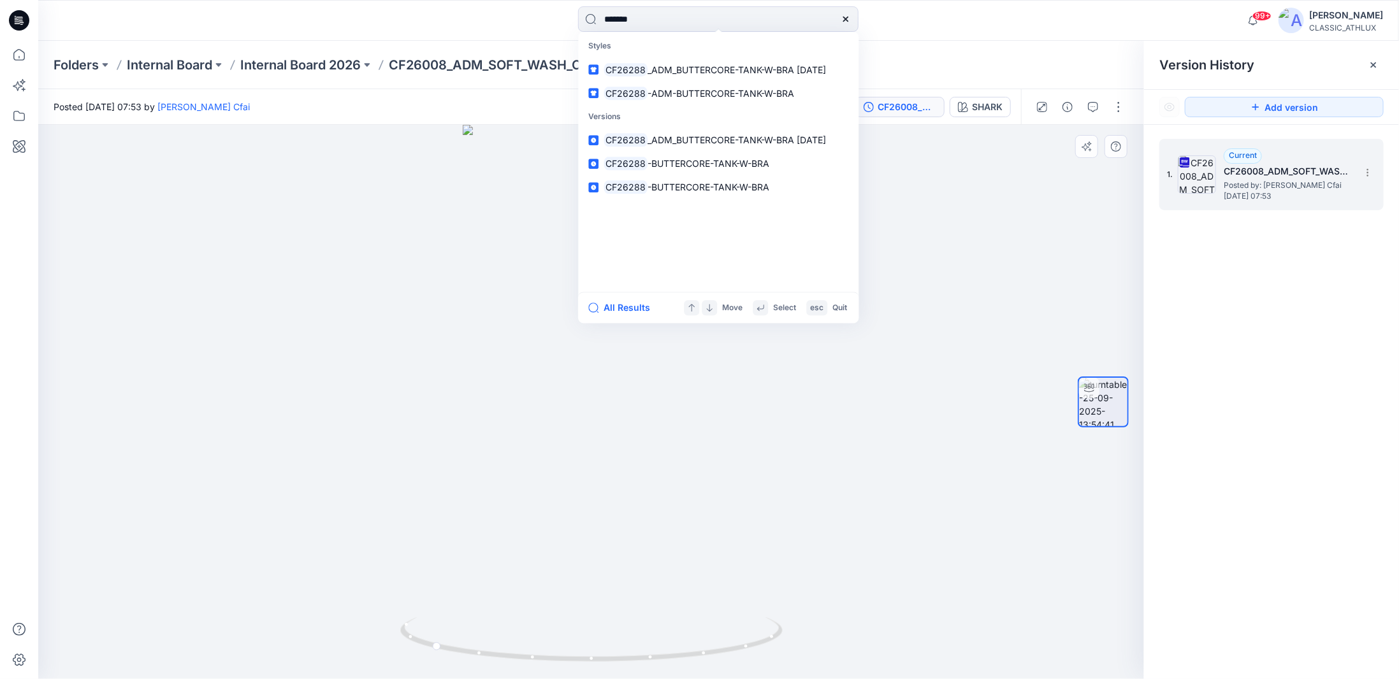
type input "*******"
click at [369, 208] on div at bounding box center [591, 402] width 1106 height 555
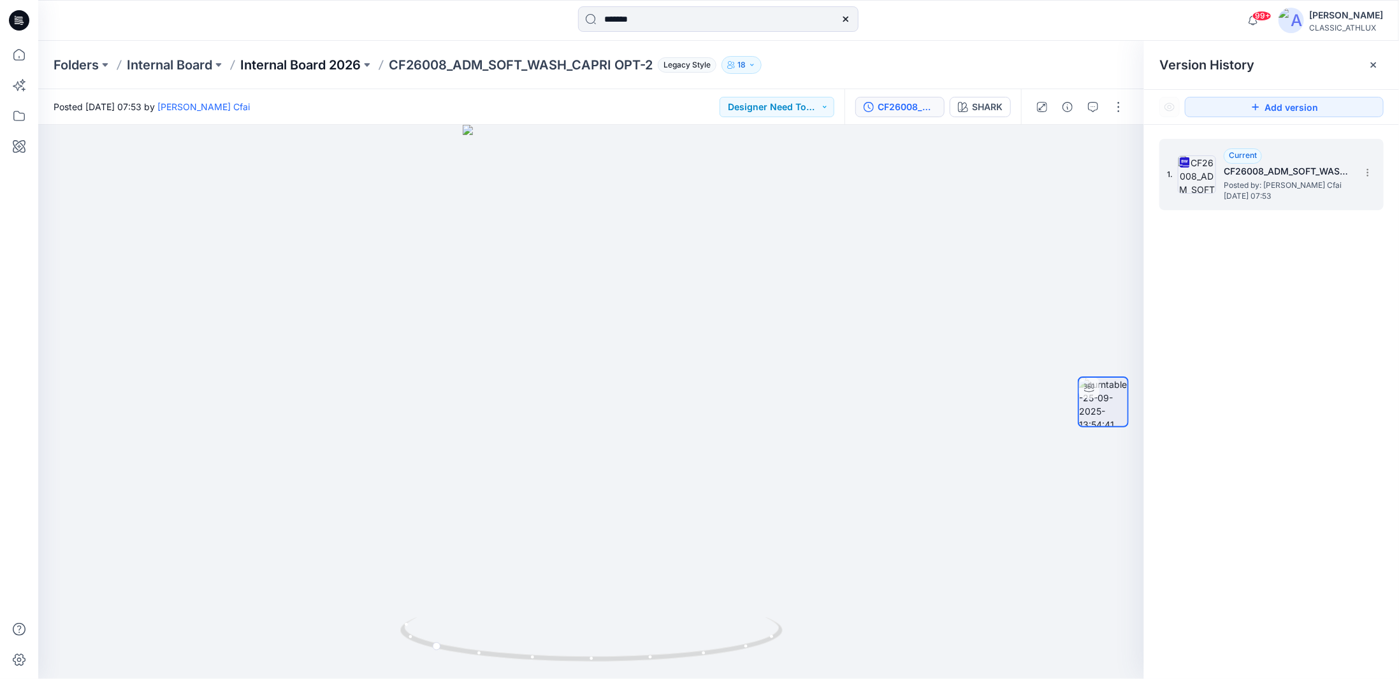
click at [305, 64] on p "Internal Board 2026" at bounding box center [300, 65] width 120 height 18
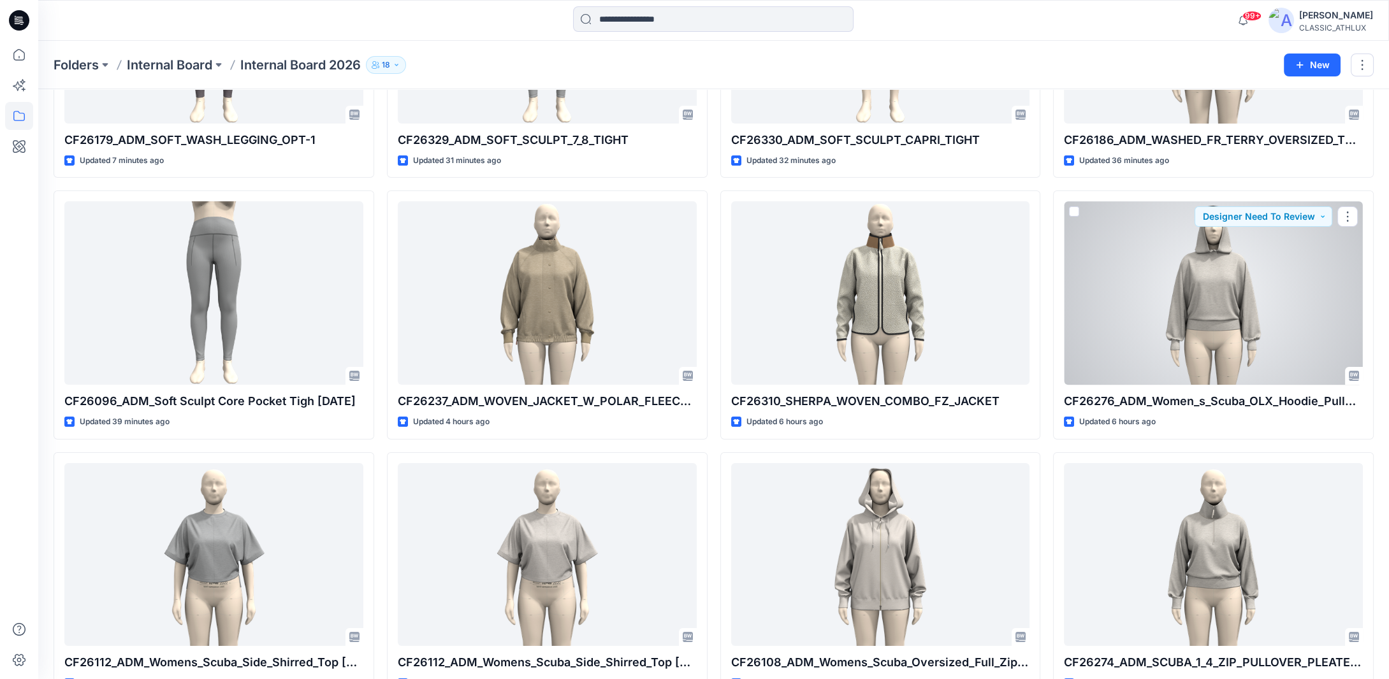
scroll to position [382, 0]
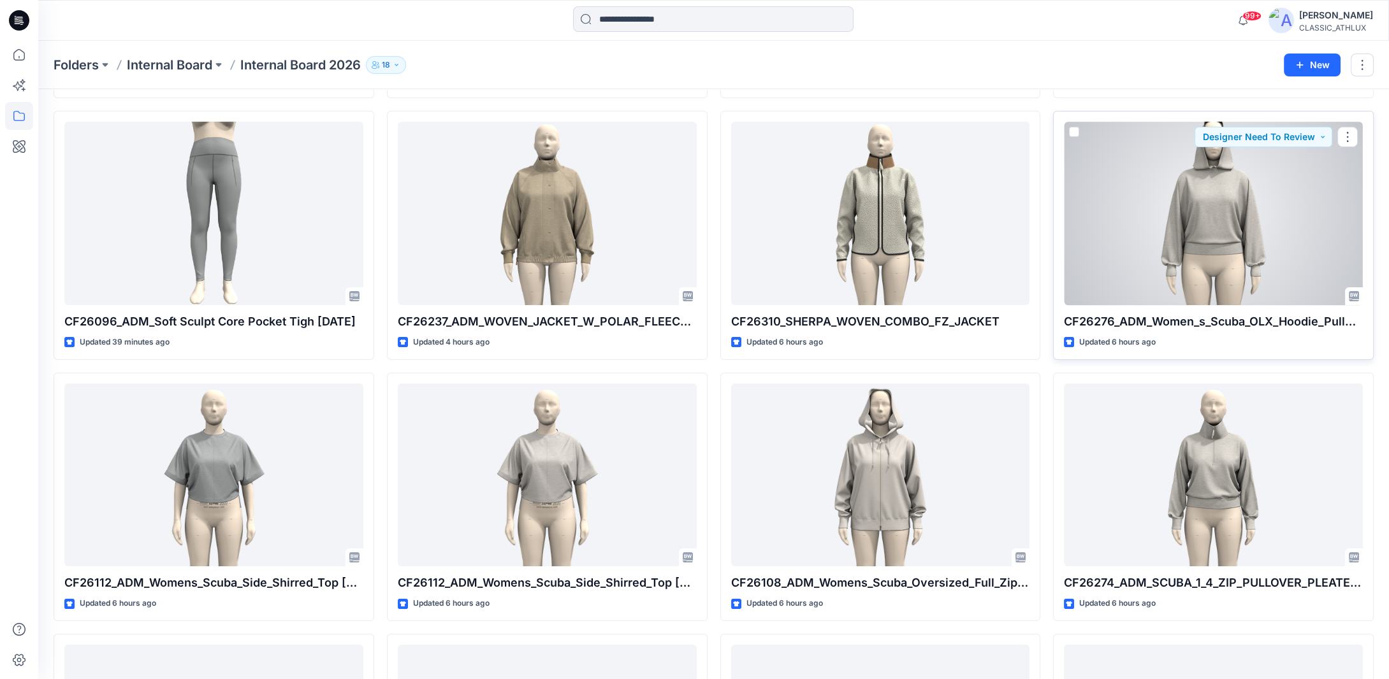
click at [1197, 229] on div at bounding box center [1213, 214] width 299 height 184
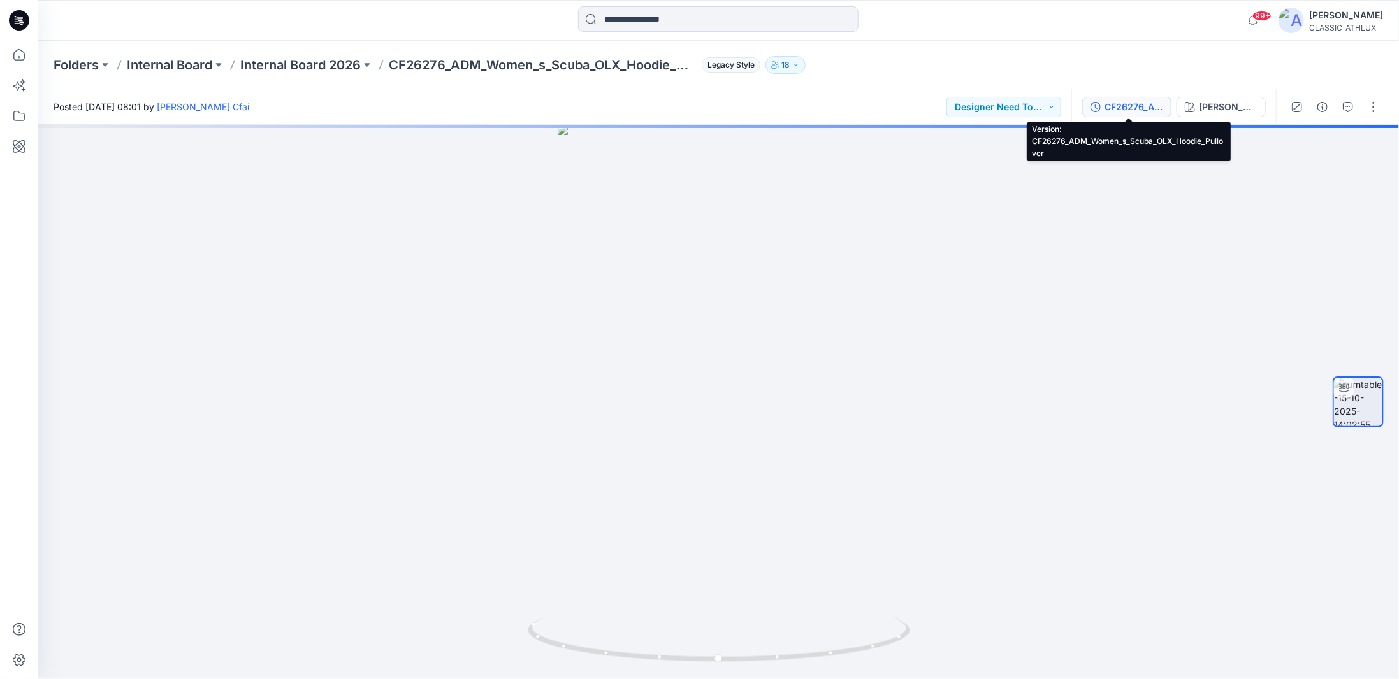
click at [1144, 108] on div "CF26276_ADM_Women_s_Scuba_OLX_Hoodie_Pullover" at bounding box center [1134, 107] width 59 height 14
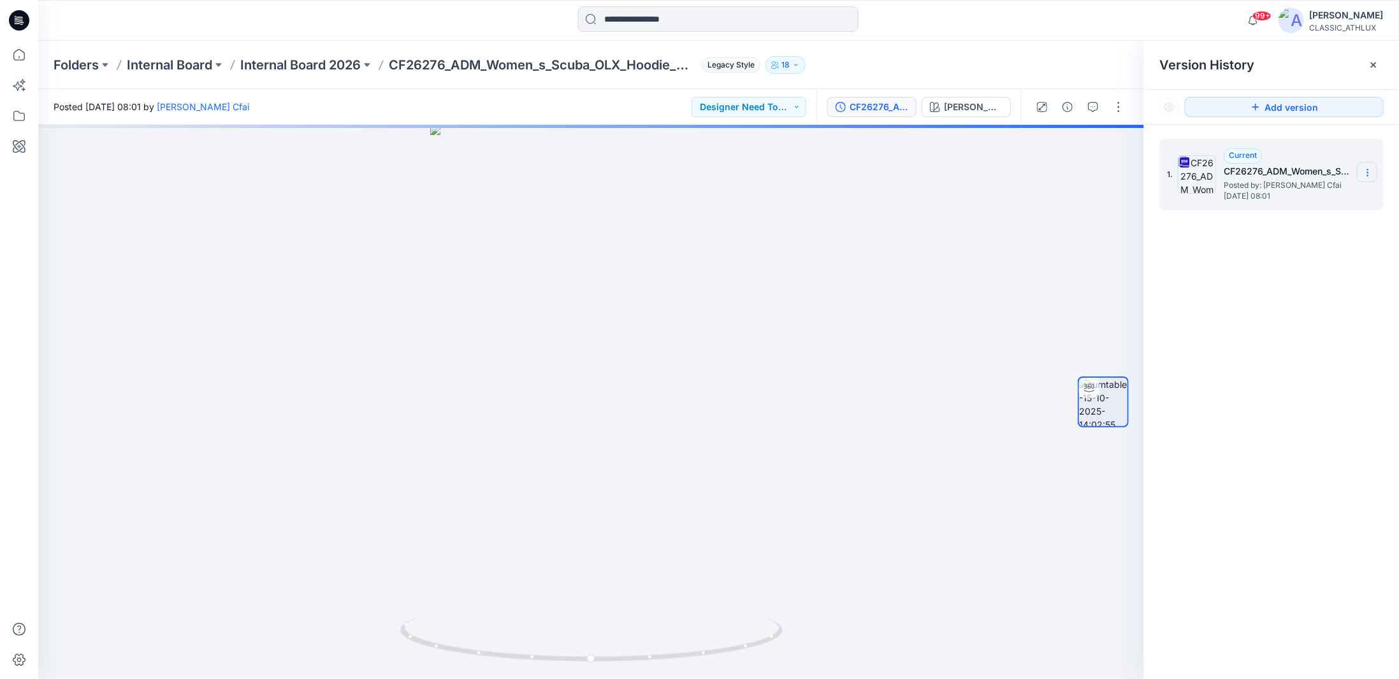
click at [1373, 173] on section at bounding box center [1367, 172] width 20 height 20
click at [1286, 198] on span "Download Source BW File" at bounding box center [1303, 197] width 107 height 15
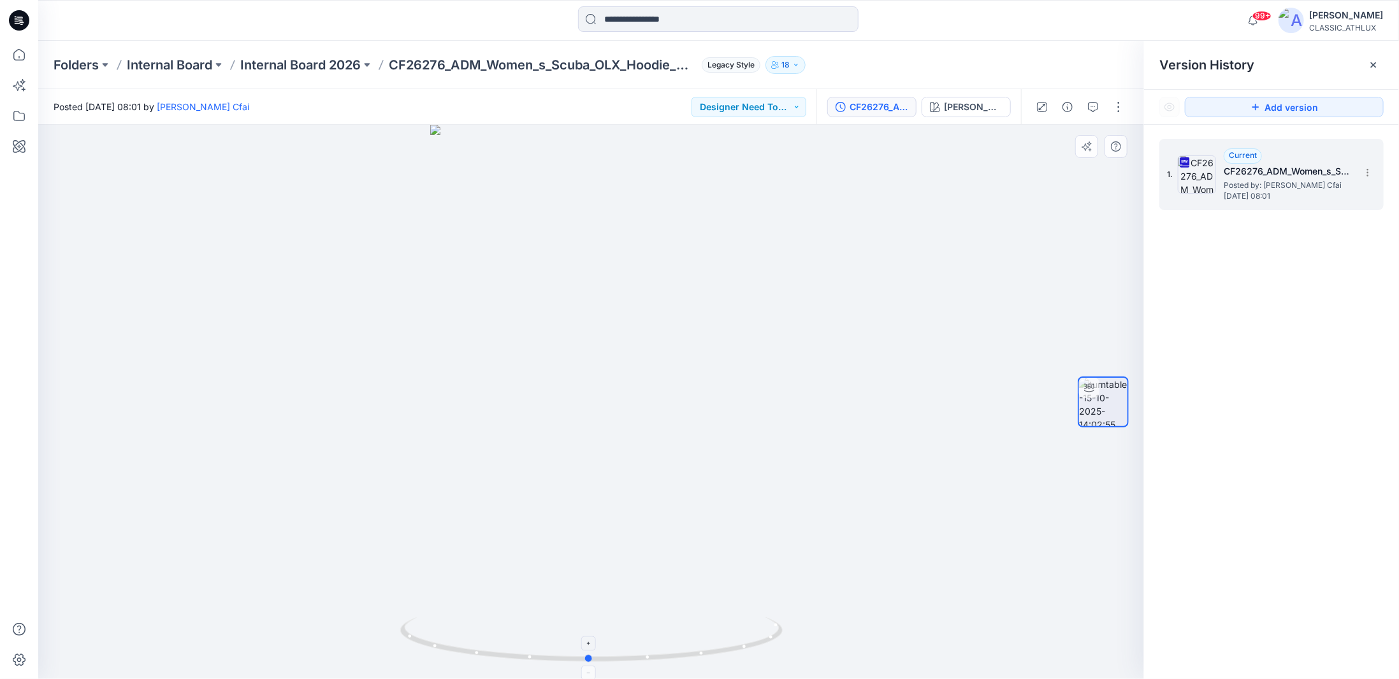
drag, startPoint x: 753, startPoint y: 648, endPoint x: 751, endPoint y: 637, distance: 10.5
click at [751, 637] on icon at bounding box center [593, 642] width 386 height 48
click at [287, 61] on p "Internal Board 2026" at bounding box center [300, 65] width 120 height 18
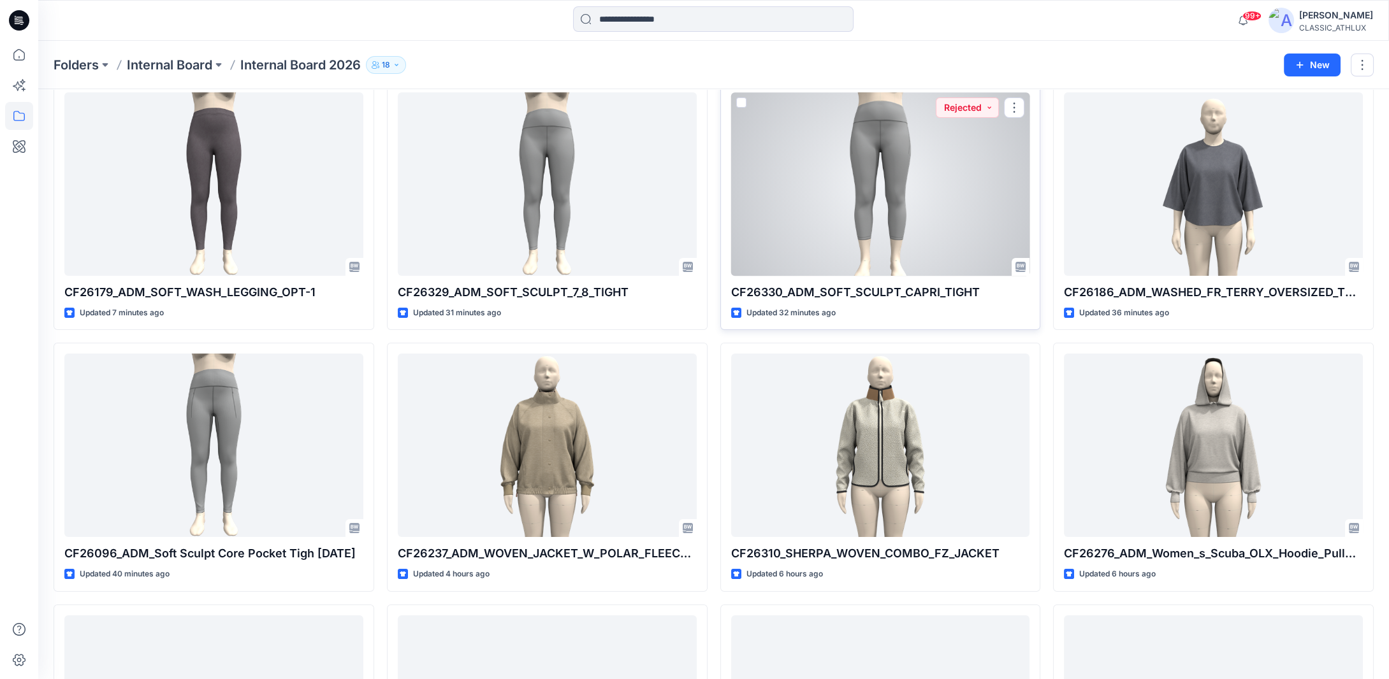
scroll to position [191, 0]
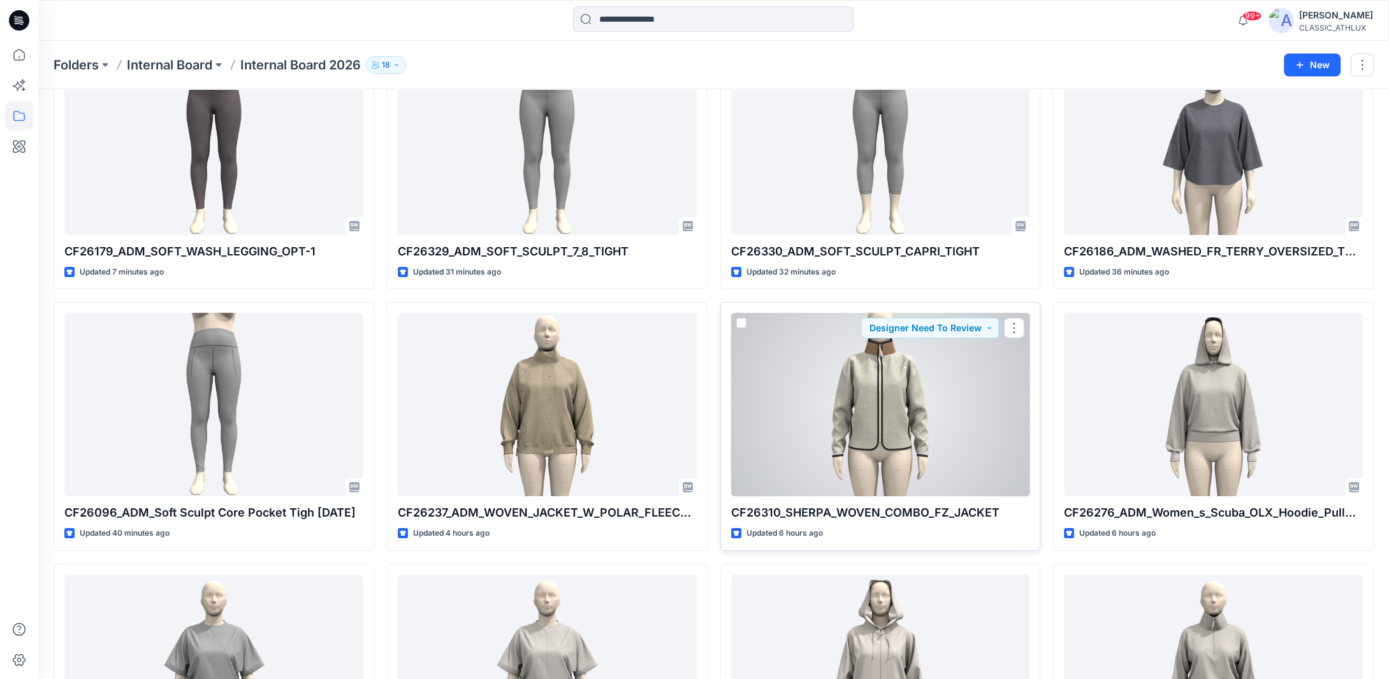
click at [921, 403] on div at bounding box center [880, 405] width 299 height 184
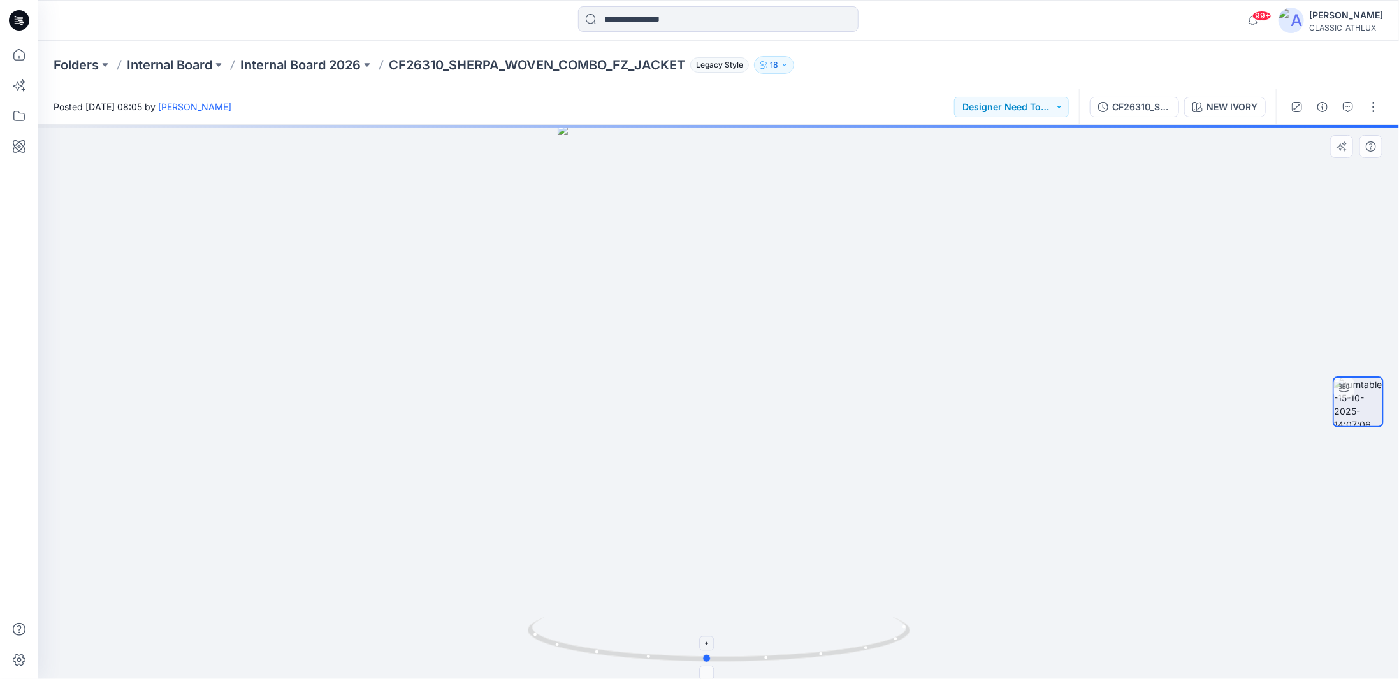
drag, startPoint x: 887, startPoint y: 647, endPoint x: 875, endPoint y: 627, distance: 23.7
click at [875, 627] on icon at bounding box center [721, 642] width 386 height 48
click at [1138, 105] on div "CF26310_SHERPA_WOVEN_COMBO_FZ_JACKET" at bounding box center [1141, 107] width 59 height 14
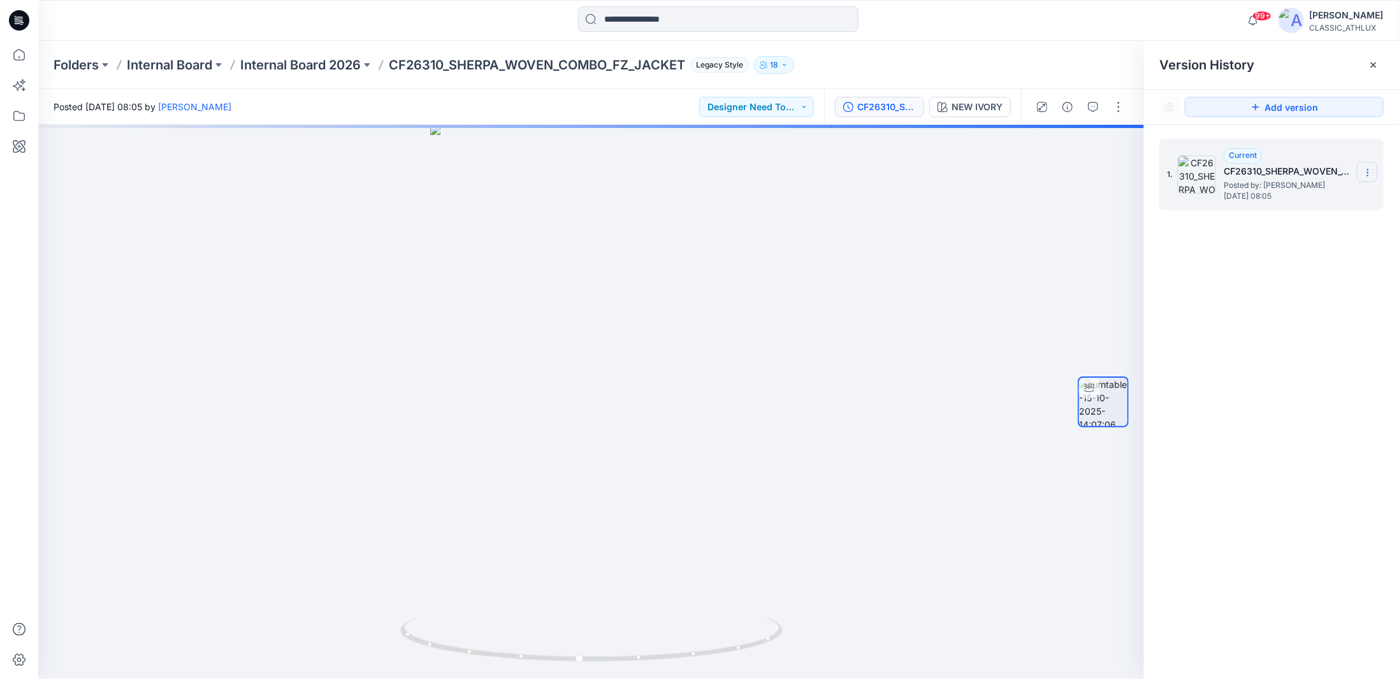
click at [1369, 173] on icon at bounding box center [1368, 173] width 10 height 10
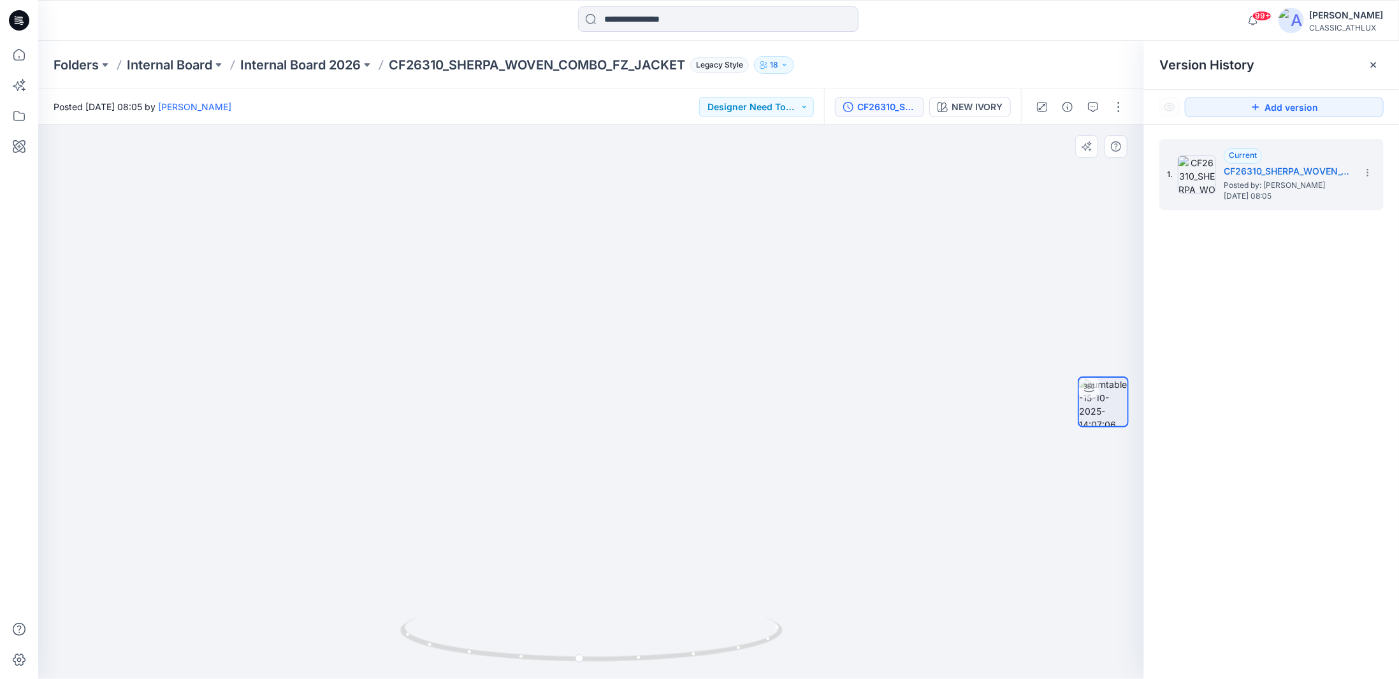
drag, startPoint x: 678, startPoint y: 275, endPoint x: 725, endPoint y: 418, distance: 151.0
click at [1123, 107] on button "button" at bounding box center [1118, 107] width 20 height 20
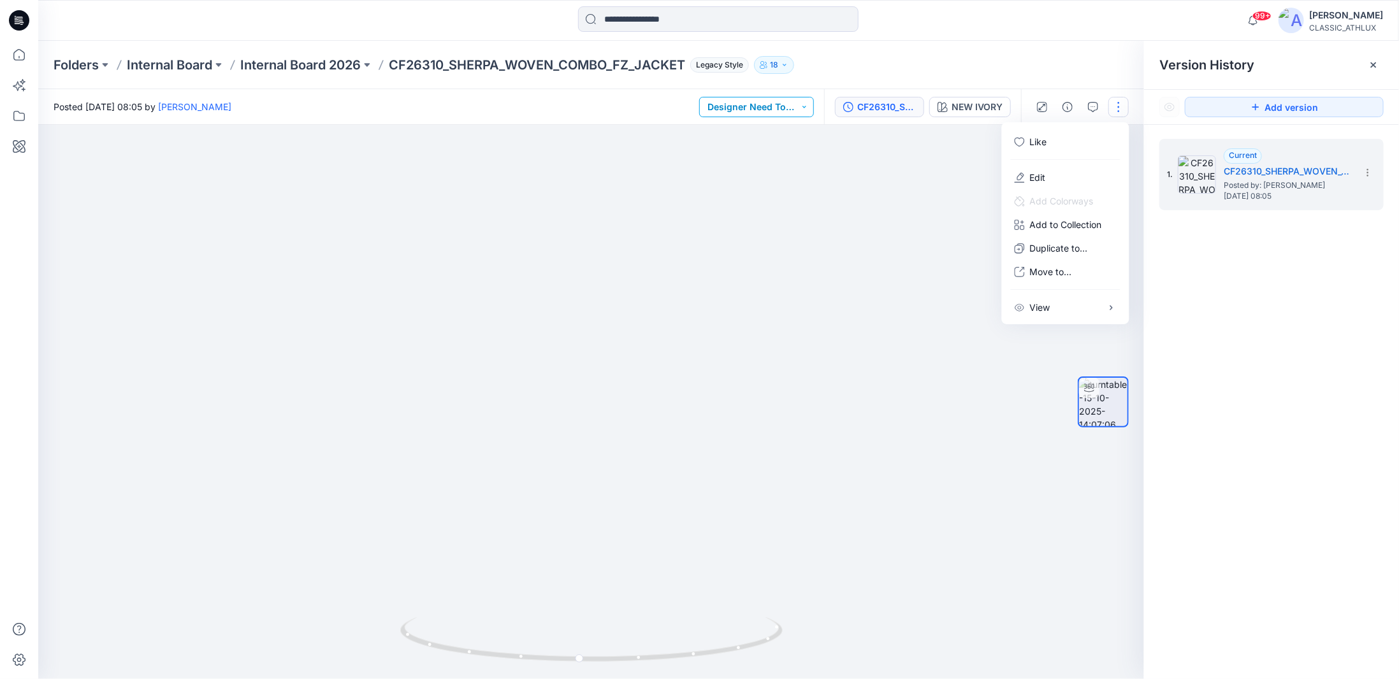
click at [797, 112] on button "Designer Need To Review" at bounding box center [756, 107] width 115 height 20
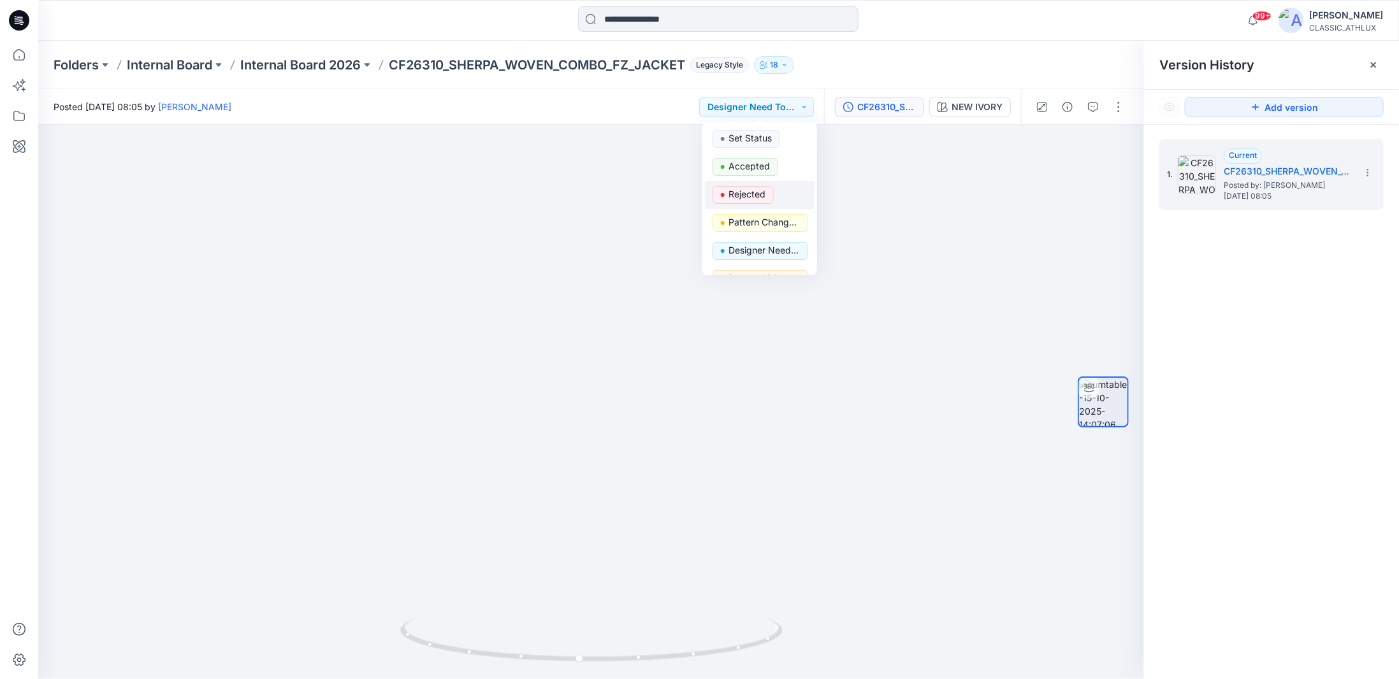
click at [758, 193] on p "Rejected" at bounding box center [747, 194] width 37 height 17
click at [1372, 64] on icon at bounding box center [1373, 64] width 5 height 5
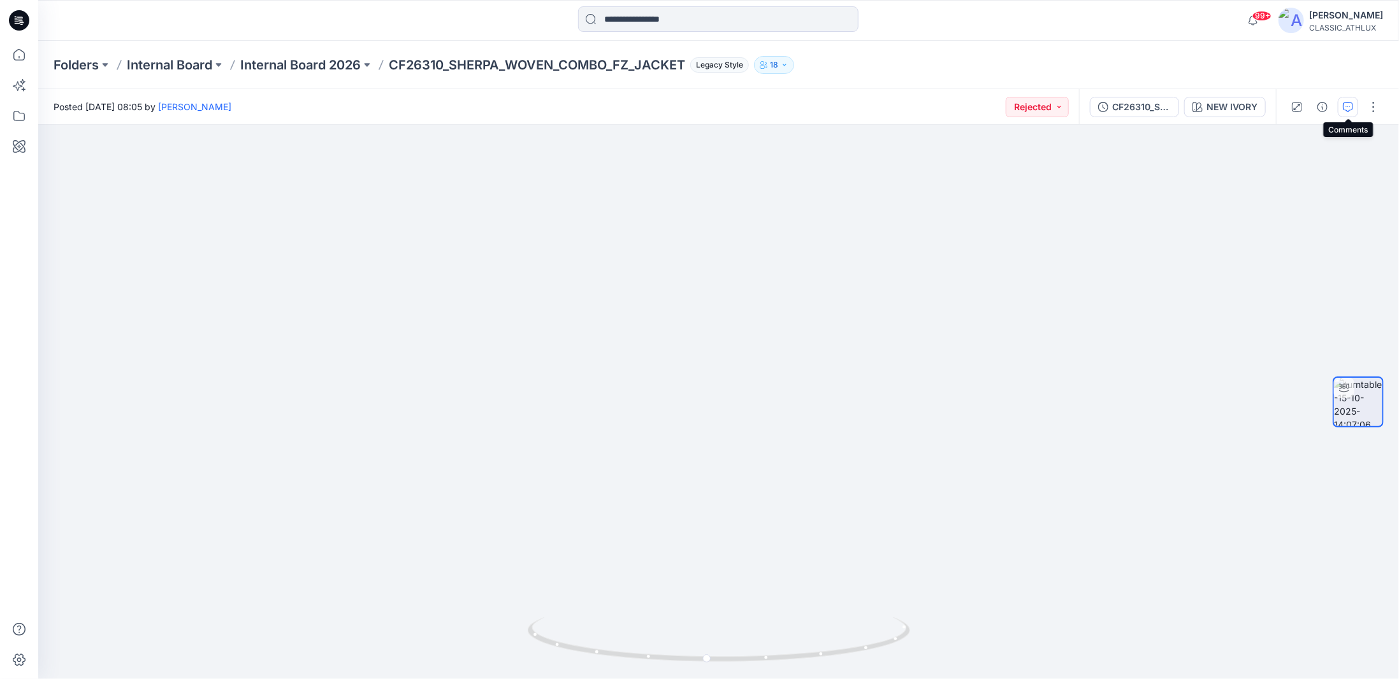
click at [1344, 106] on icon "button" at bounding box center [1348, 107] width 10 height 10
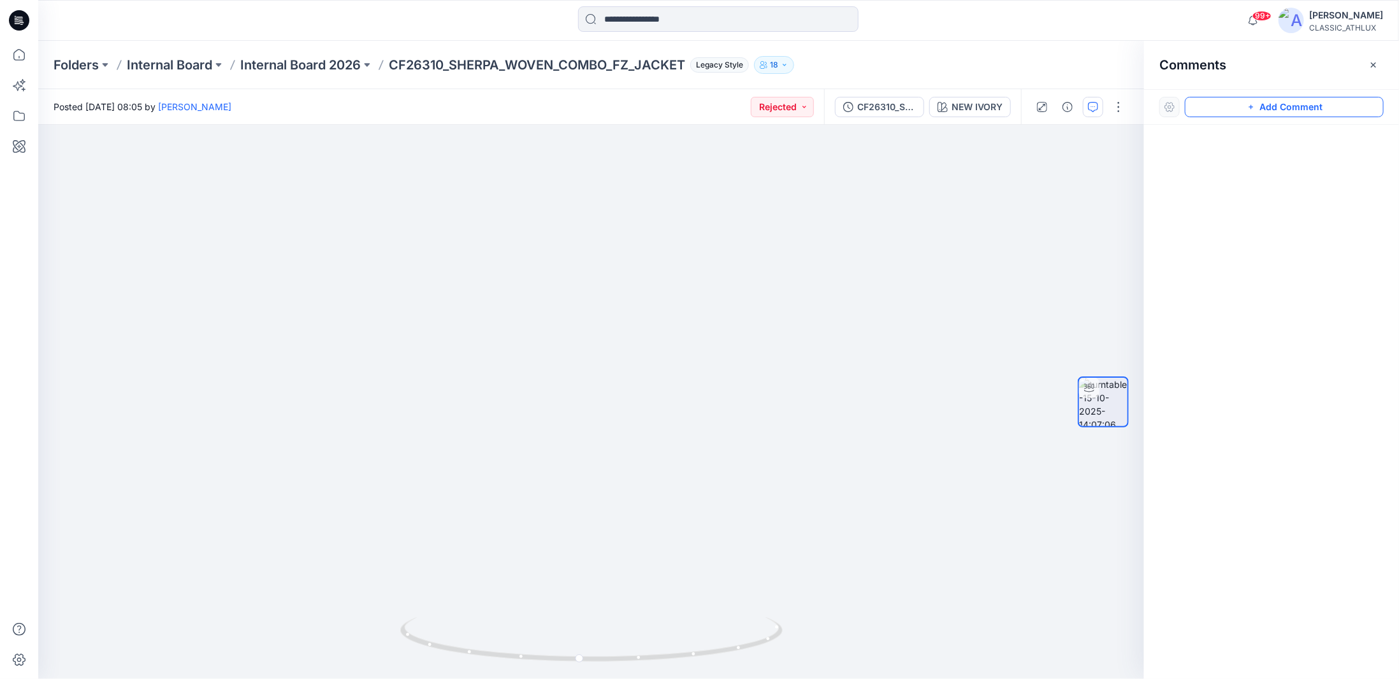
click at [1254, 108] on icon "button" at bounding box center [1251, 107] width 10 height 10
click at [720, 342] on div "1" at bounding box center [591, 402] width 1106 height 555
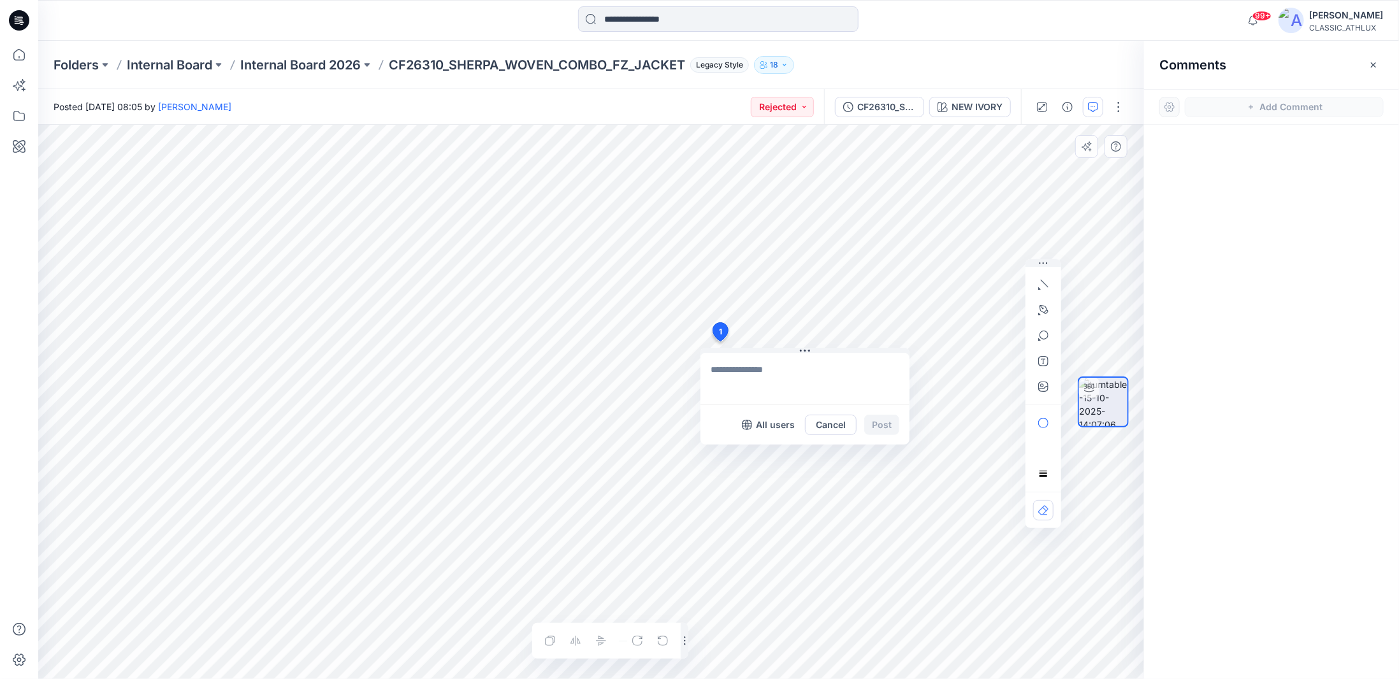
click at [780, 370] on textarea at bounding box center [804, 378] width 209 height 51
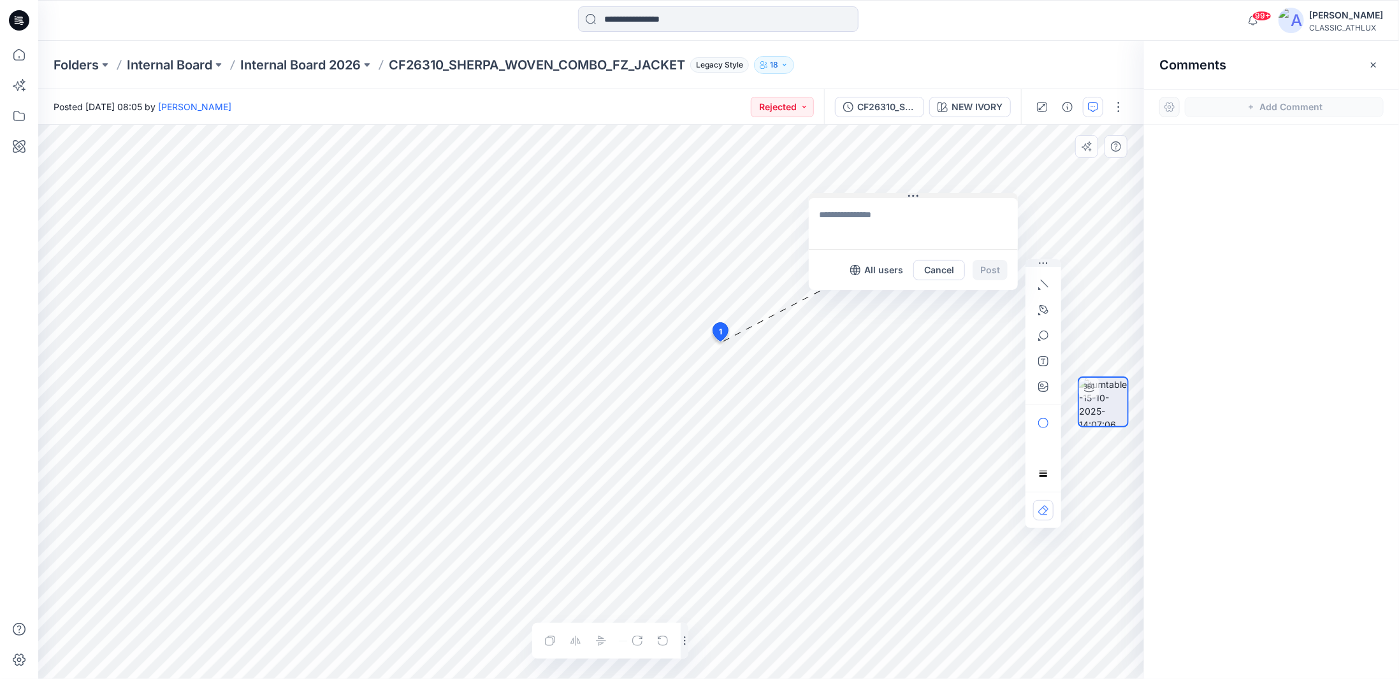
drag, startPoint x: 808, startPoint y: 349, endPoint x: 916, endPoint y: 194, distance: 189.0
click at [916, 194] on icon at bounding box center [913, 196] width 10 height 10
click at [872, 211] on textarea at bounding box center [913, 223] width 209 height 51
type textarea "**********"
click at [983, 266] on button "Post" at bounding box center [990, 270] width 35 height 20
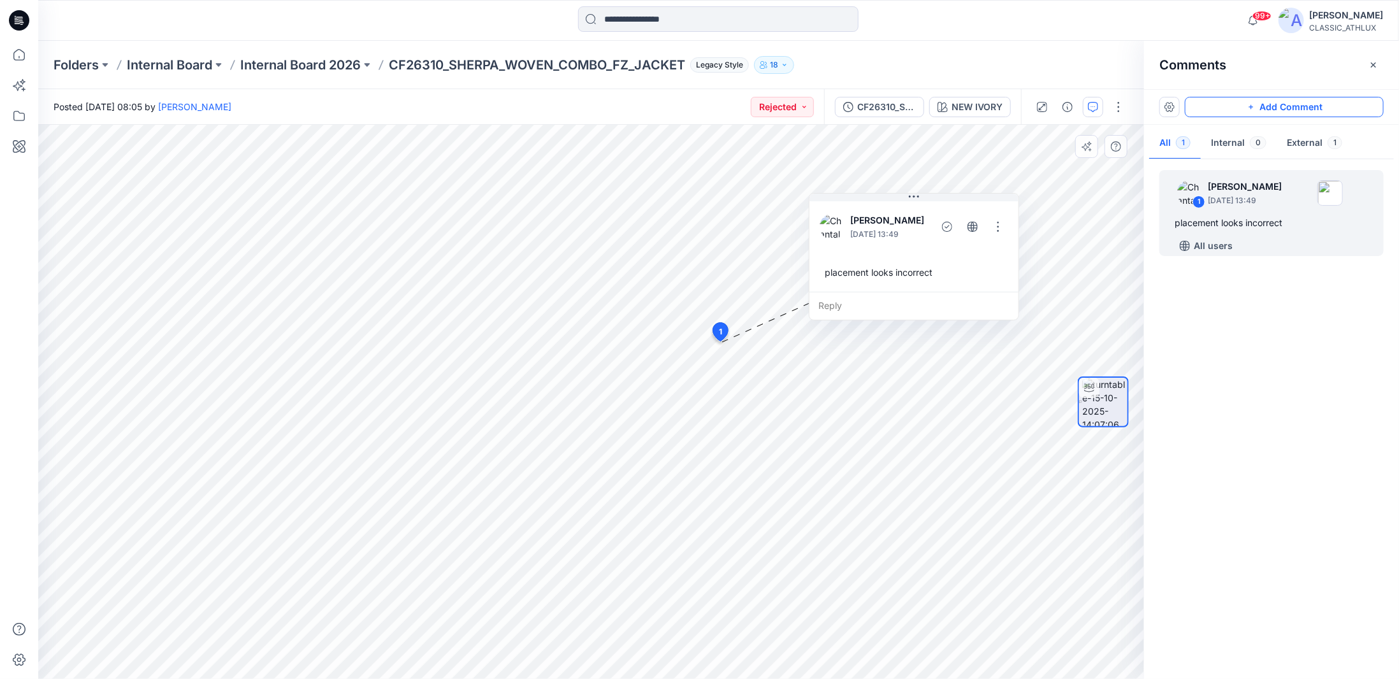
click at [1285, 107] on button "Add Comment" at bounding box center [1284, 107] width 199 height 20
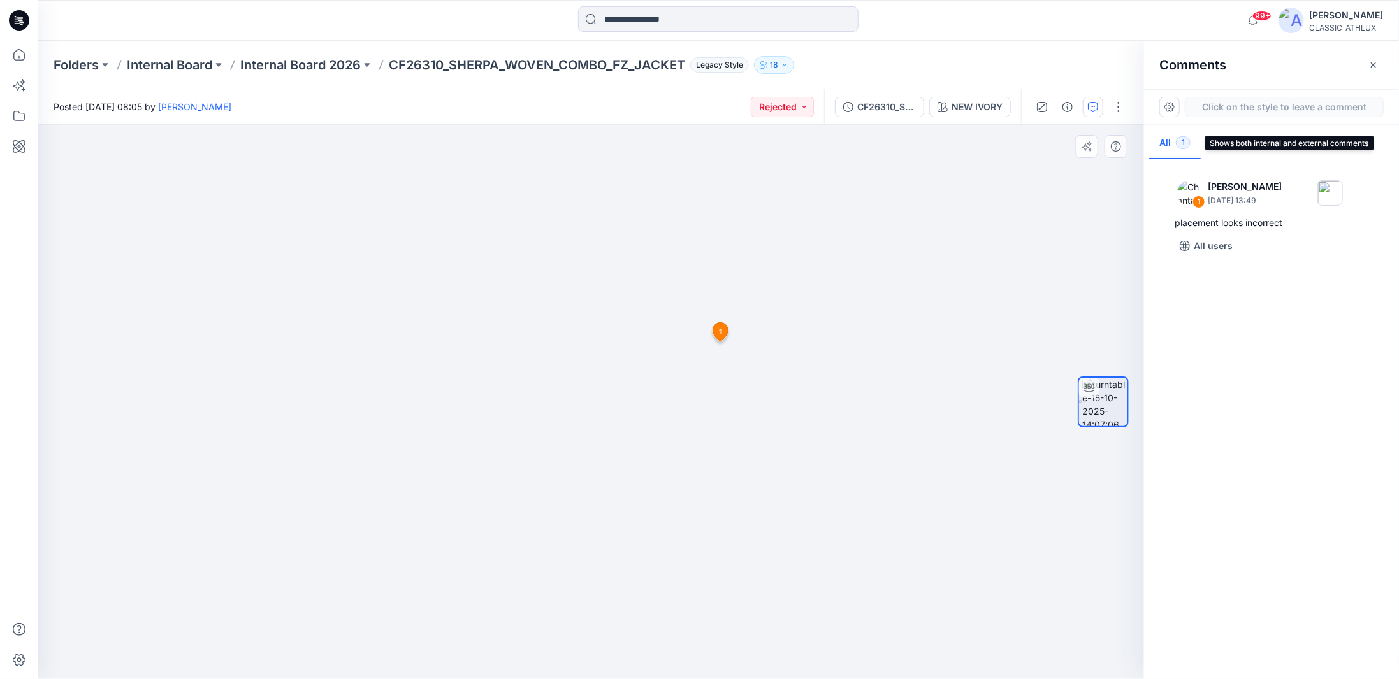
click at [1166, 145] on button "All 1" at bounding box center [1175, 143] width 52 height 33
click at [1375, 67] on icon "button" at bounding box center [1373, 65] width 10 height 10
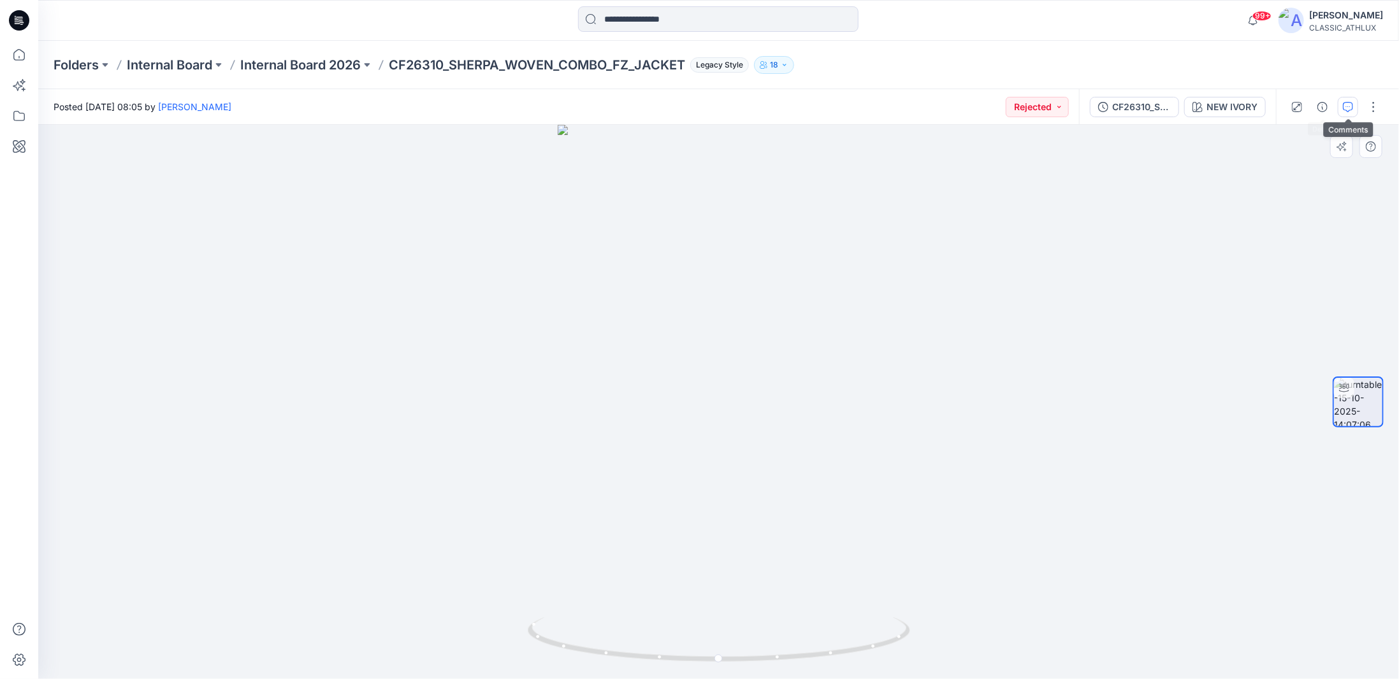
click at [1346, 109] on icon "button" at bounding box center [1348, 107] width 10 height 10
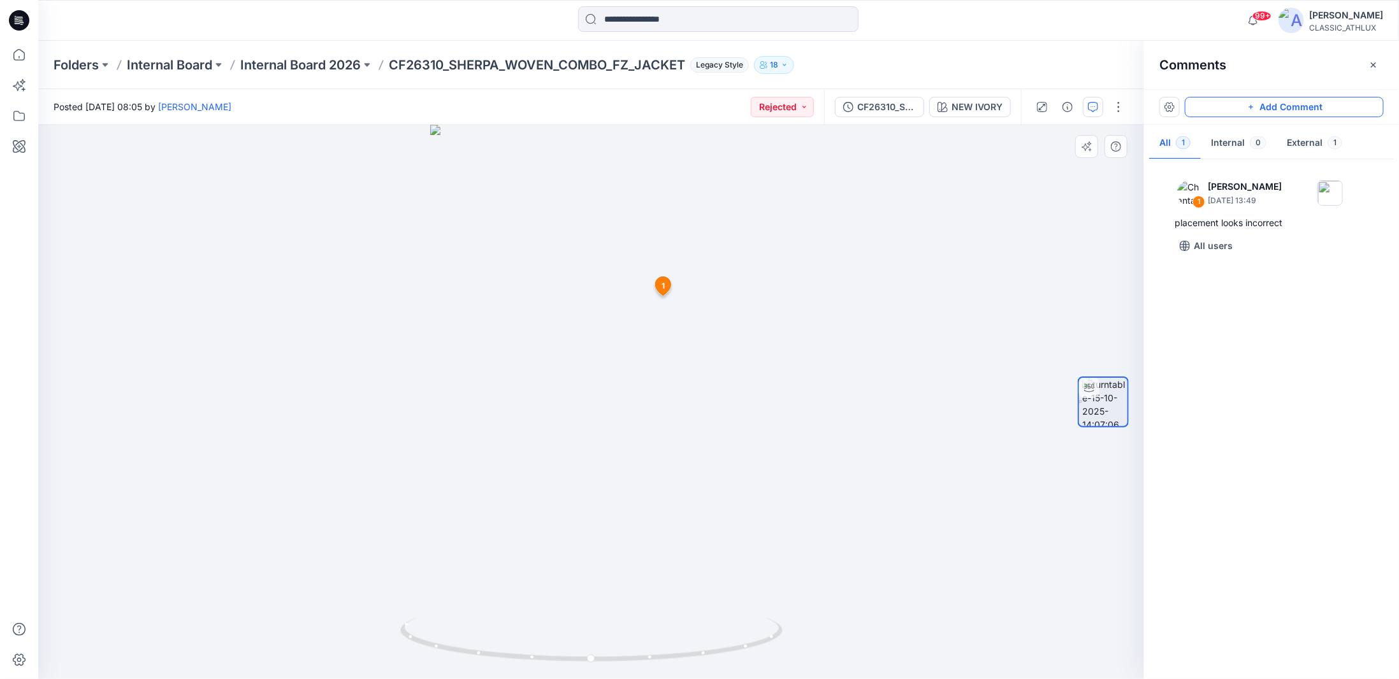
click at [1267, 109] on button "Add Comment" at bounding box center [1284, 107] width 199 height 20
click at [588, 279] on div "2 1 Chantal Athlux October 15, 2025 13:49 placement looks incorrect Reply" at bounding box center [591, 402] width 1106 height 555
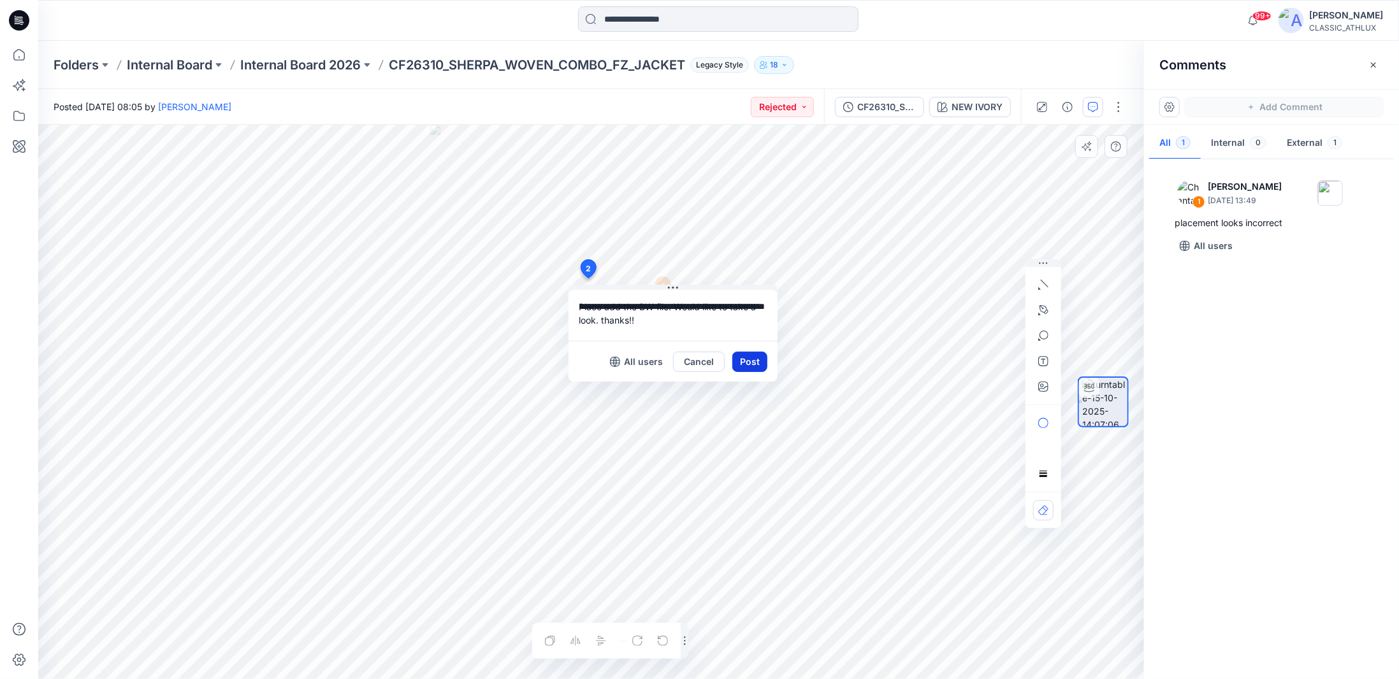
type textarea "**********"
click at [739, 363] on button "Post" at bounding box center [749, 362] width 35 height 20
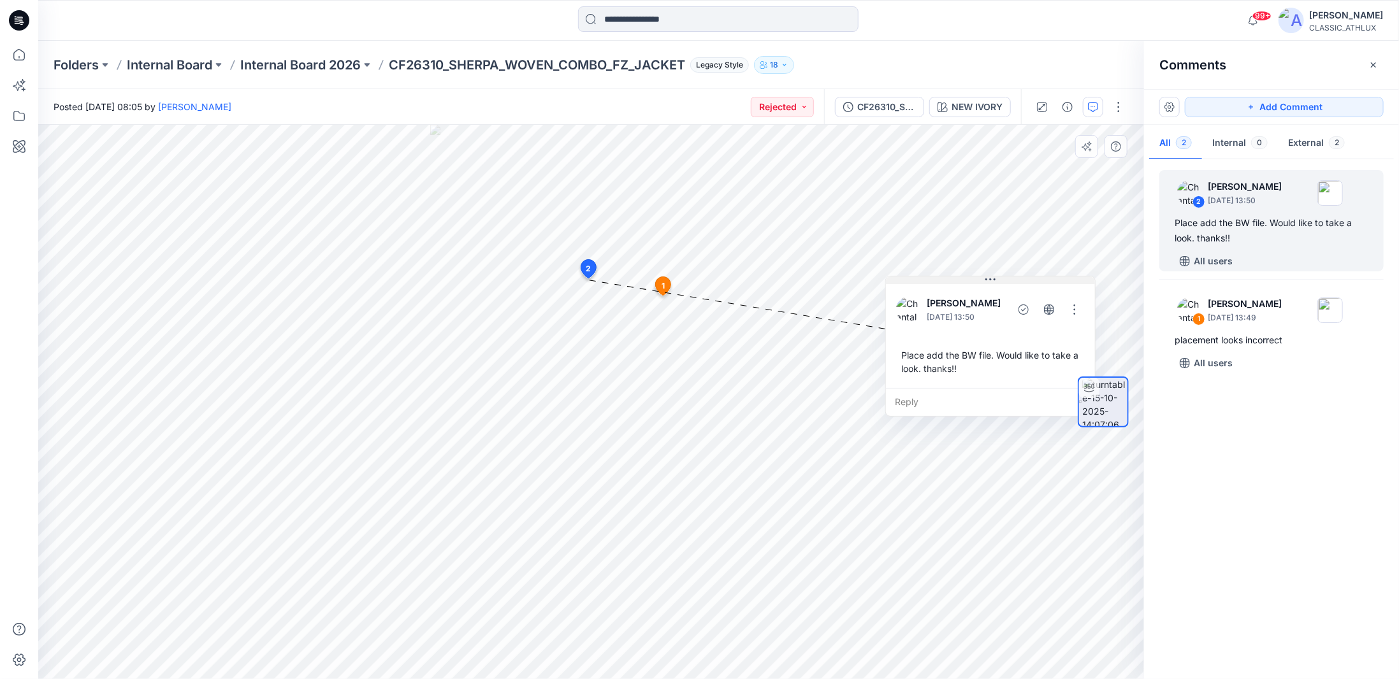
drag, startPoint x: 671, startPoint y: 287, endPoint x: 987, endPoint y: 279, distance: 316.9
click at [987, 279] on icon at bounding box center [990, 280] width 10 height 10
click at [361, 61] on p "Internal Board 2026" at bounding box center [300, 65] width 120 height 18
